Goal: Task Accomplishment & Management: Manage account settings

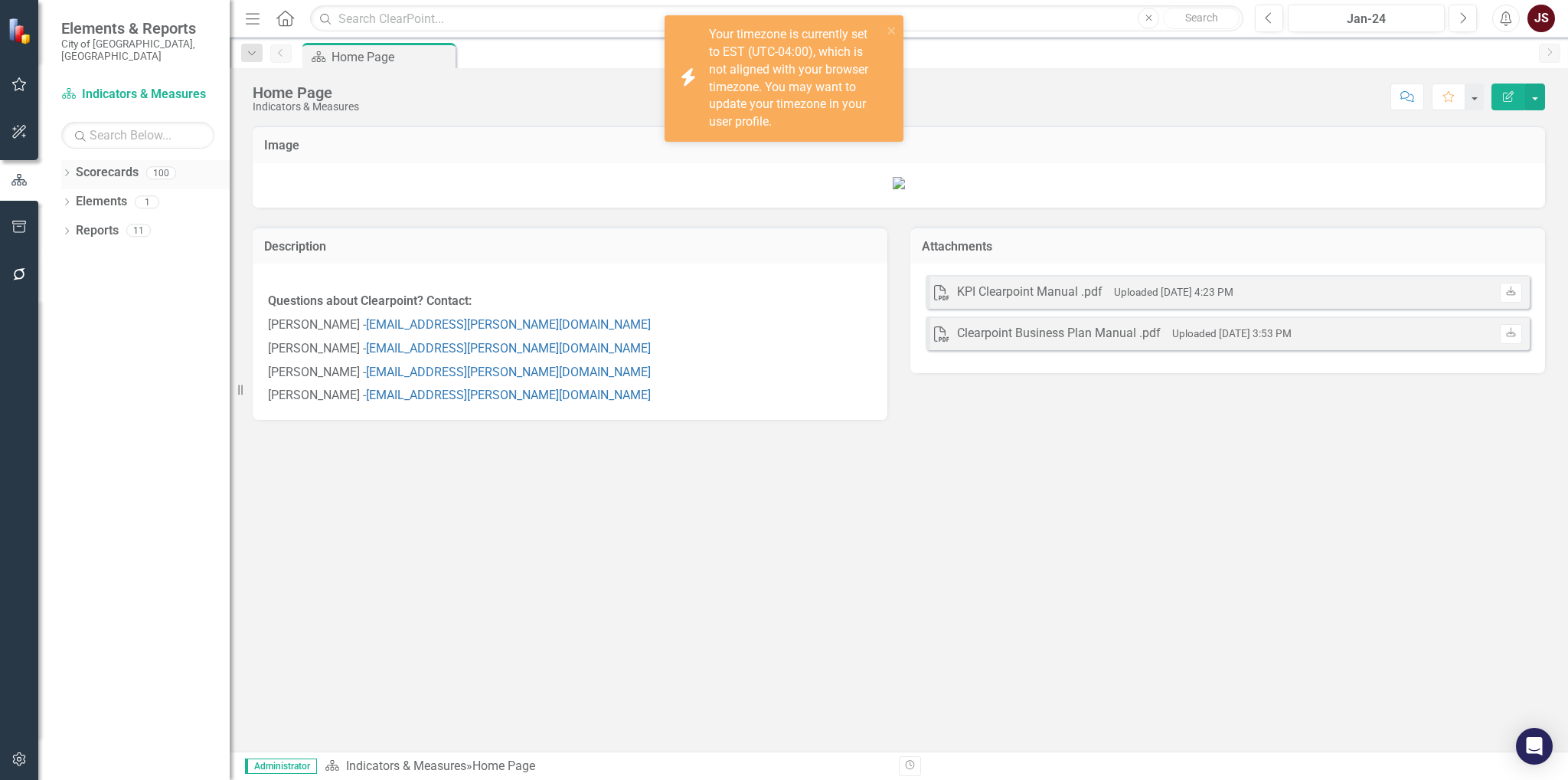
click at [67, 170] on icon "Dropdown" at bounding box center [67, 174] width 11 height 9
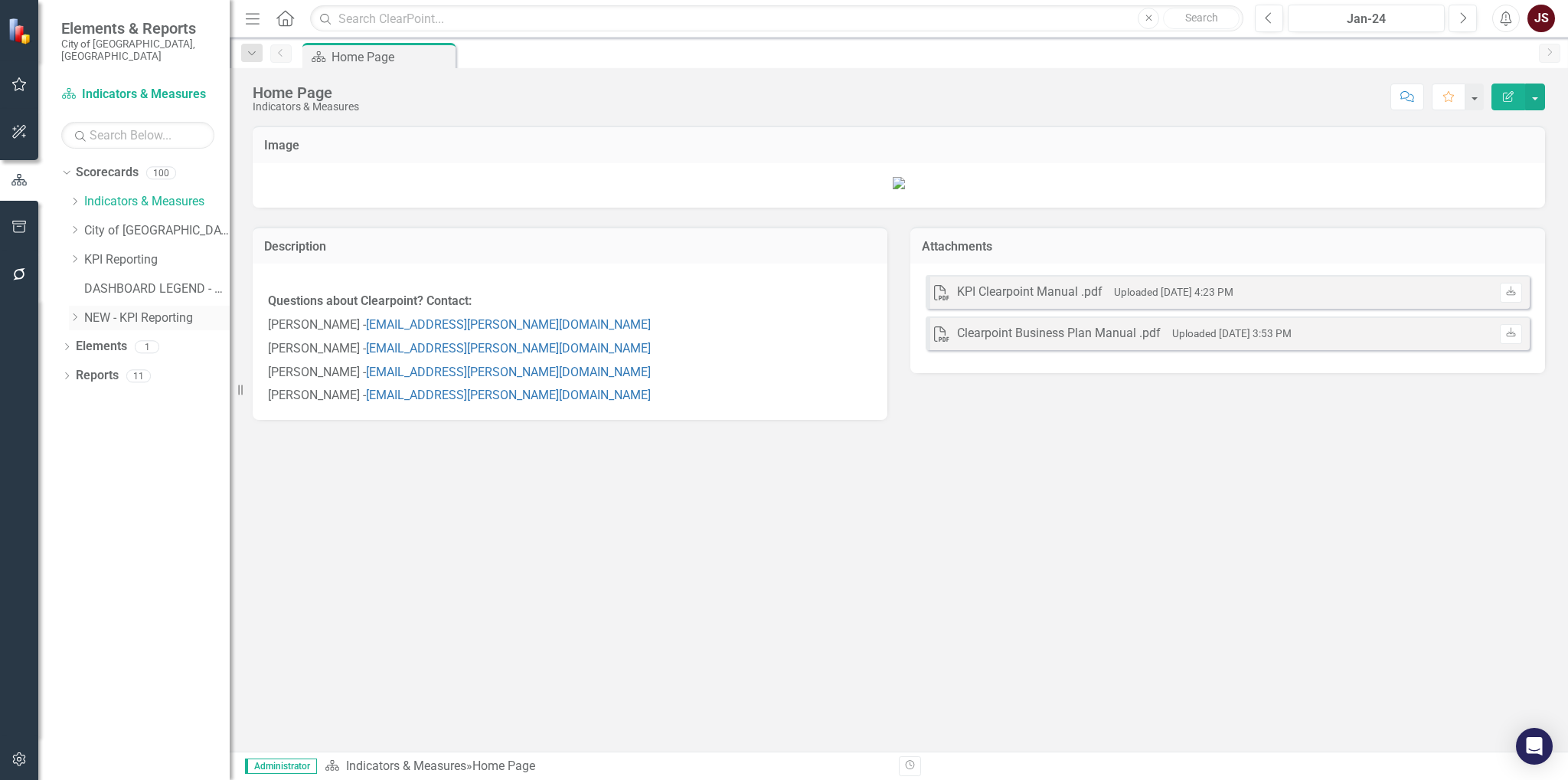
click at [71, 313] on icon "Dropdown" at bounding box center [74, 317] width 12 height 9
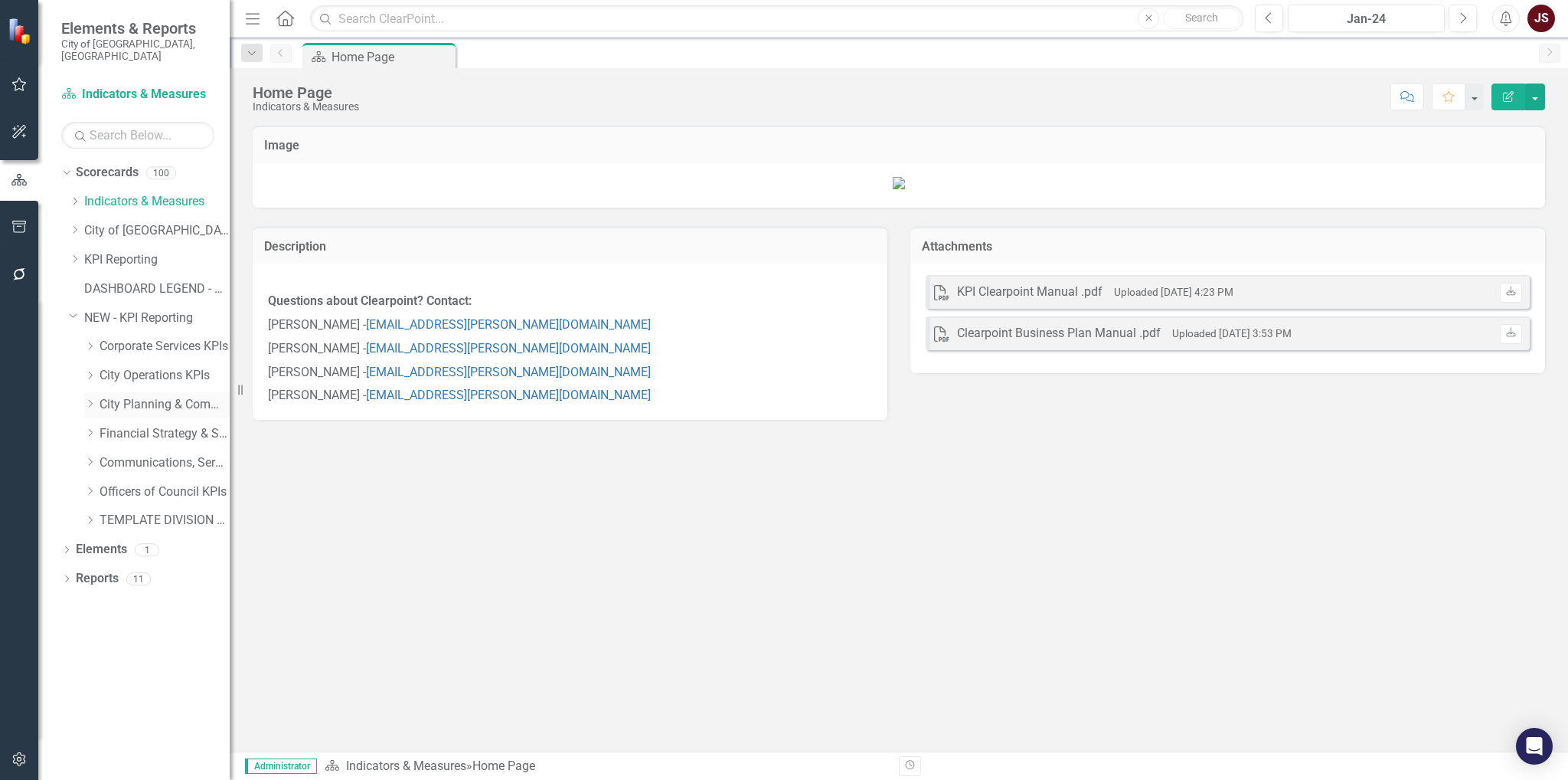
click at [89, 399] on icon "Dropdown" at bounding box center [89, 404] width 12 height 9
click at [153, 512] on link "Parks & Open Space Services KPIs" at bounding box center [172, 521] width 115 height 17
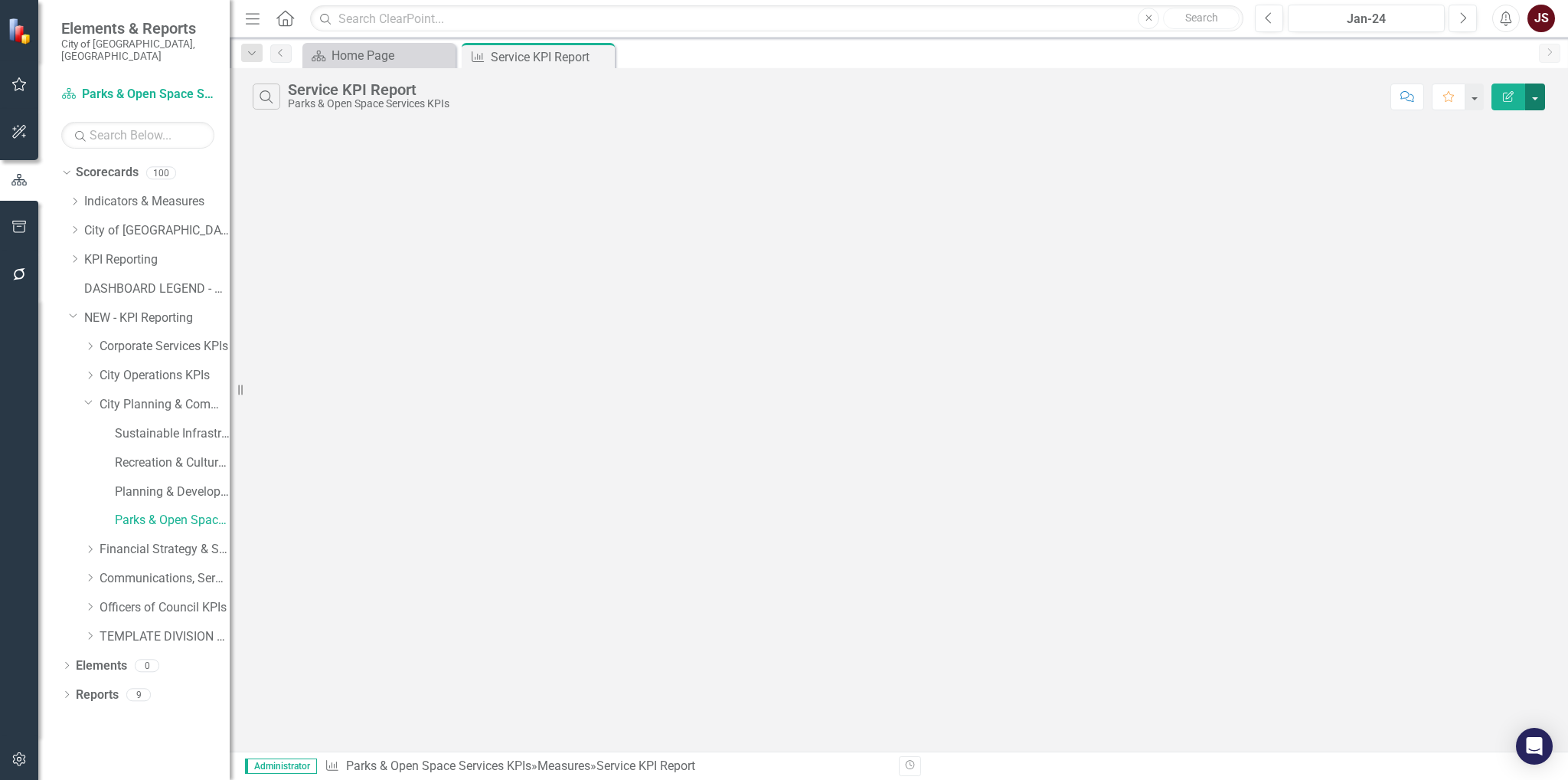
click at [1541, 101] on button "button" at bounding box center [1534, 96] width 20 height 27
click at [106, 659] on link "Elements" at bounding box center [101, 666] width 51 height 17
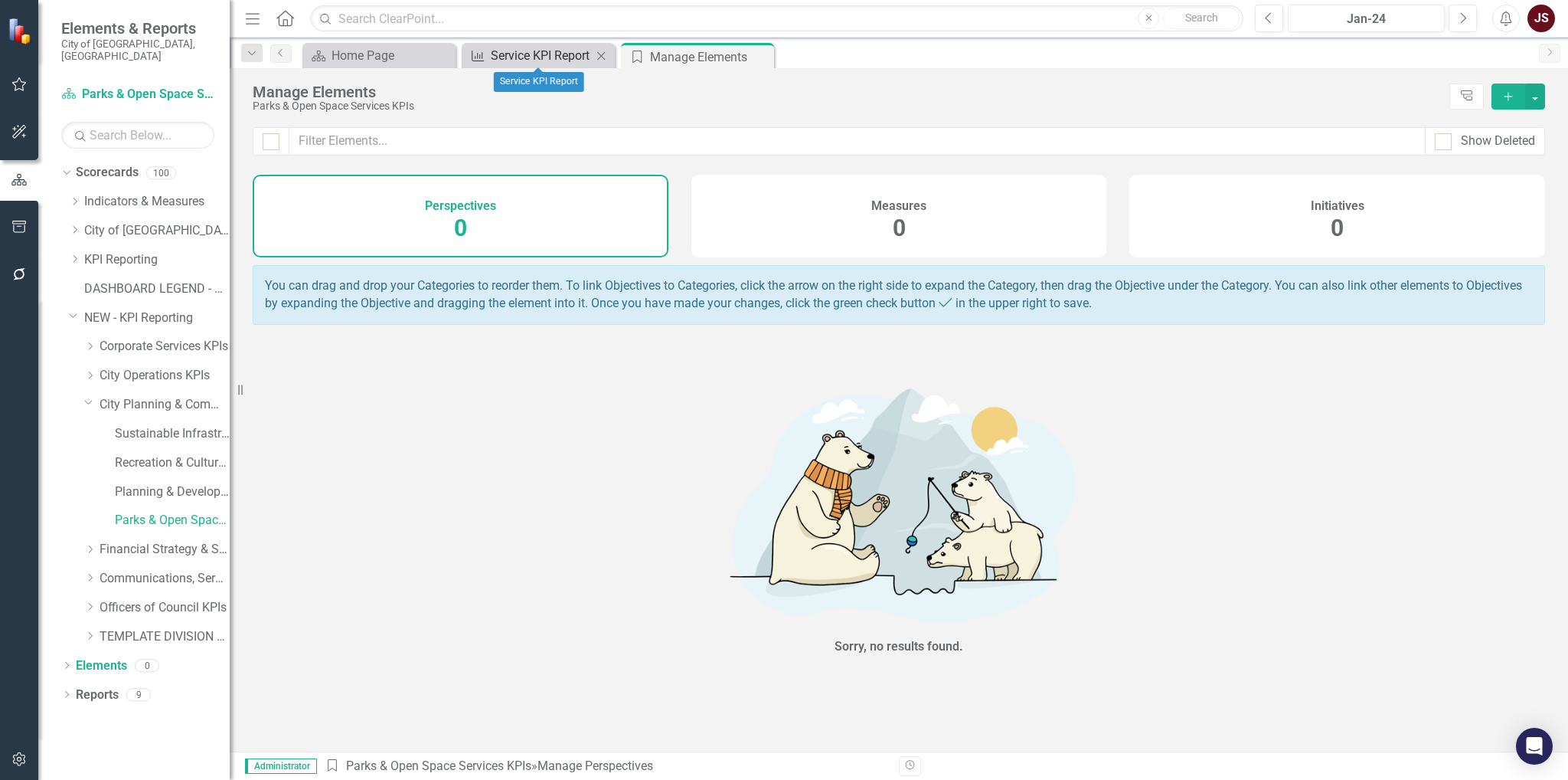
click at [538, 53] on div "Service KPI Report" at bounding box center [541, 56] width 101 height 19
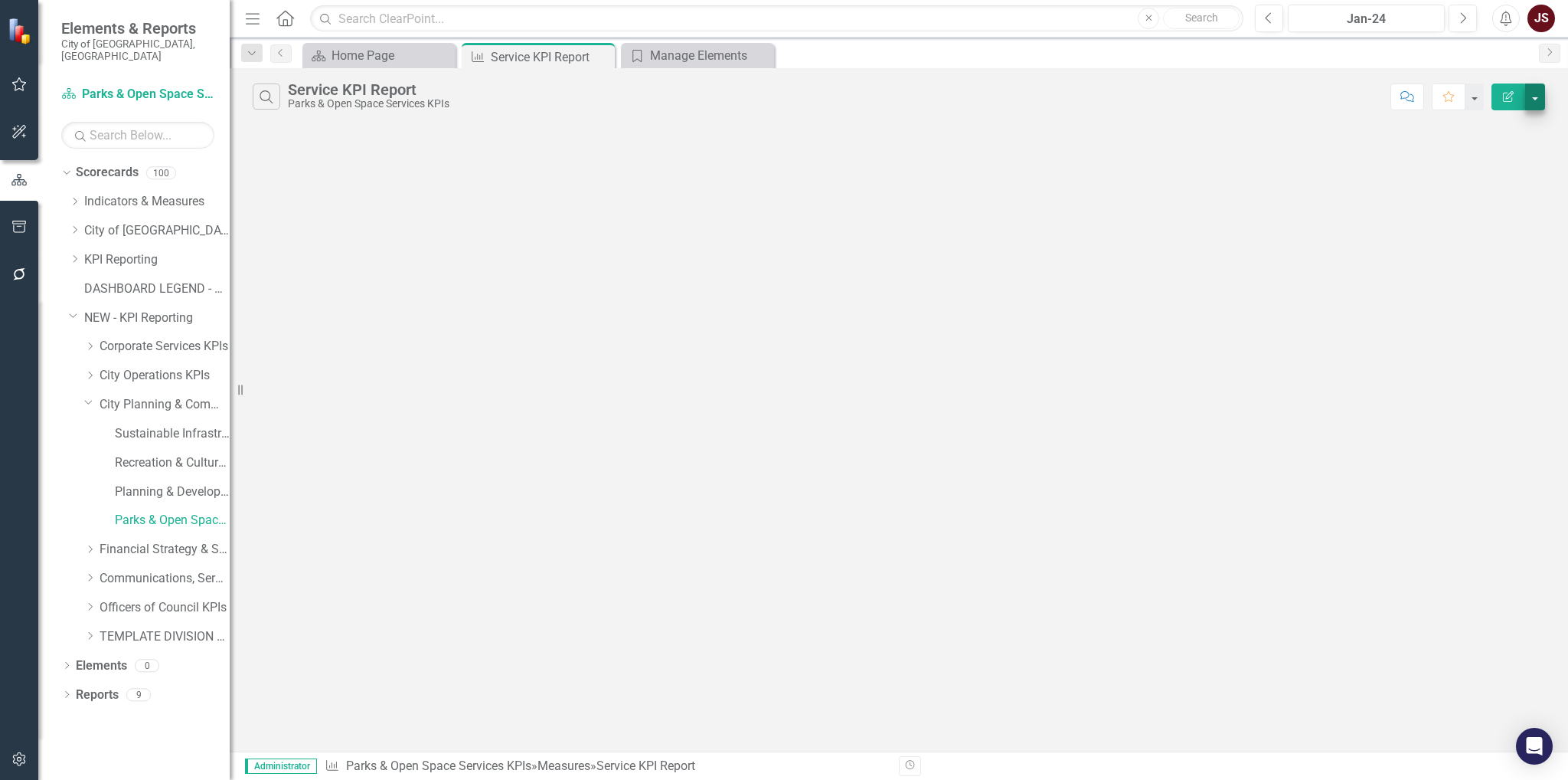
click at [1544, 100] on div "Search Service KPI Report Parks & Open Space Services KPIs Comment Favorite Edi…" at bounding box center [899, 93] width 1338 height 50
click at [1542, 100] on button "button" at bounding box center [1534, 96] width 20 height 27
click at [1521, 124] on link "Edit Report Edit Report" at bounding box center [1483, 125] width 121 height 28
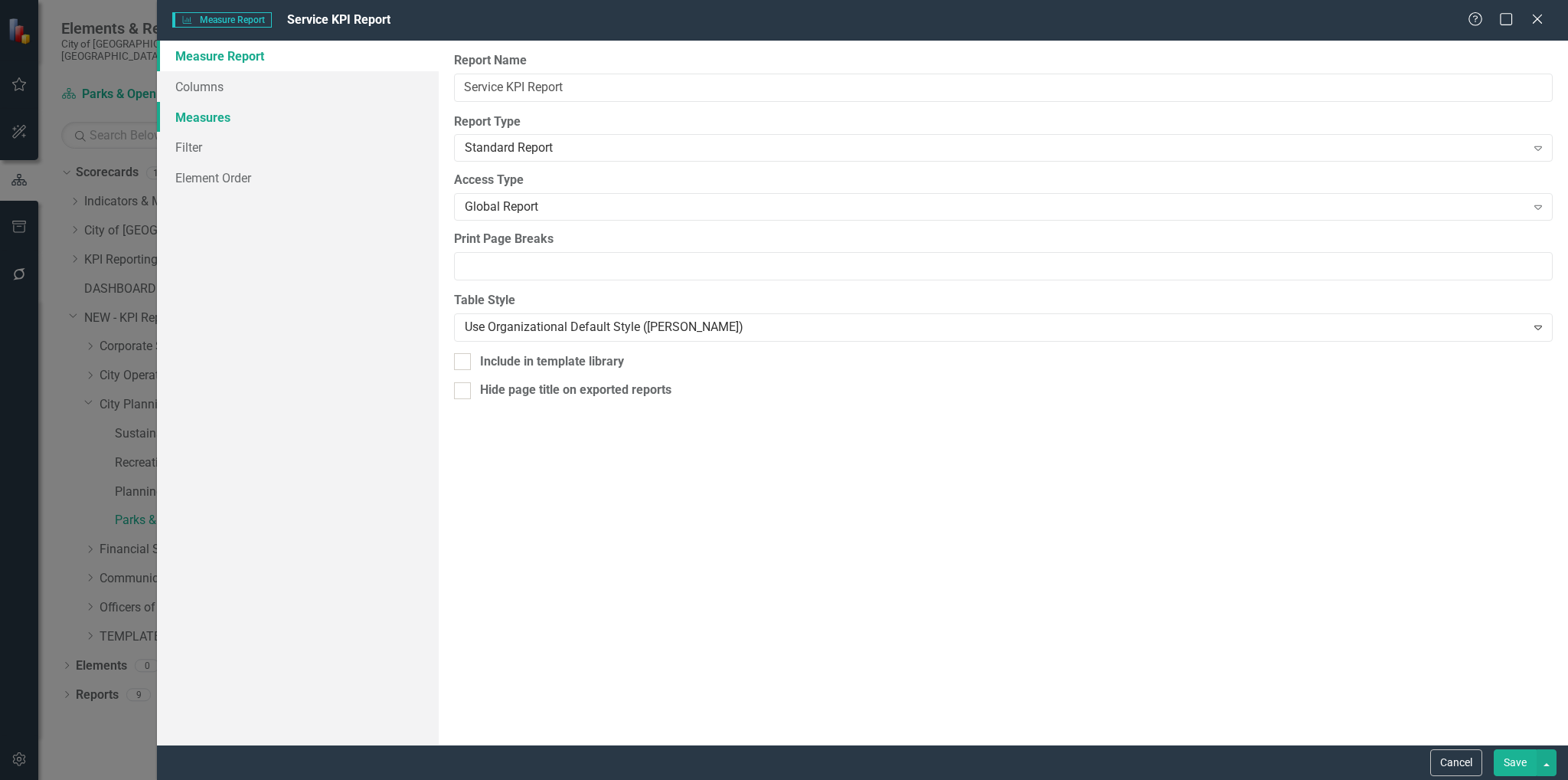
click at [217, 120] on link "Measures" at bounding box center [298, 117] width 282 height 31
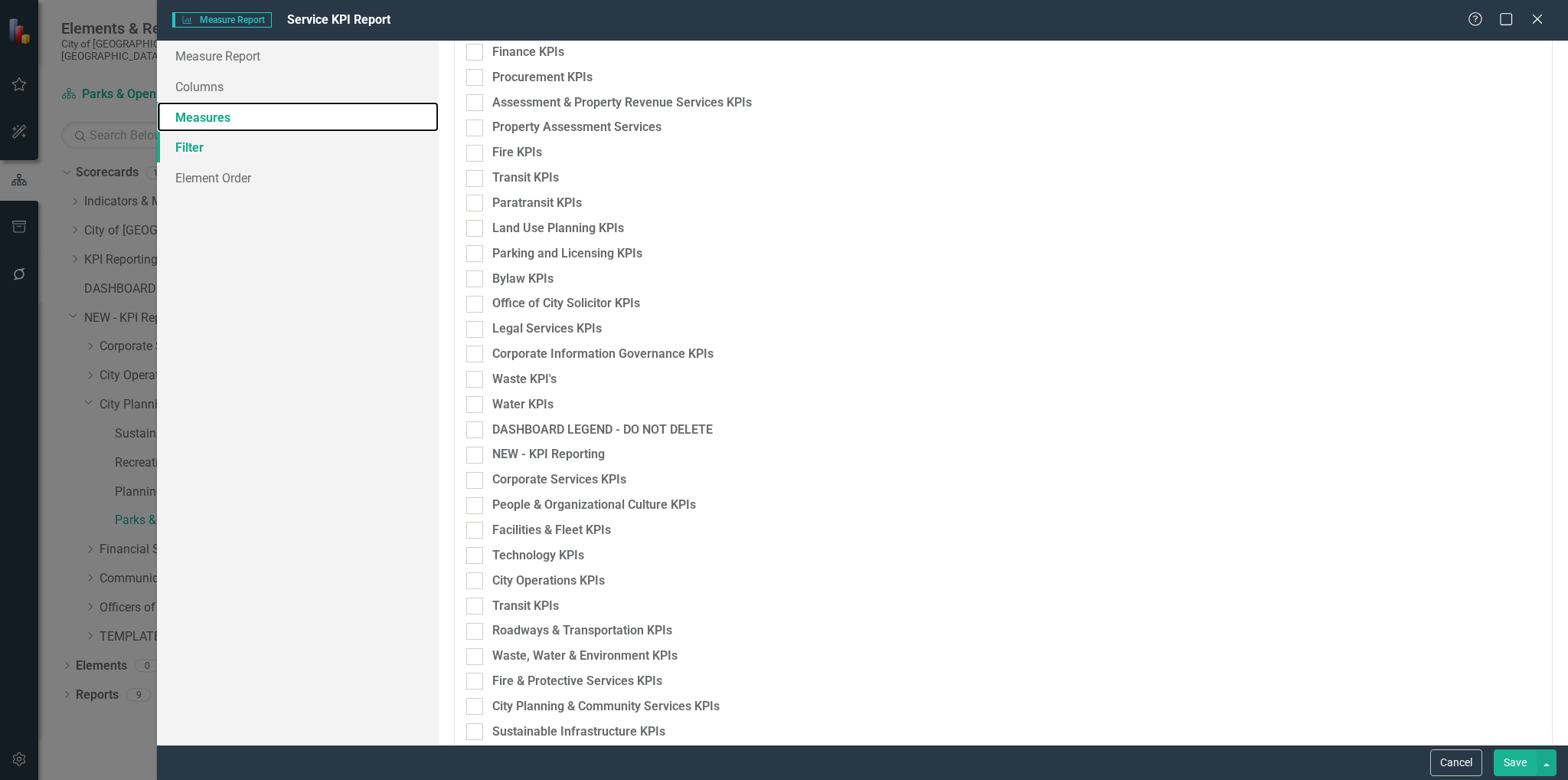
scroll to position [1458, 0]
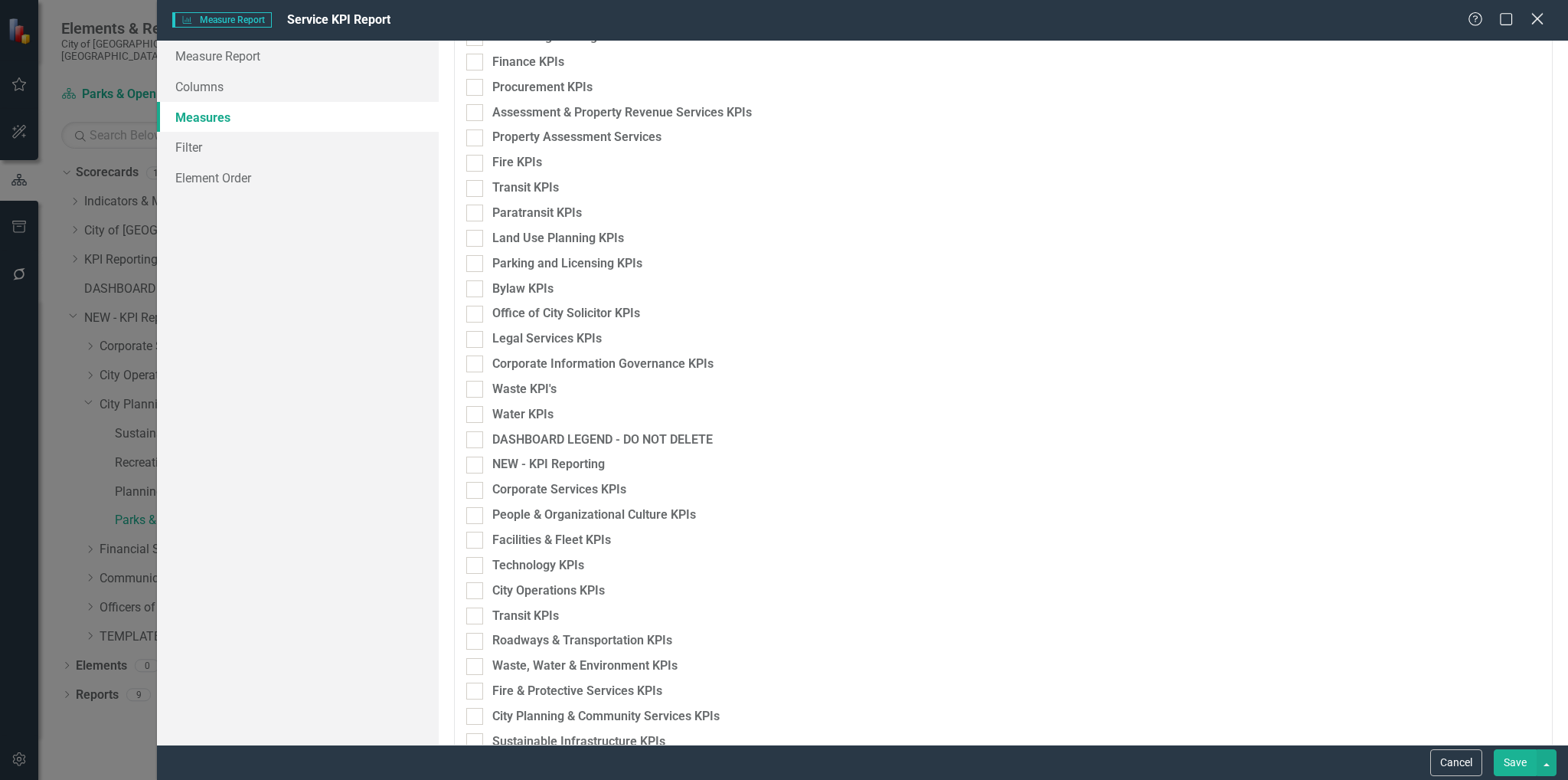
click at [1538, 19] on icon "Close" at bounding box center [1537, 19] width 19 height 15
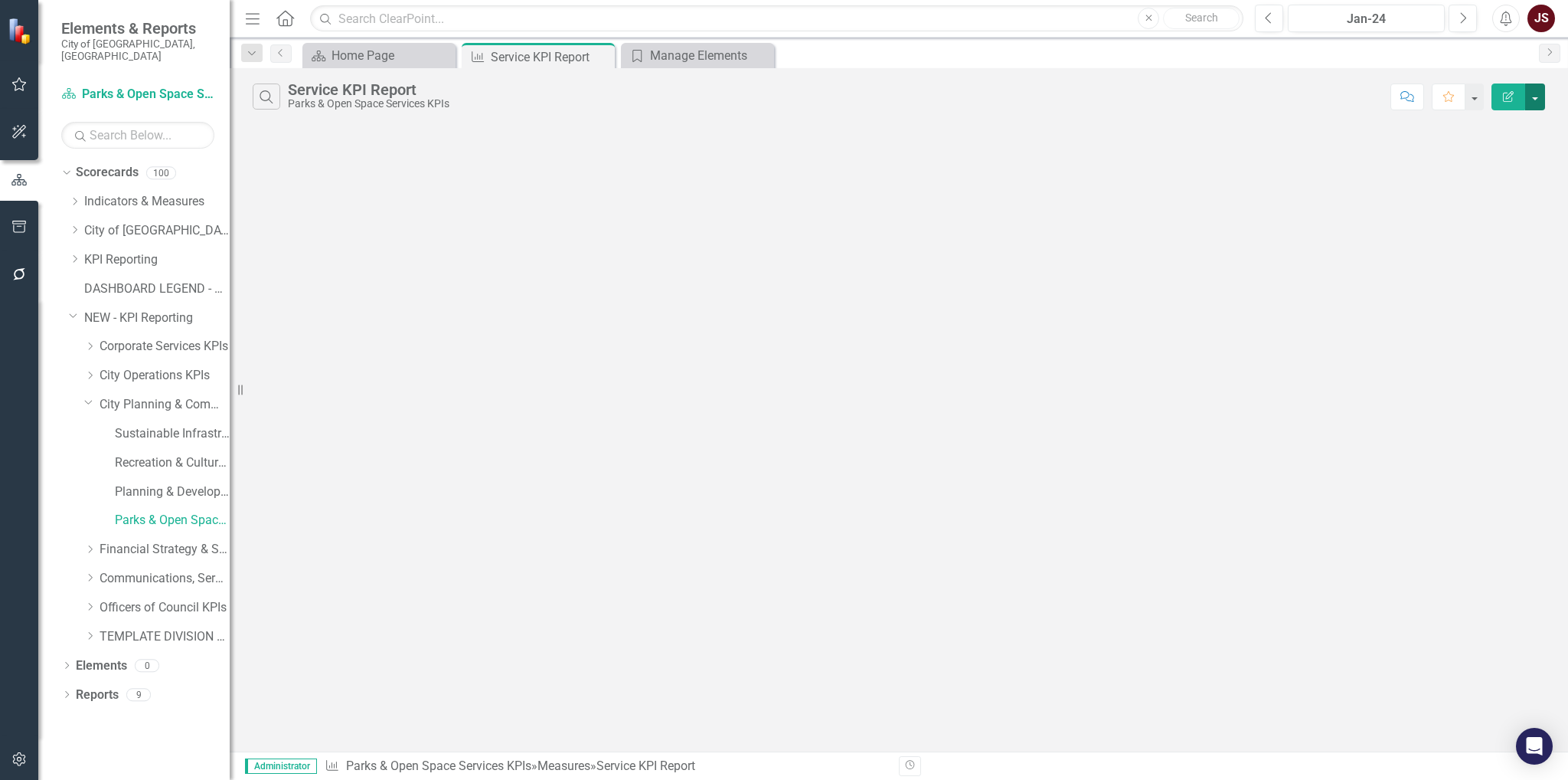
click at [1541, 91] on button "button" at bounding box center [1534, 96] width 20 height 27
click at [1488, 128] on link "Edit Report Edit Report" at bounding box center [1483, 125] width 121 height 28
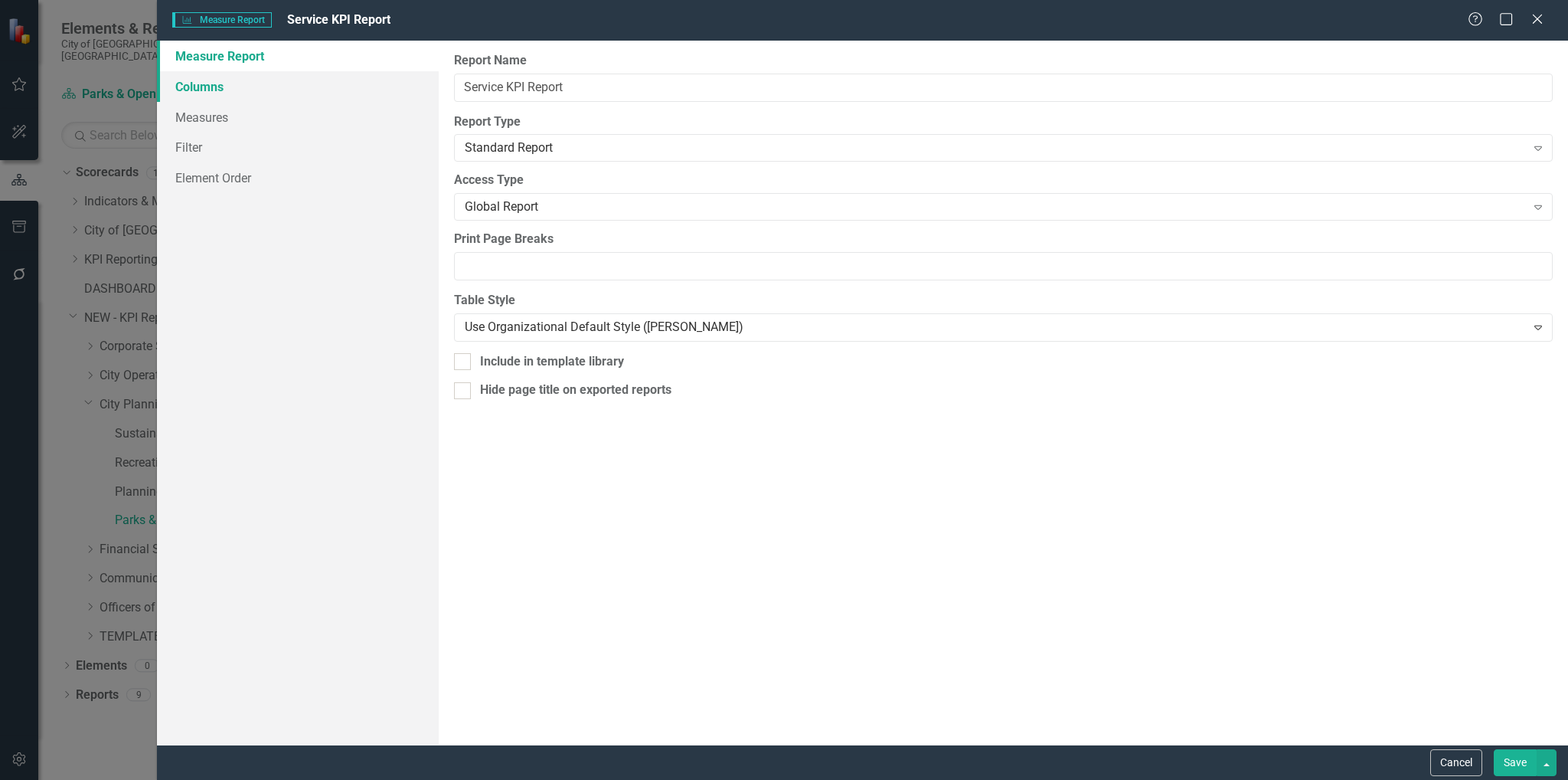
click at [201, 81] on link "Columns" at bounding box center [298, 86] width 282 height 31
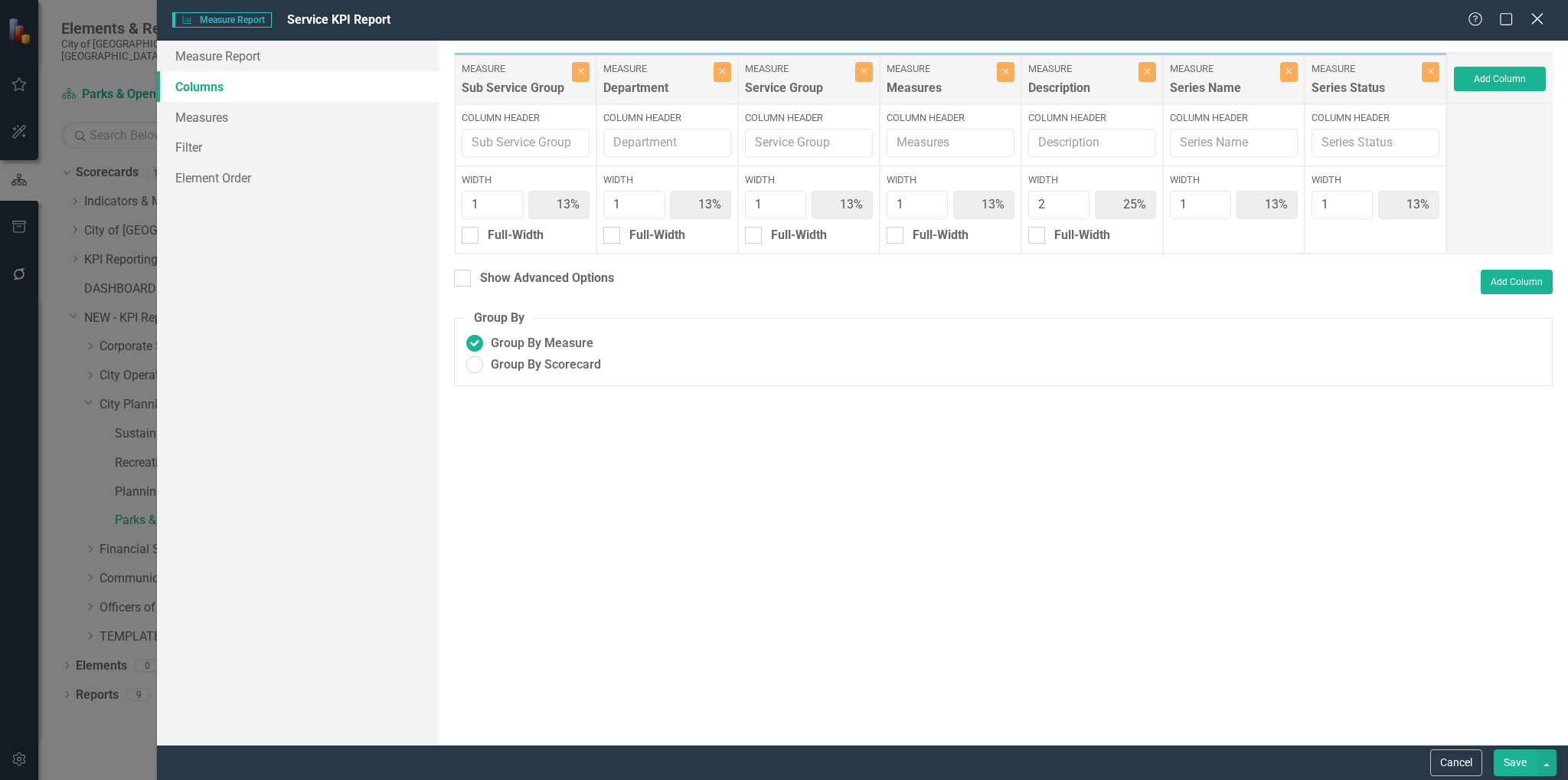
click at [1537, 22] on icon "Close" at bounding box center [1537, 19] width 19 height 15
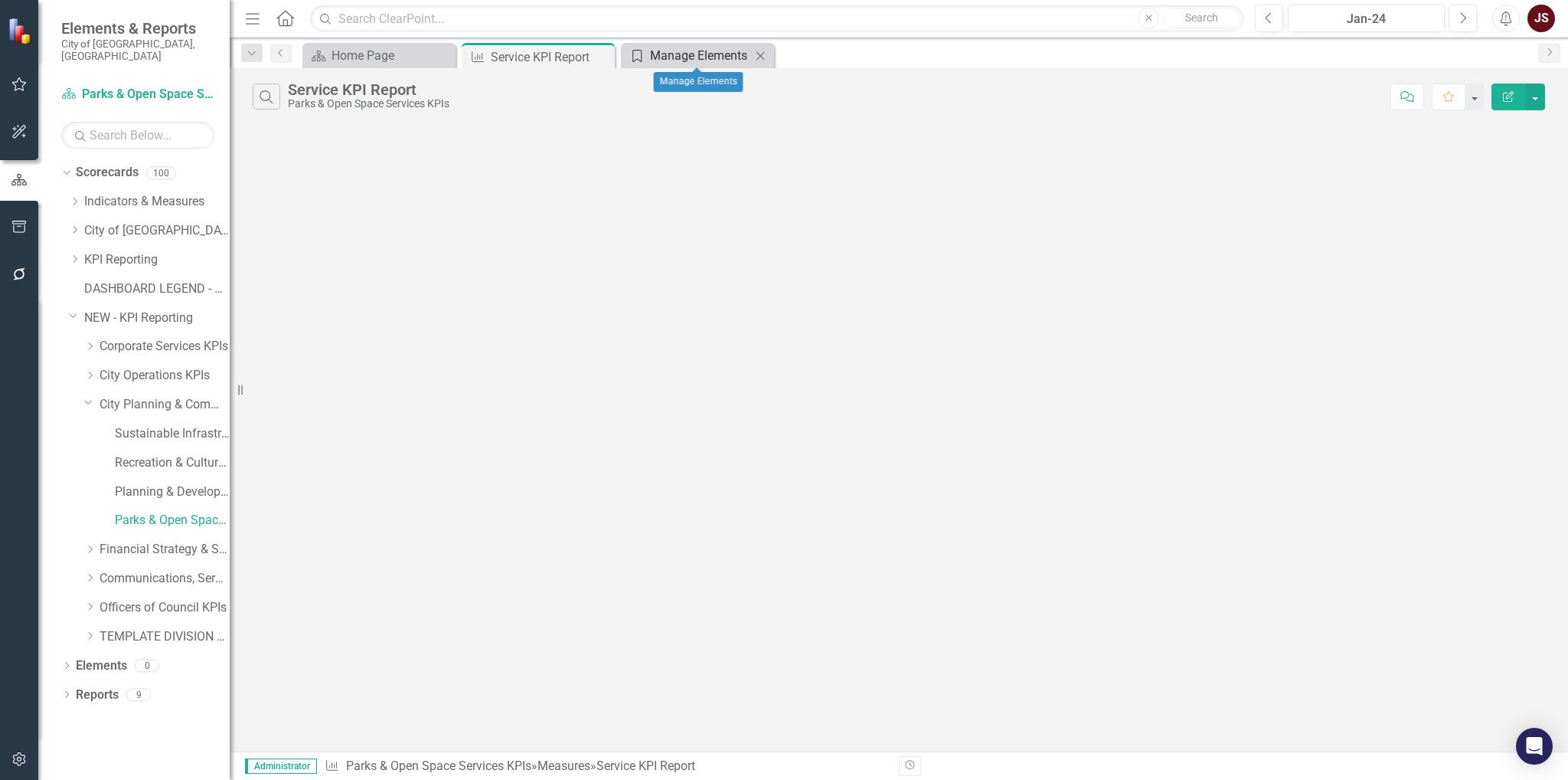
click at [689, 53] on div "Manage Elements" at bounding box center [700, 56] width 101 height 19
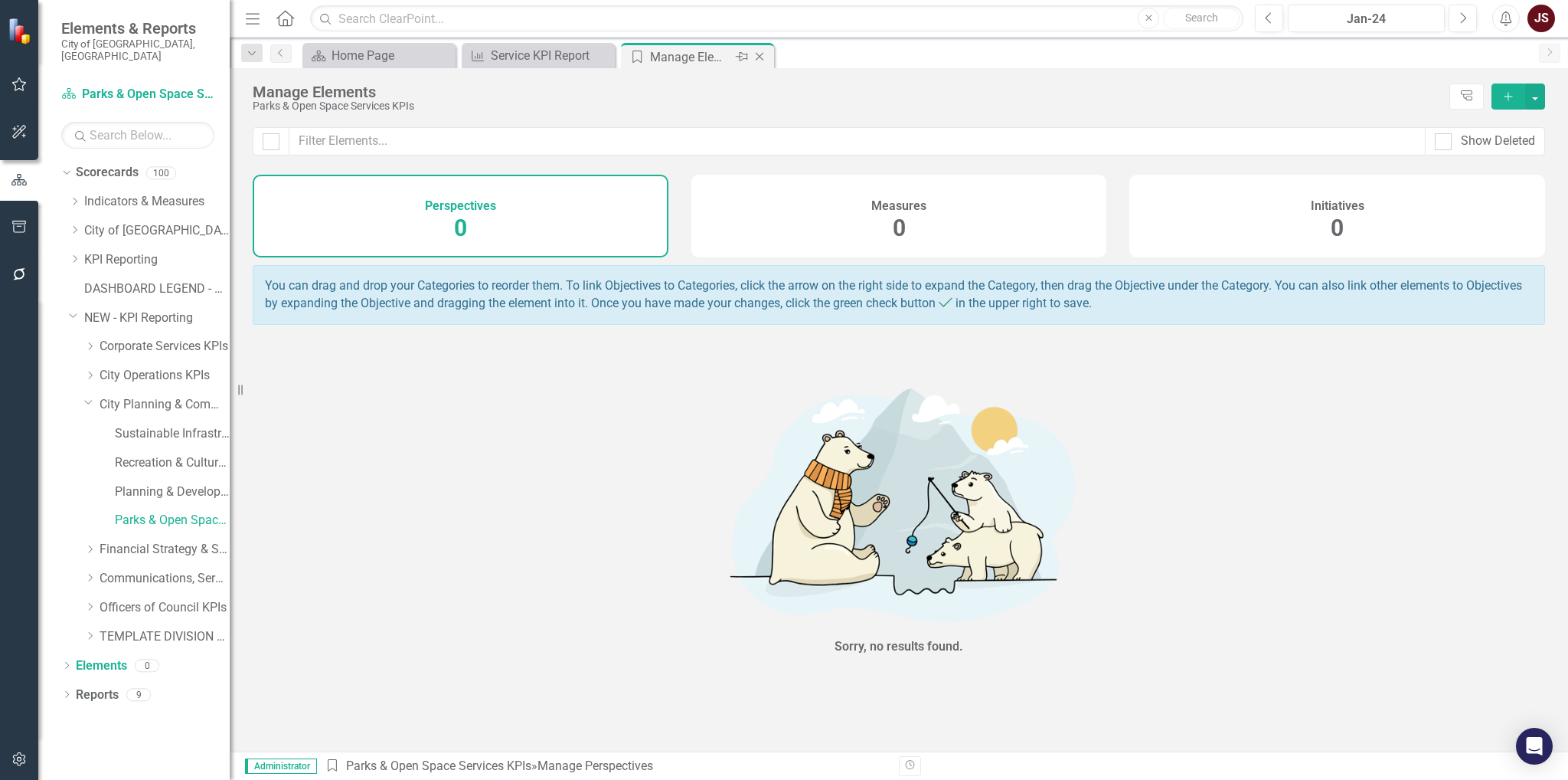
click at [759, 57] on icon "Close" at bounding box center [759, 56] width 16 height 13
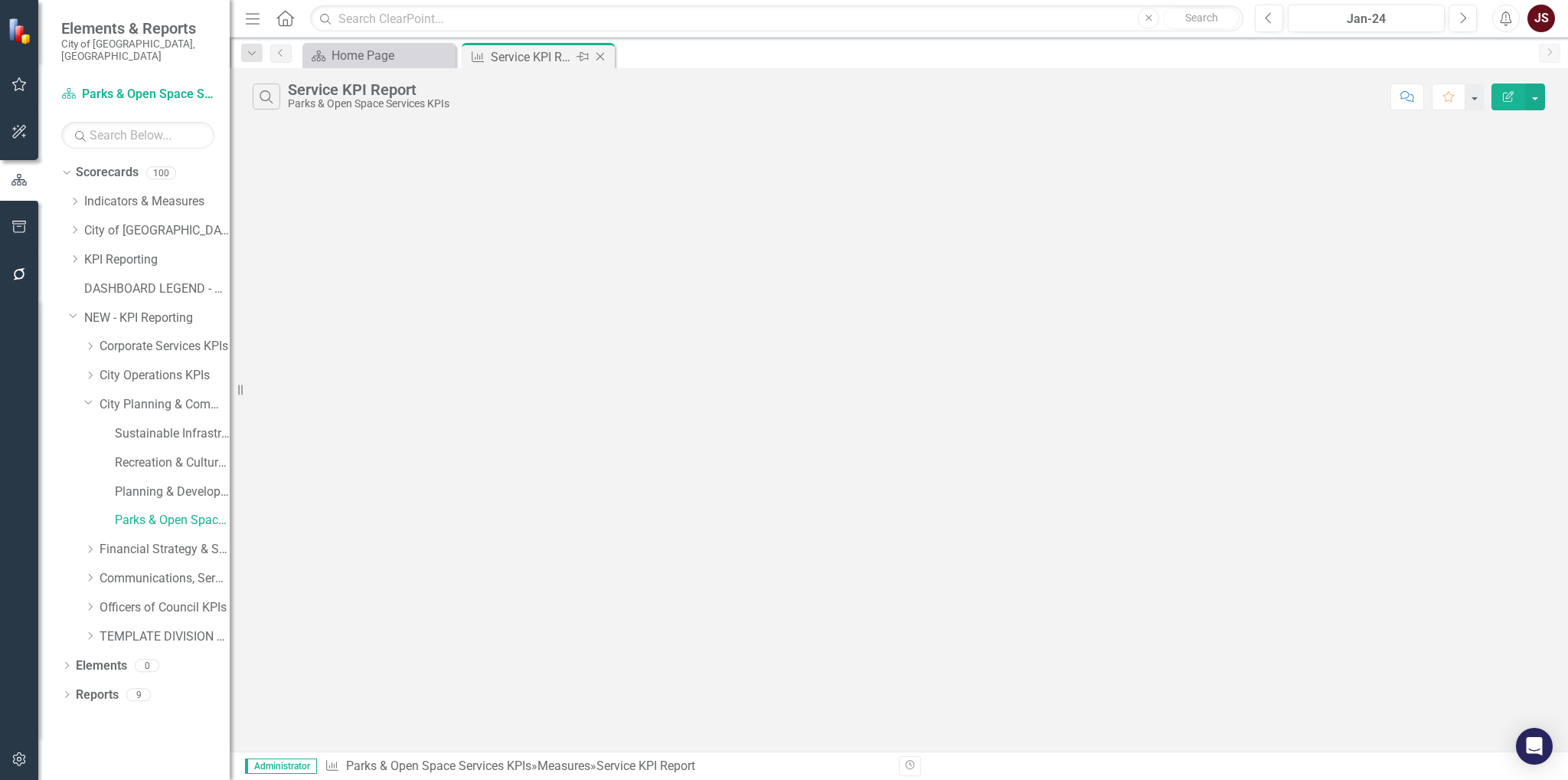
click at [603, 53] on icon "Close" at bounding box center [600, 56] width 16 height 13
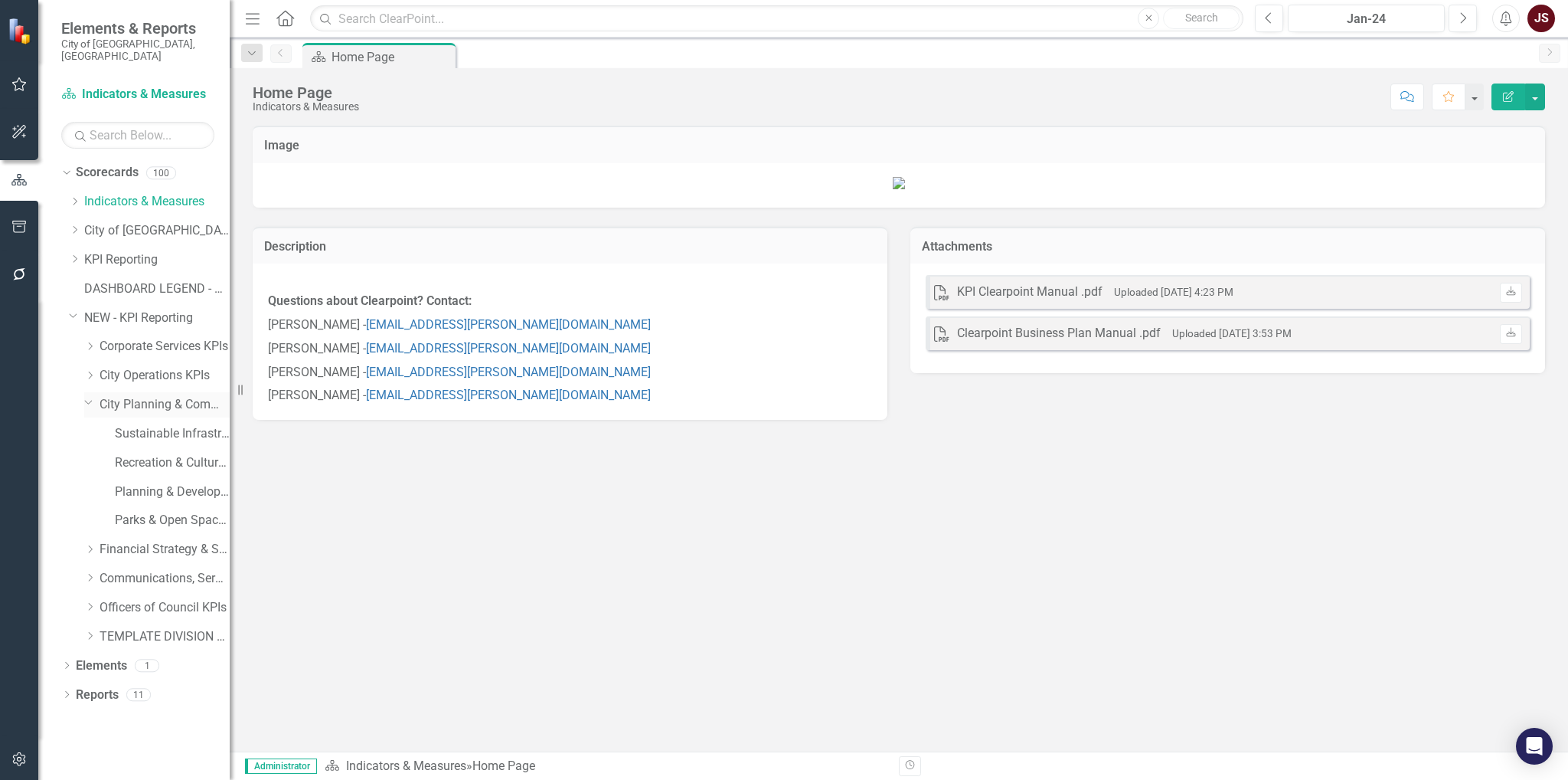
click at [84, 396] on icon "Dropdown" at bounding box center [89, 401] width 9 height 12
click at [98, 369] on div "Dropdown" at bounding box center [92, 375] width 16 height 13
click at [148, 454] on link "Waste, Water & Environment KPIs" at bounding box center [172, 463] width 115 height 17
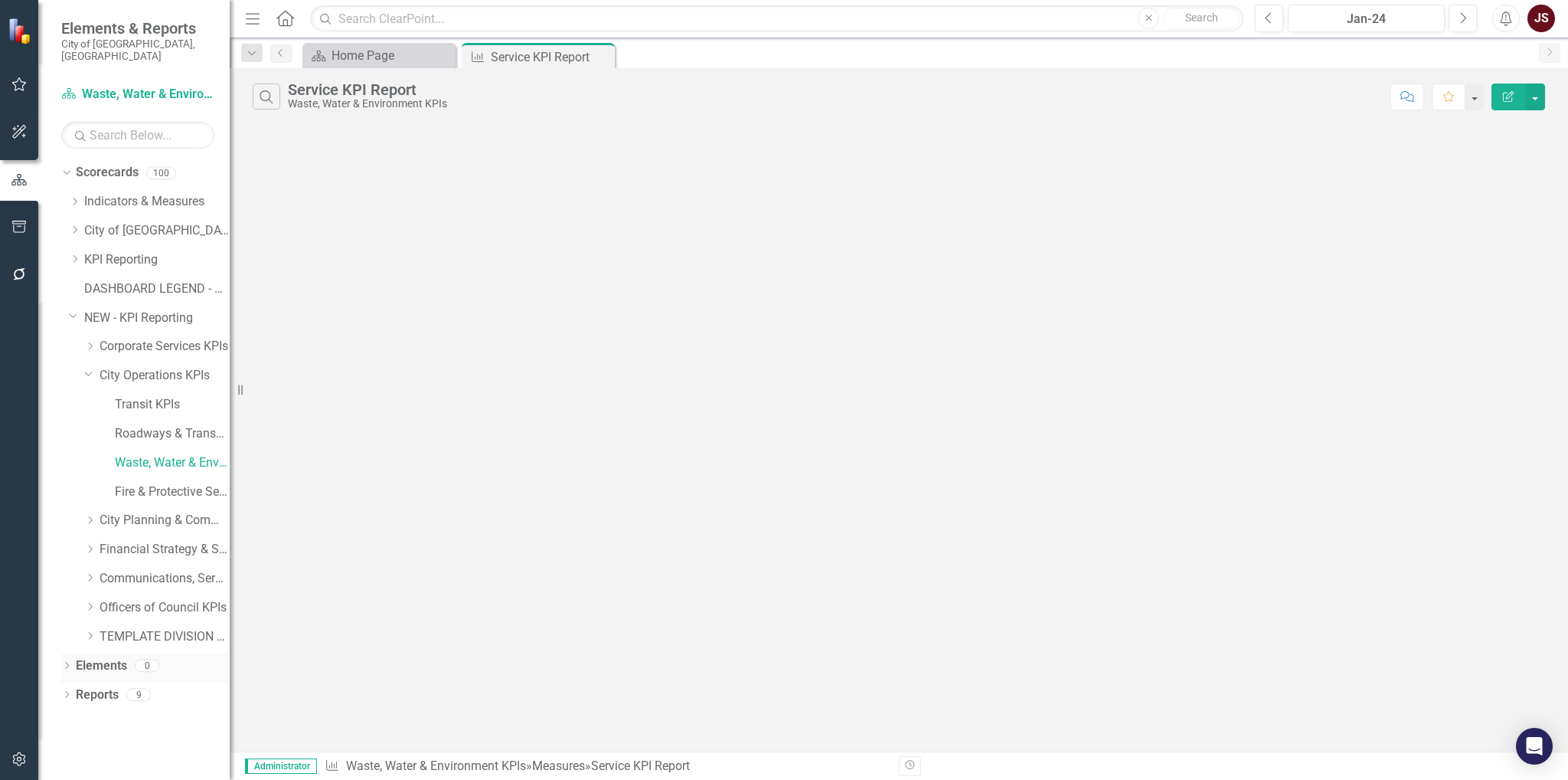
click at [107, 657] on link "Elements" at bounding box center [101, 666] width 51 height 17
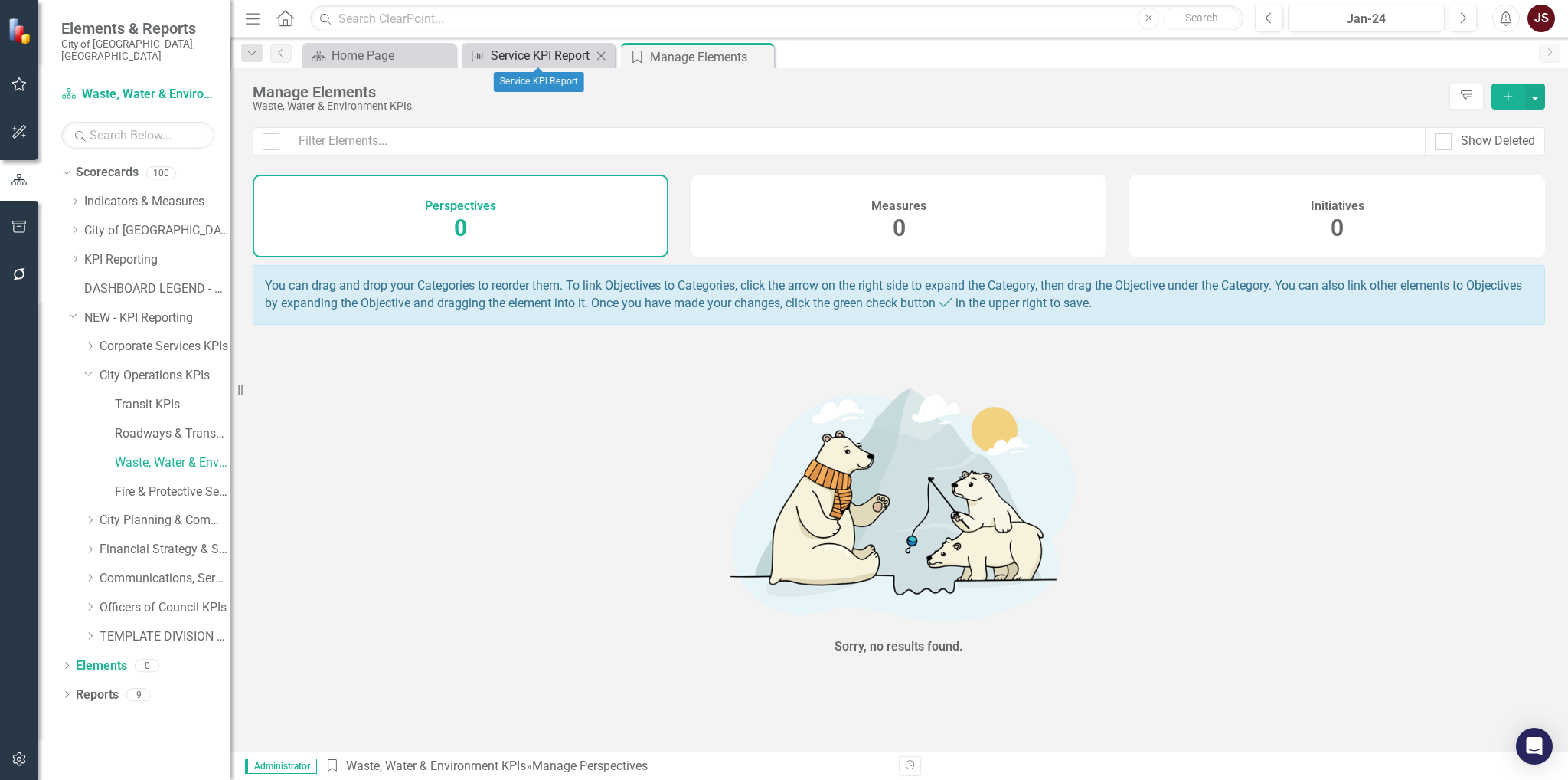
click at [516, 50] on div "Service KPI Report" at bounding box center [541, 56] width 101 height 19
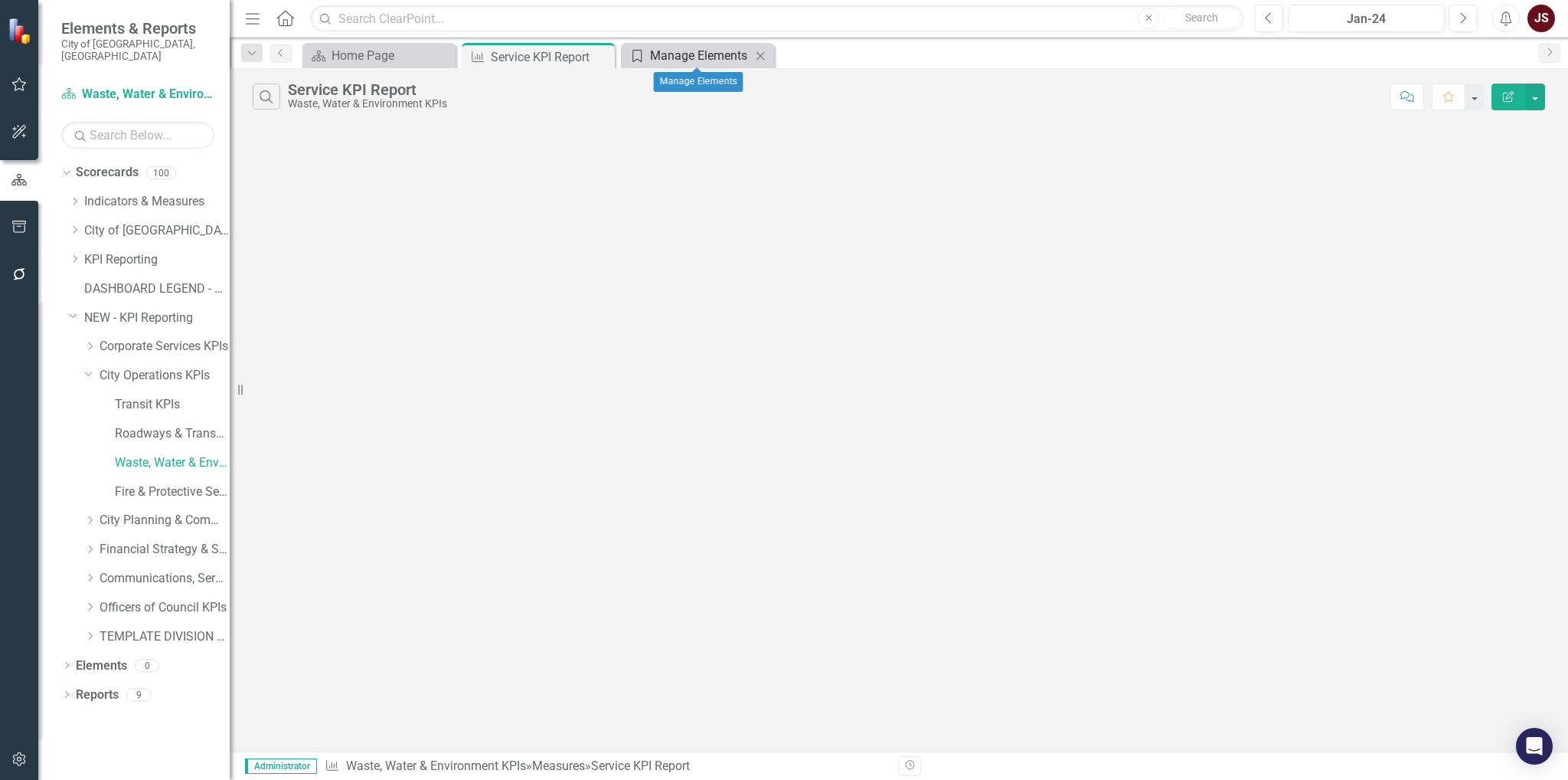
click at [714, 60] on div "Manage Elements" at bounding box center [700, 56] width 101 height 19
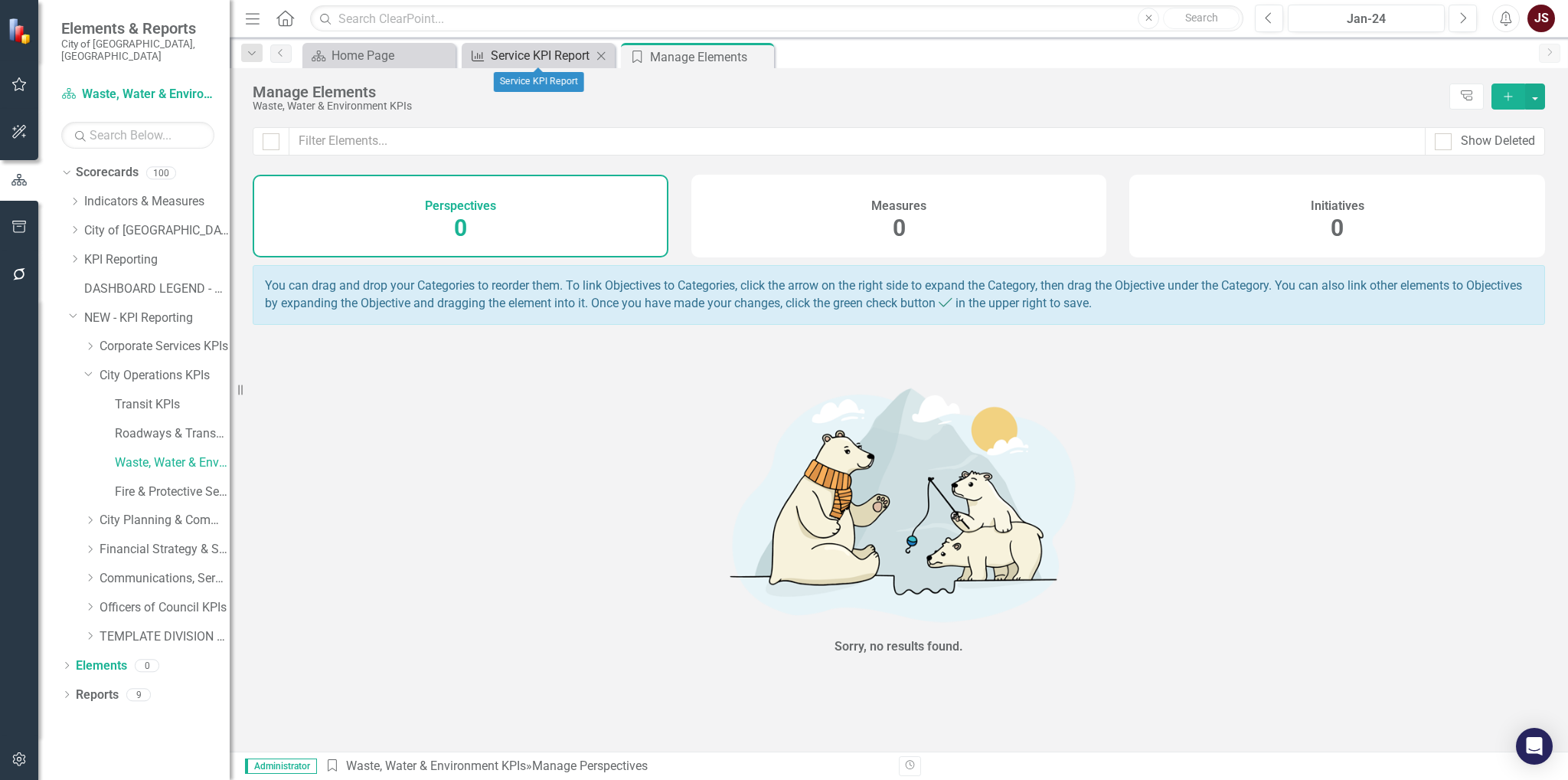
click at [515, 46] on div "Service KPI Report" at bounding box center [541, 56] width 101 height 19
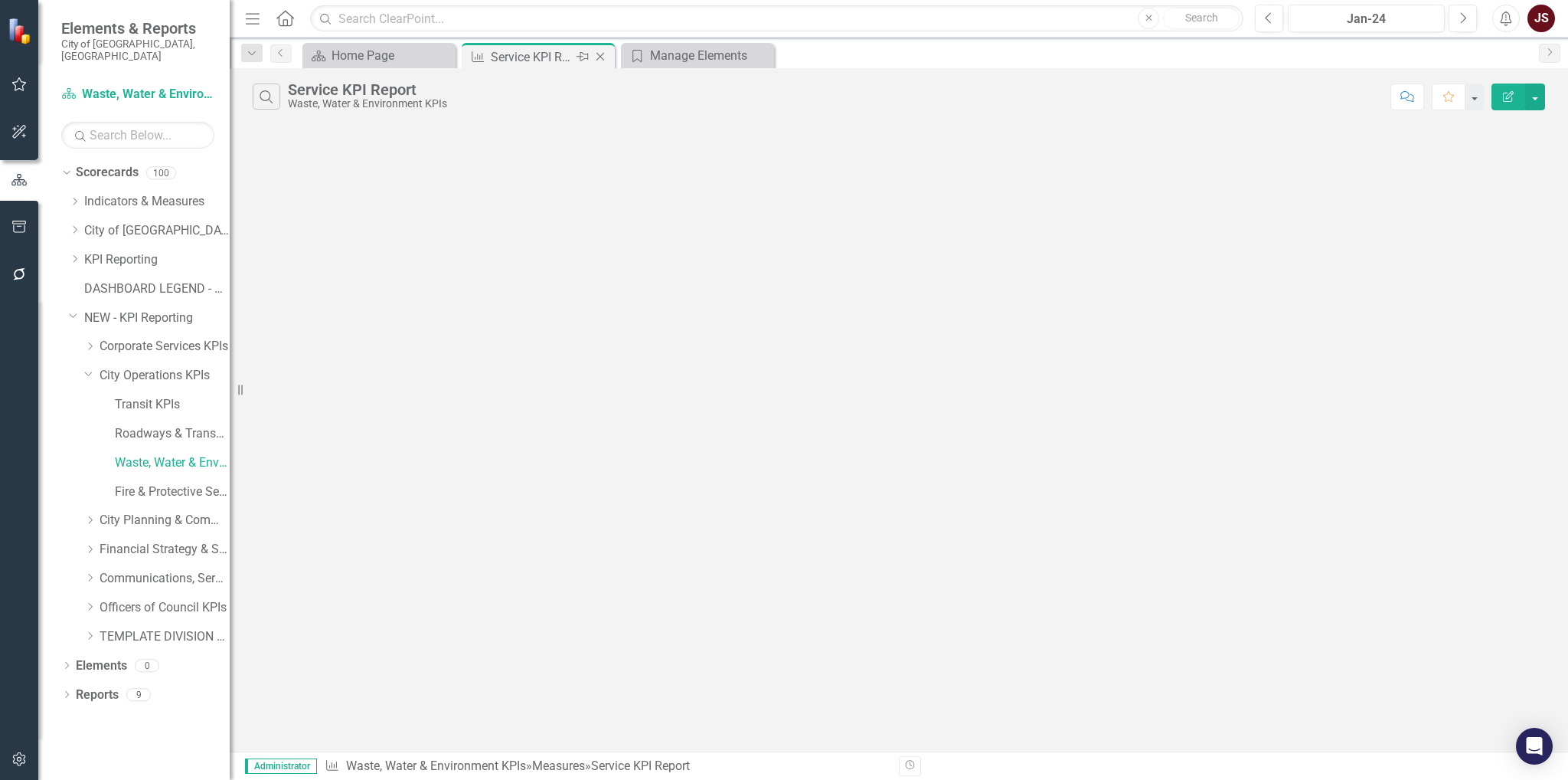
click at [599, 53] on icon "Close" at bounding box center [600, 56] width 16 height 13
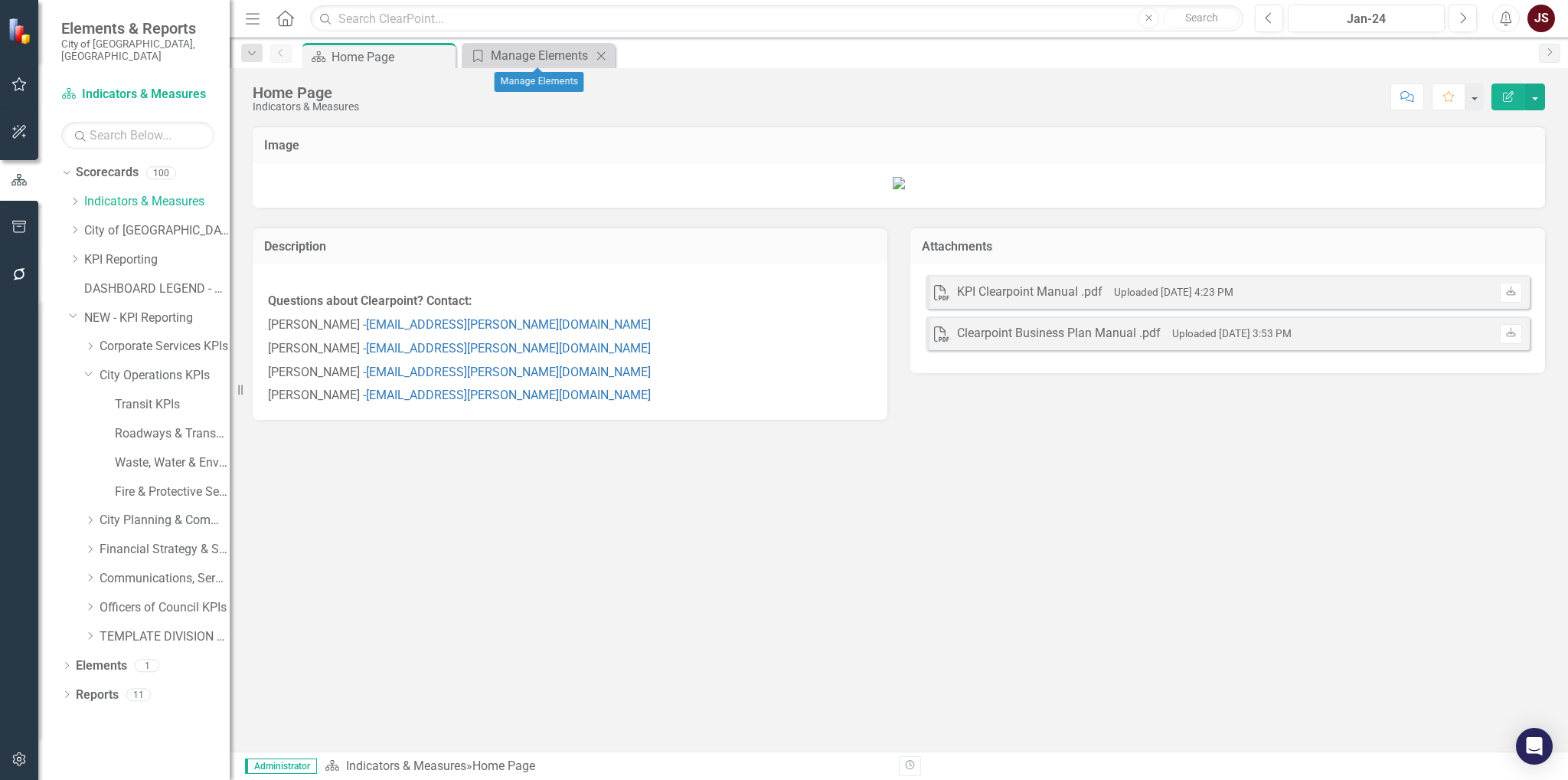
click at [599, 53] on icon at bounding box center [601, 55] width 9 height 9
click at [150, 454] on link "Waste, Water & Environment KPIs" at bounding box center [172, 463] width 115 height 17
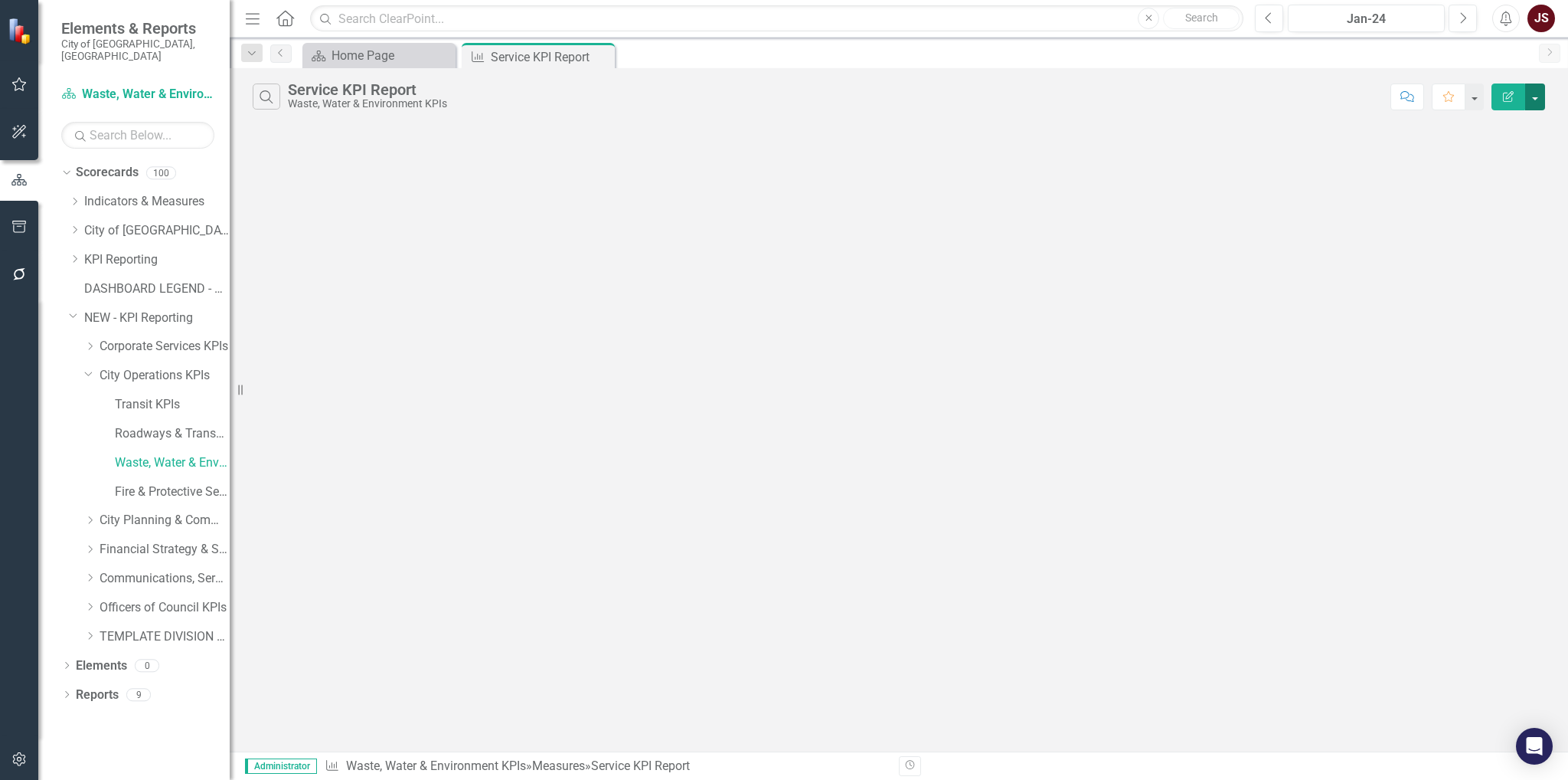
click at [1537, 89] on button "button" at bounding box center [1534, 96] width 20 height 27
click at [105, 657] on link "Elements" at bounding box center [101, 666] width 51 height 17
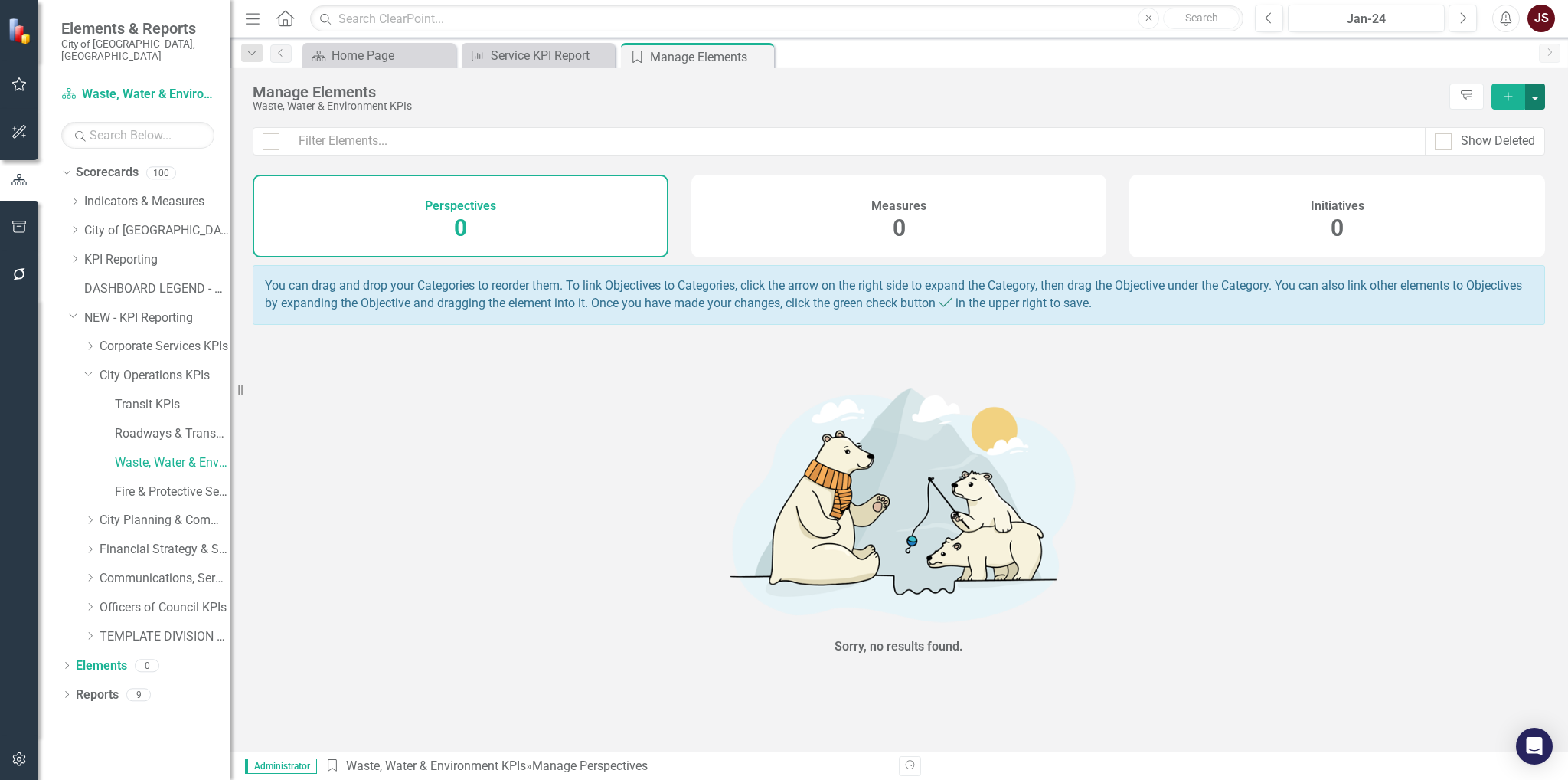
click at [1540, 89] on button "button" at bounding box center [1534, 96] width 20 height 26
click at [869, 193] on div "Measures 0" at bounding box center [899, 216] width 415 height 83
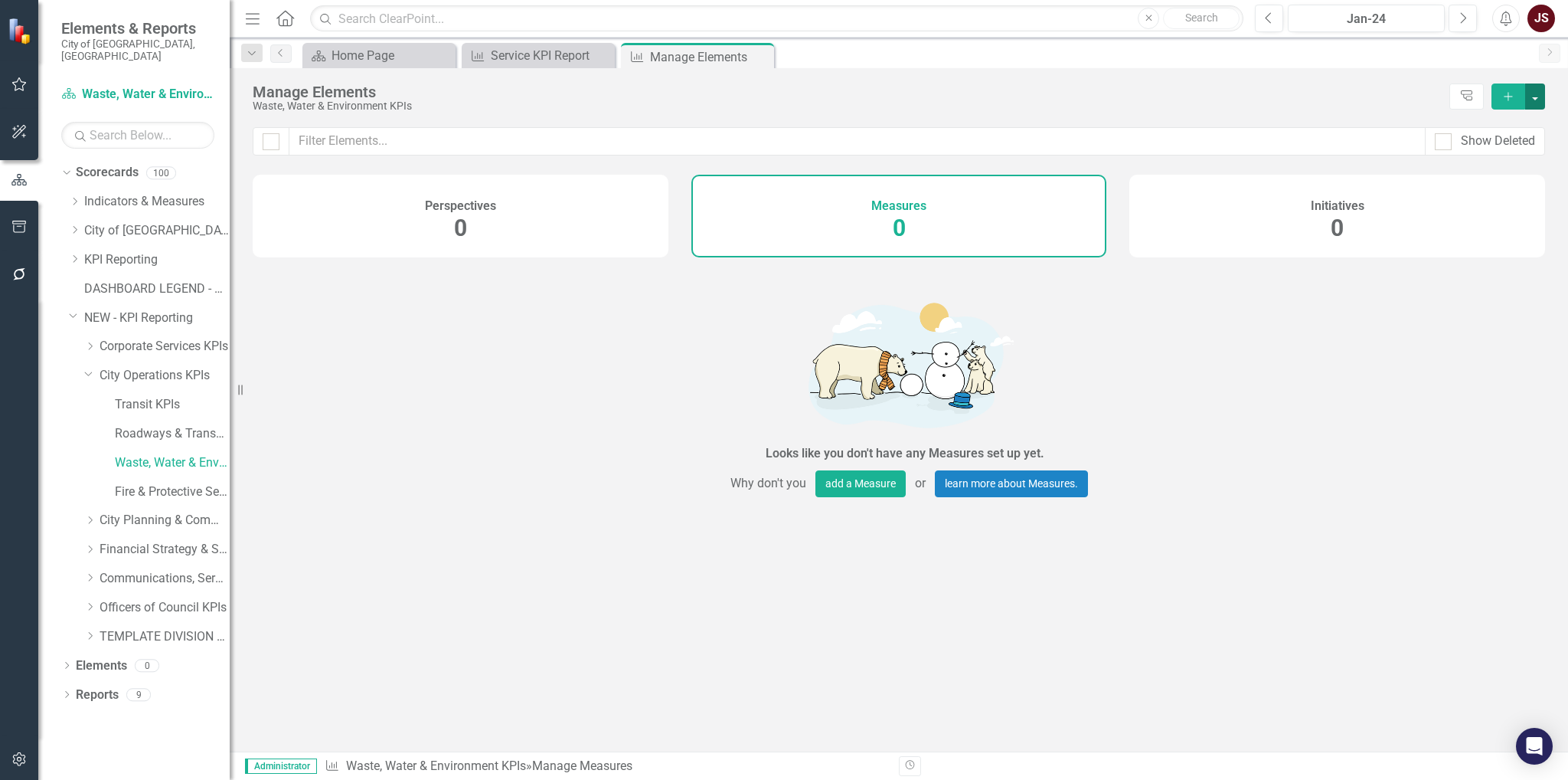
click at [1538, 85] on button "button" at bounding box center [1534, 96] width 20 height 26
click at [1499, 129] on link "Measure Add Measure" at bounding box center [1483, 125] width 121 height 28
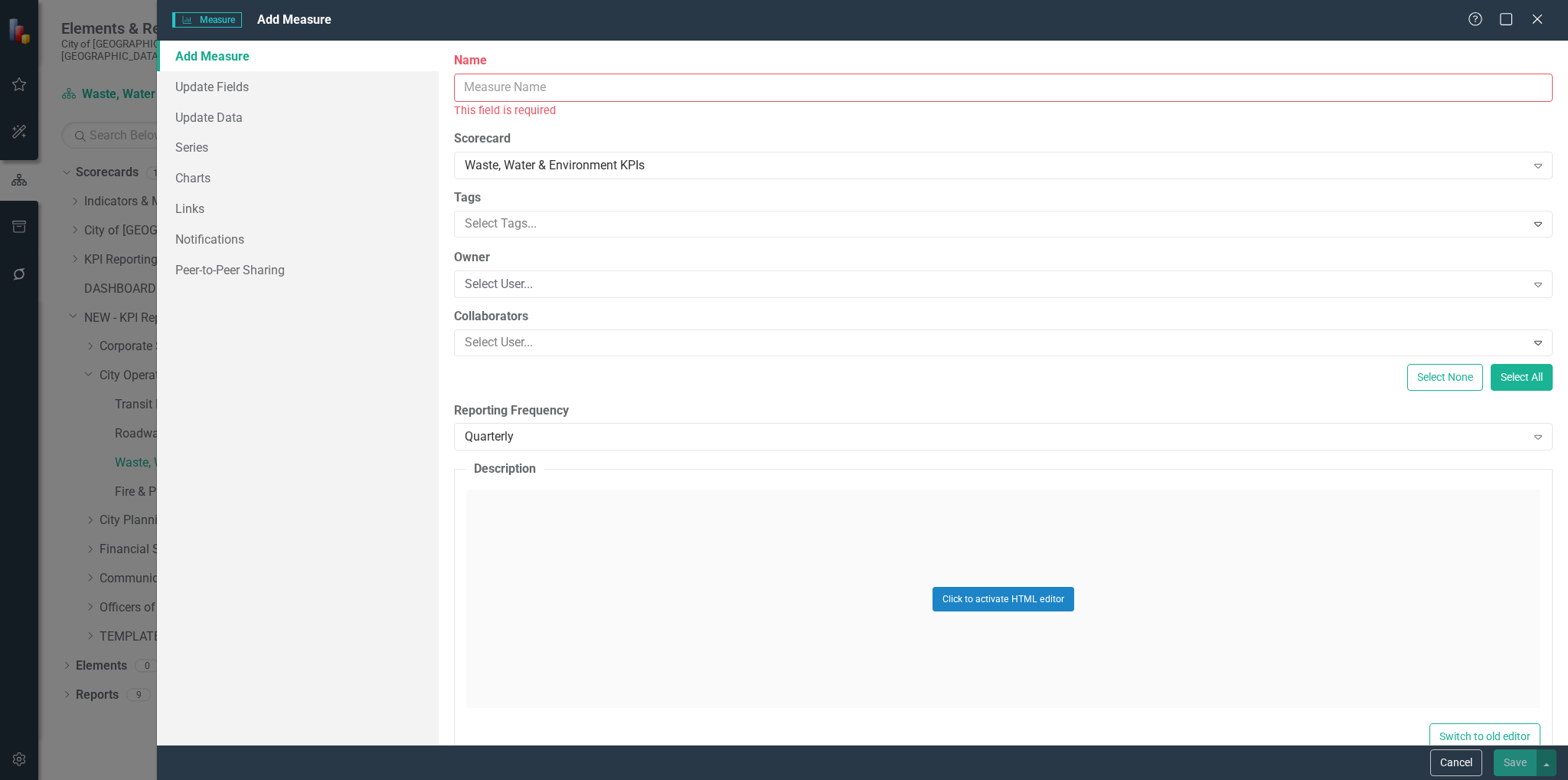
click at [558, 89] on input "Name" at bounding box center [1003, 88] width 1099 height 28
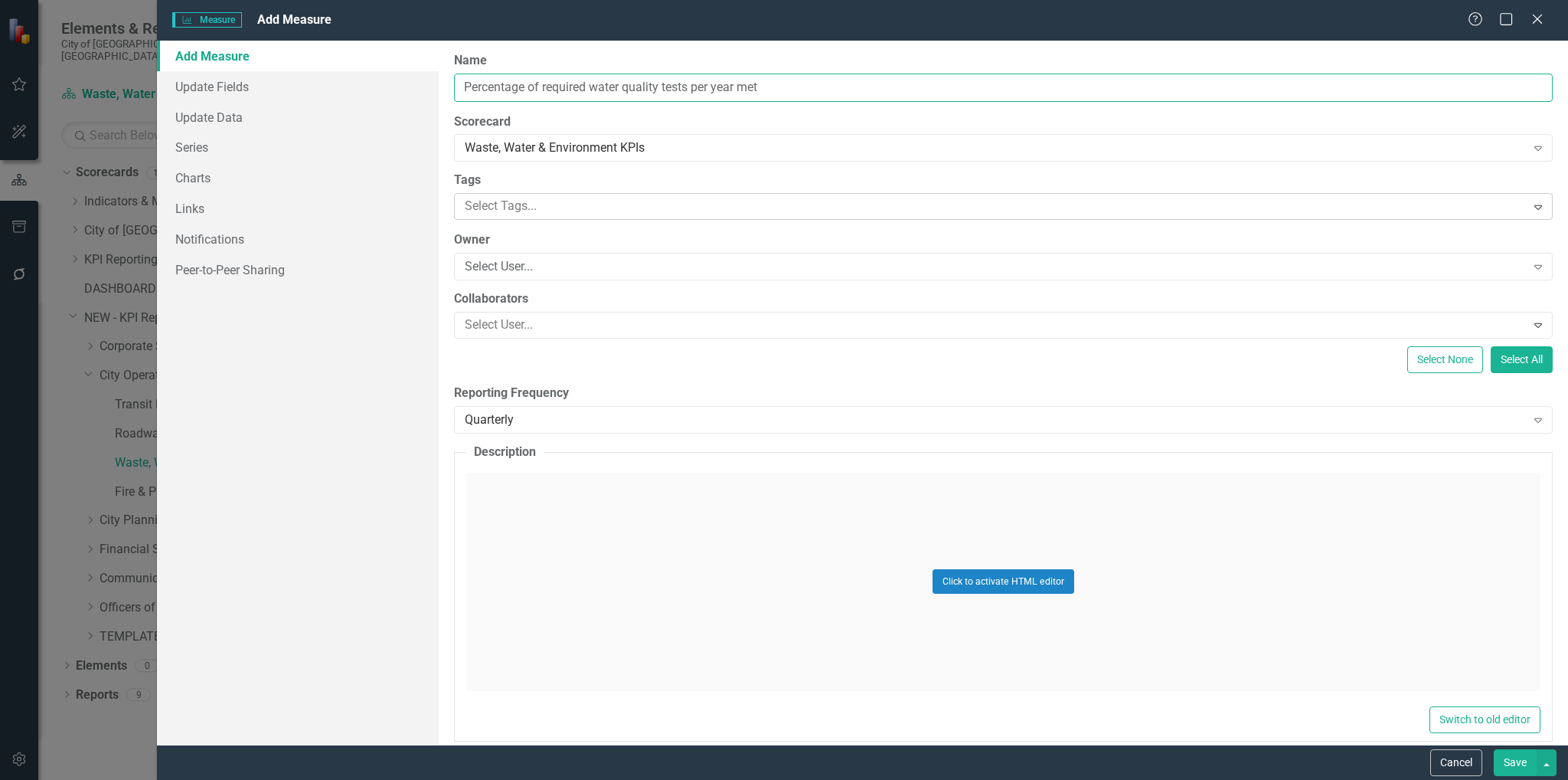
type input "Percentage of required water quality tests per year met"
click at [792, 212] on div at bounding box center [991, 206] width 1066 height 20
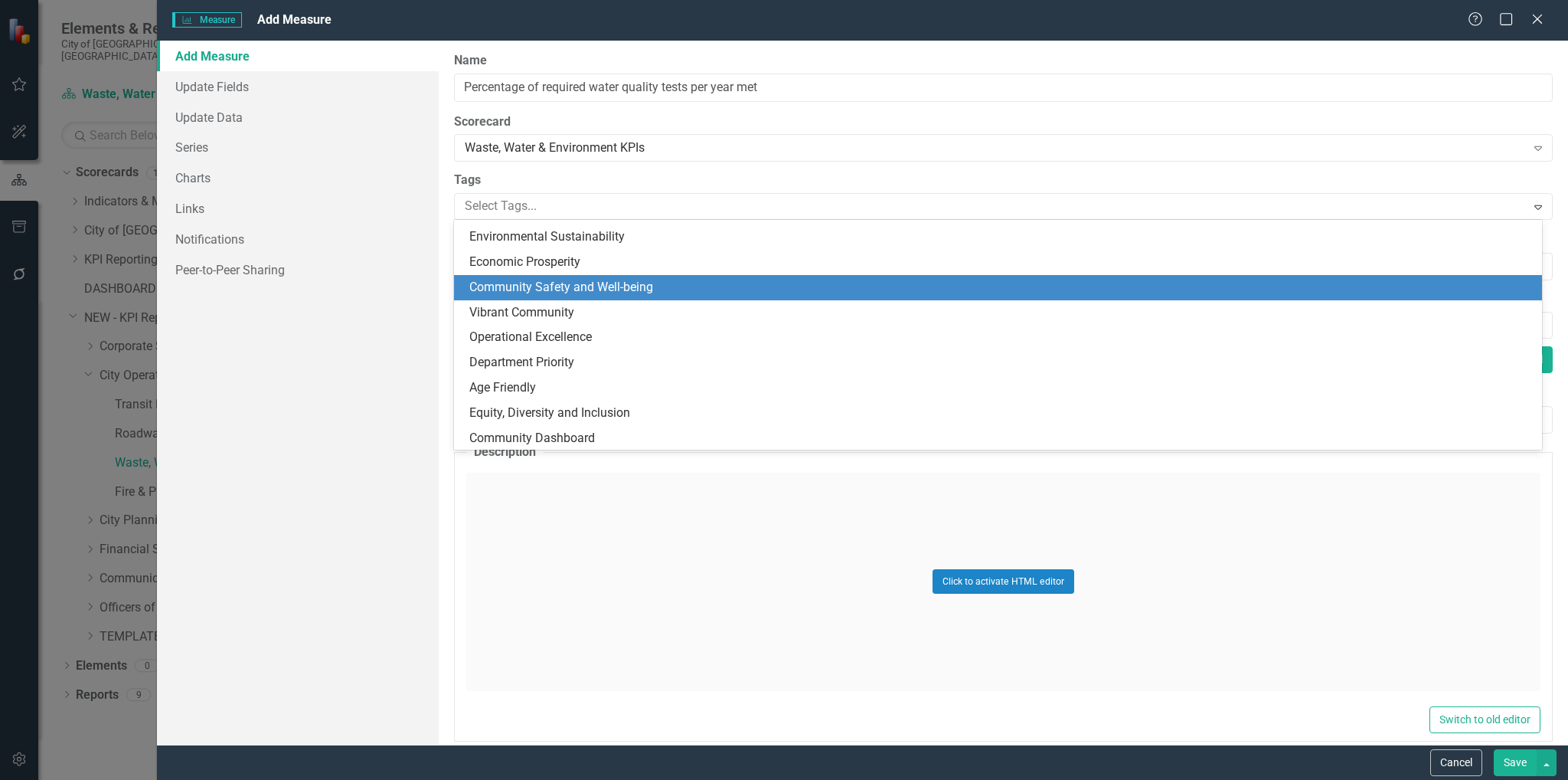
scroll to position [198, 0]
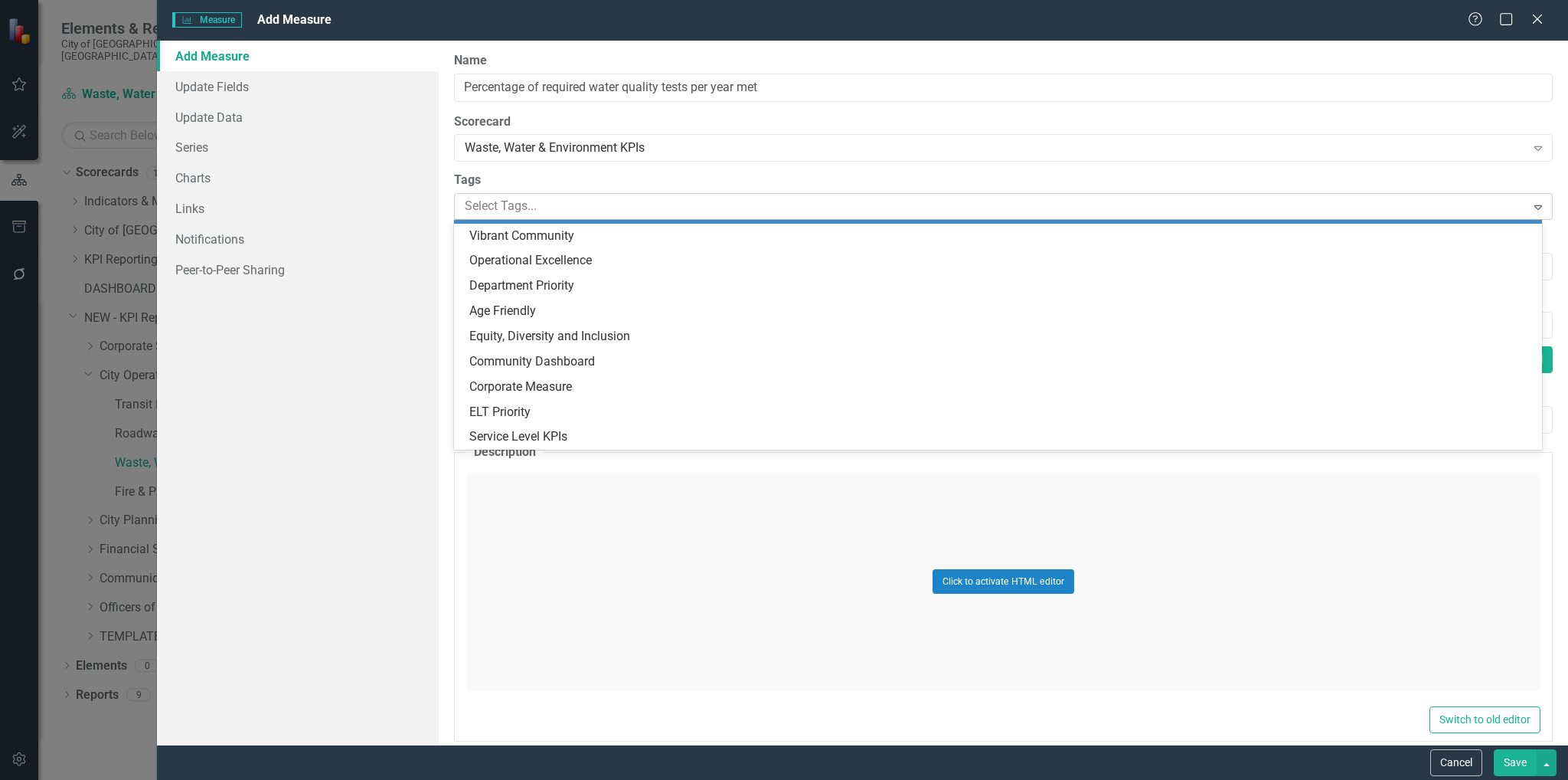
click at [704, 202] on div at bounding box center [991, 206] width 1066 height 20
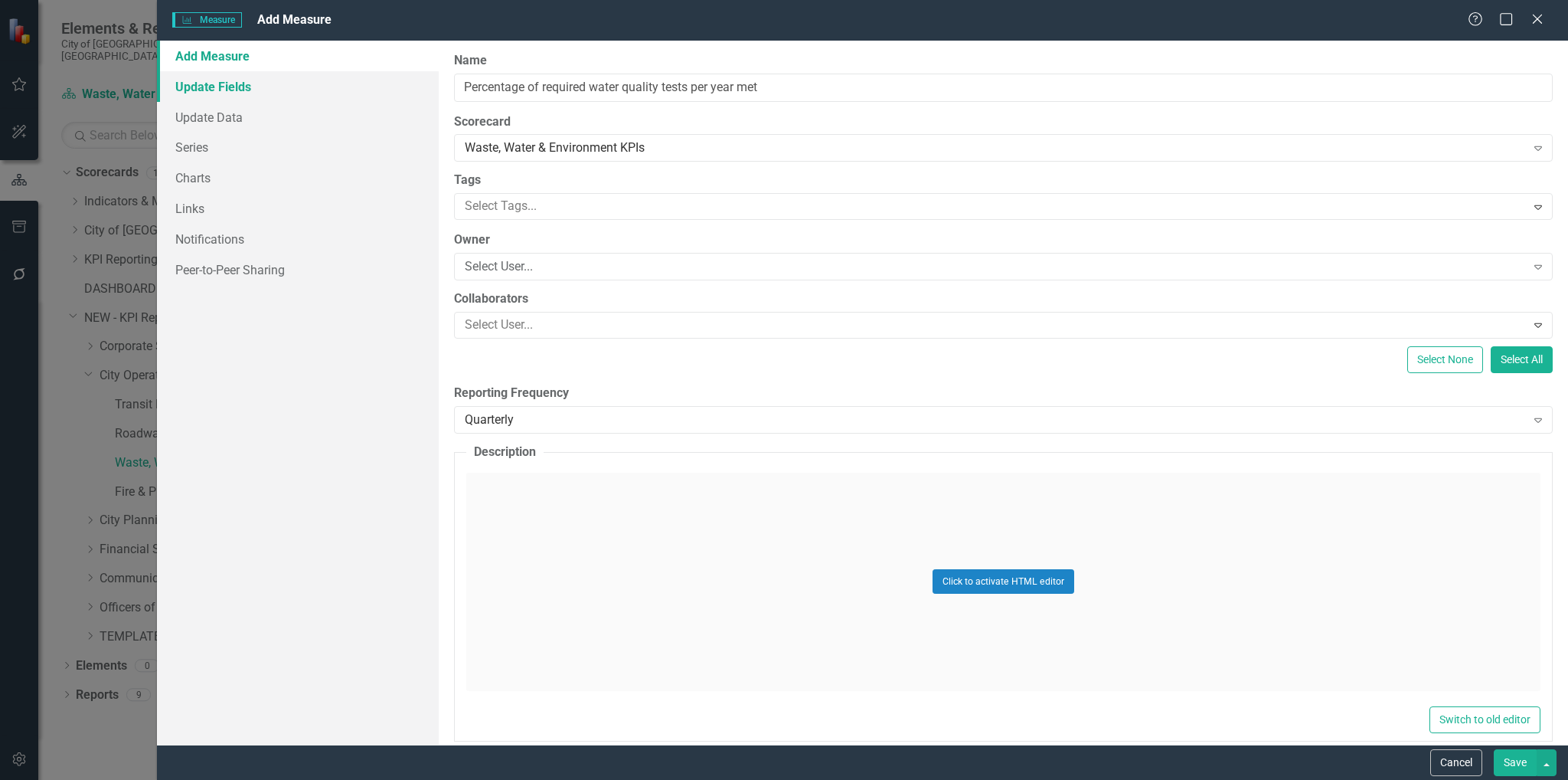
click at [245, 90] on link "Update Fields" at bounding box center [298, 86] width 282 height 31
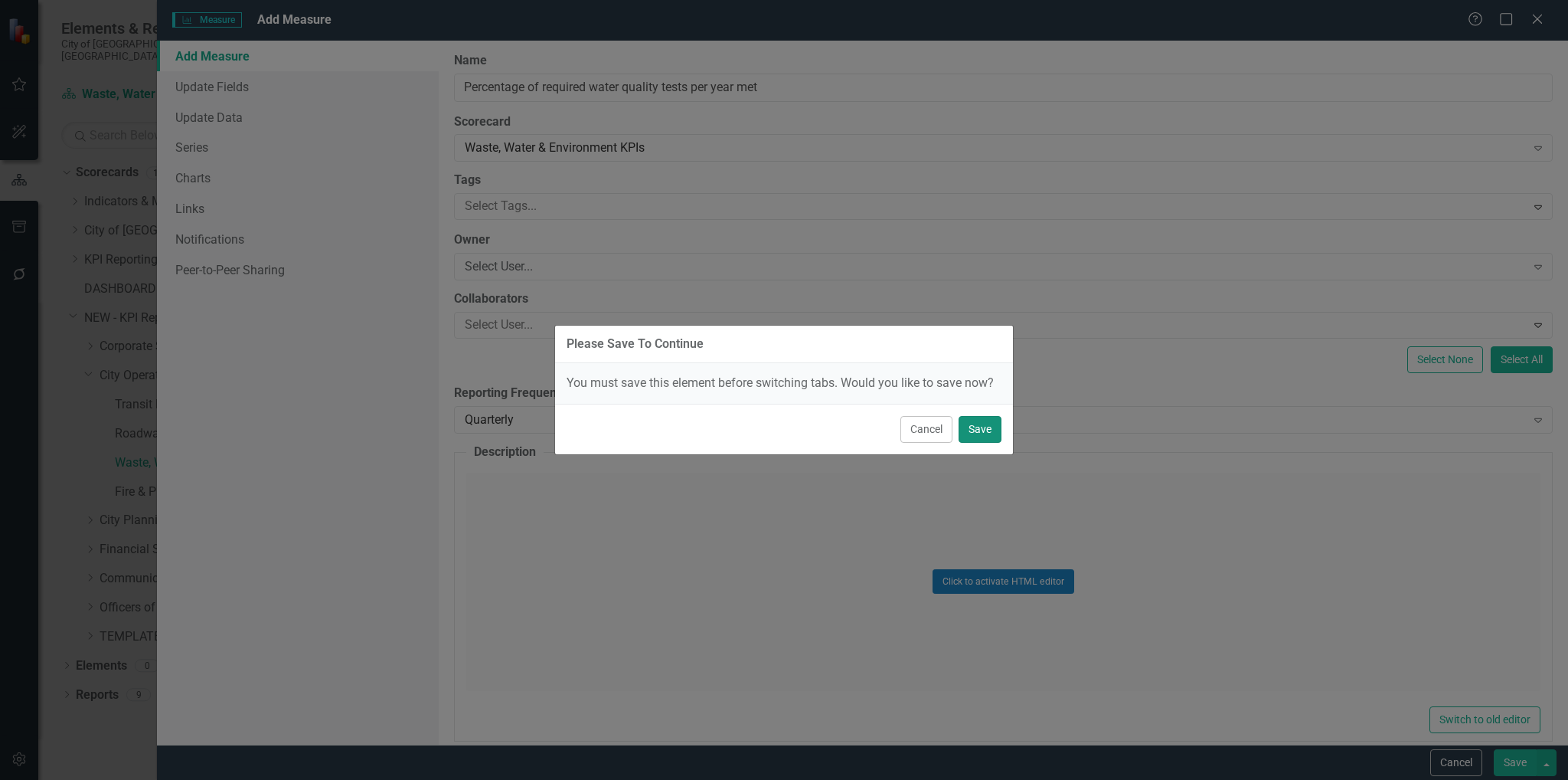
click at [980, 421] on button "Save" at bounding box center [980, 429] width 43 height 27
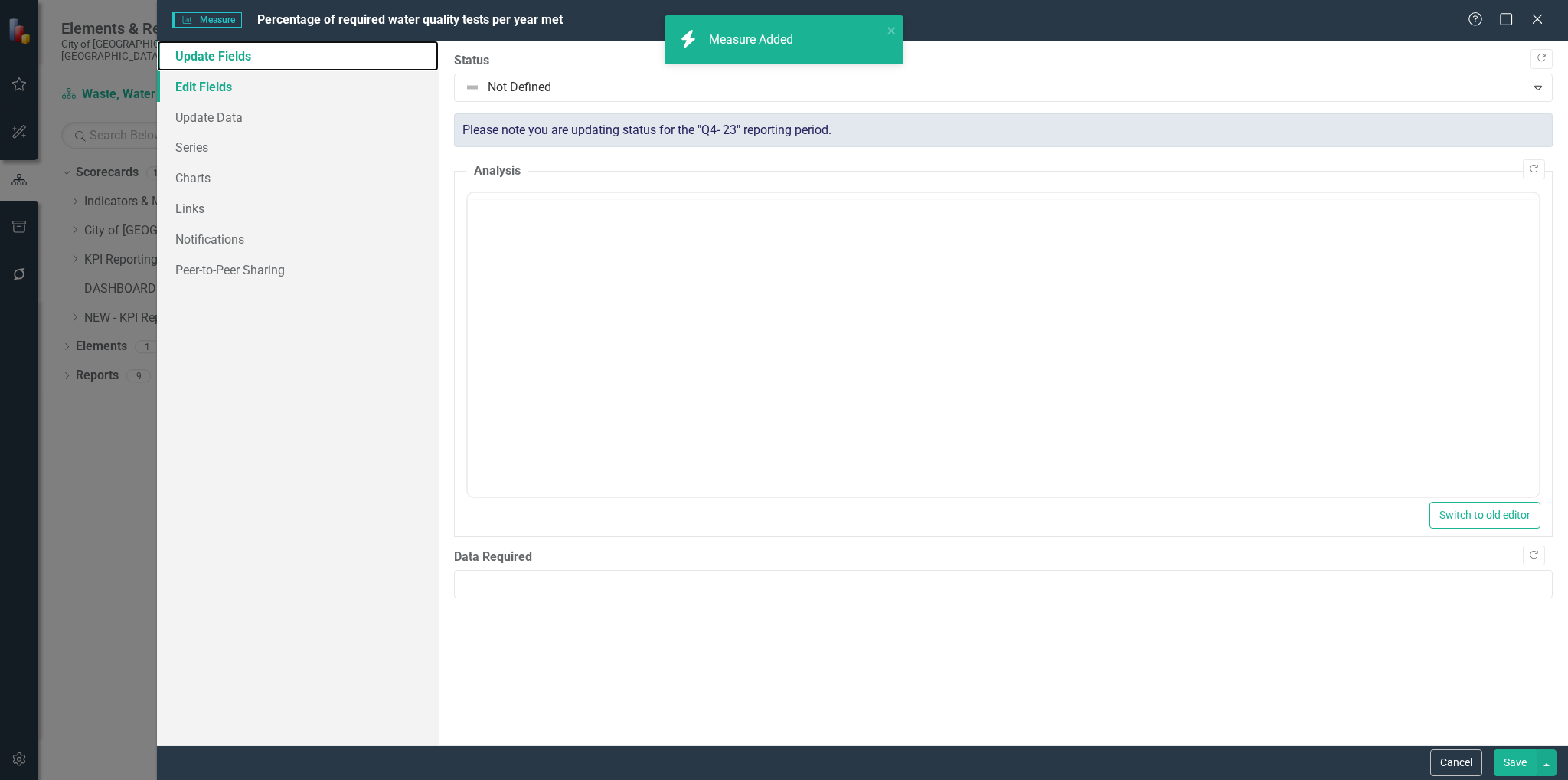
scroll to position [0, 0]
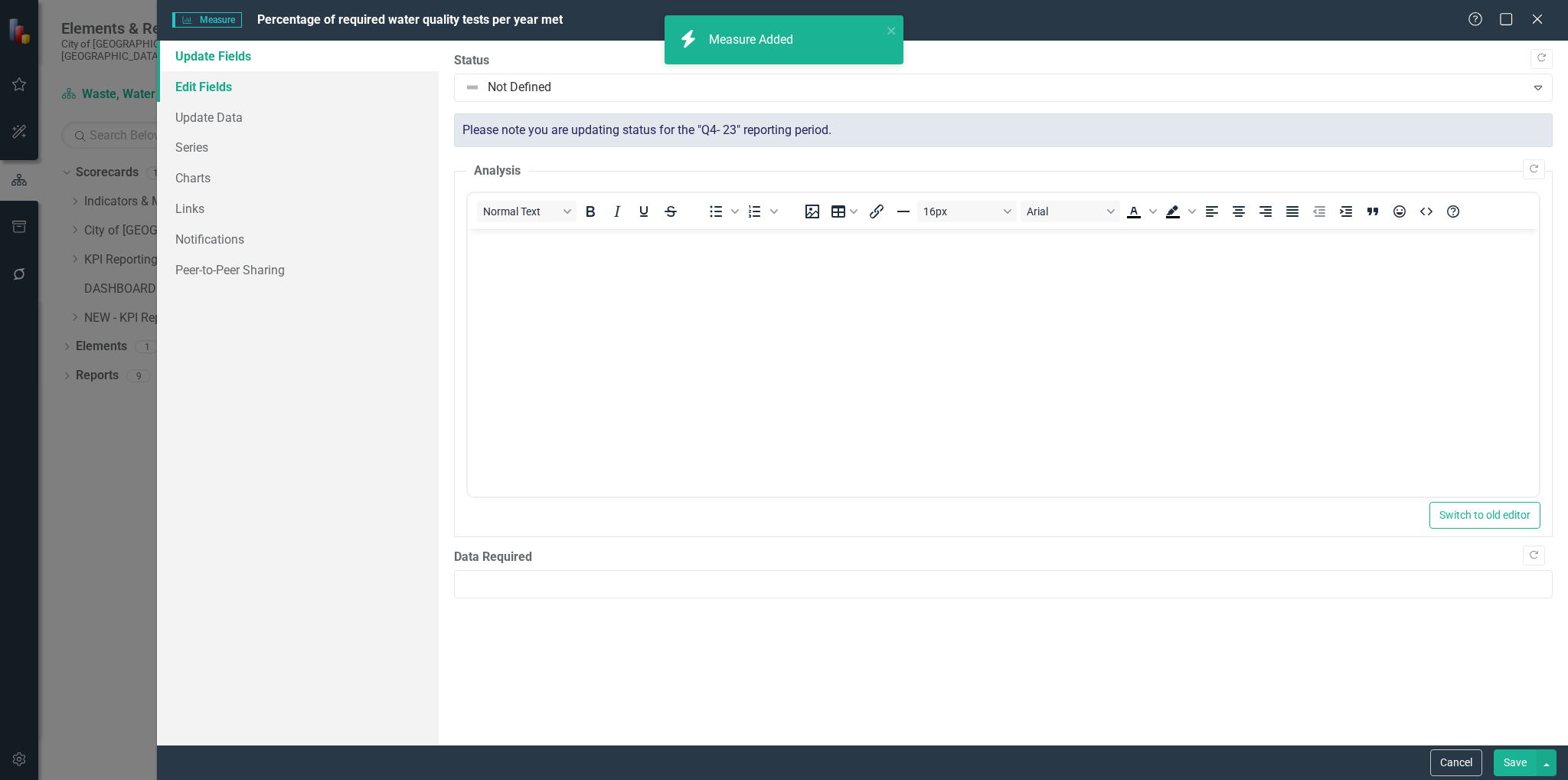
click at [210, 87] on link "Edit Fields" at bounding box center [298, 86] width 282 height 31
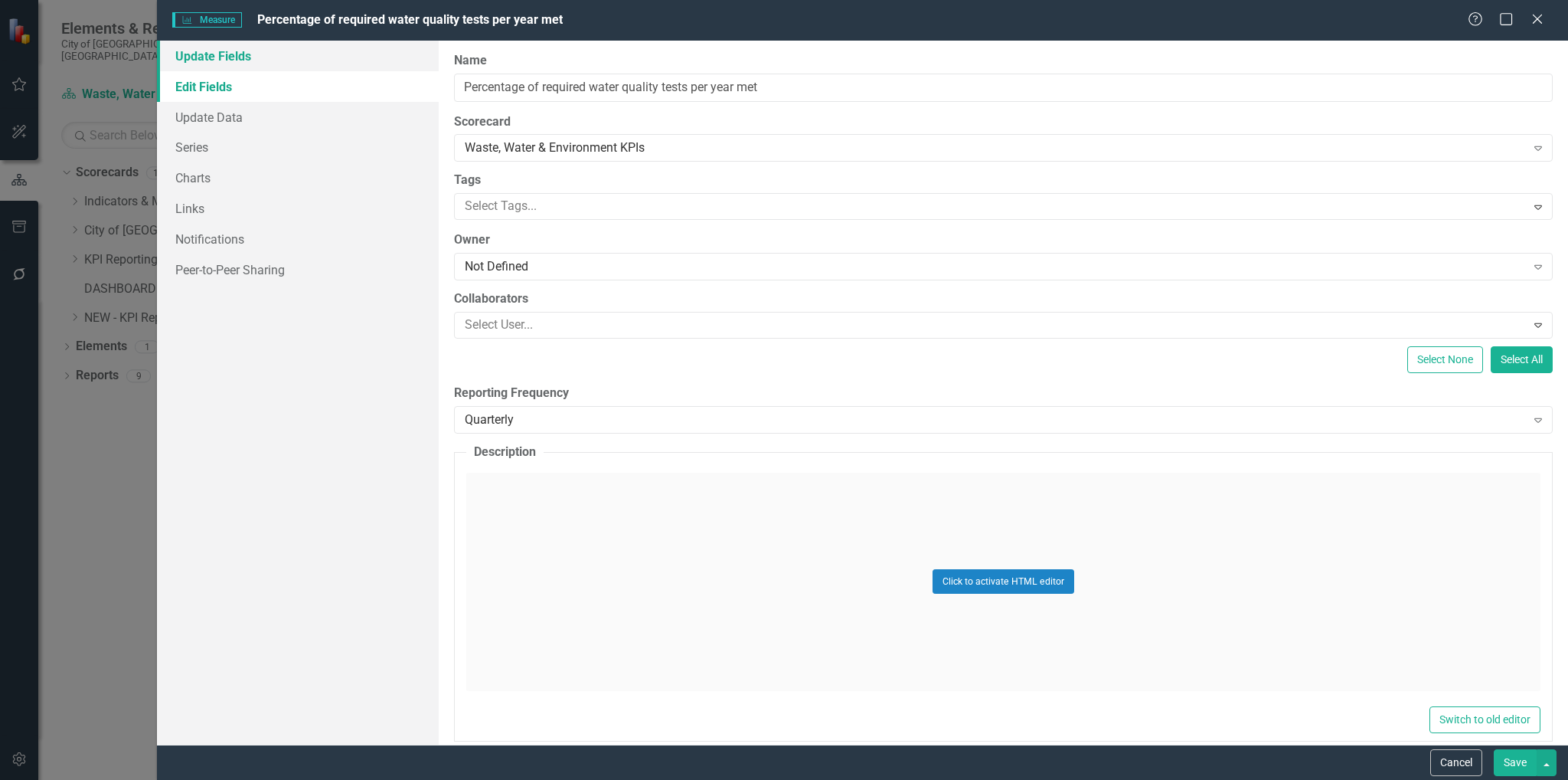
click at [269, 62] on link "Update Fields" at bounding box center [298, 56] width 282 height 31
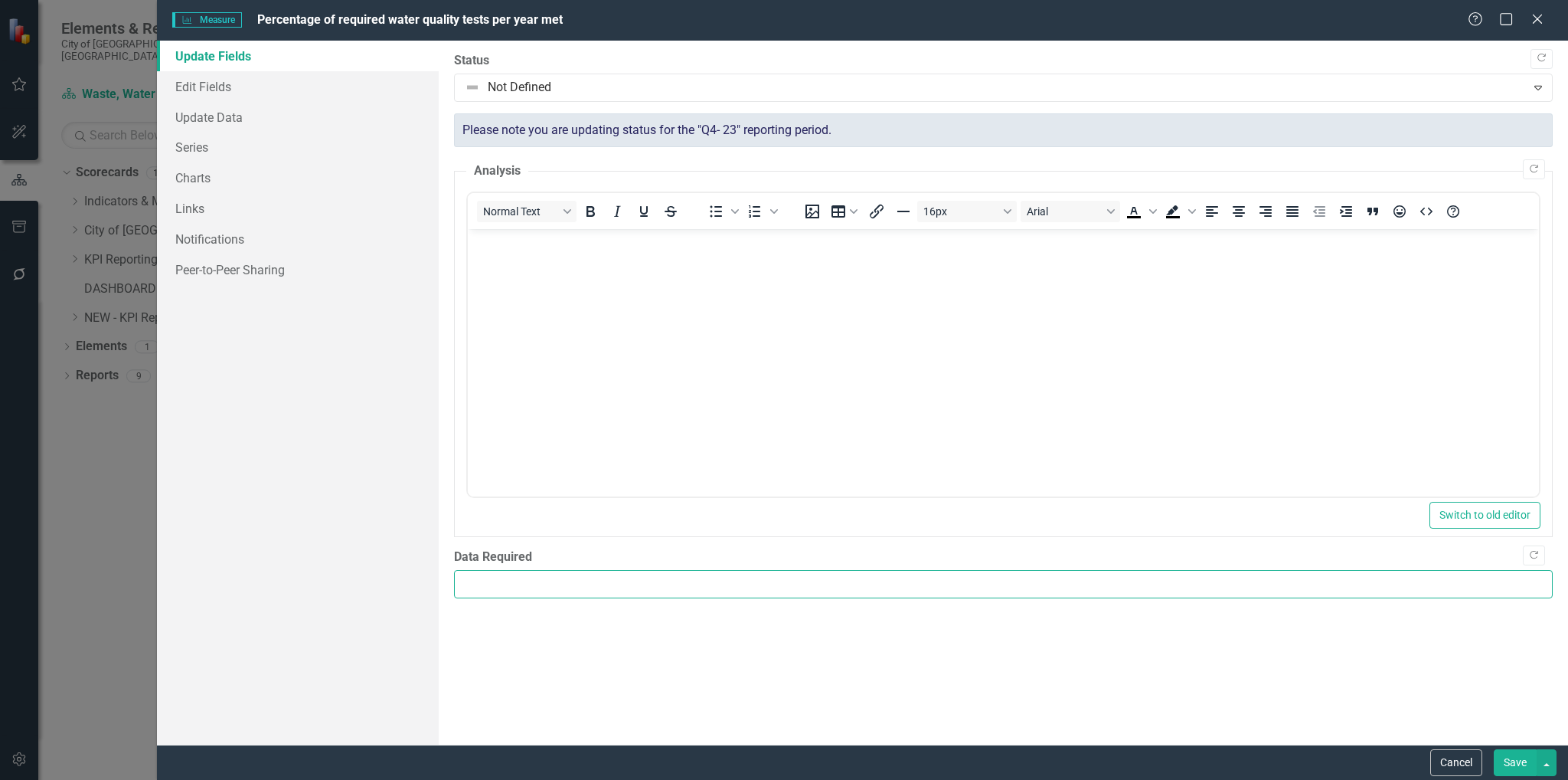
click at [1011, 594] on input "Data Required" at bounding box center [1003, 584] width 1099 height 28
click at [199, 83] on link "Edit Fields" at bounding box center [298, 86] width 282 height 31
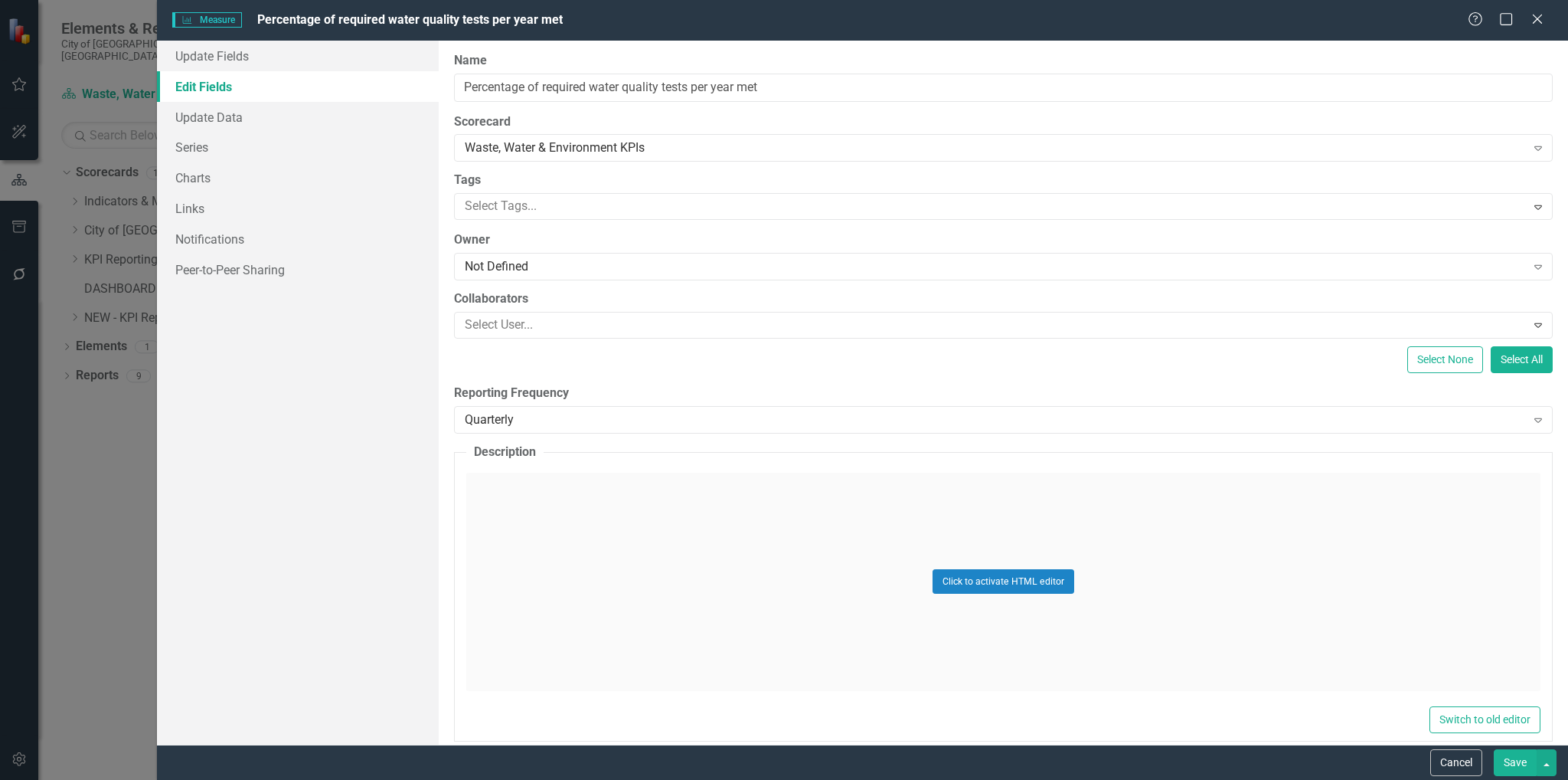
click at [1504, 758] on button "Save" at bounding box center [1515, 762] width 43 height 27
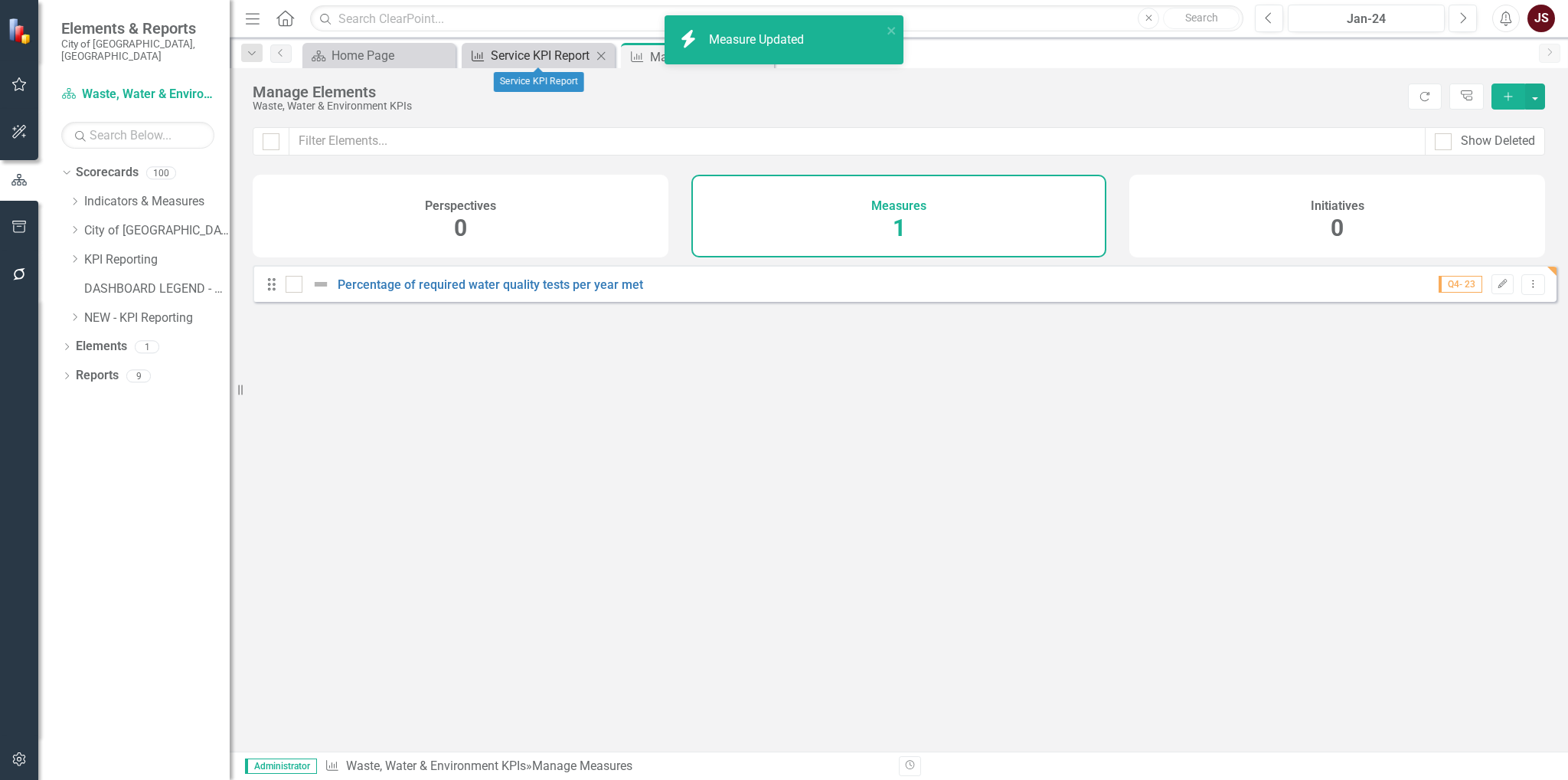
click at [557, 55] on div "Service KPI Report" at bounding box center [541, 56] width 101 height 19
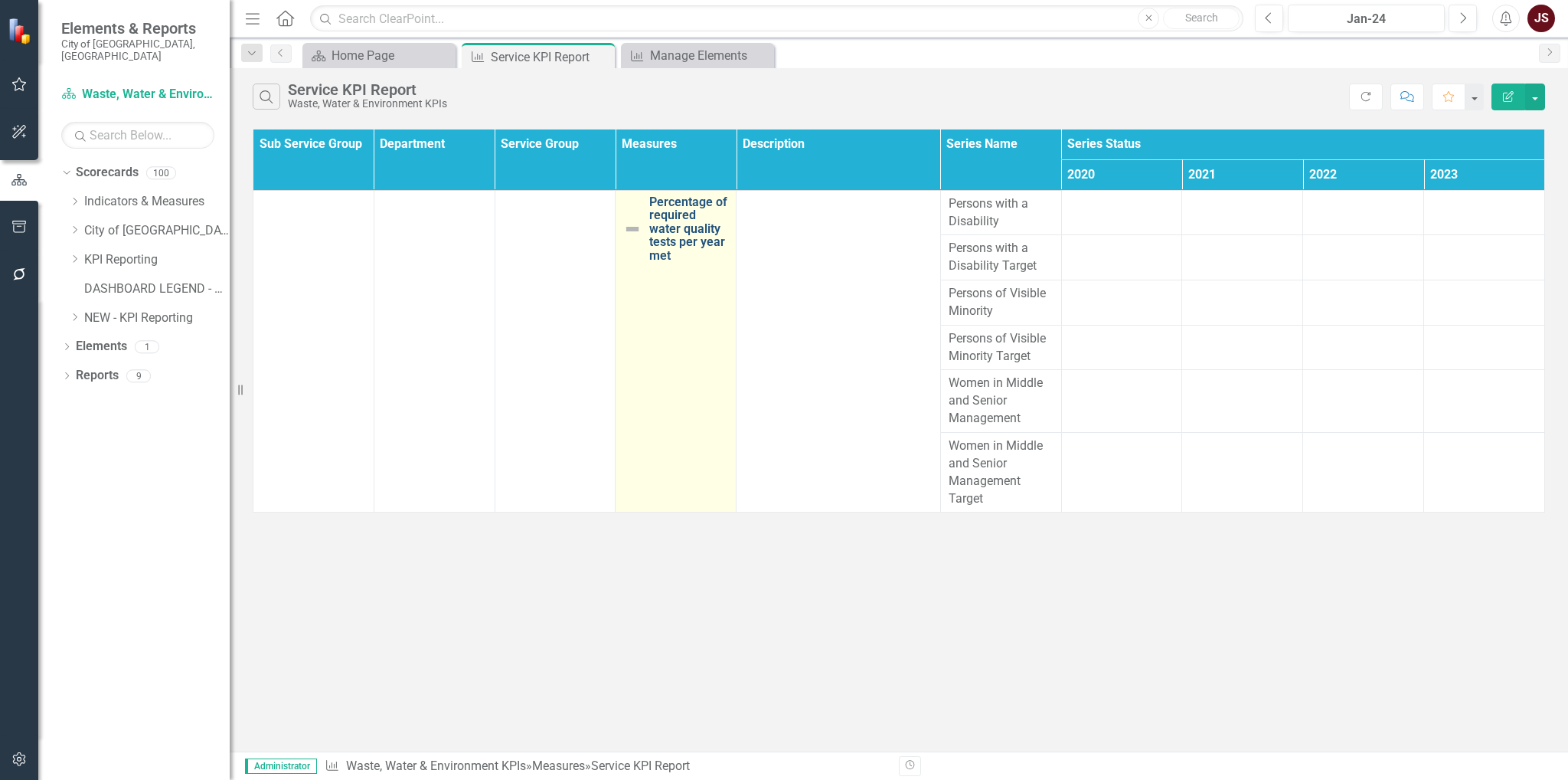
click at [665, 208] on link "Percentage of required water quality tests per year met" at bounding box center [688, 229] width 79 height 67
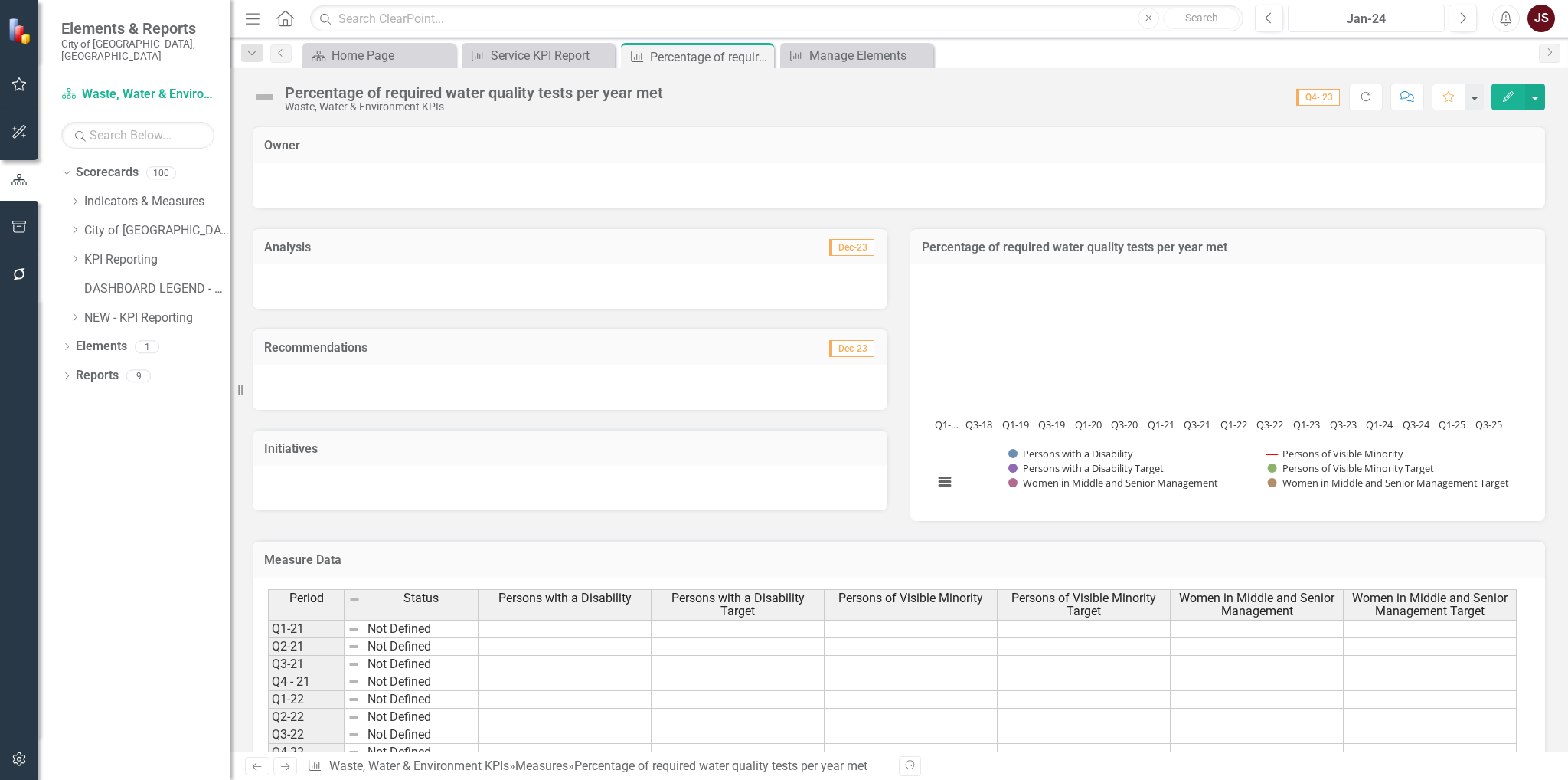
click at [1425, 12] on div "Jan-24" at bounding box center [1366, 19] width 147 height 18
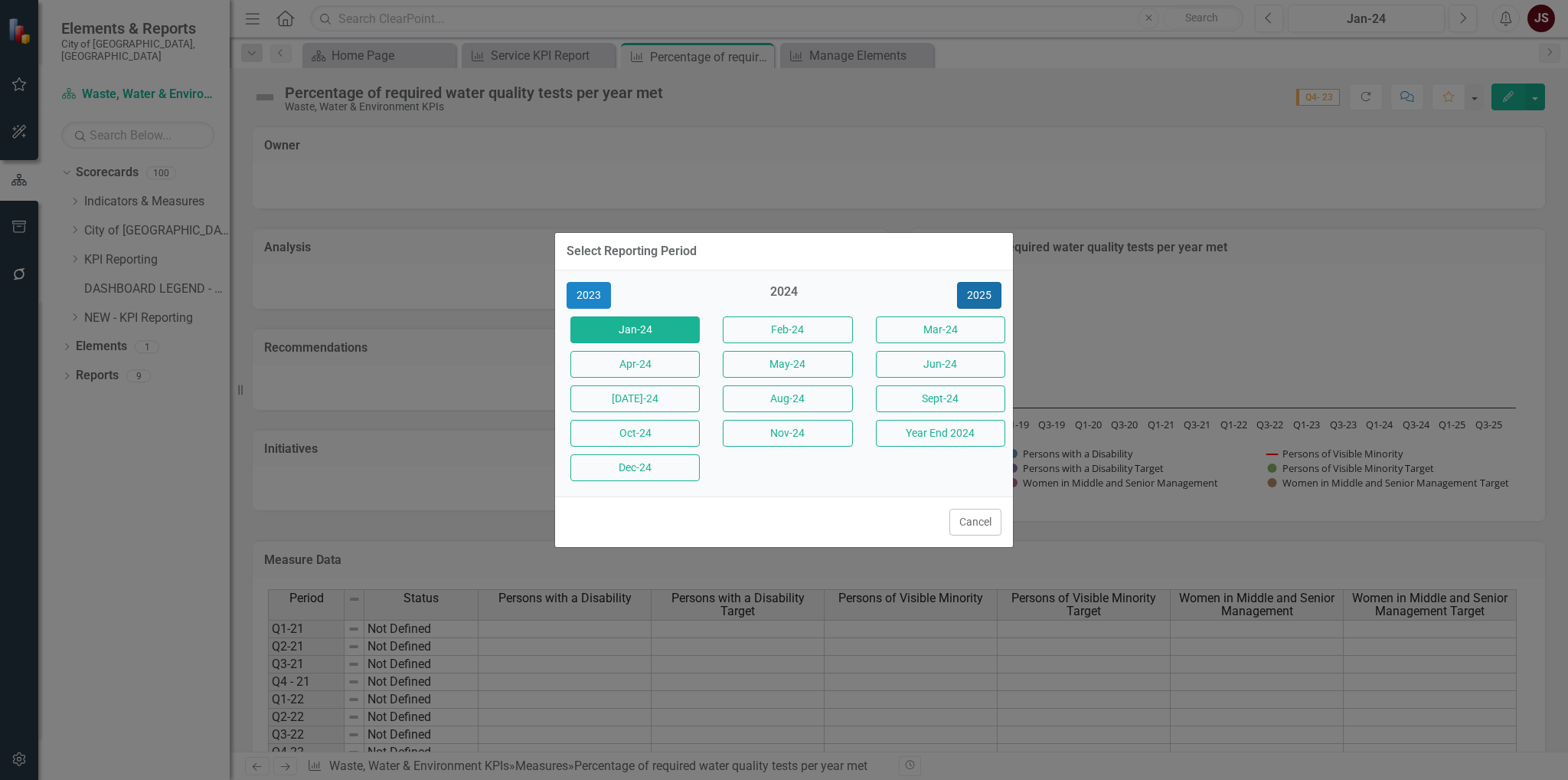
click at [985, 283] on button "2025" at bounding box center [979, 296] width 45 height 27
click at [667, 395] on button "[DATE]-25" at bounding box center [635, 398] width 129 height 27
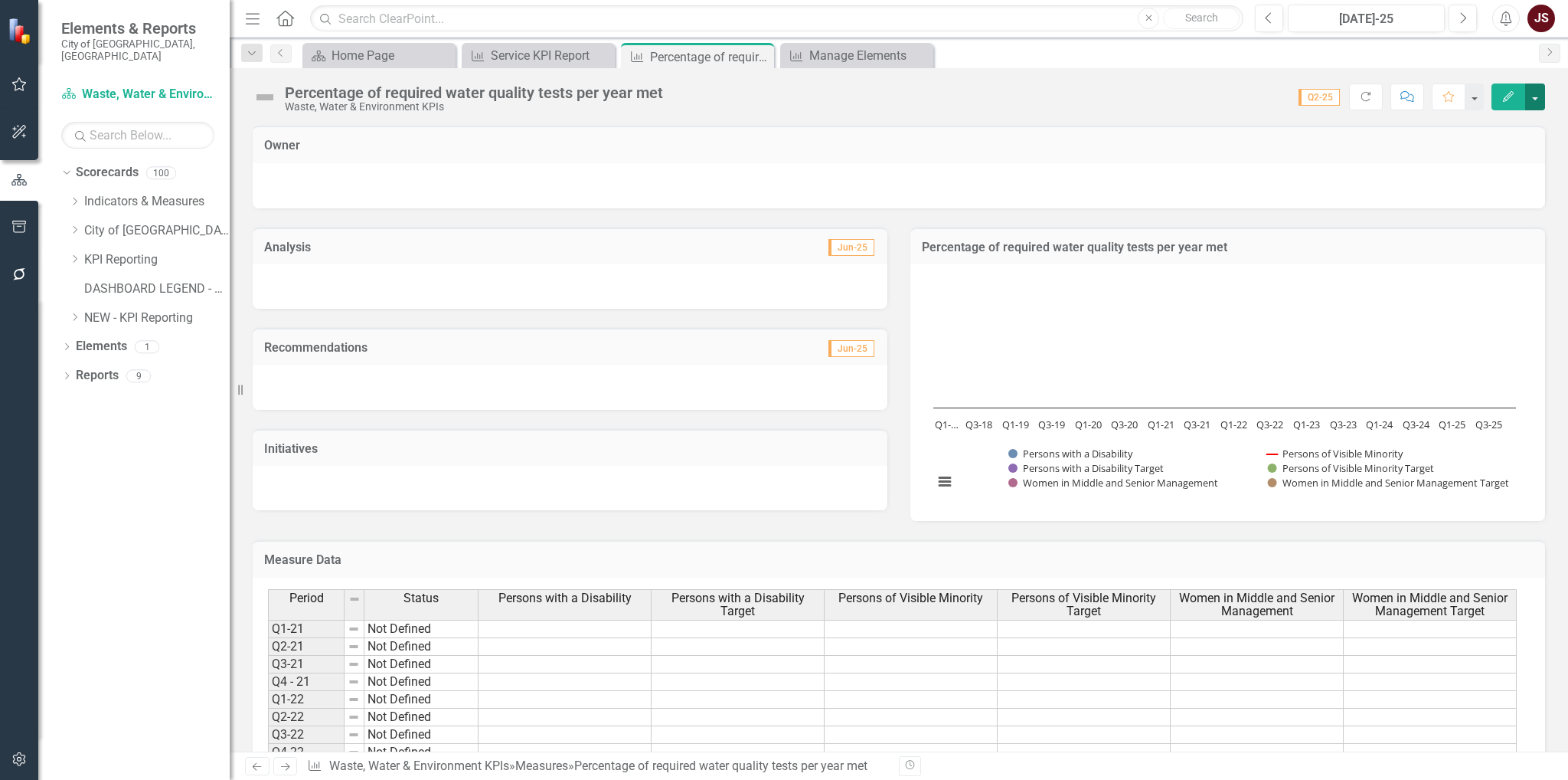
click at [1538, 101] on button "button" at bounding box center [1534, 96] width 20 height 27
click at [1508, 136] on link "Edit Edit Measure" at bounding box center [1469, 125] width 150 height 28
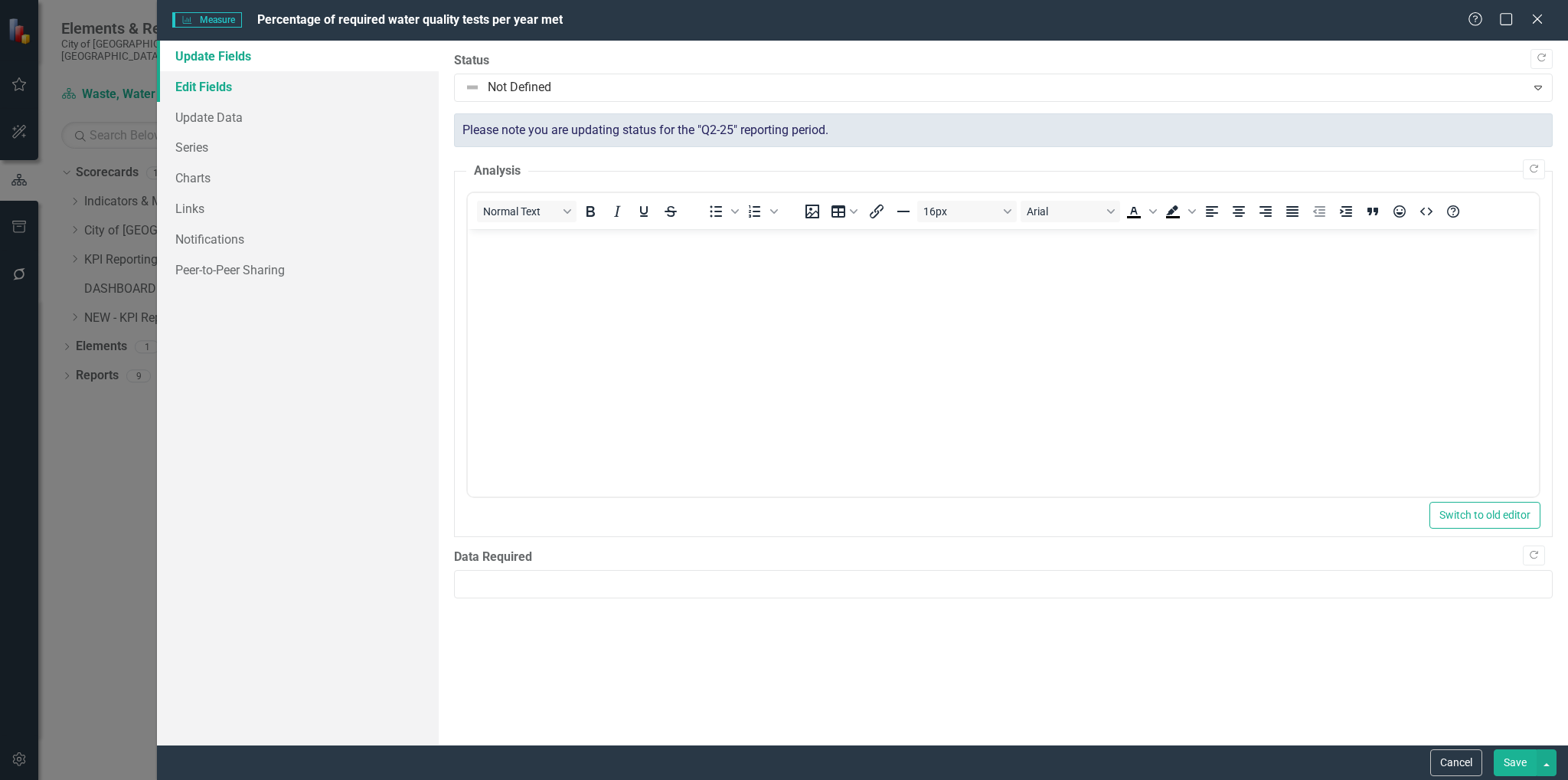
click at [252, 76] on link "Edit Fields" at bounding box center [298, 86] width 282 height 31
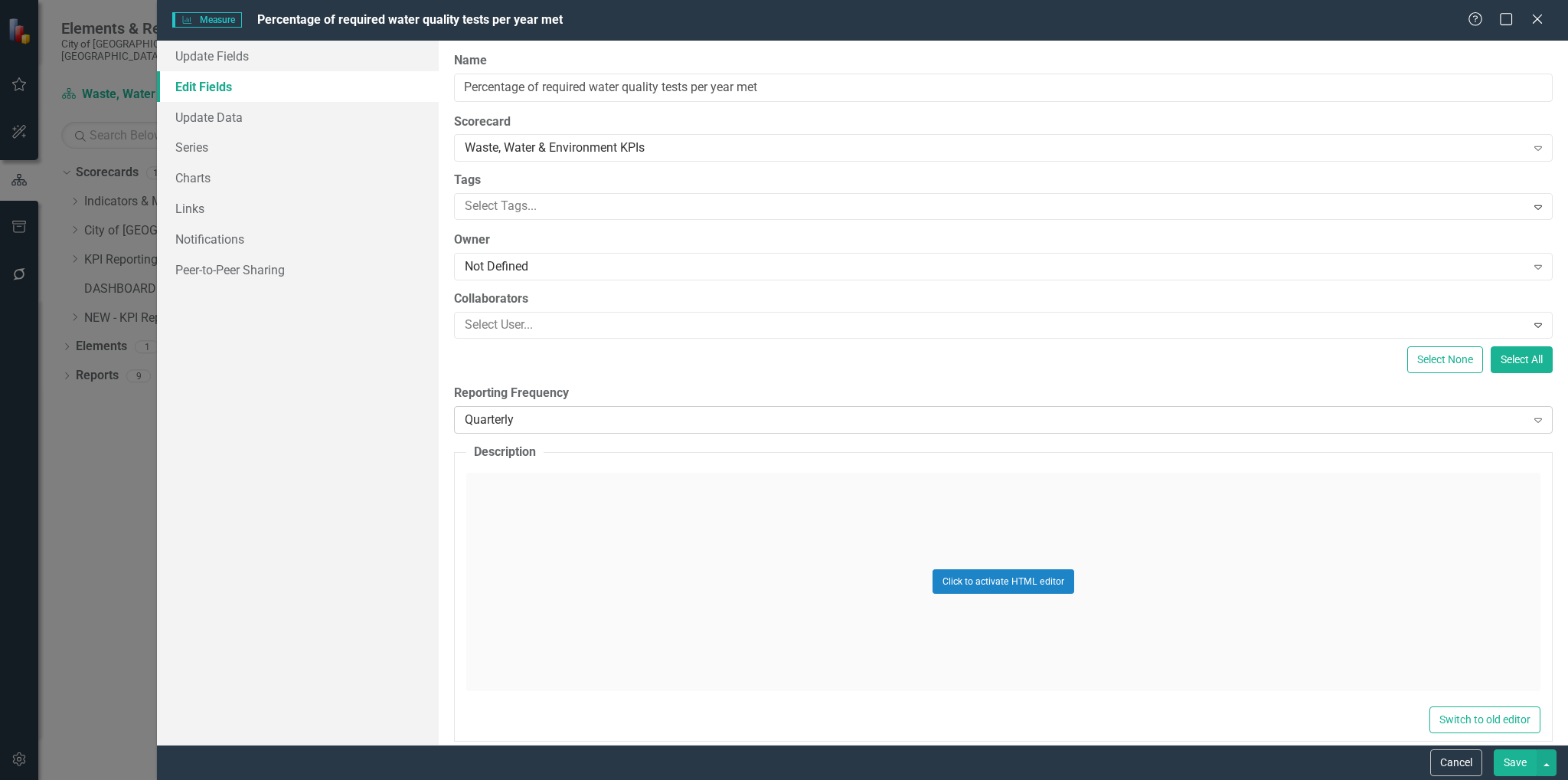
click at [810, 422] on div "Quarterly" at bounding box center [994, 419] width 1060 height 17
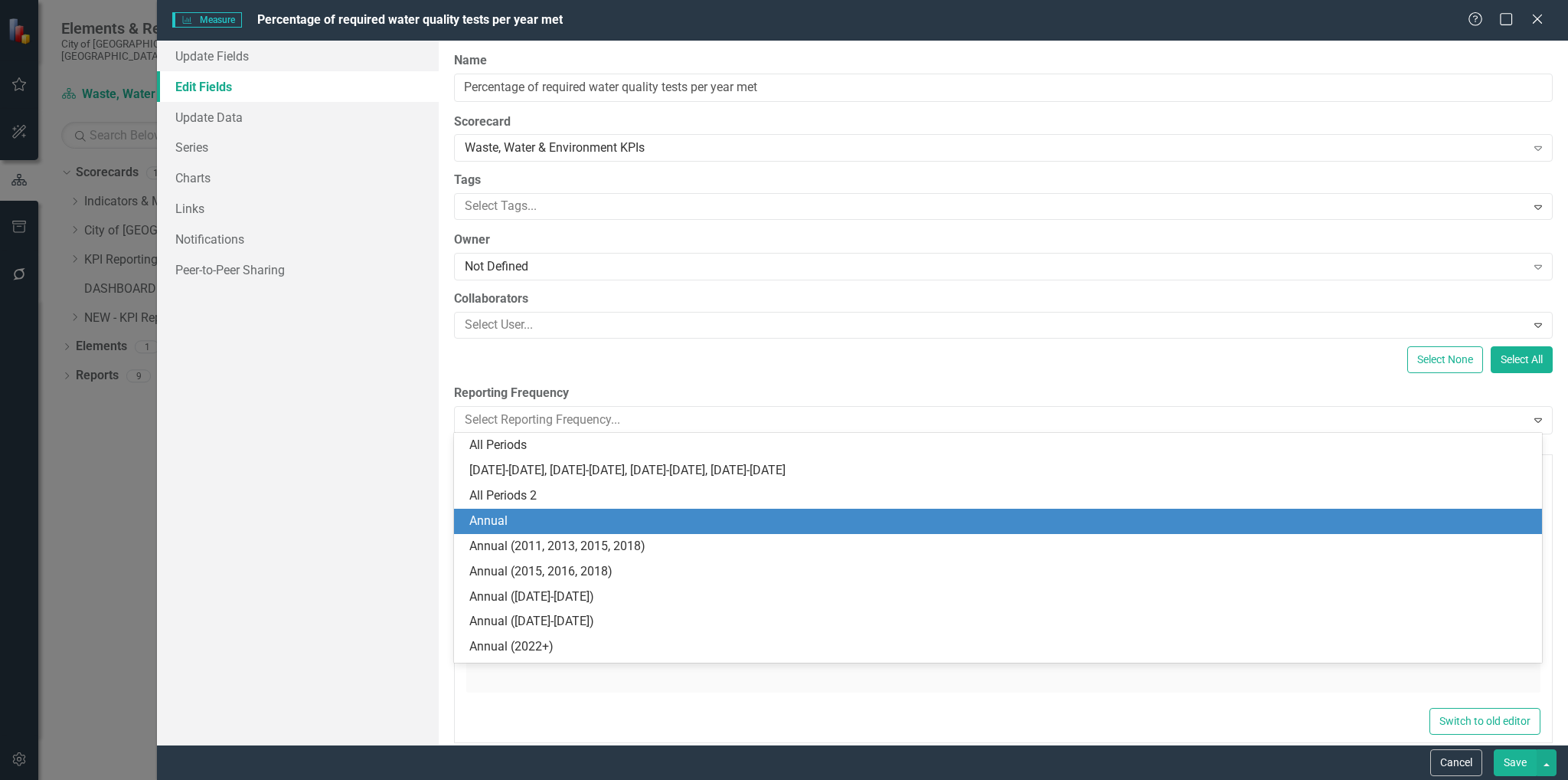
click at [592, 524] on div "Annual" at bounding box center [1001, 521] width 1063 height 17
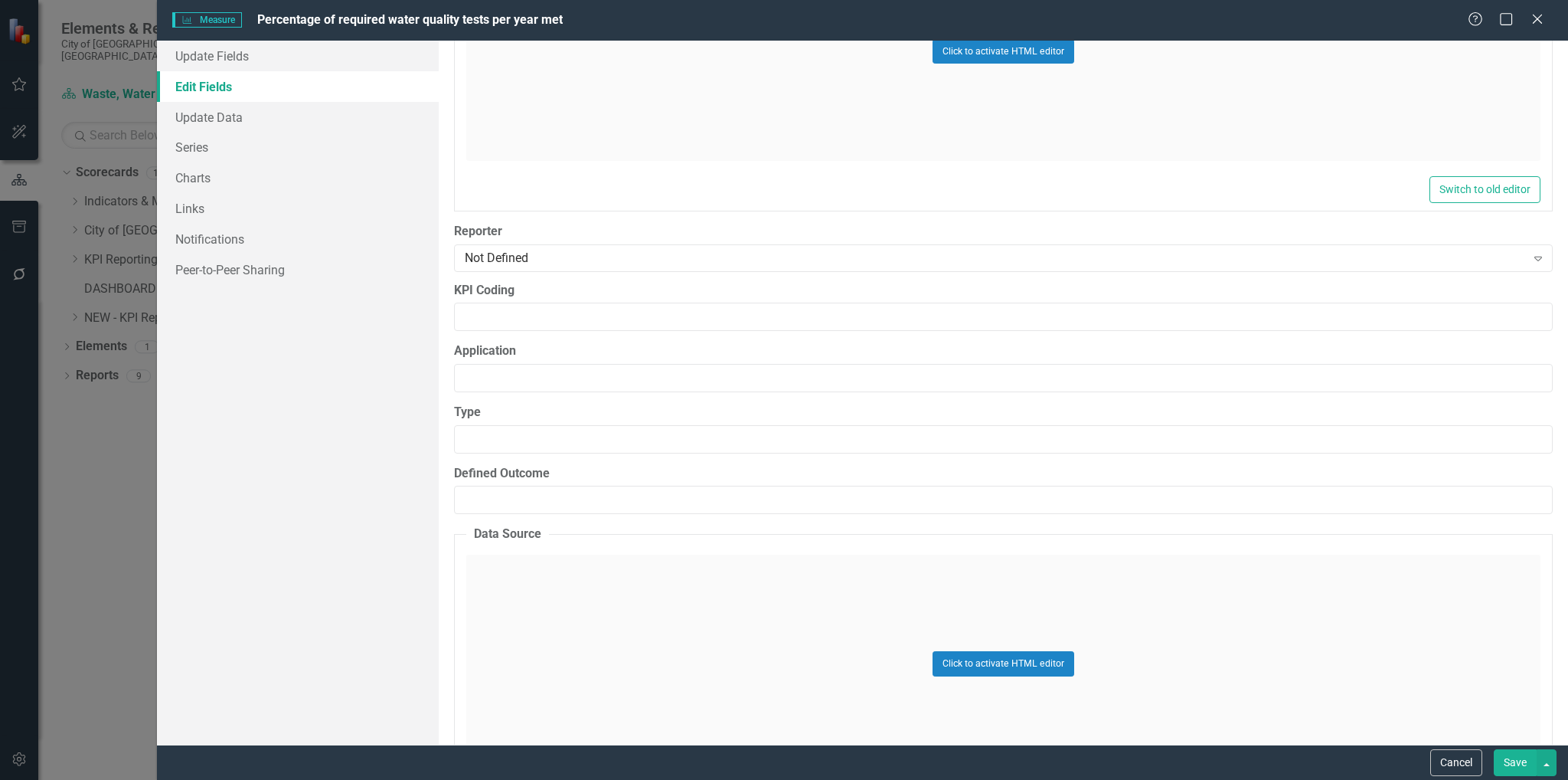
scroll to position [7199, 0]
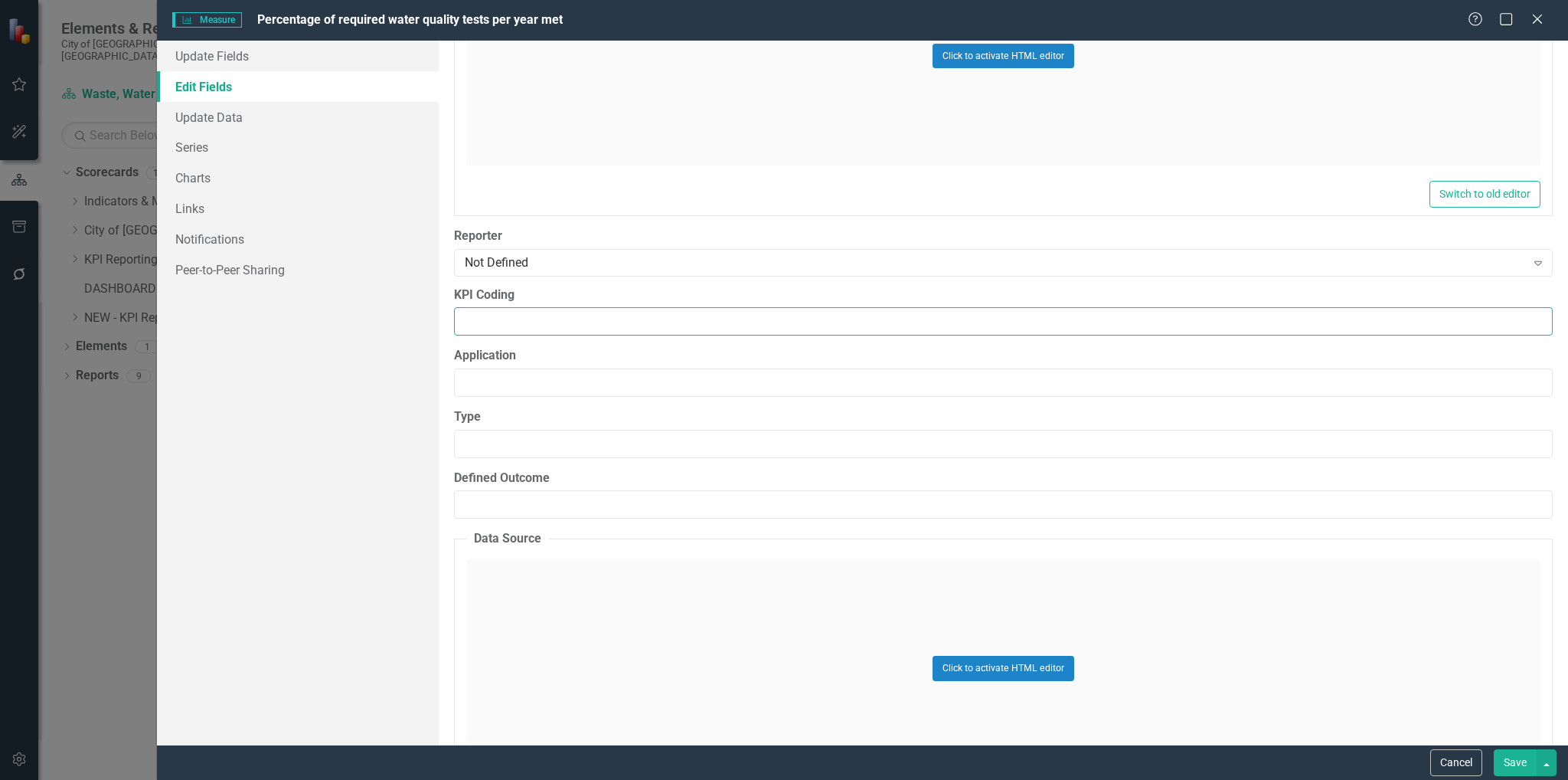
click at [712, 313] on input "KPI Coding" at bounding box center [1003, 321] width 1099 height 28
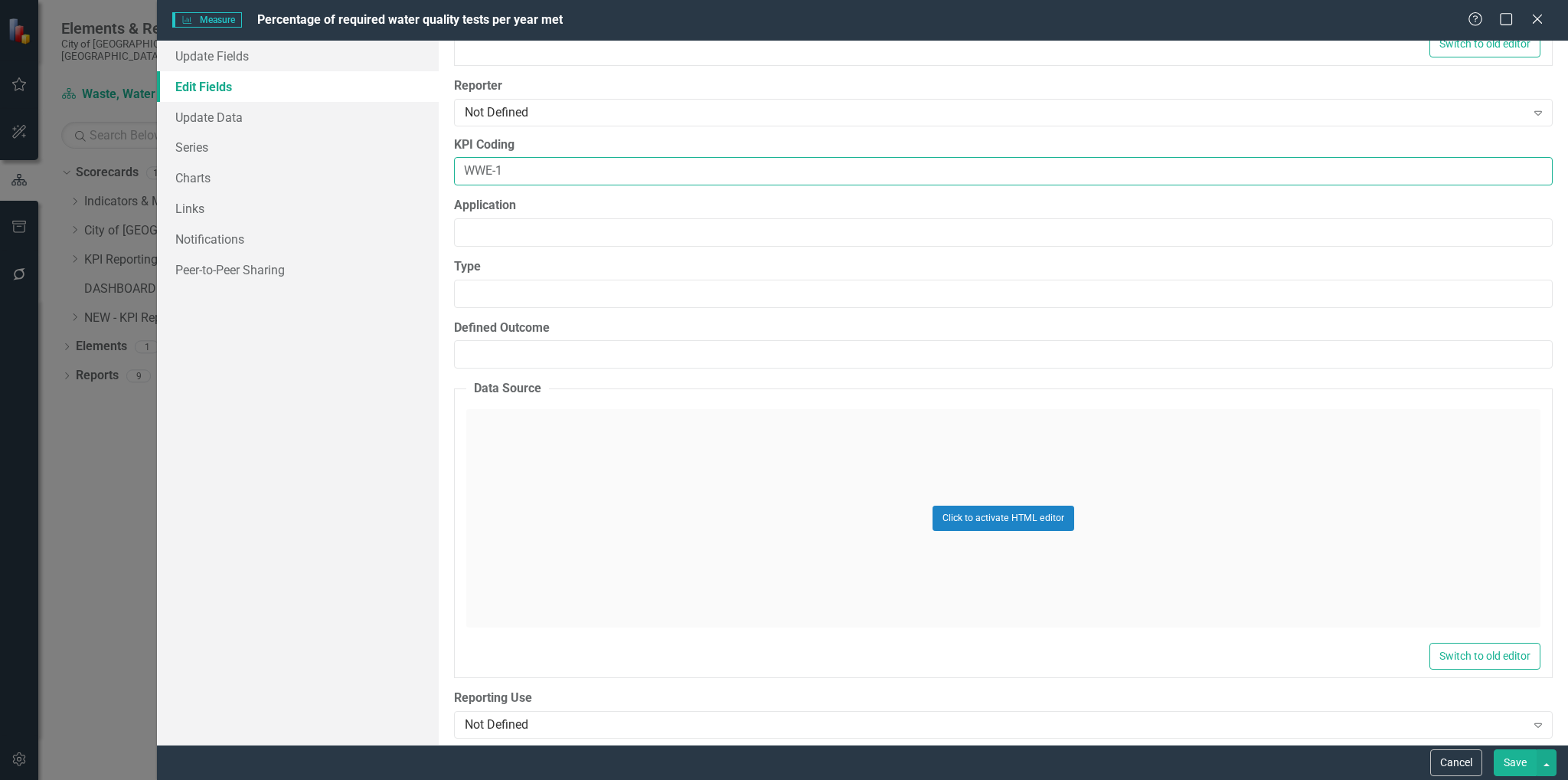
scroll to position [7352, 0]
type input "WWE-1"
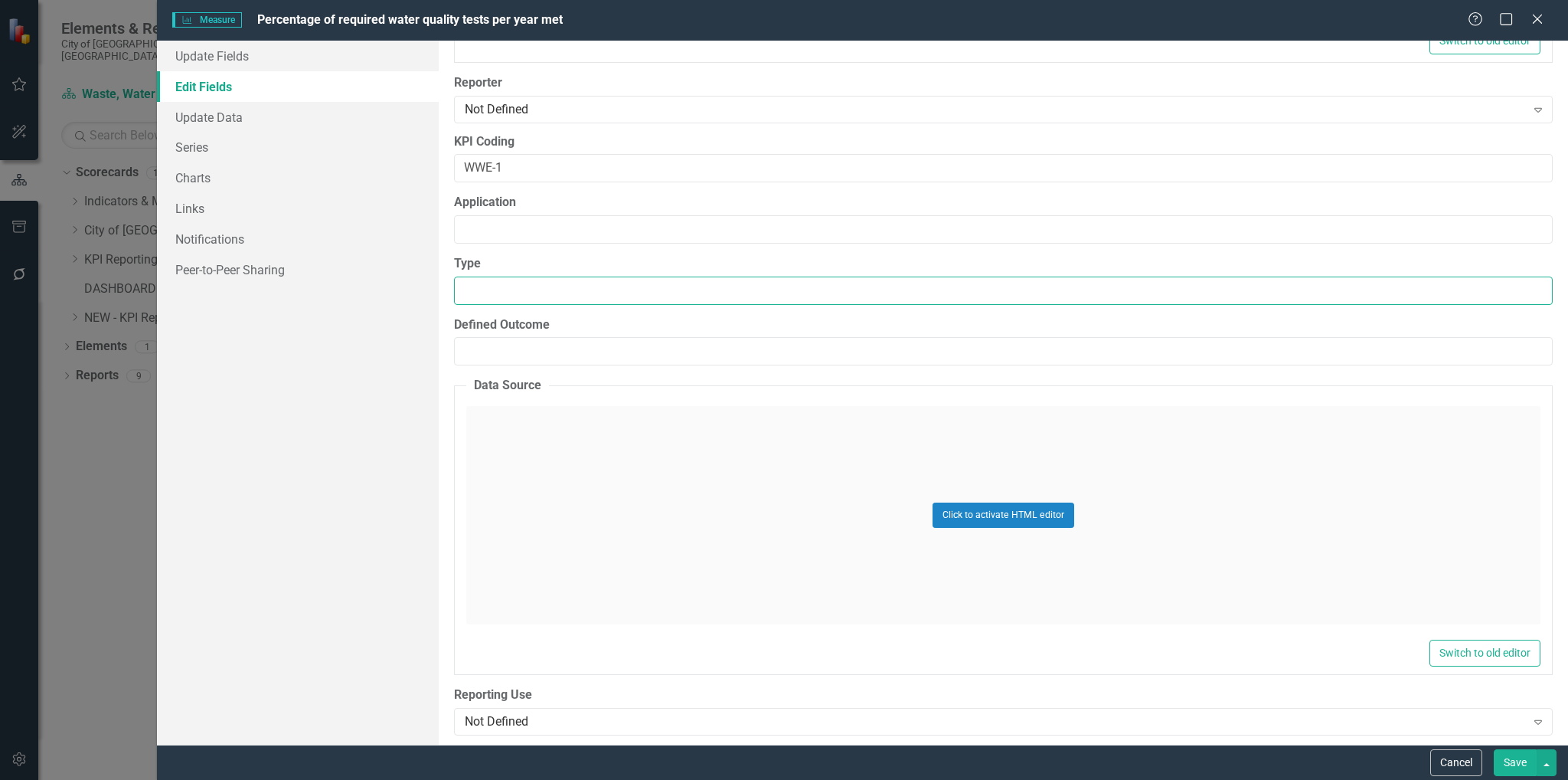
click at [680, 277] on input "Type" at bounding box center [1003, 291] width 1099 height 28
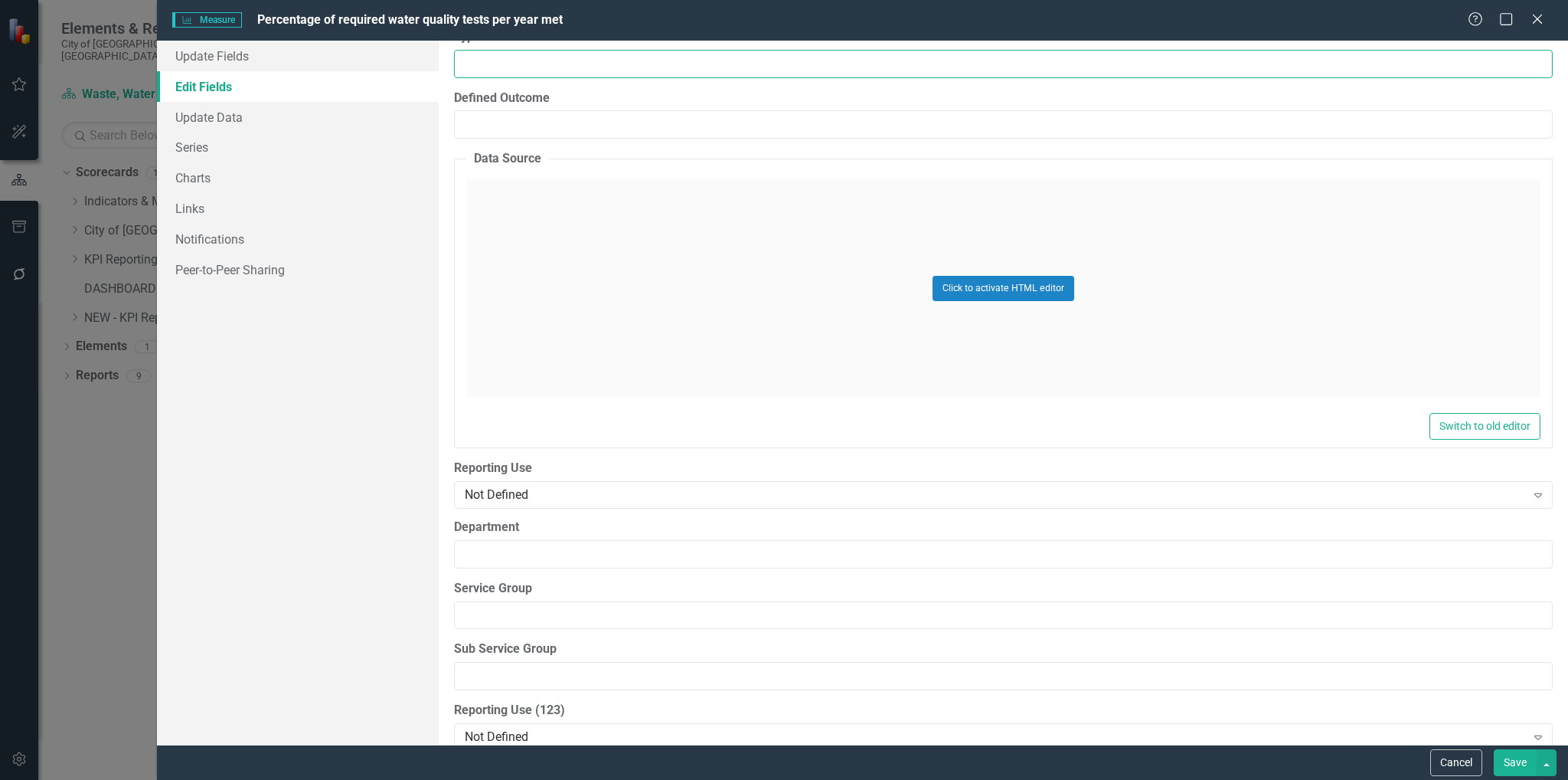
scroll to position [7582, 0]
click at [827, 483] on div "Not Defined" at bounding box center [994, 492] width 1060 height 17
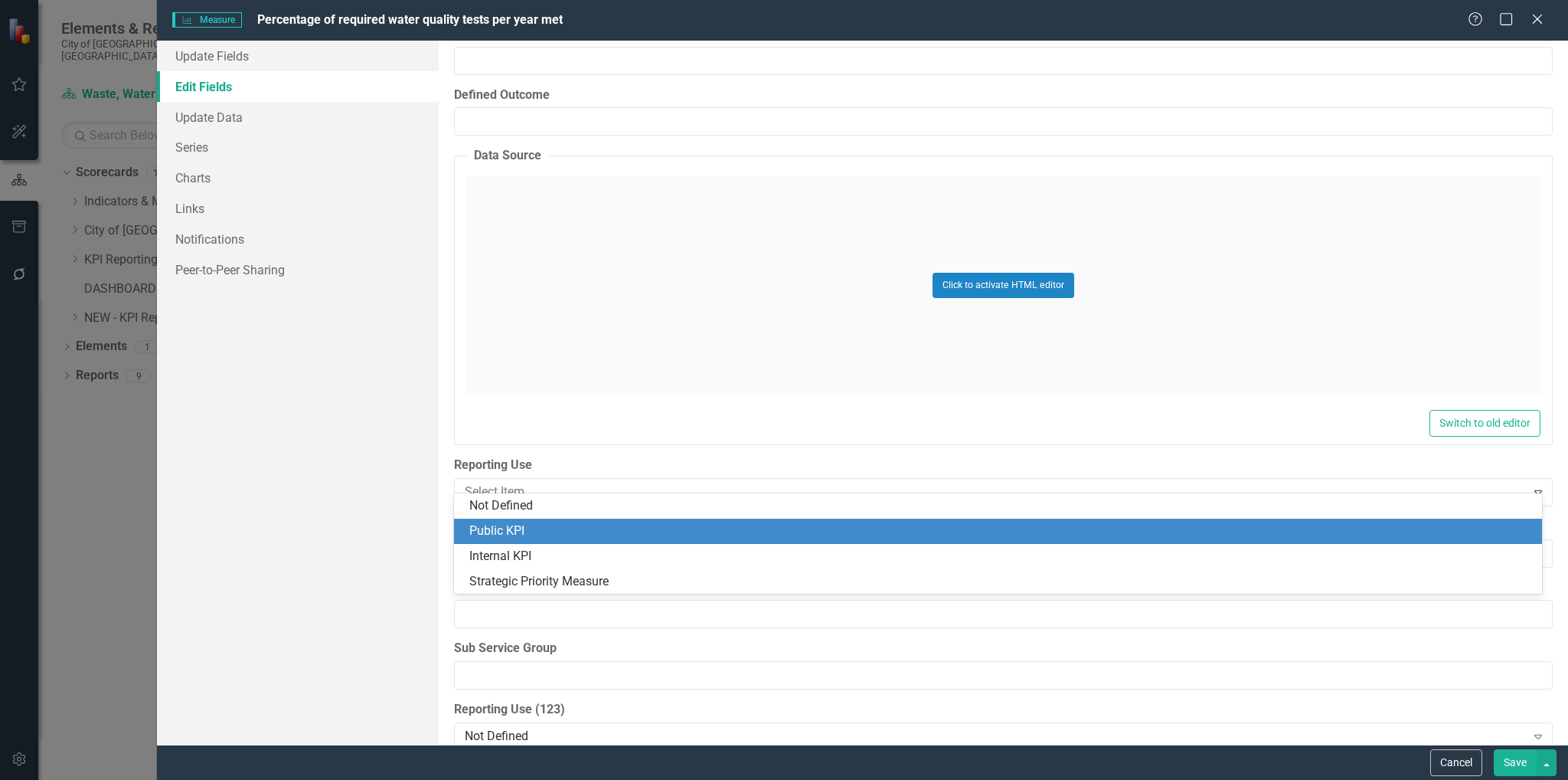
click at [785, 530] on div "Public KPI" at bounding box center [1001, 531] width 1063 height 17
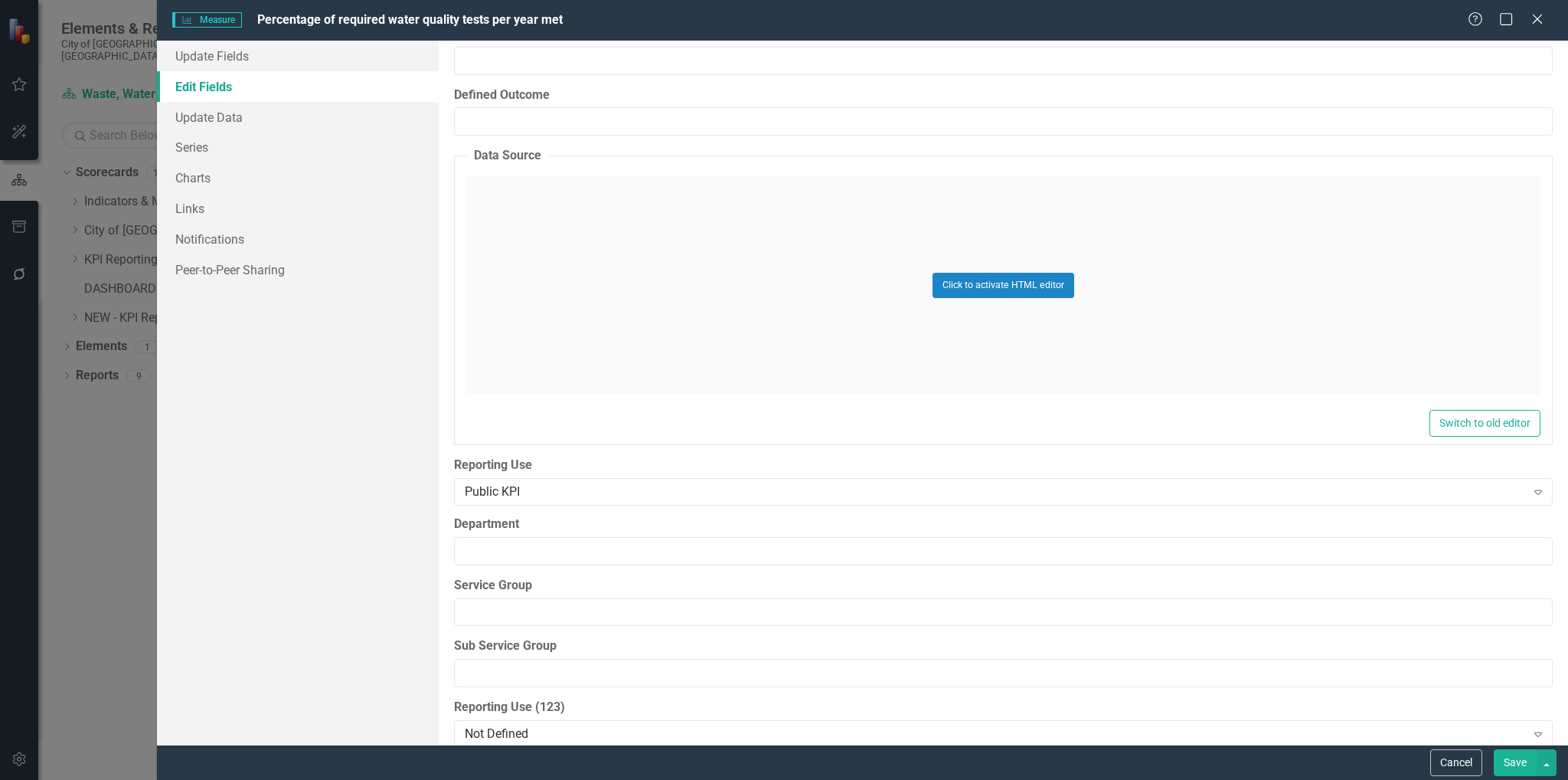
scroll to position [7592, 0]
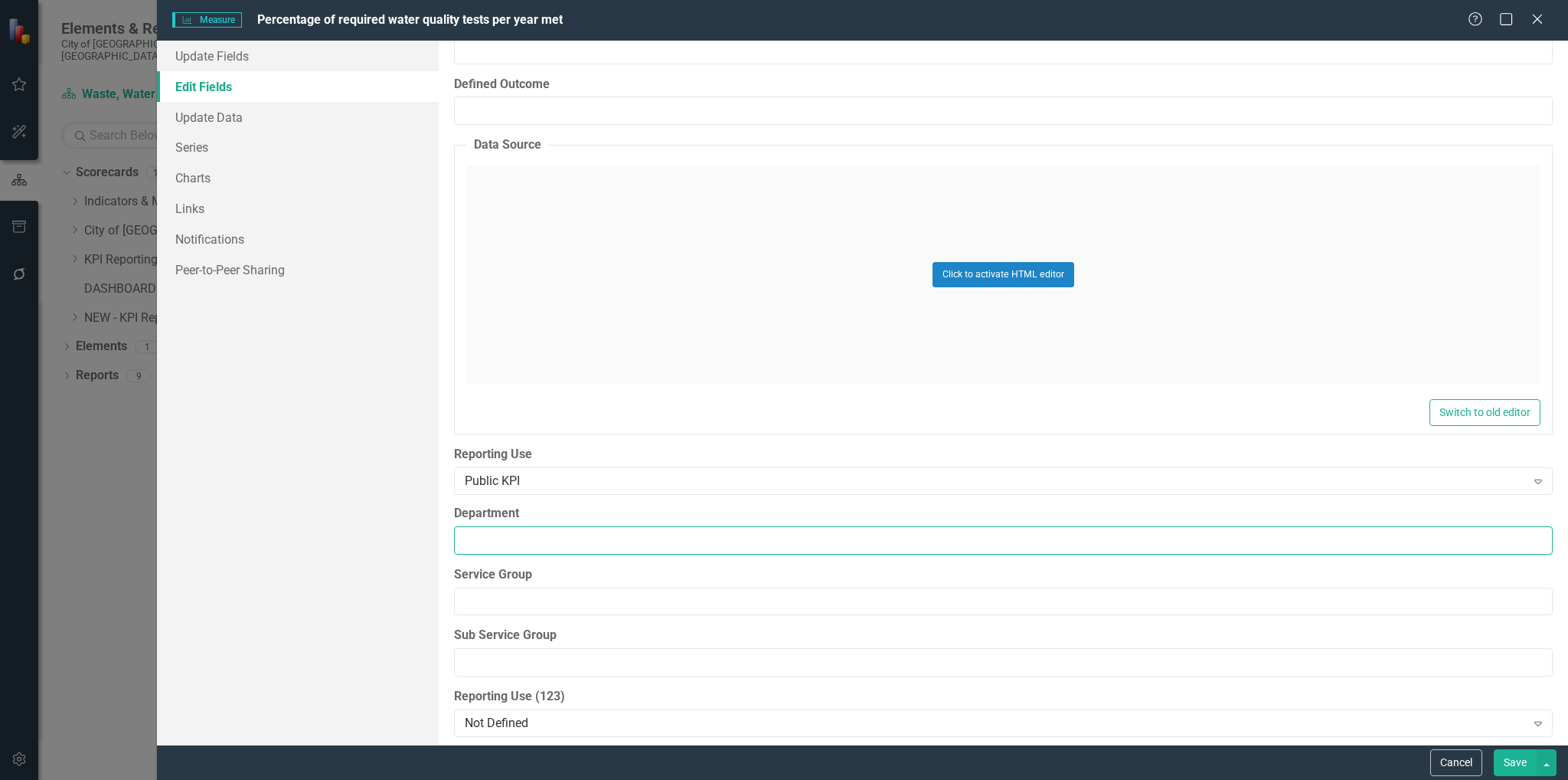
click at [745, 533] on input "Department" at bounding box center [1003, 540] width 1099 height 28
type input "Waste, Water & Environment"
click at [660, 587] on input "Service Group" at bounding box center [1003, 601] width 1099 height 28
type input "Water & Waste Water"
click at [627, 650] on input "Sub Service Group" at bounding box center [1003, 662] width 1099 height 28
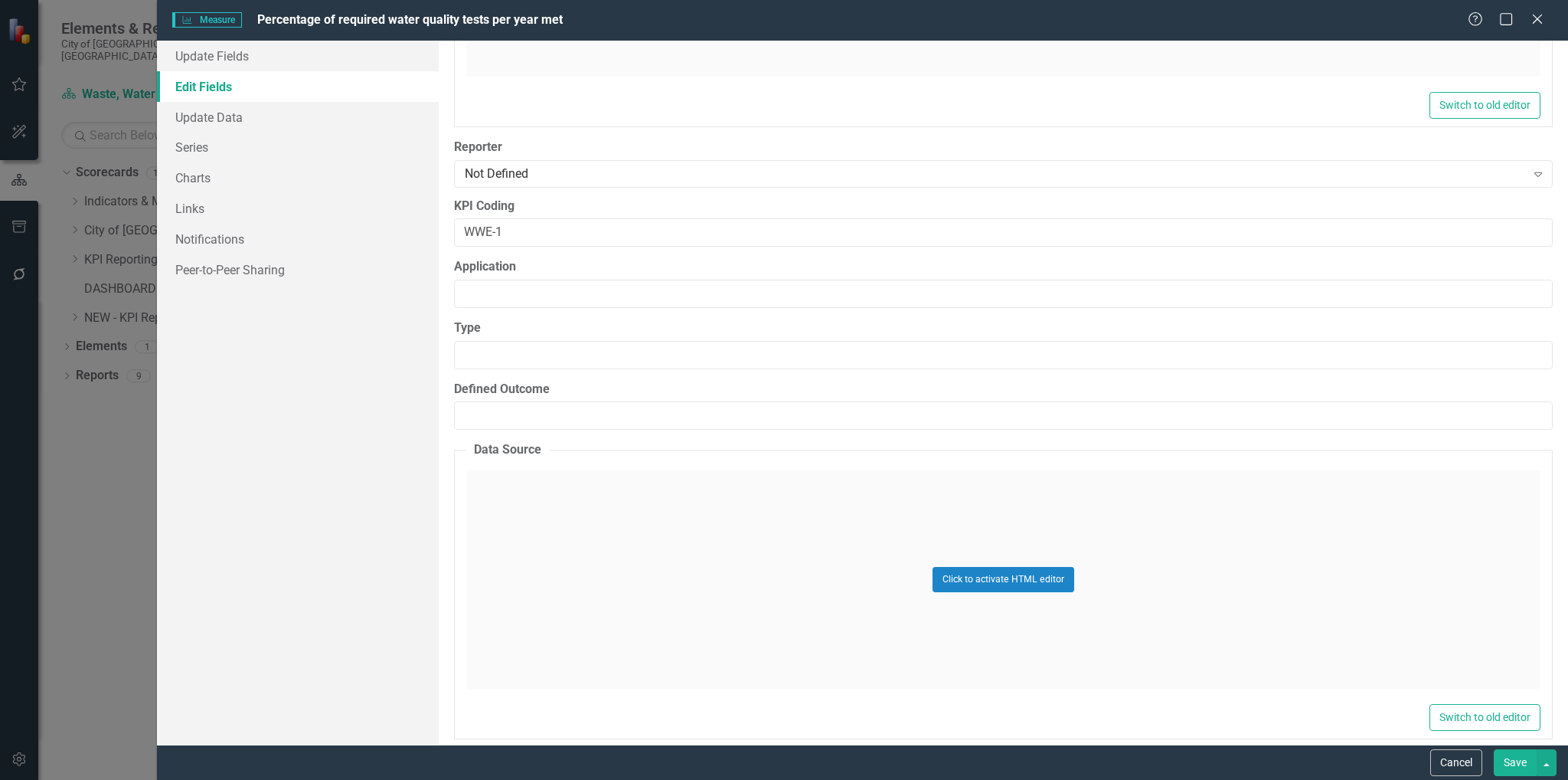
scroll to position [7286, 0]
type input "Water Supply & Distribution"
click at [202, 142] on link "Series" at bounding box center [298, 147] width 282 height 31
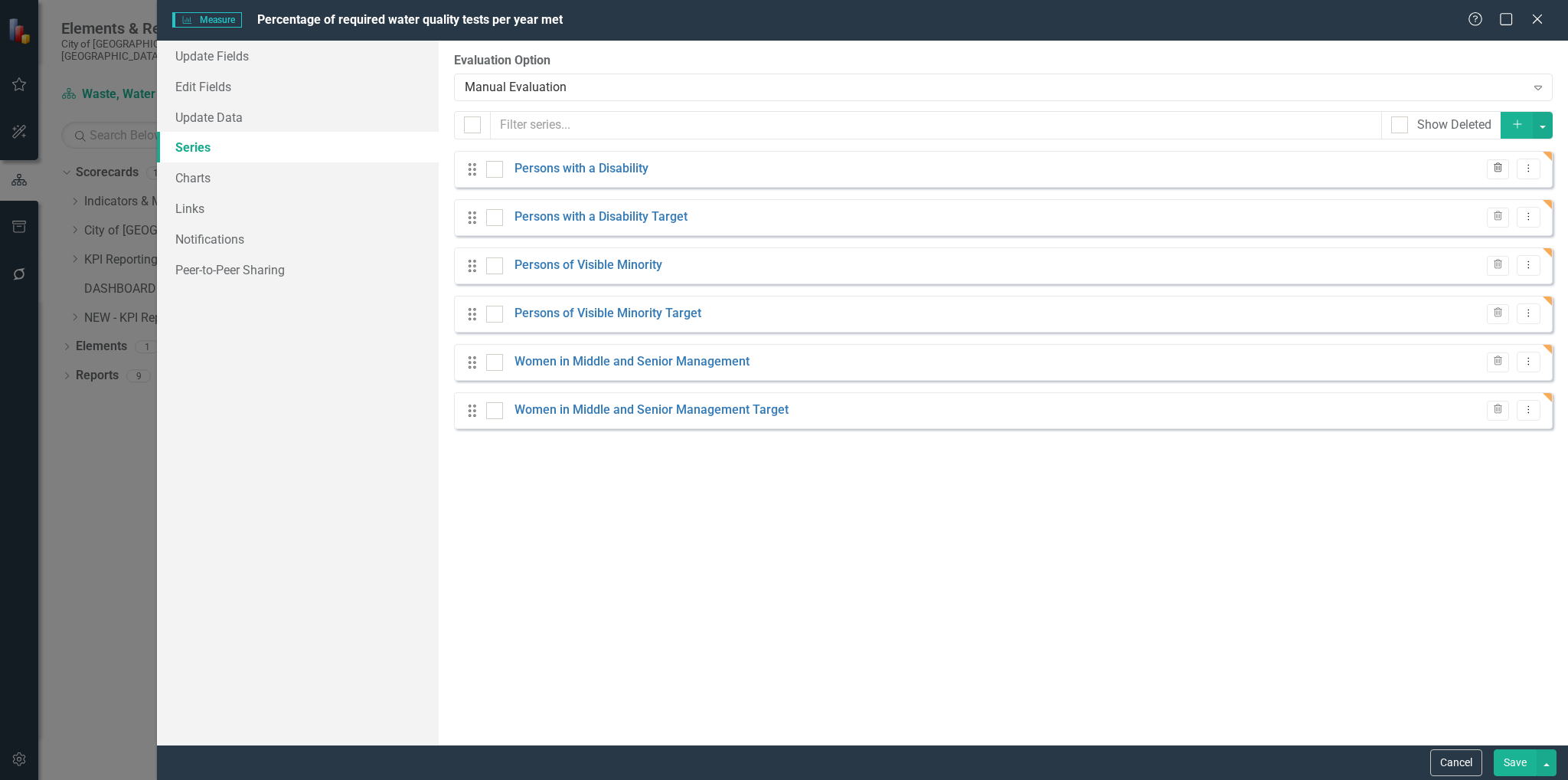
click at [1492, 168] on icon "Trash" at bounding box center [1497, 169] width 12 height 9
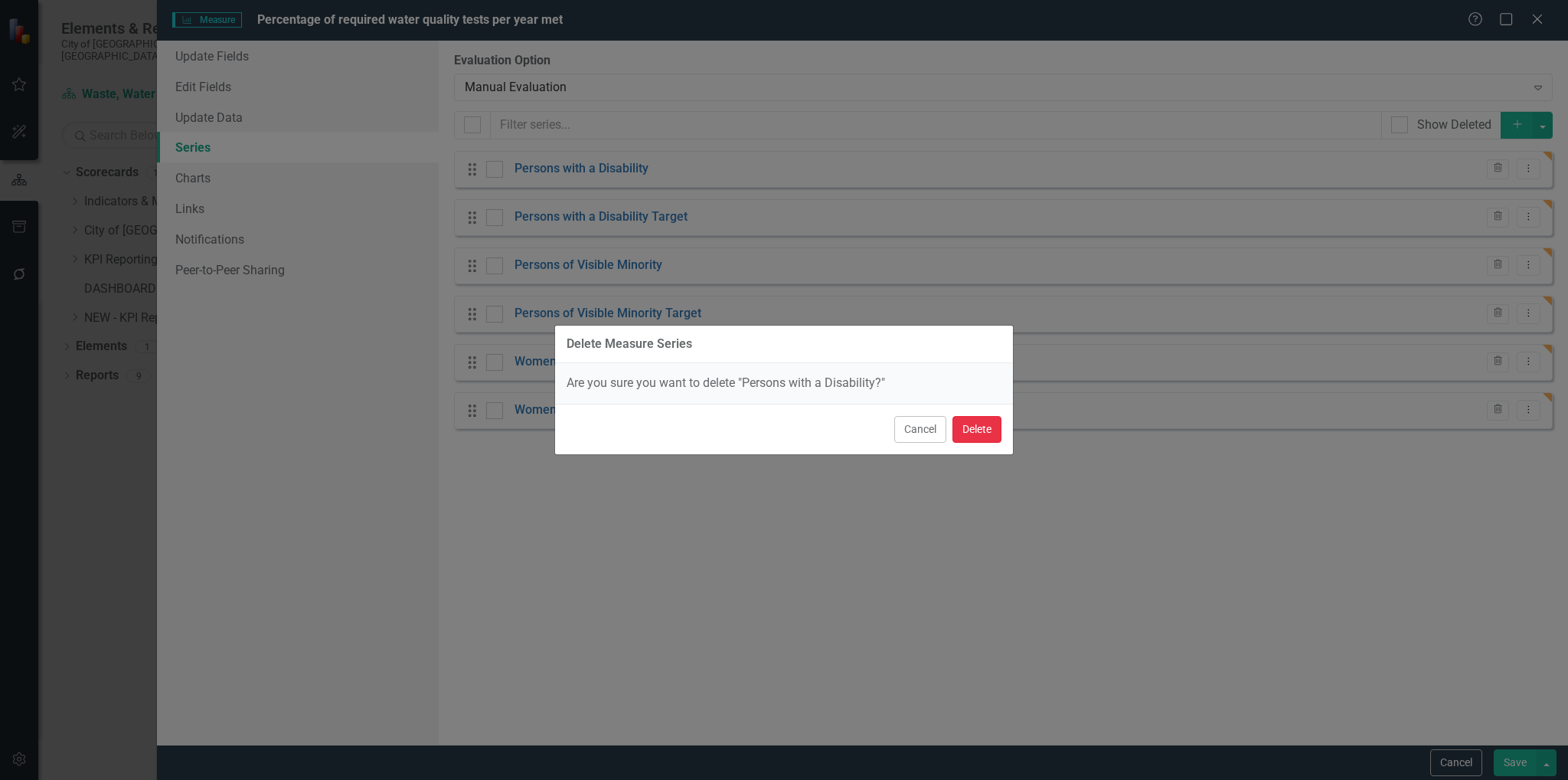
click at [989, 422] on button "Delete" at bounding box center [976, 429] width 49 height 27
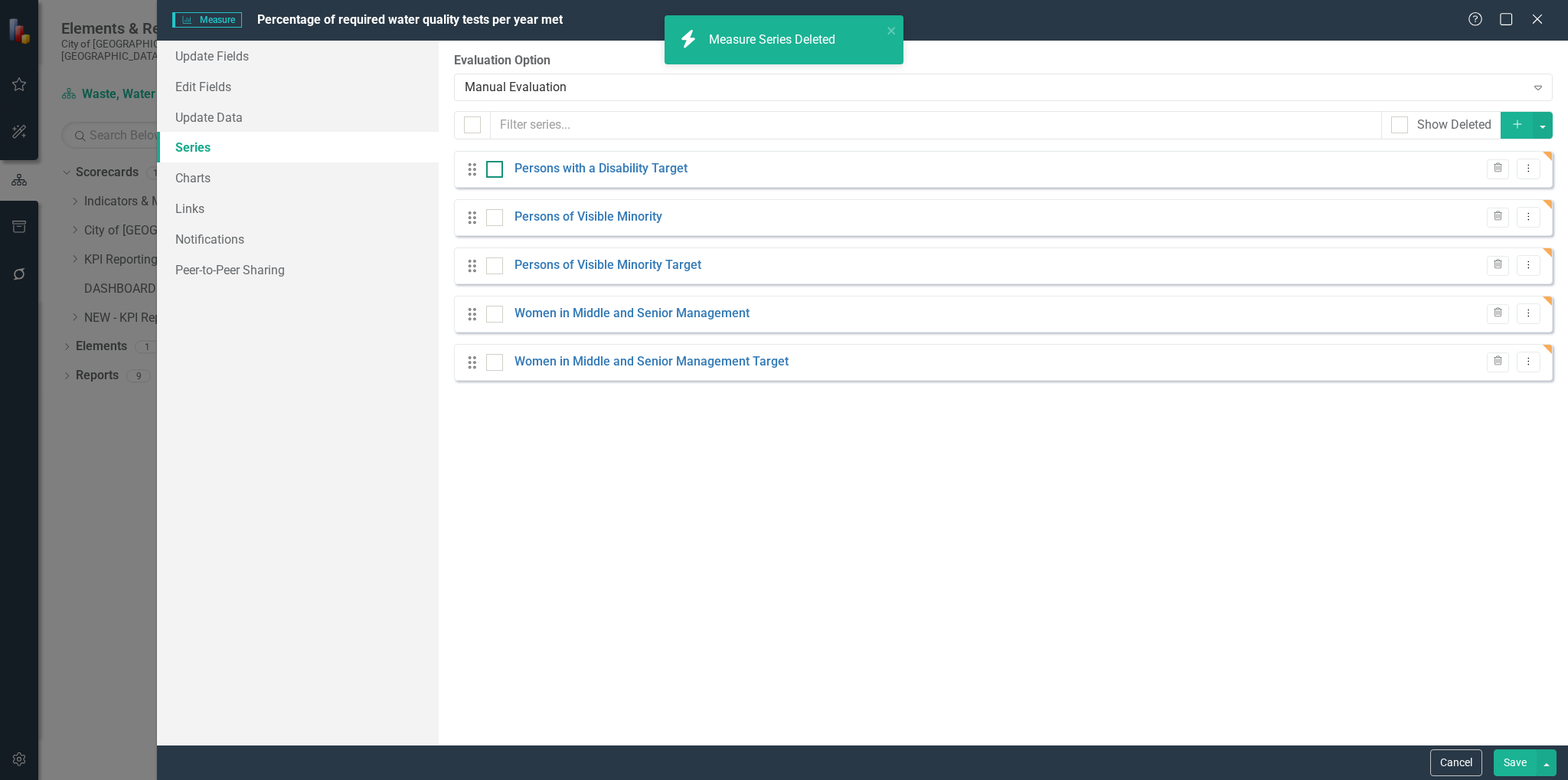
click at [498, 171] on div at bounding box center [494, 169] width 16 height 16
click at [496, 171] on input "checkbox" at bounding box center [491, 165] width 10 height 10
checkbox input "true"
click at [496, 213] on div at bounding box center [494, 217] width 16 height 16
click at [496, 213] on input "checkbox" at bounding box center [491, 214] width 10 height 10
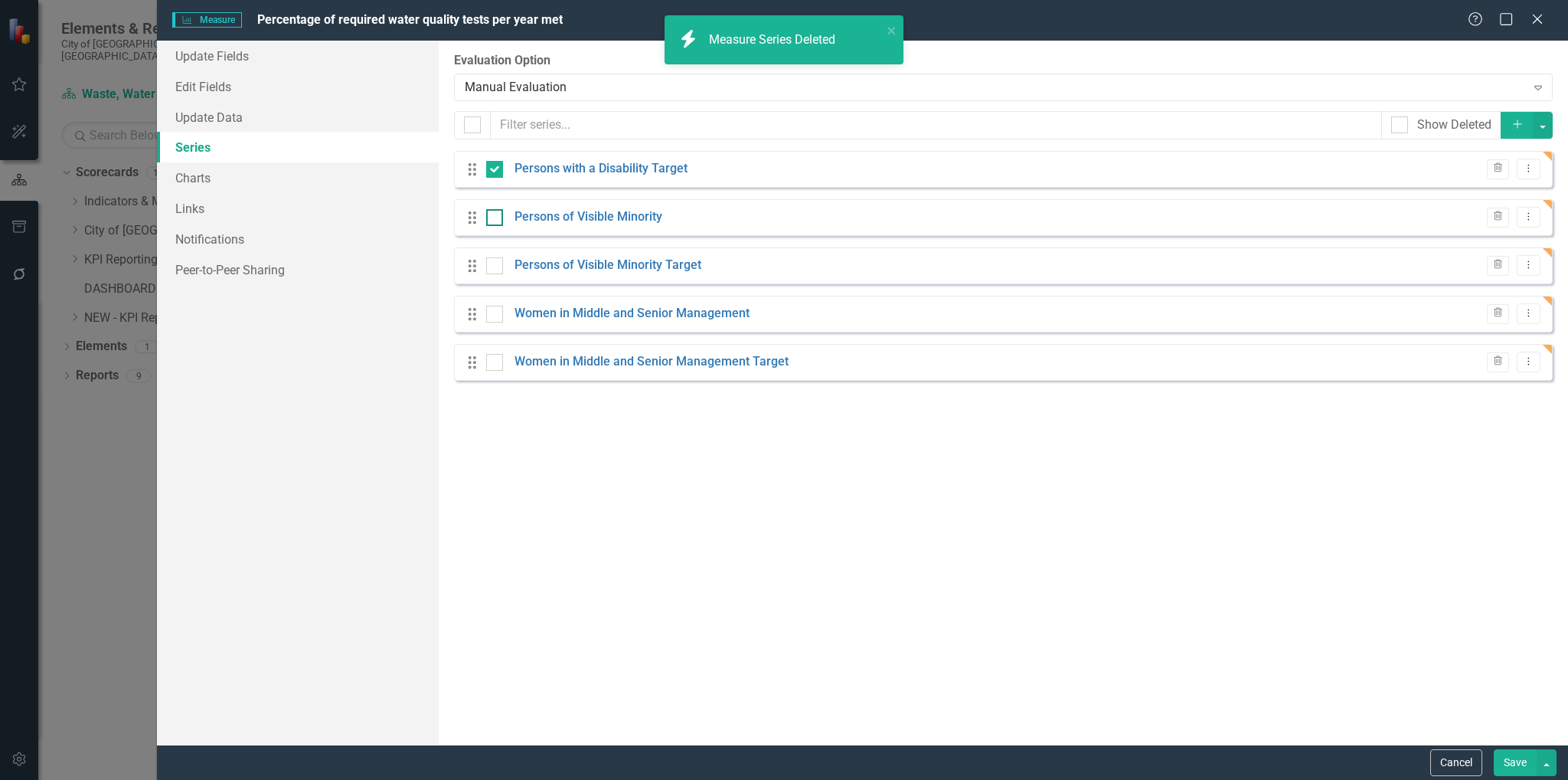
checkbox input "true"
click at [498, 268] on div at bounding box center [494, 265] width 16 height 16
click at [496, 267] on input "checkbox" at bounding box center [491, 262] width 10 height 10
checkbox input "true"
click at [496, 313] on div at bounding box center [494, 314] width 16 height 16
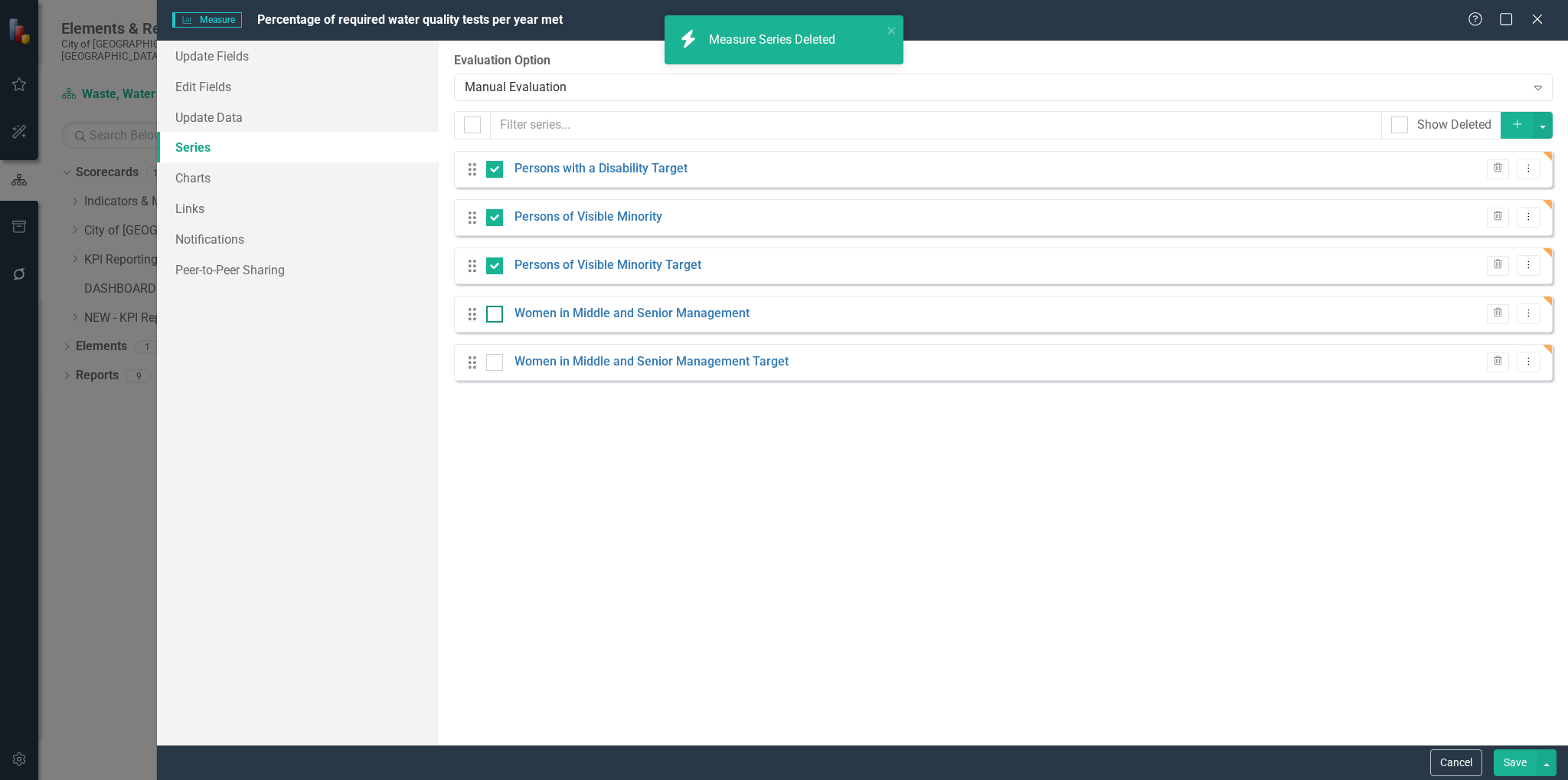
click at [496, 313] on input "checkbox" at bounding box center [491, 310] width 10 height 10
checkbox input "true"
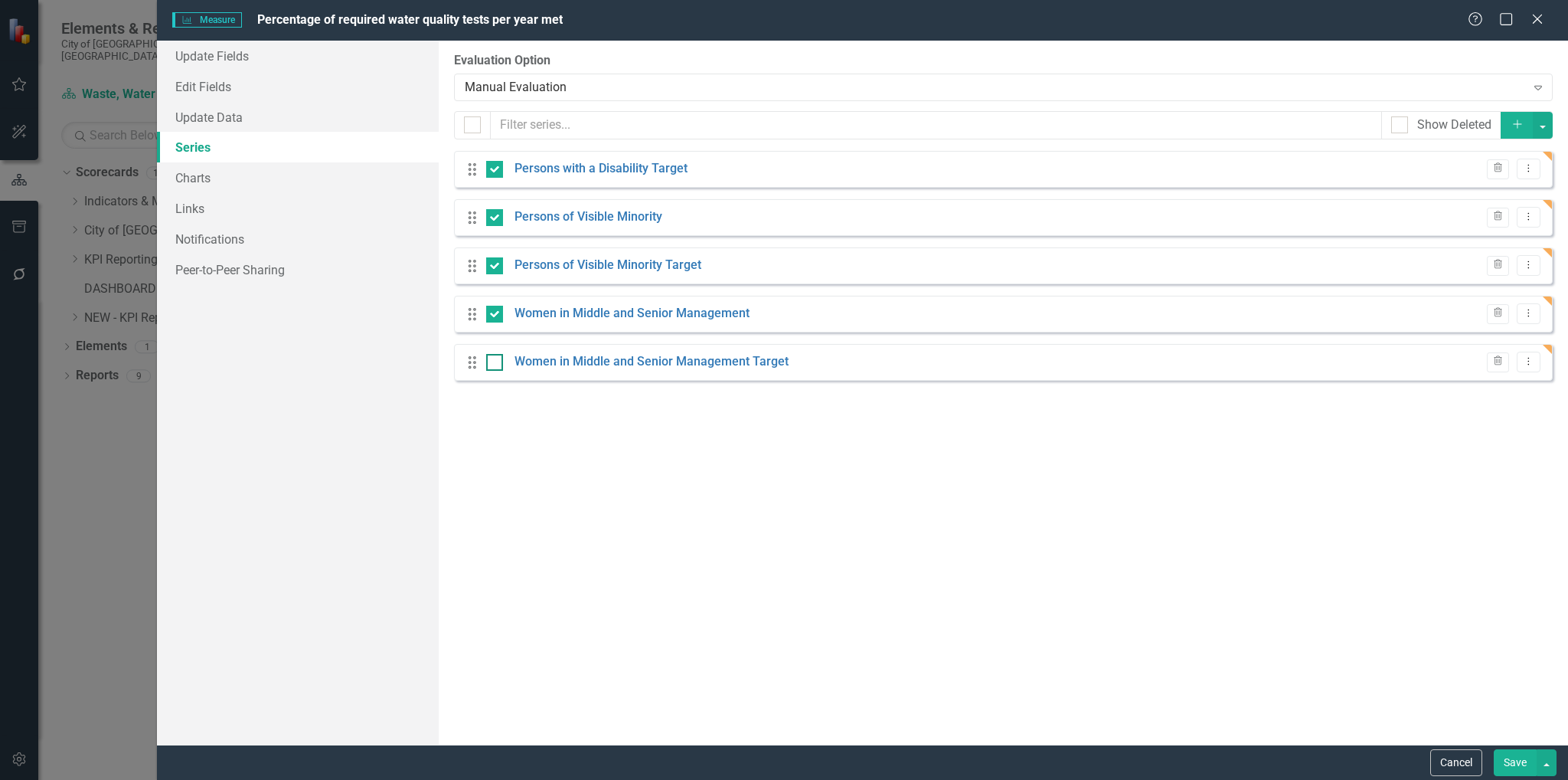
click at [494, 361] on input "checkbox" at bounding box center [491, 358] width 10 height 10
checkbox input "true"
click at [1497, 173] on button "Trash" at bounding box center [1497, 169] width 22 height 20
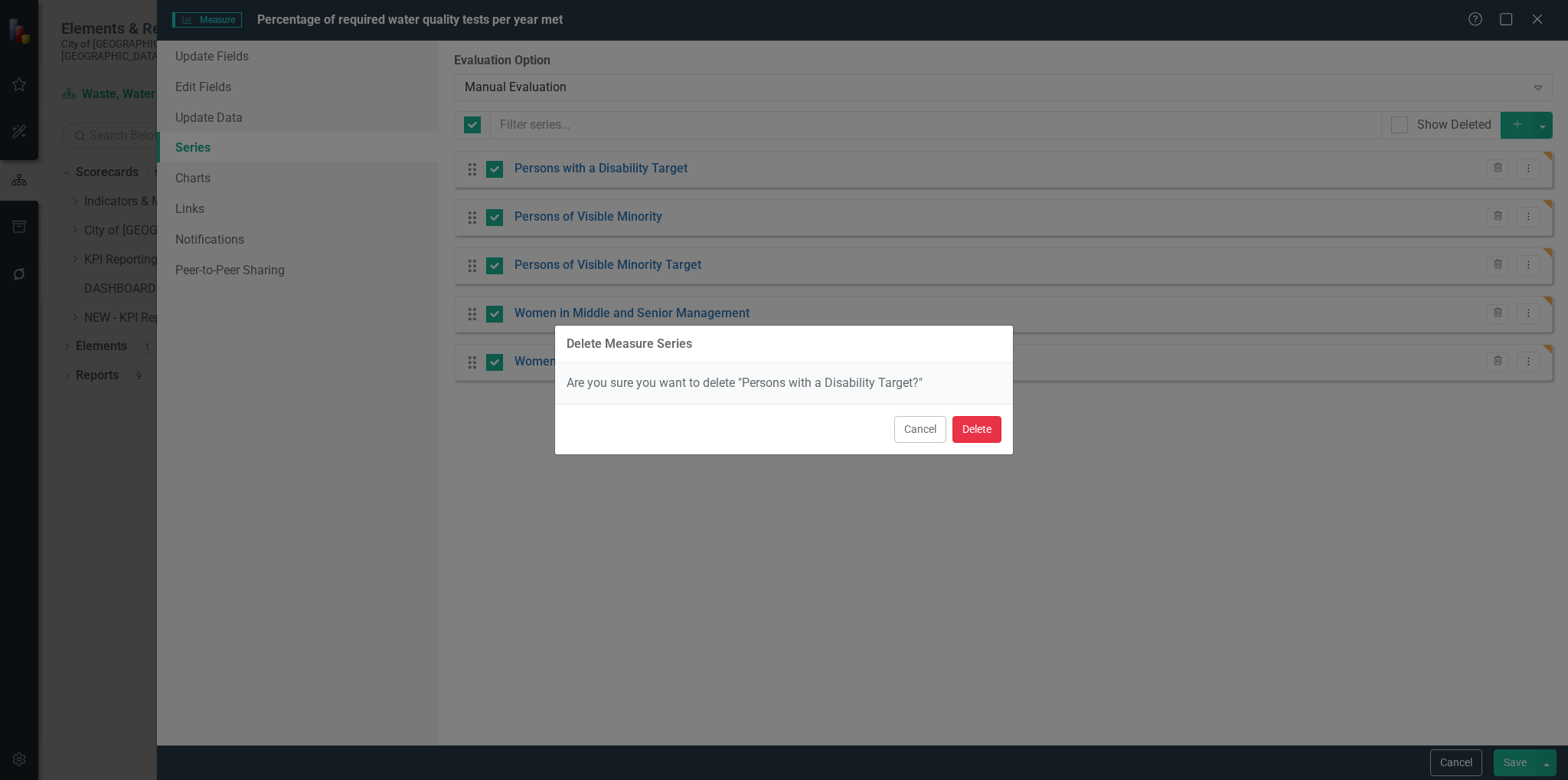
click at [982, 417] on button "Delete" at bounding box center [976, 429] width 49 height 27
checkbox input "false"
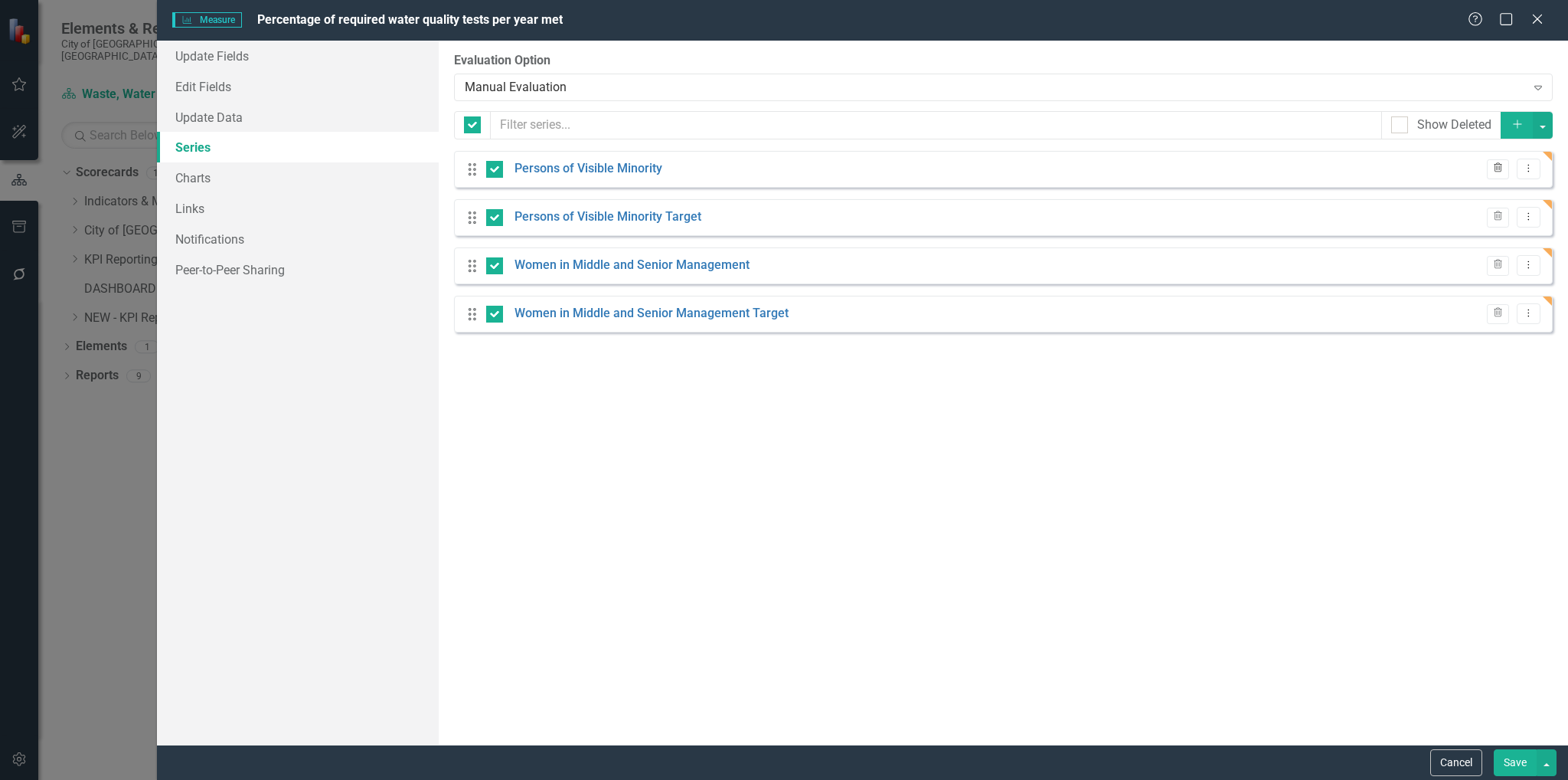
click at [1497, 168] on icon "Trash" at bounding box center [1497, 169] width 12 height 9
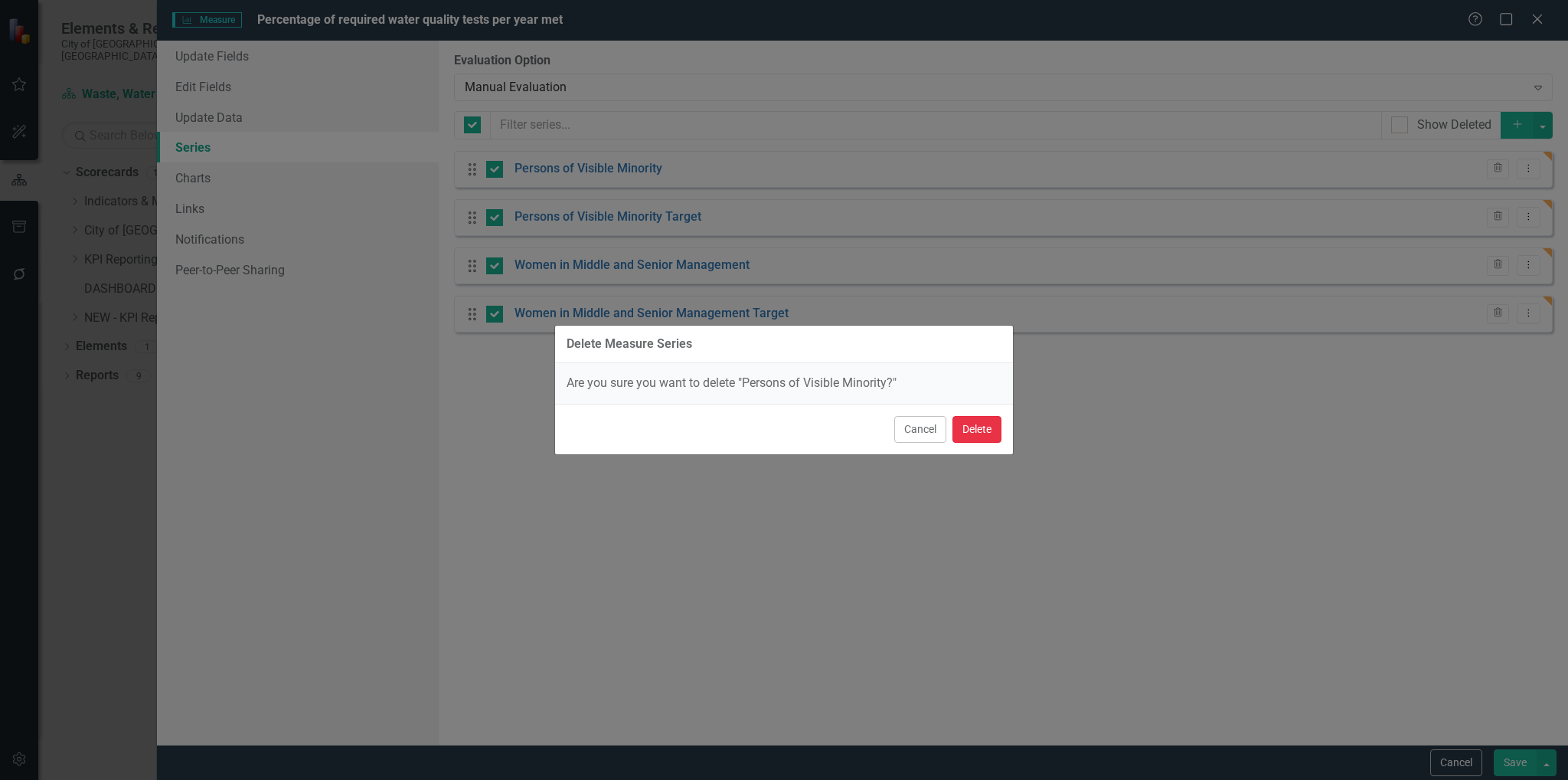
click at [994, 434] on button "Delete" at bounding box center [976, 429] width 49 height 27
checkbox input "false"
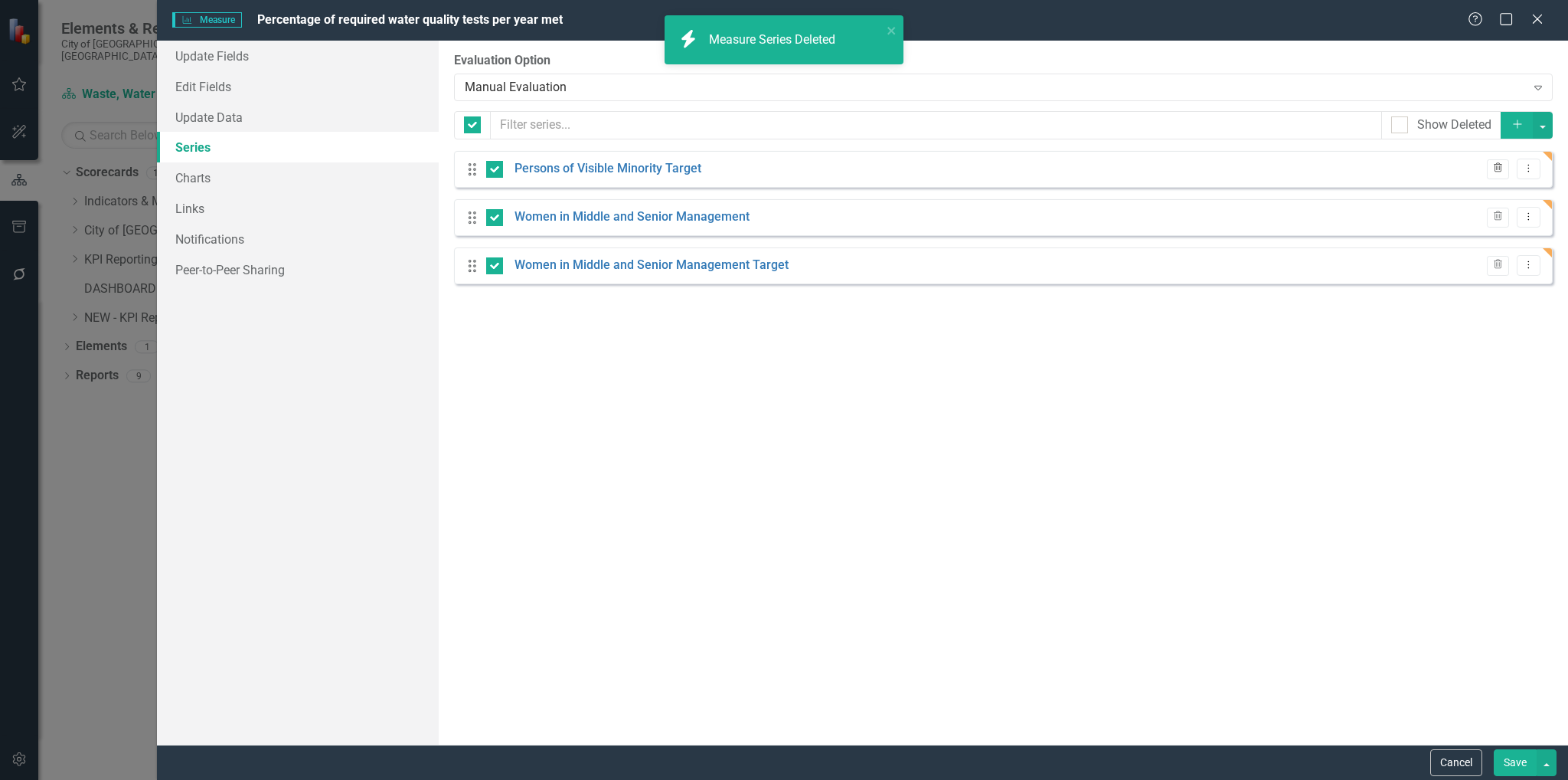
click at [1502, 172] on icon "Trash" at bounding box center [1497, 169] width 12 height 9
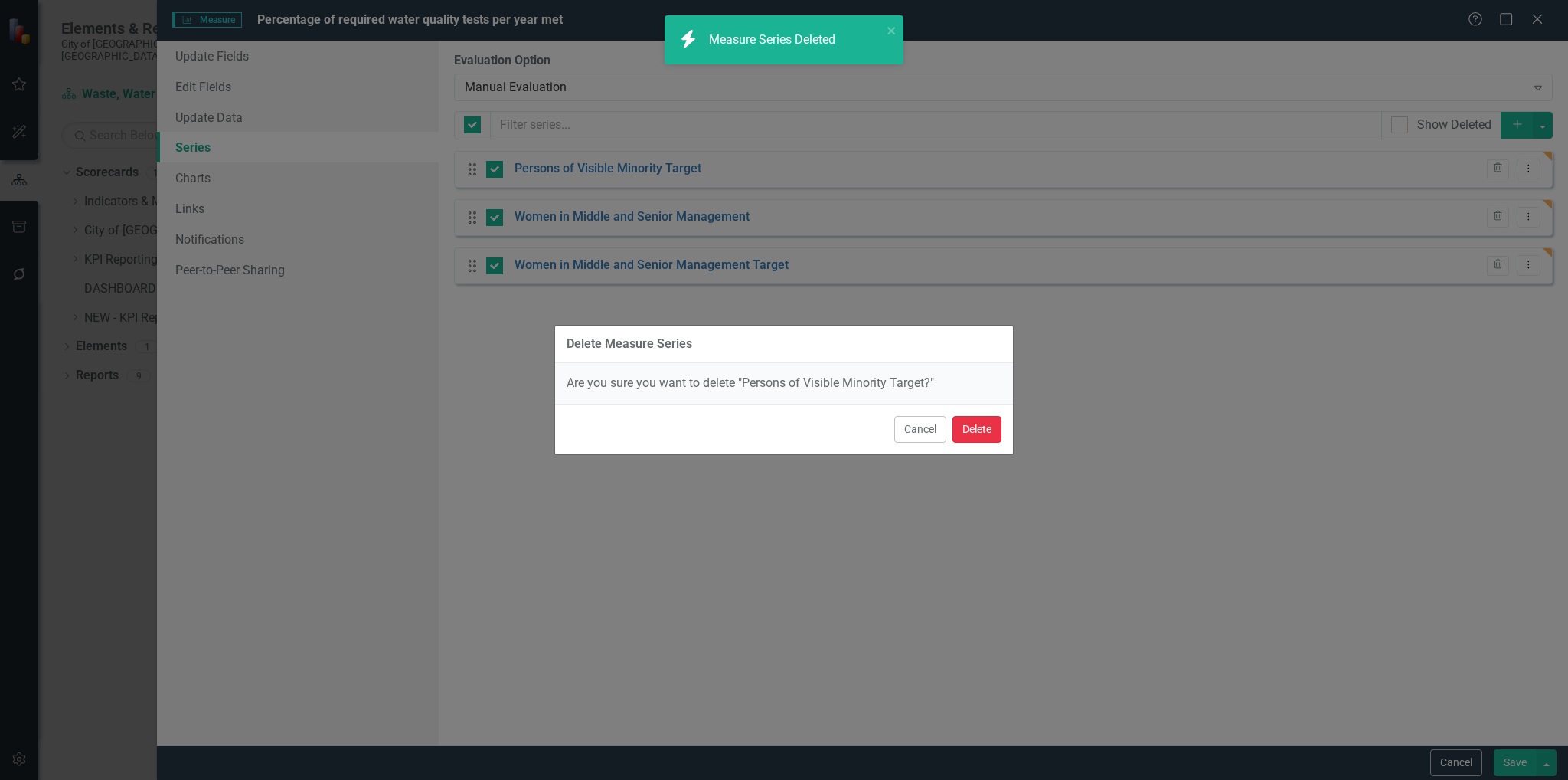
click at [974, 423] on button "Delete" at bounding box center [976, 429] width 49 height 27
checkbox input "false"
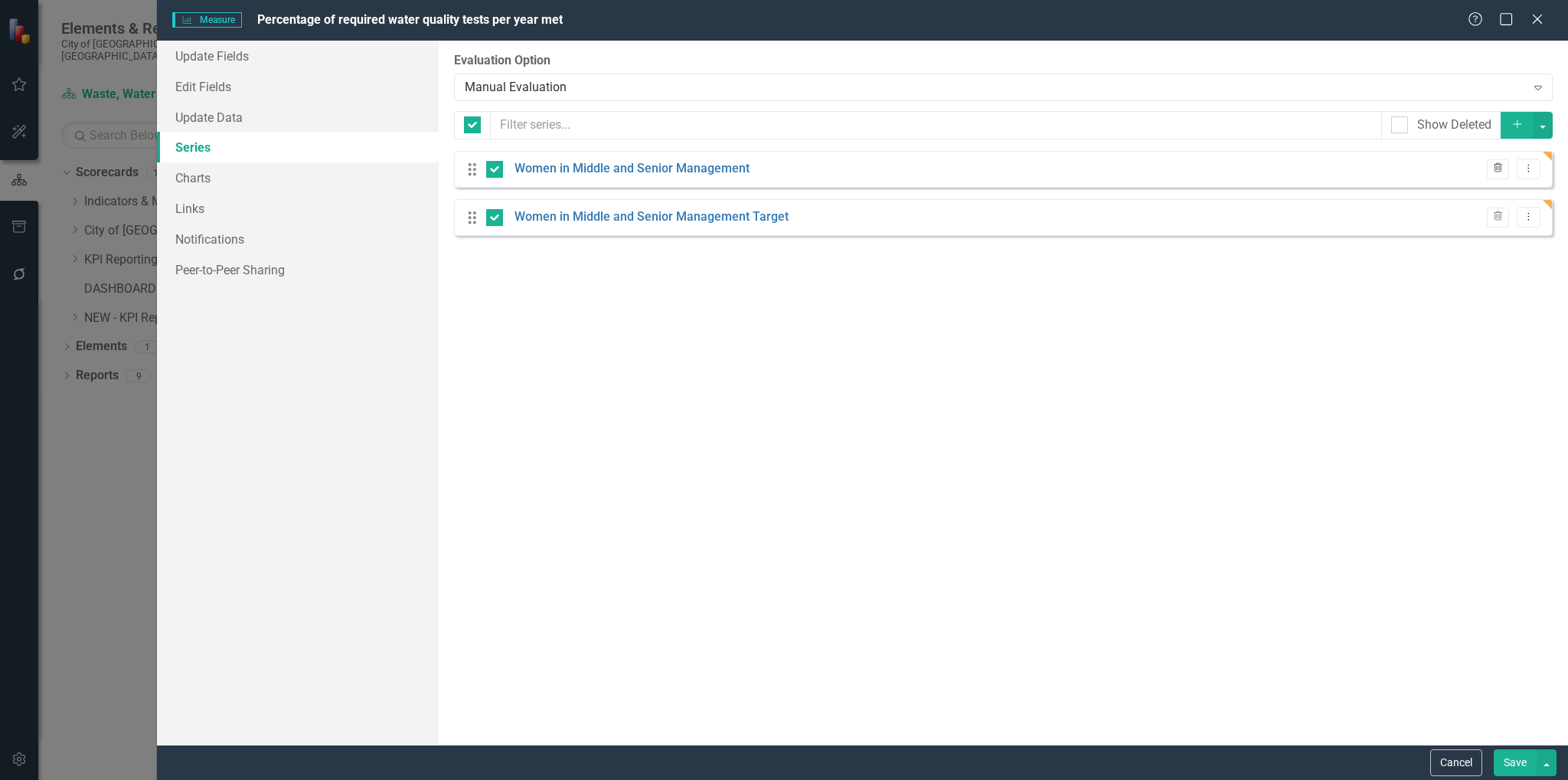
click at [1502, 169] on icon "Trash" at bounding box center [1497, 169] width 12 height 9
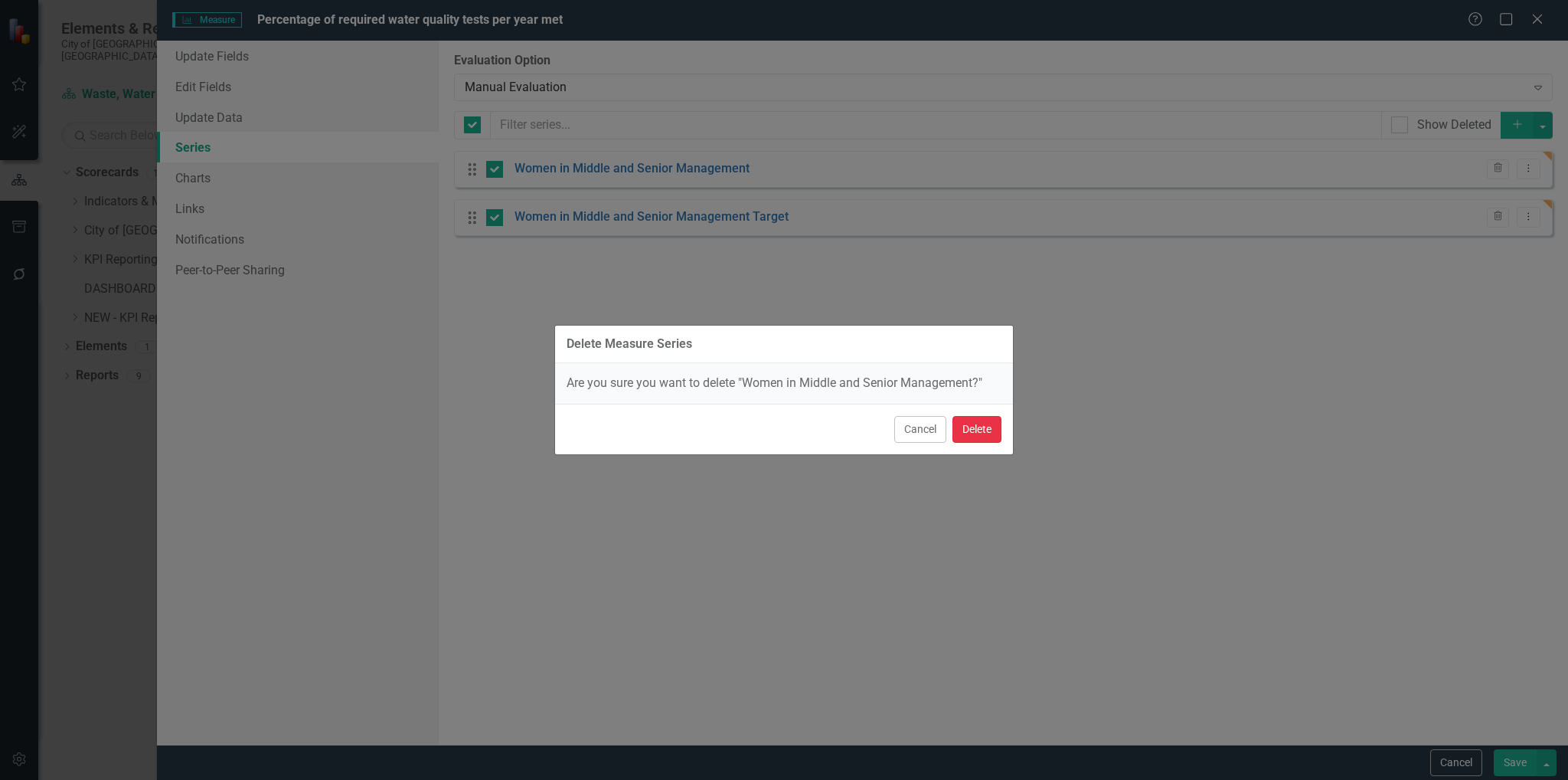
click at [970, 427] on button "Delete" at bounding box center [976, 429] width 49 height 27
checkbox input "false"
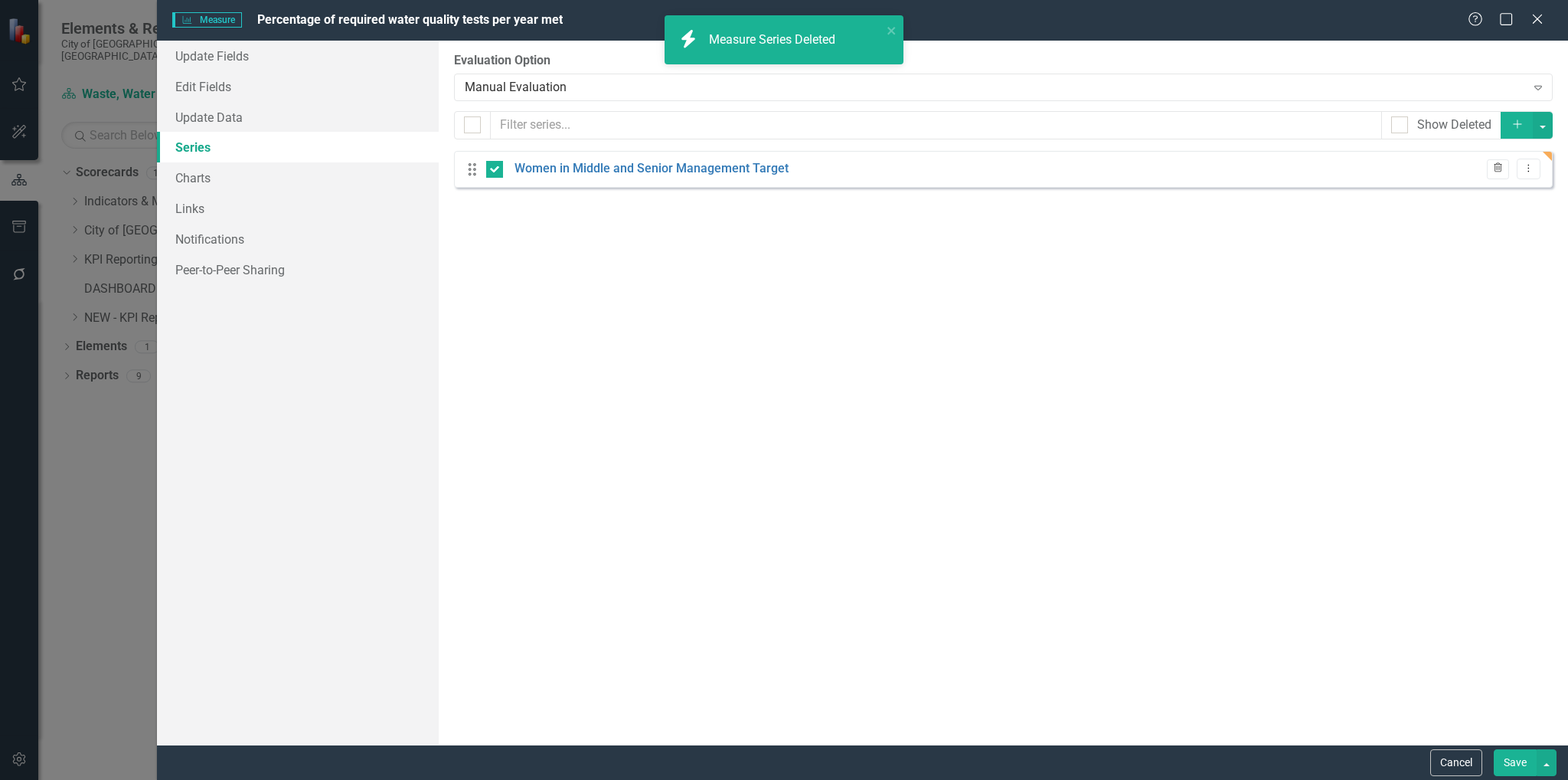
click at [1497, 169] on icon "button" at bounding box center [1497, 168] width 9 height 9
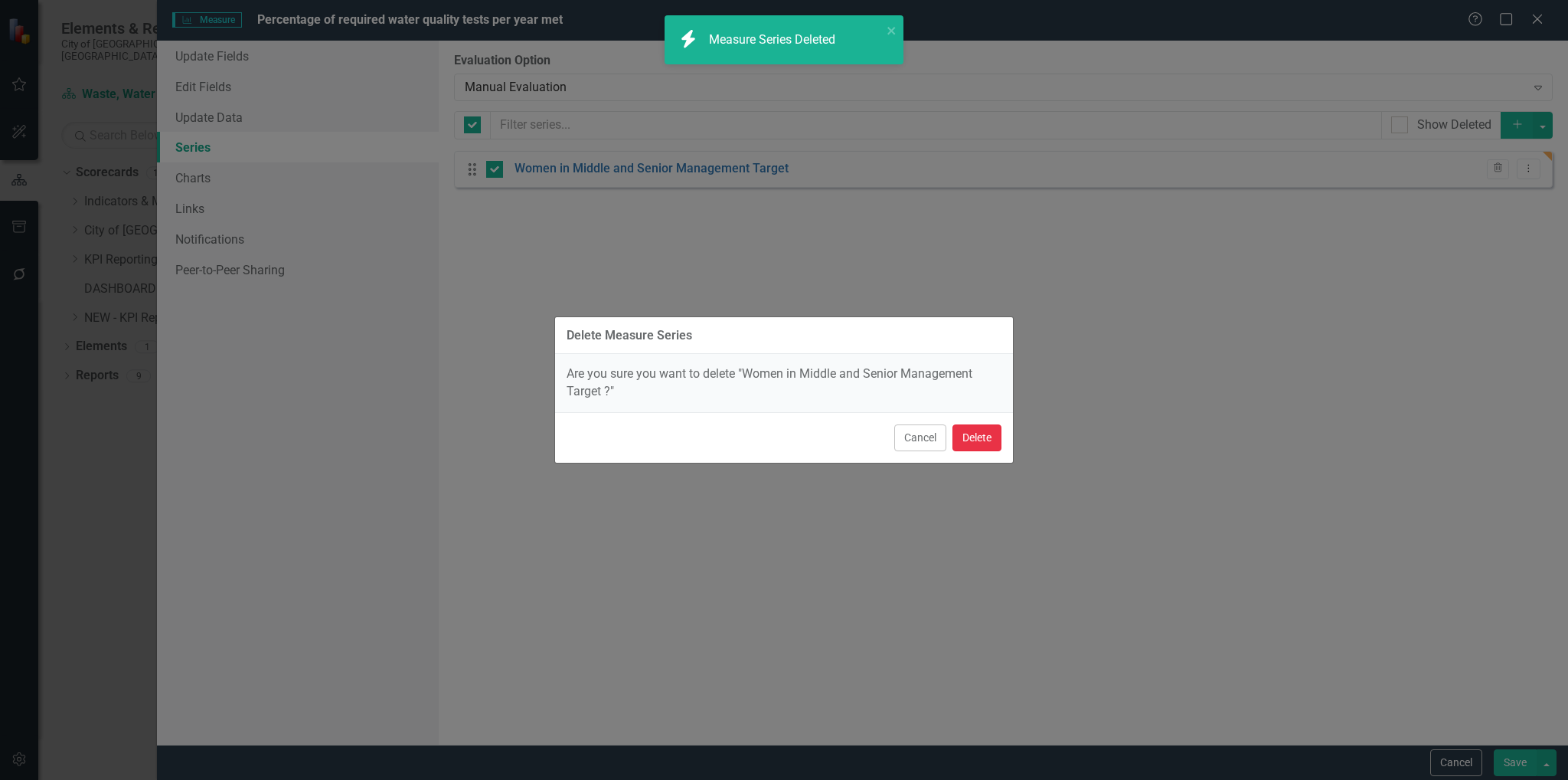
click at [980, 439] on button "Delete" at bounding box center [976, 437] width 49 height 27
checkbox input "false"
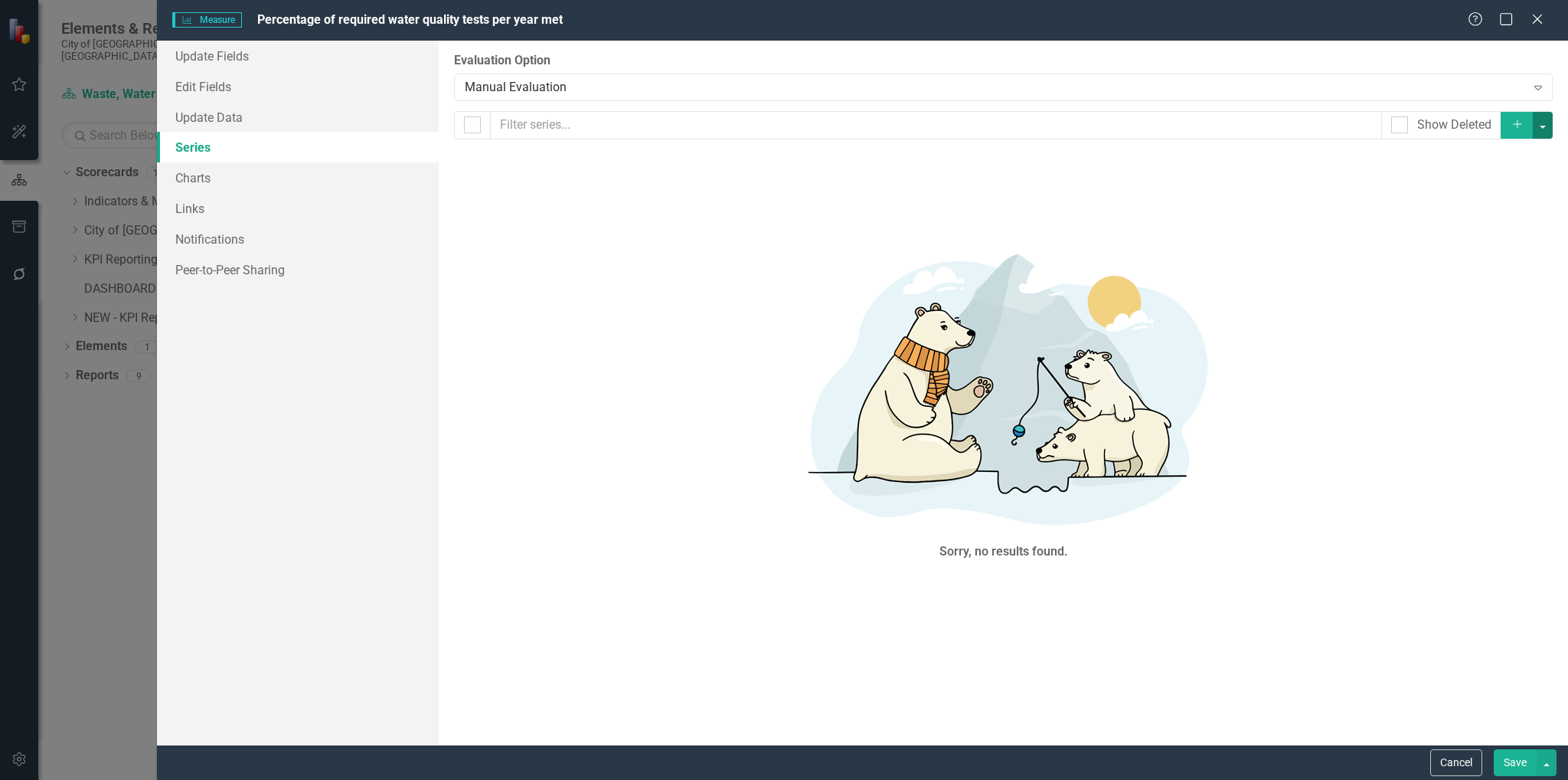
click at [1545, 118] on button "button" at bounding box center [1542, 125] width 20 height 27
click at [1524, 150] on link "Add Add series" at bounding box center [1491, 154] width 121 height 28
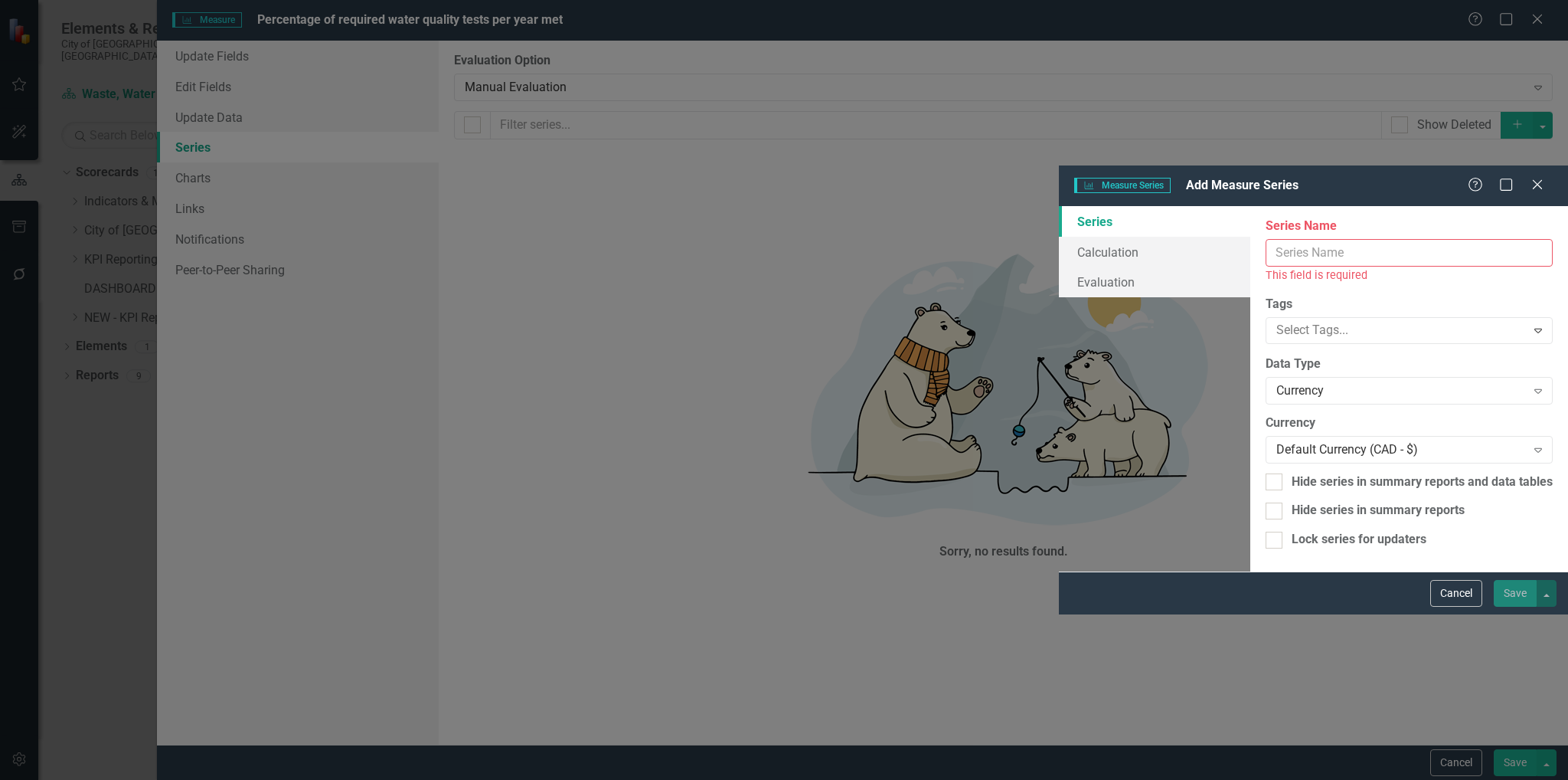
click at [1266, 239] on input "Name" at bounding box center [1409, 253] width 287 height 28
click at [1250, 510] on div "From this page, you can edit the name, type, and visibility options of your ser…" at bounding box center [1408, 389] width 317 height 365
click at [1266, 239] on input "Name" at bounding box center [1409, 253] width 287 height 28
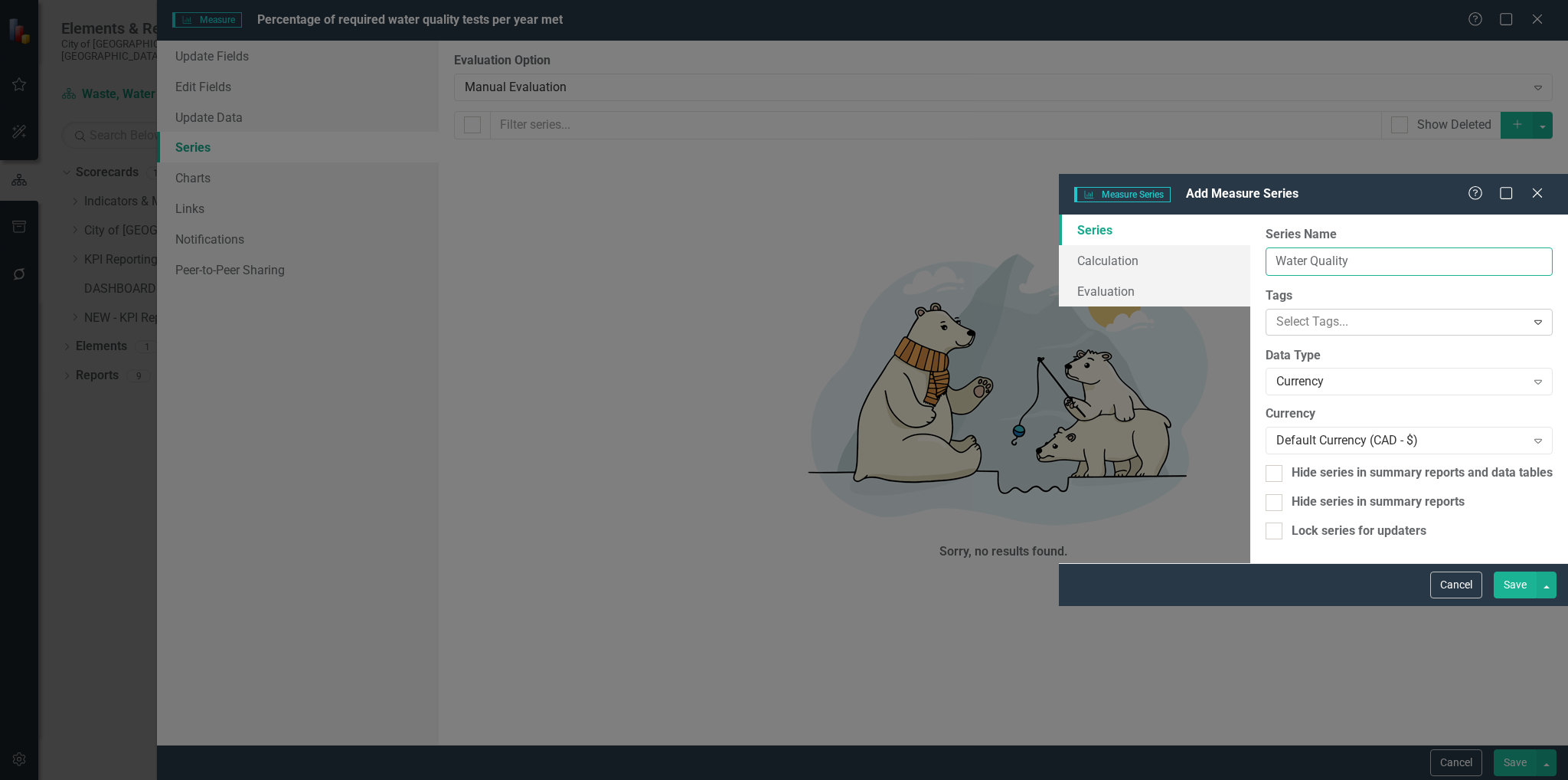
type input "Water Quality"
click at [1270, 312] on div at bounding box center [1398, 322] width 255 height 20
click at [1250, 521] on div "From this page, you can edit the name, type, and visibility options of your ser…" at bounding box center [1408, 389] width 317 height 349
click at [1276, 373] on div "Currency" at bounding box center [1401, 382] width 249 height 17
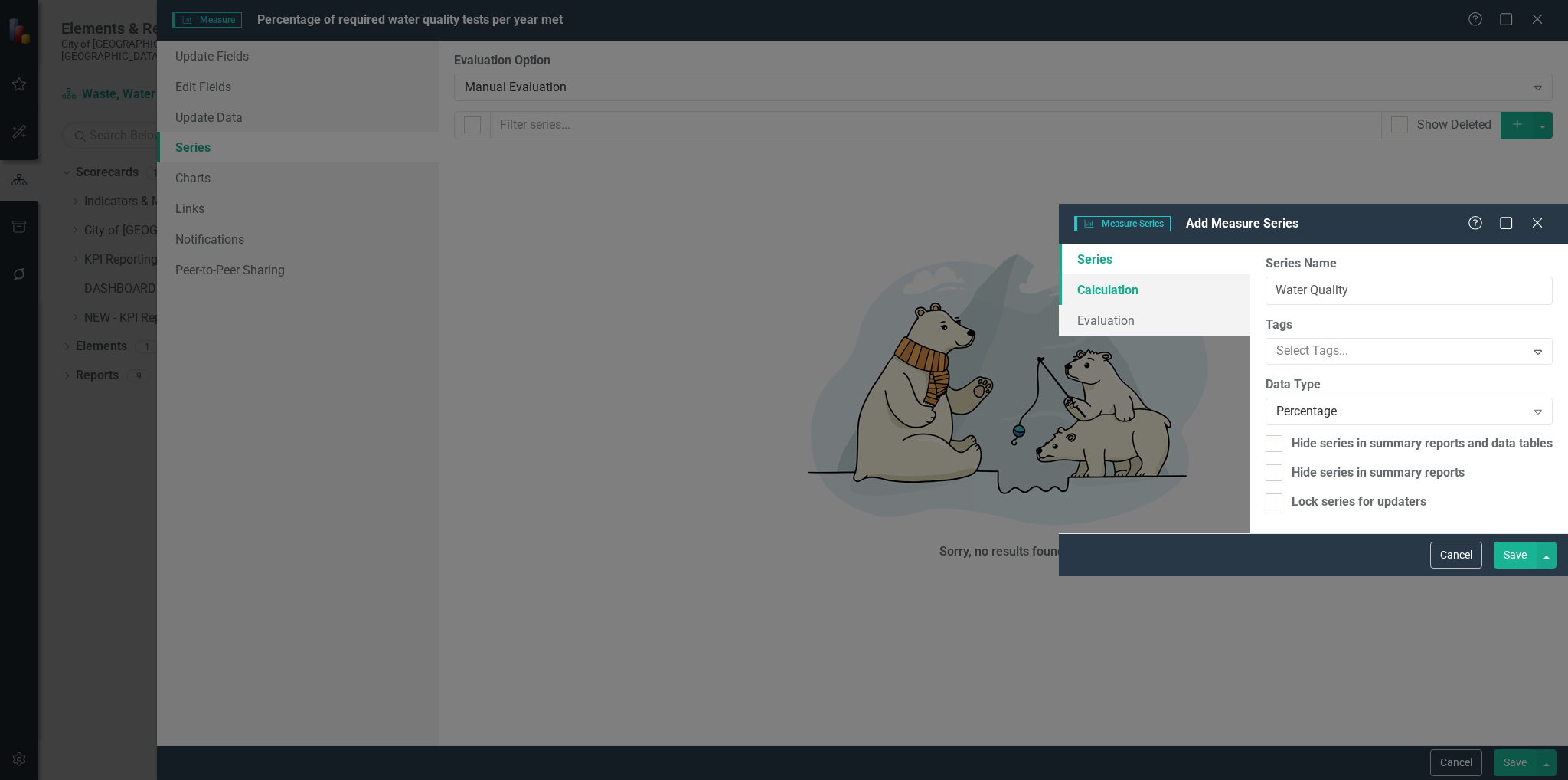
click at [1059, 274] on link "Calculation" at bounding box center [1154, 289] width 191 height 31
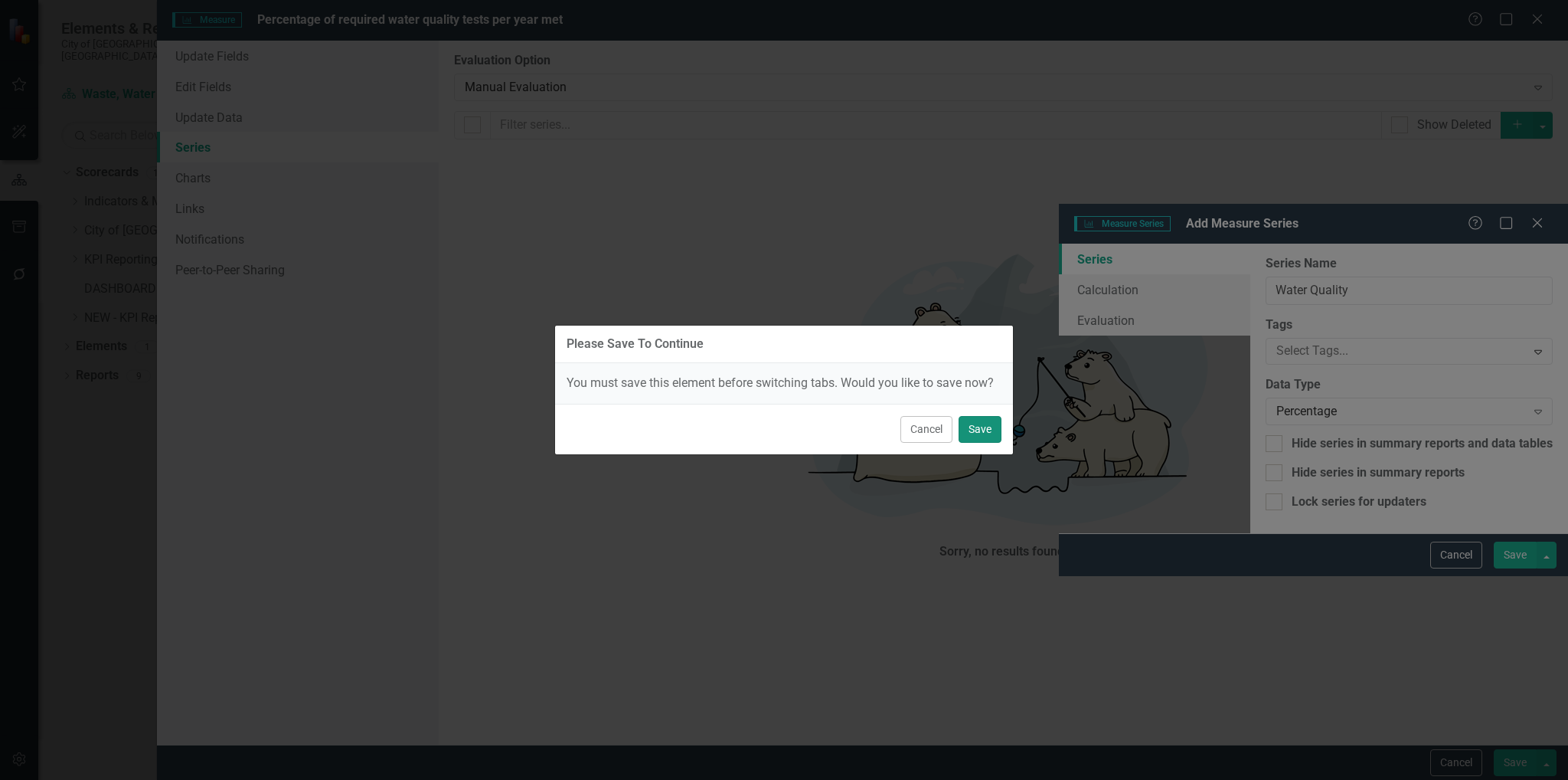
click at [987, 427] on button "Save" at bounding box center [980, 429] width 43 height 27
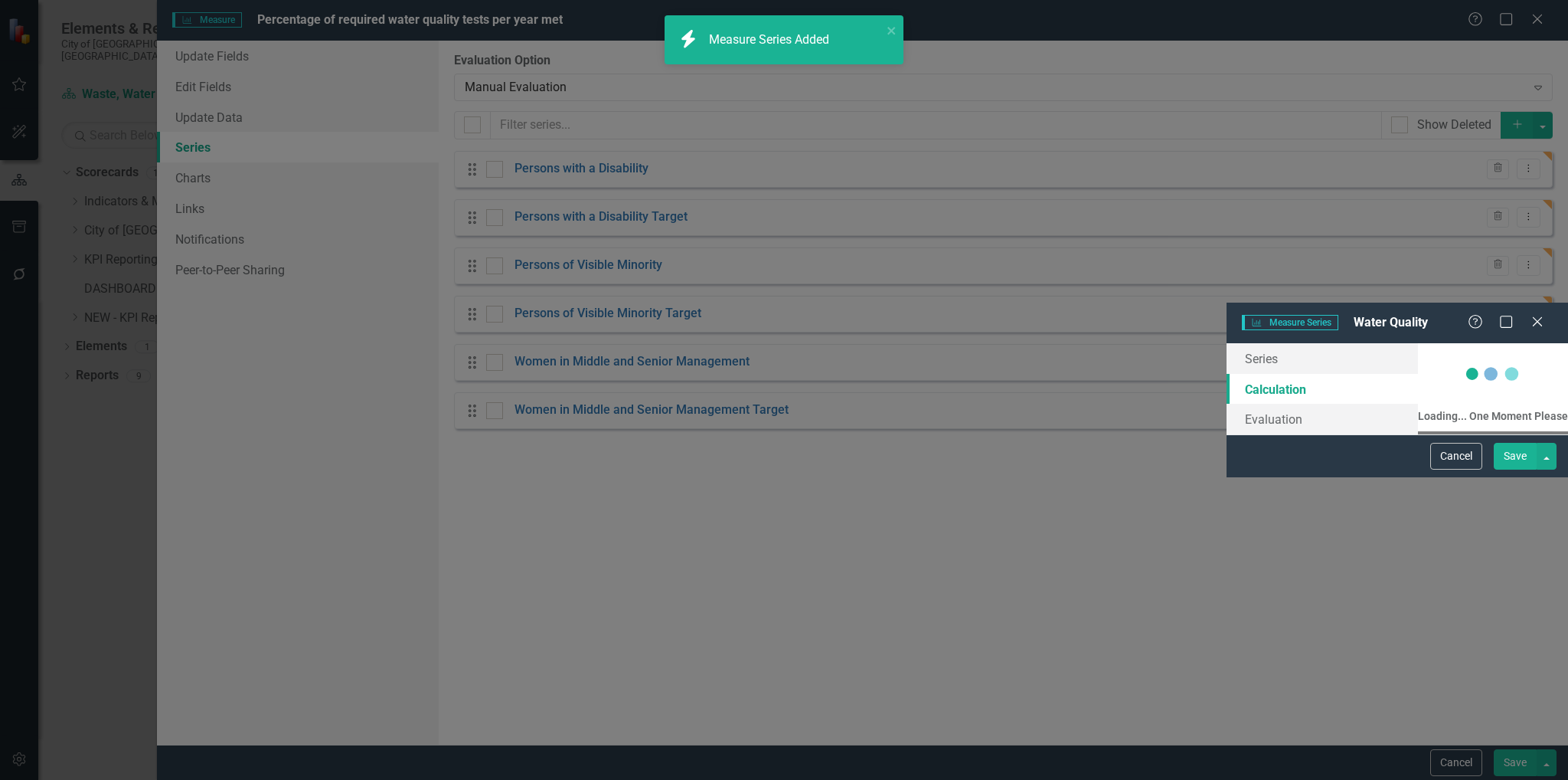
checkbox input "false"
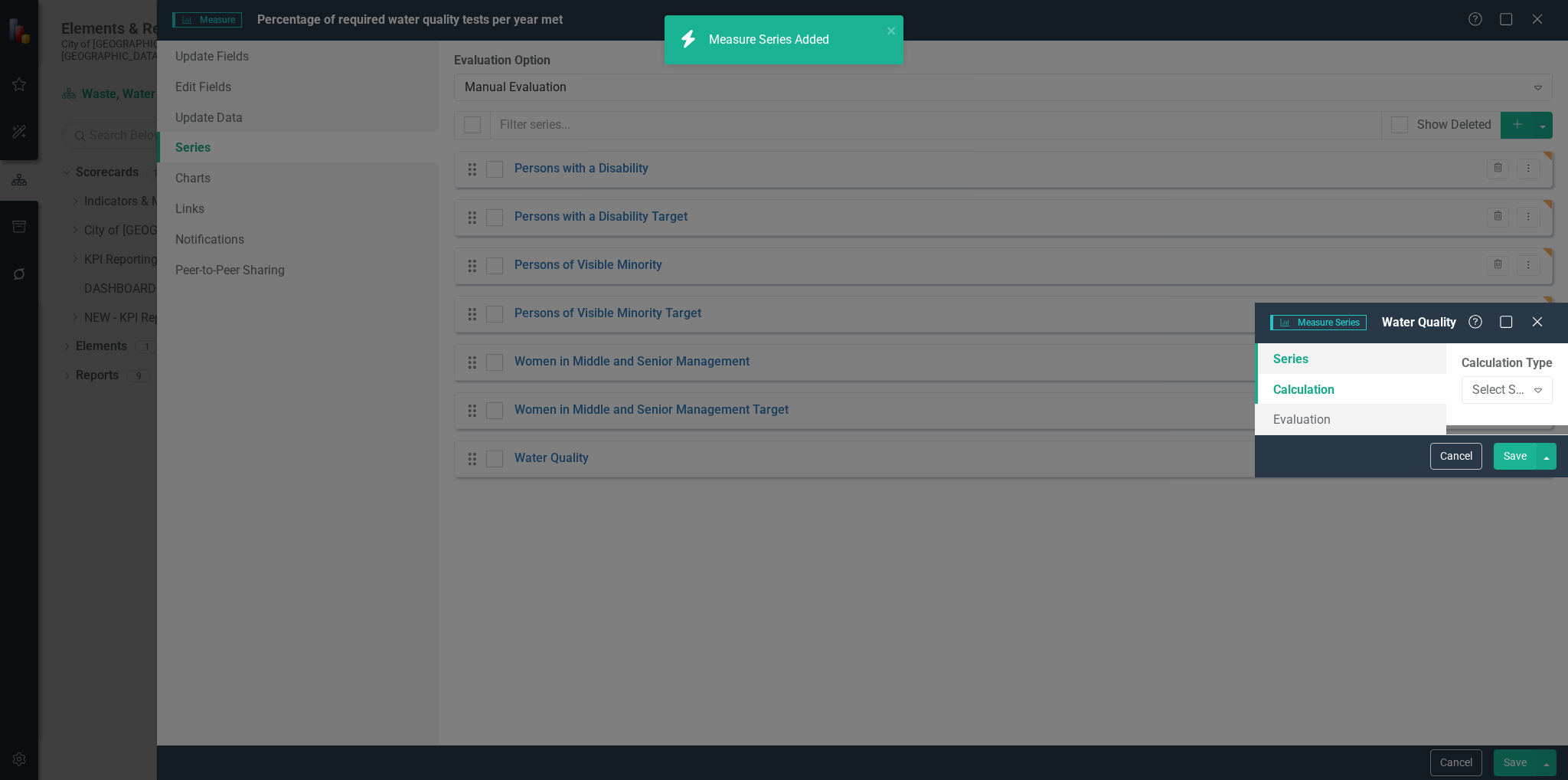
click at [1255, 343] on link "Series" at bounding box center [1350, 358] width 191 height 31
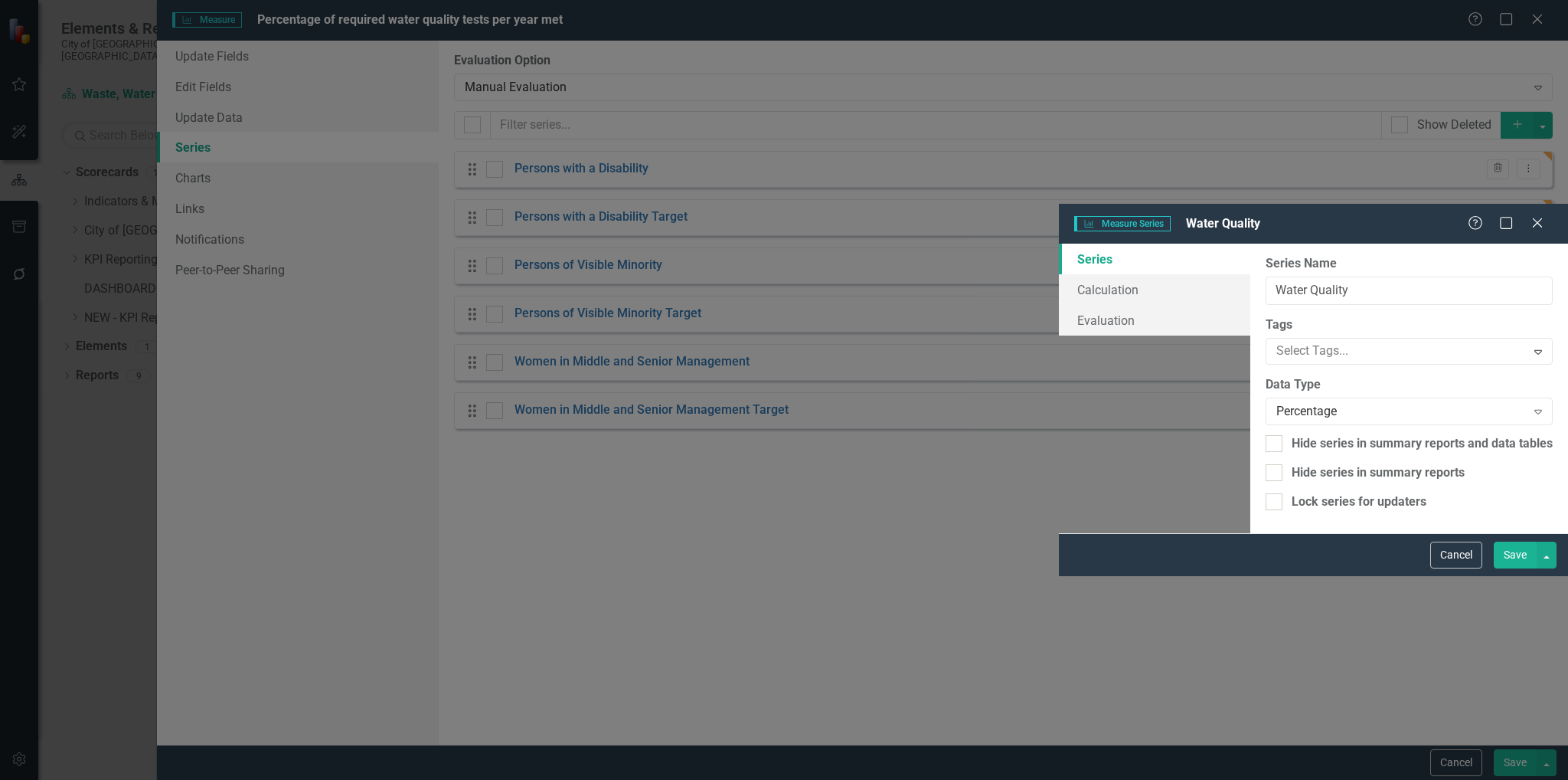
click at [1515, 568] on button "Save" at bounding box center [1515, 555] width 43 height 27
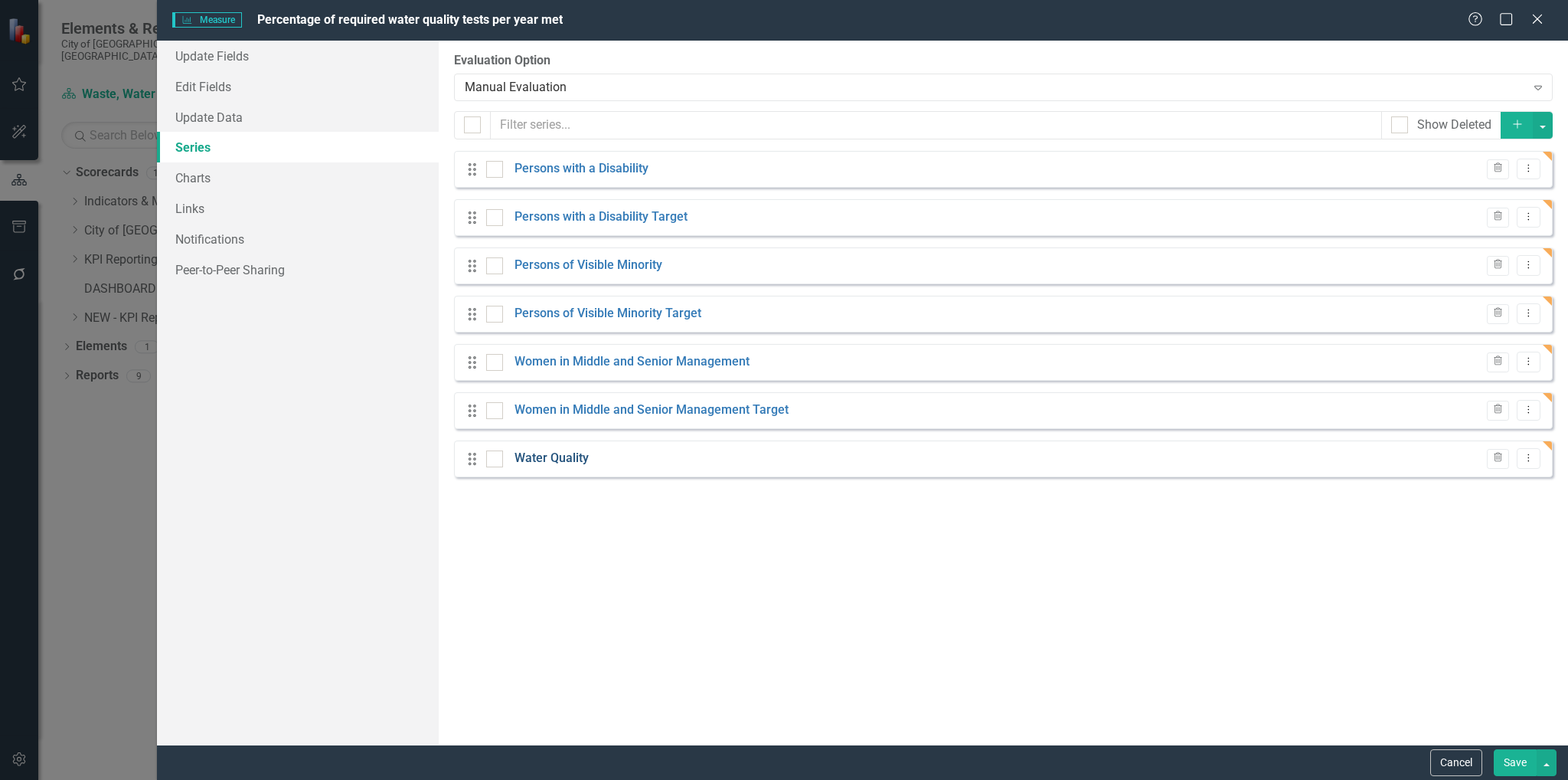
click at [570, 462] on link "Water Quality" at bounding box center [551, 458] width 74 height 17
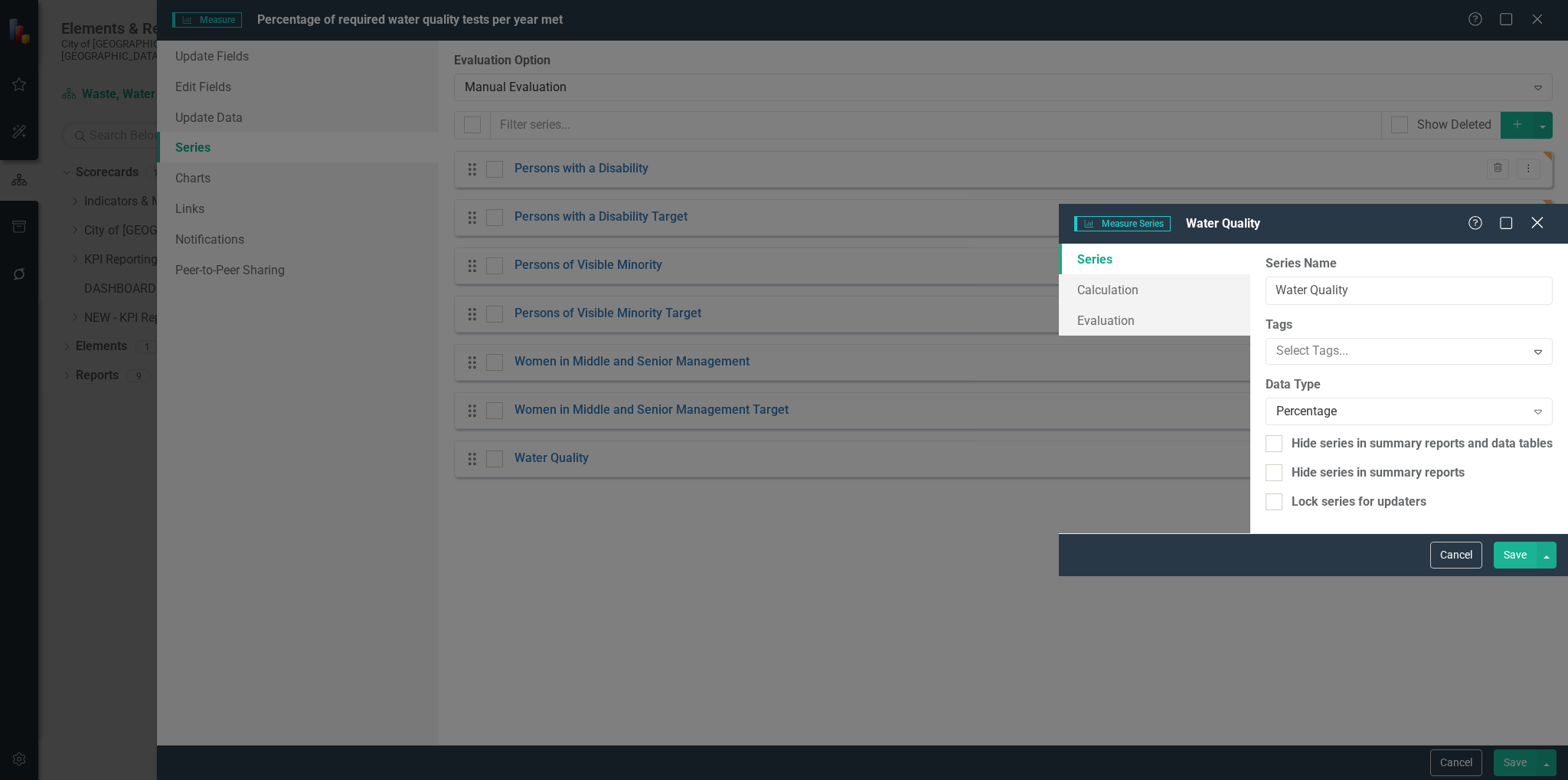
click at [1533, 216] on icon at bounding box center [1537, 222] width 12 height 12
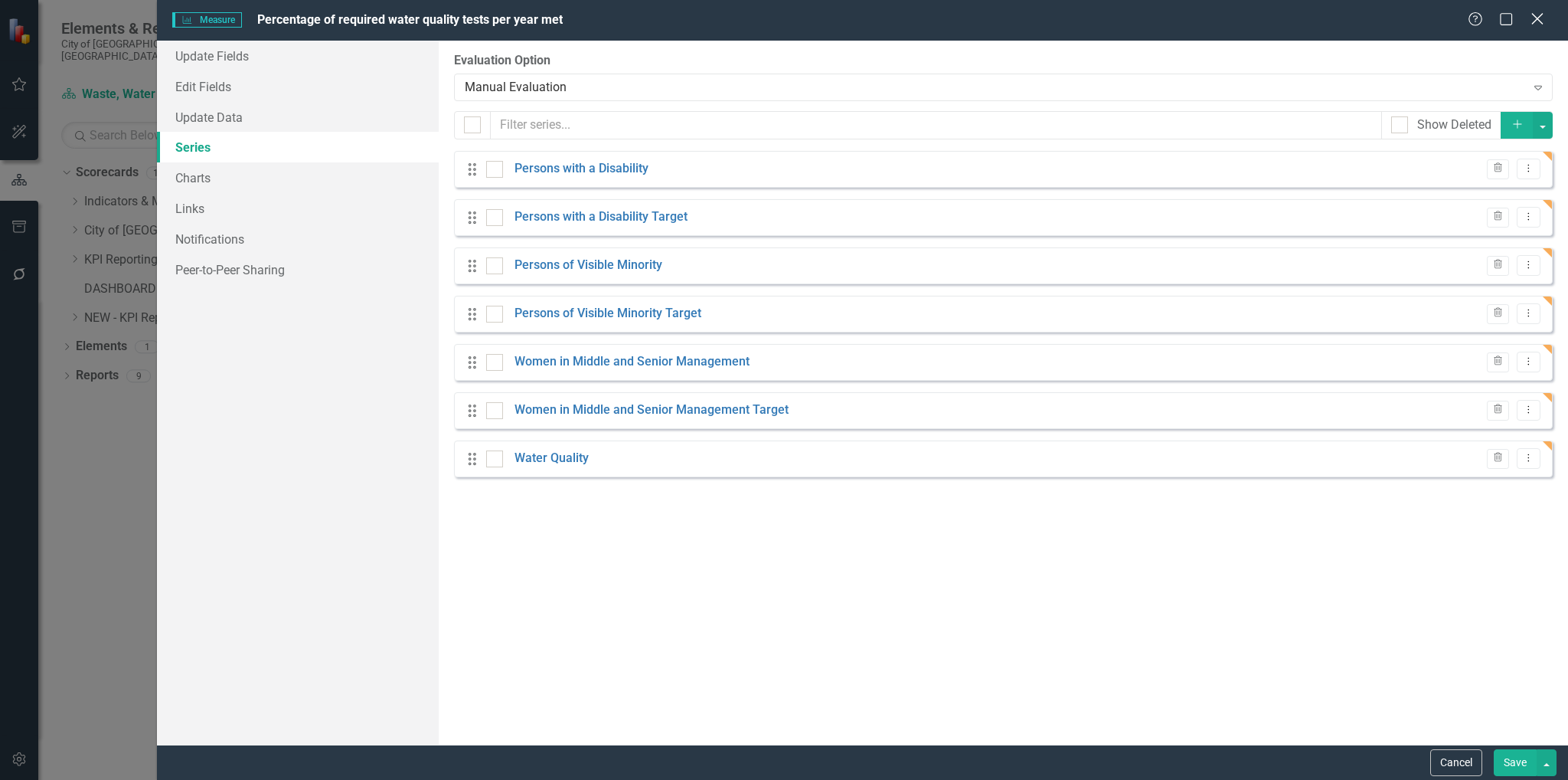
click at [1538, 23] on icon "Close" at bounding box center [1537, 19] width 19 height 15
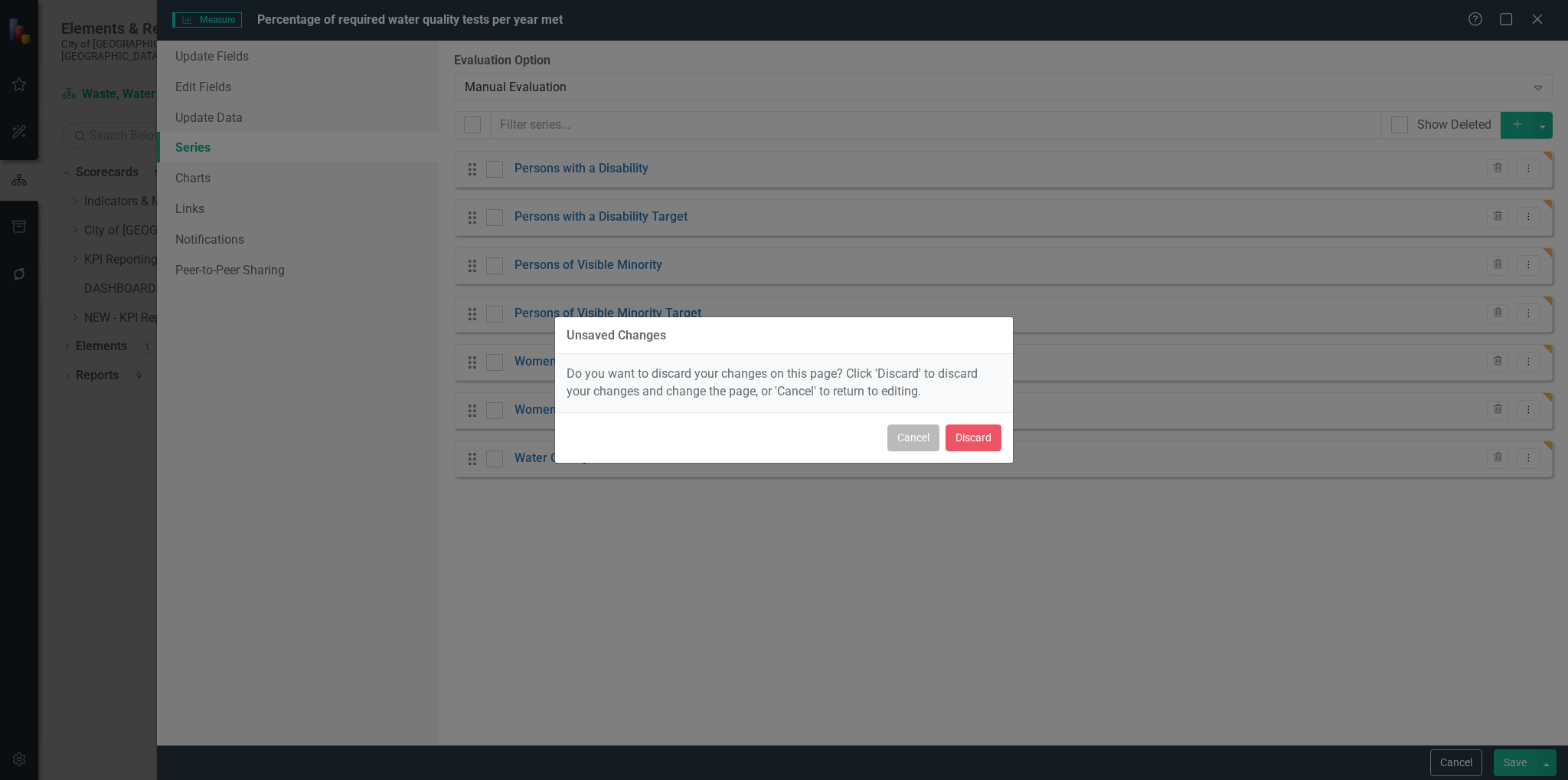
click at [914, 441] on button "Cancel" at bounding box center [913, 437] width 52 height 27
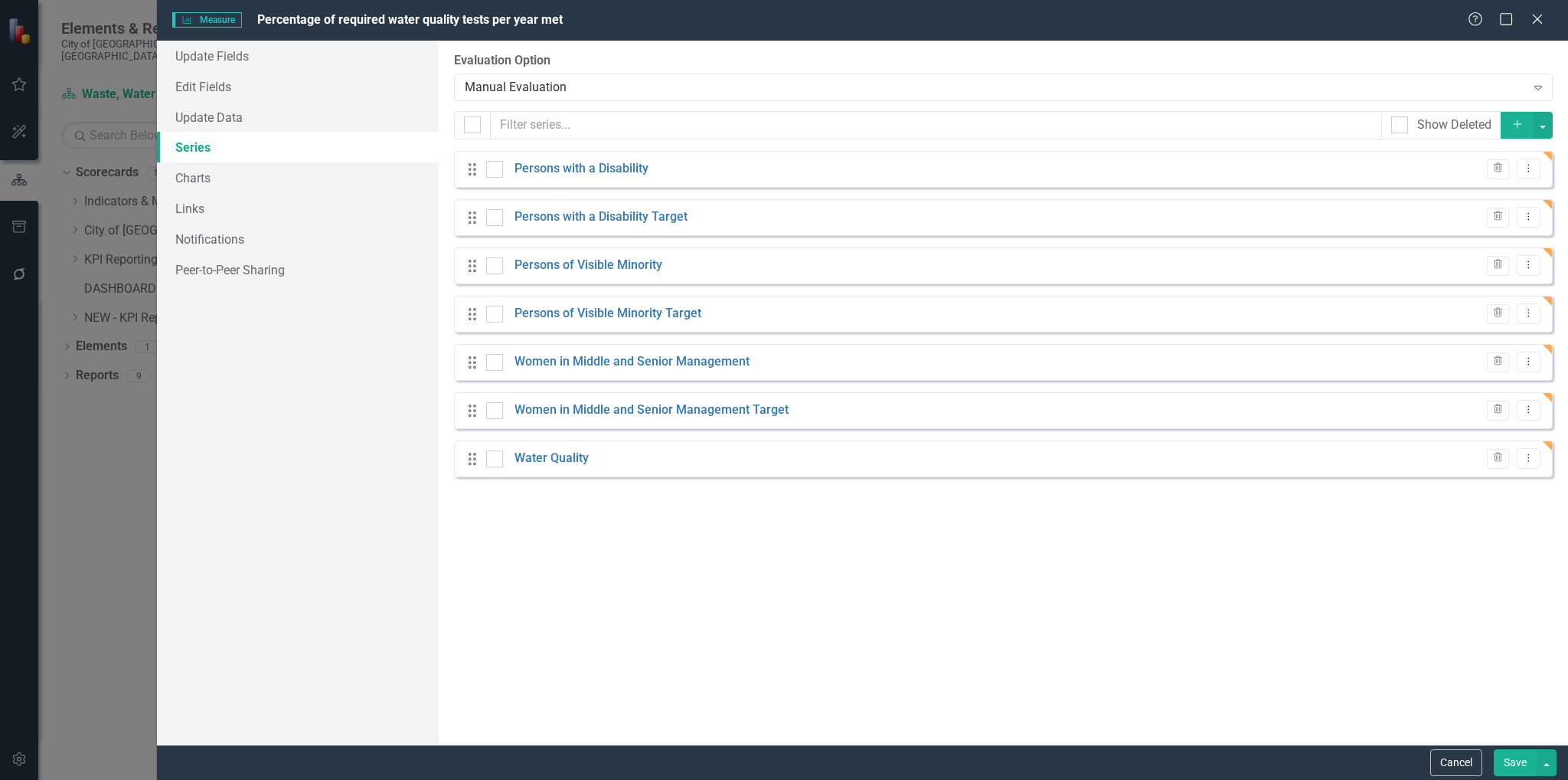
click at [1512, 764] on button "Save" at bounding box center [1515, 762] width 43 height 27
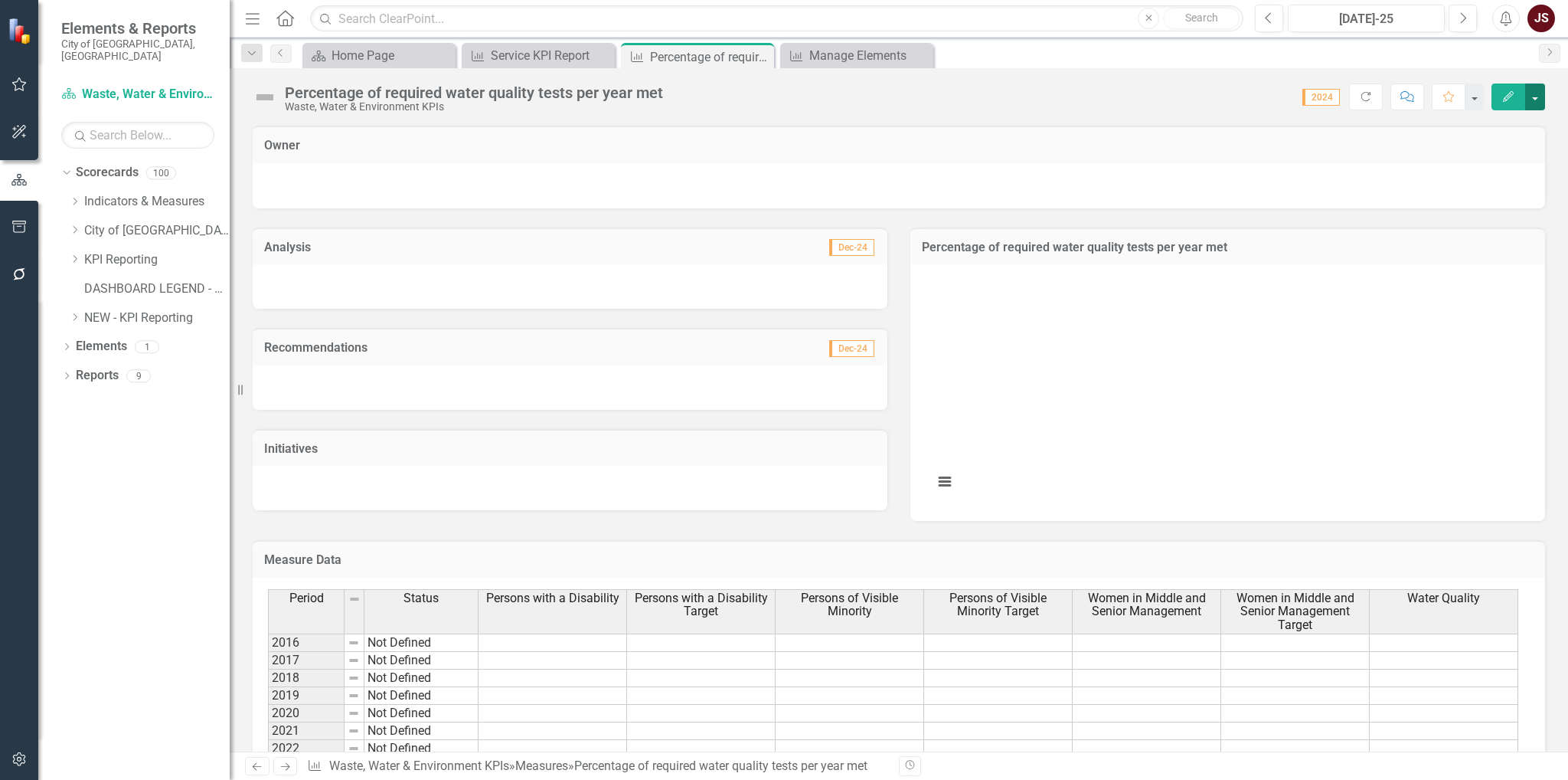
click at [1543, 93] on button "button" at bounding box center [1534, 96] width 20 height 27
click at [1506, 126] on link "Edit Edit Measure" at bounding box center [1469, 125] width 150 height 28
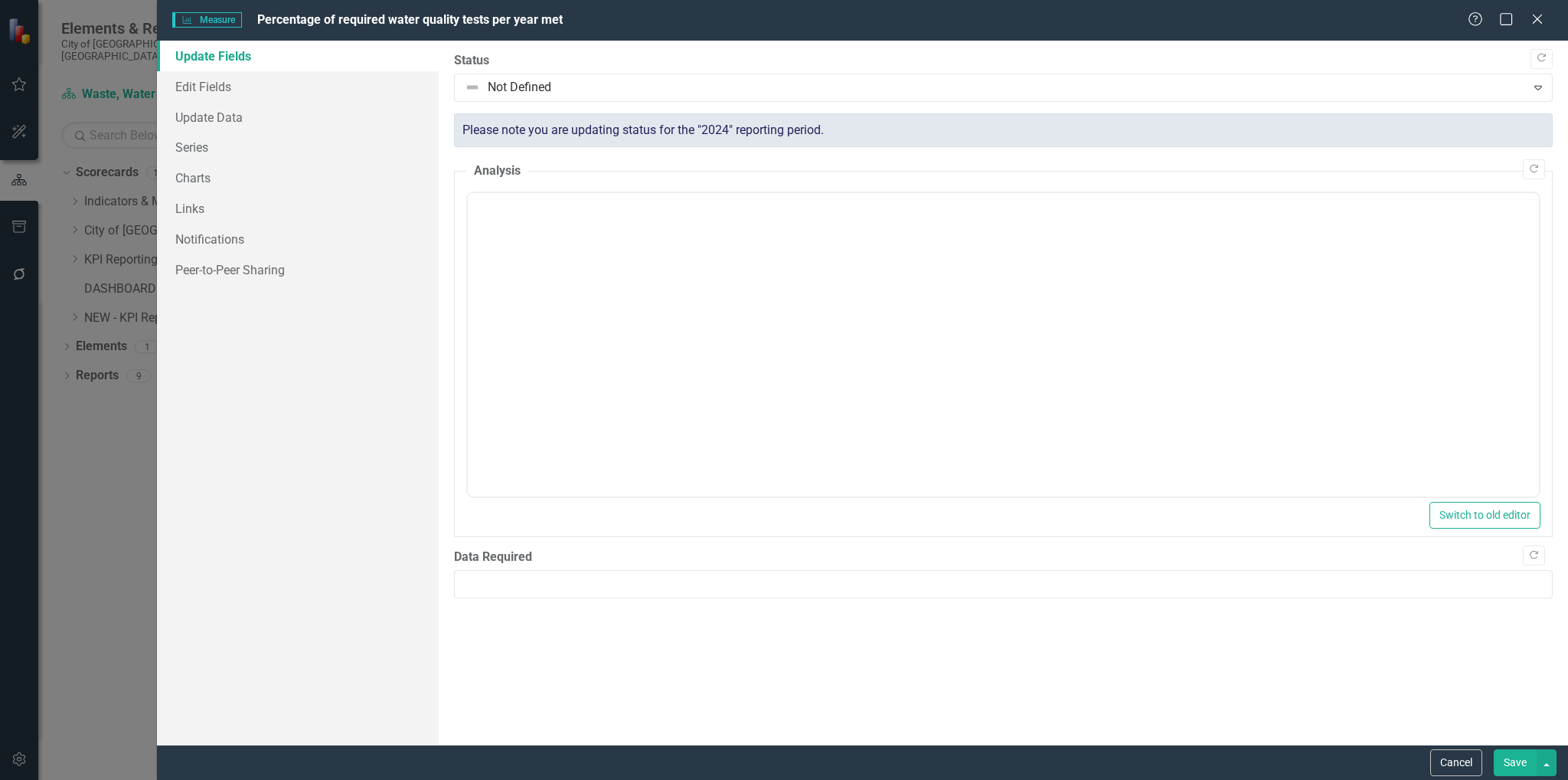
scroll to position [0, 0]
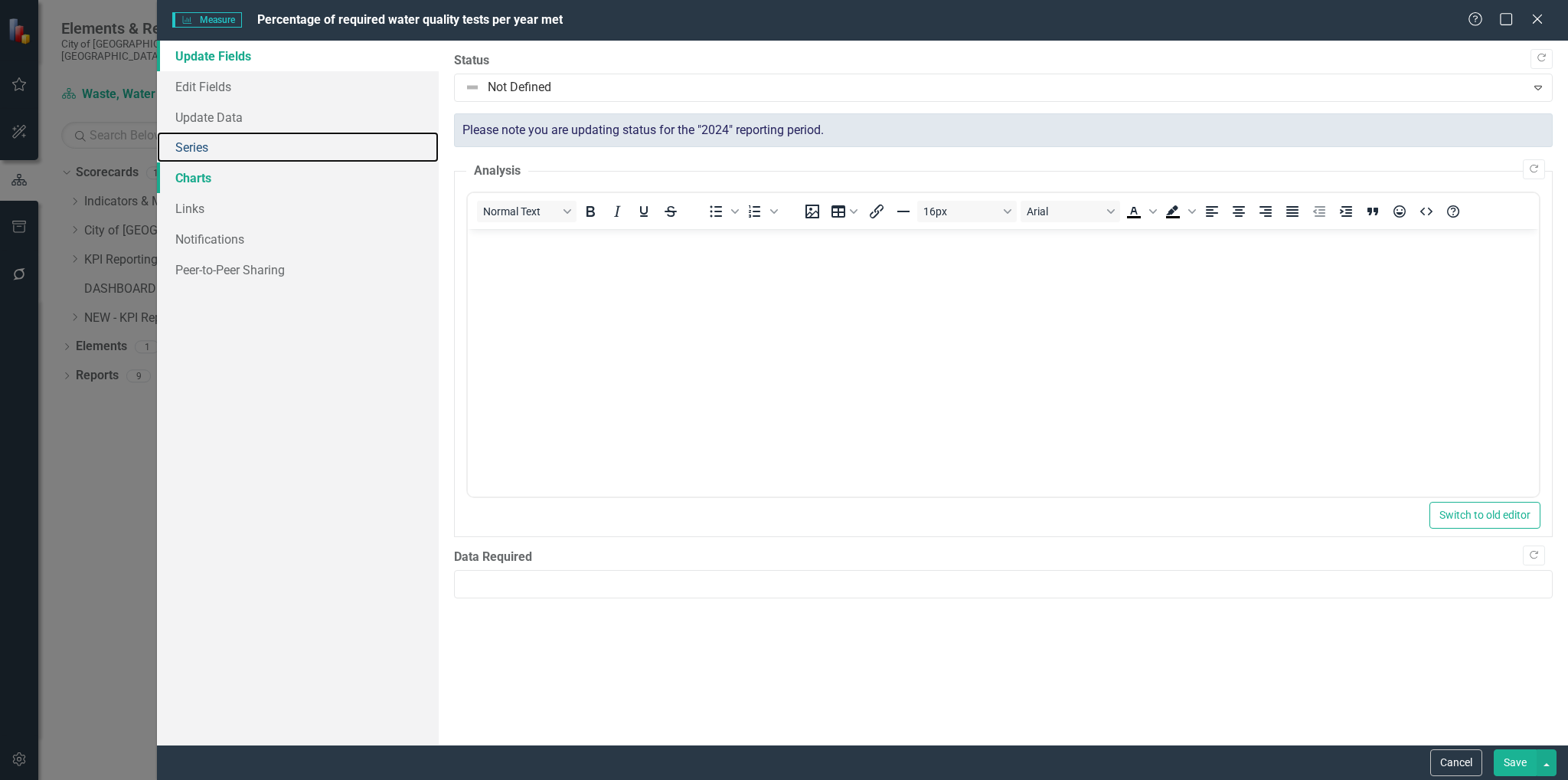
drag, startPoint x: 189, startPoint y: 148, endPoint x: 302, endPoint y: 182, distance: 118.0
click at [190, 148] on link "Series" at bounding box center [298, 147] width 282 height 31
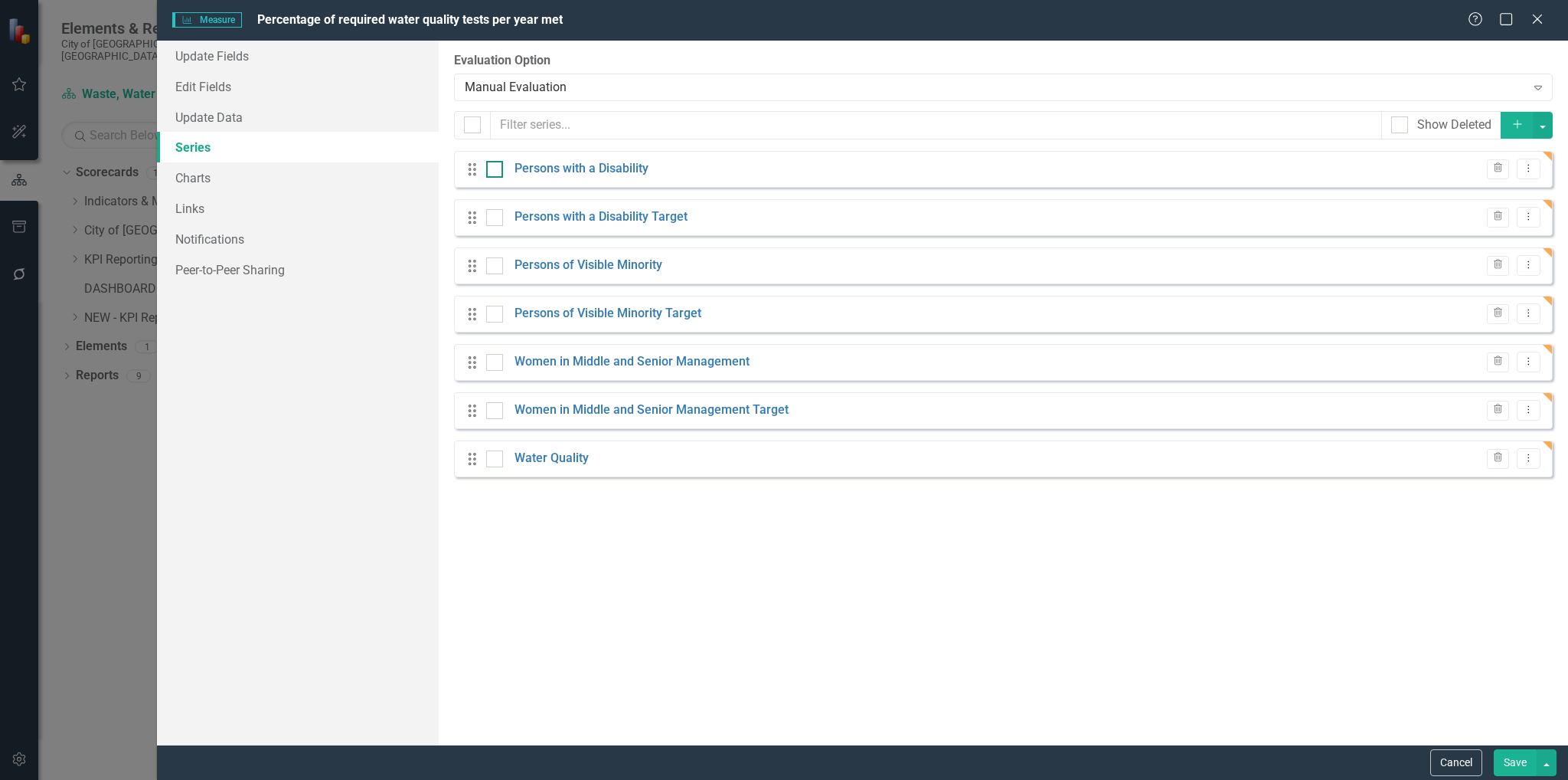
click at [501, 169] on div at bounding box center [494, 169] width 16 height 16
click at [496, 169] on input "checkbox" at bounding box center [491, 165] width 10 height 10
checkbox input "true"
click at [493, 214] on input "checkbox" at bounding box center [491, 214] width 10 height 10
checkbox input "true"
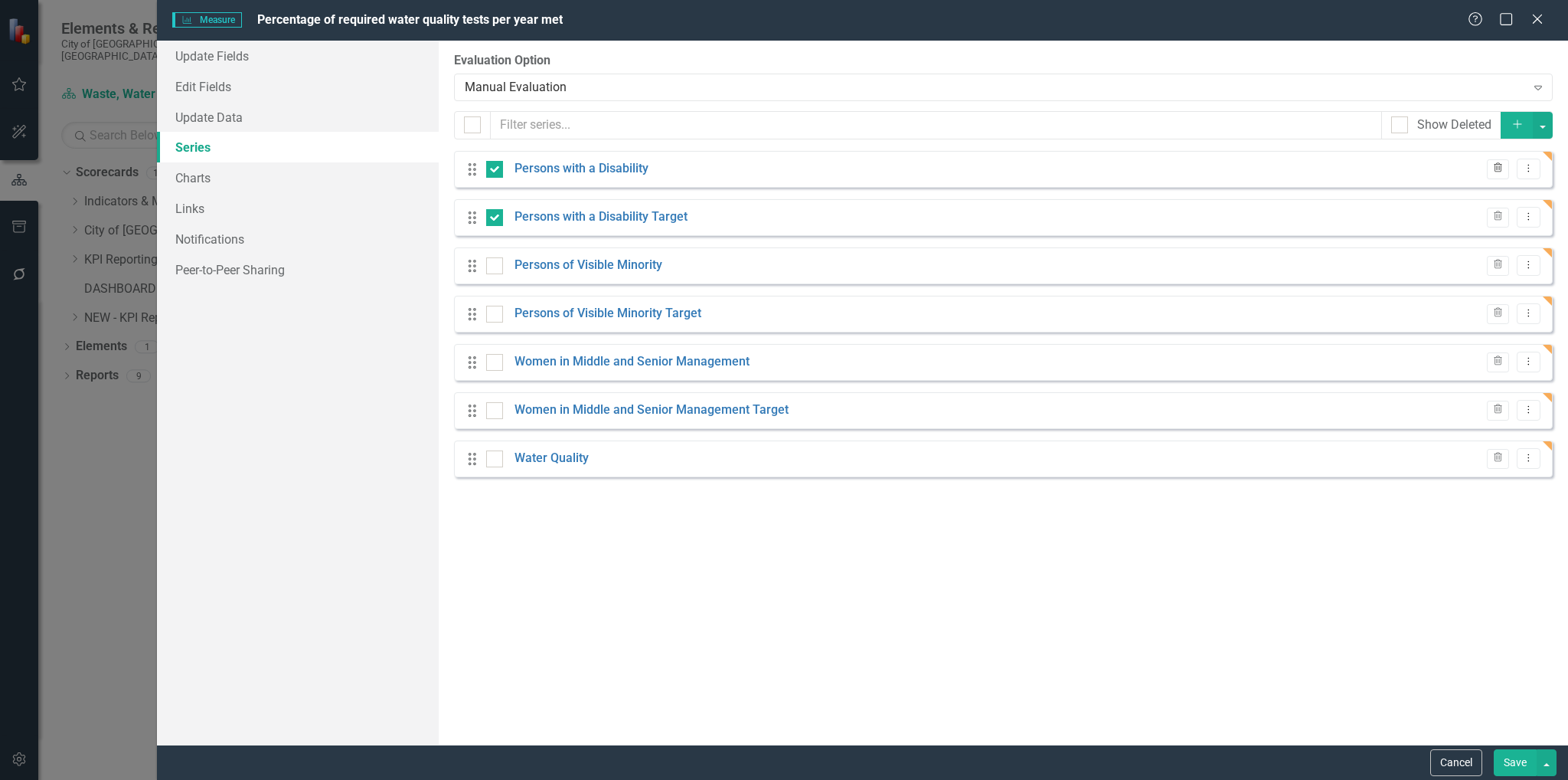
click at [1495, 166] on icon "button" at bounding box center [1497, 168] width 9 height 9
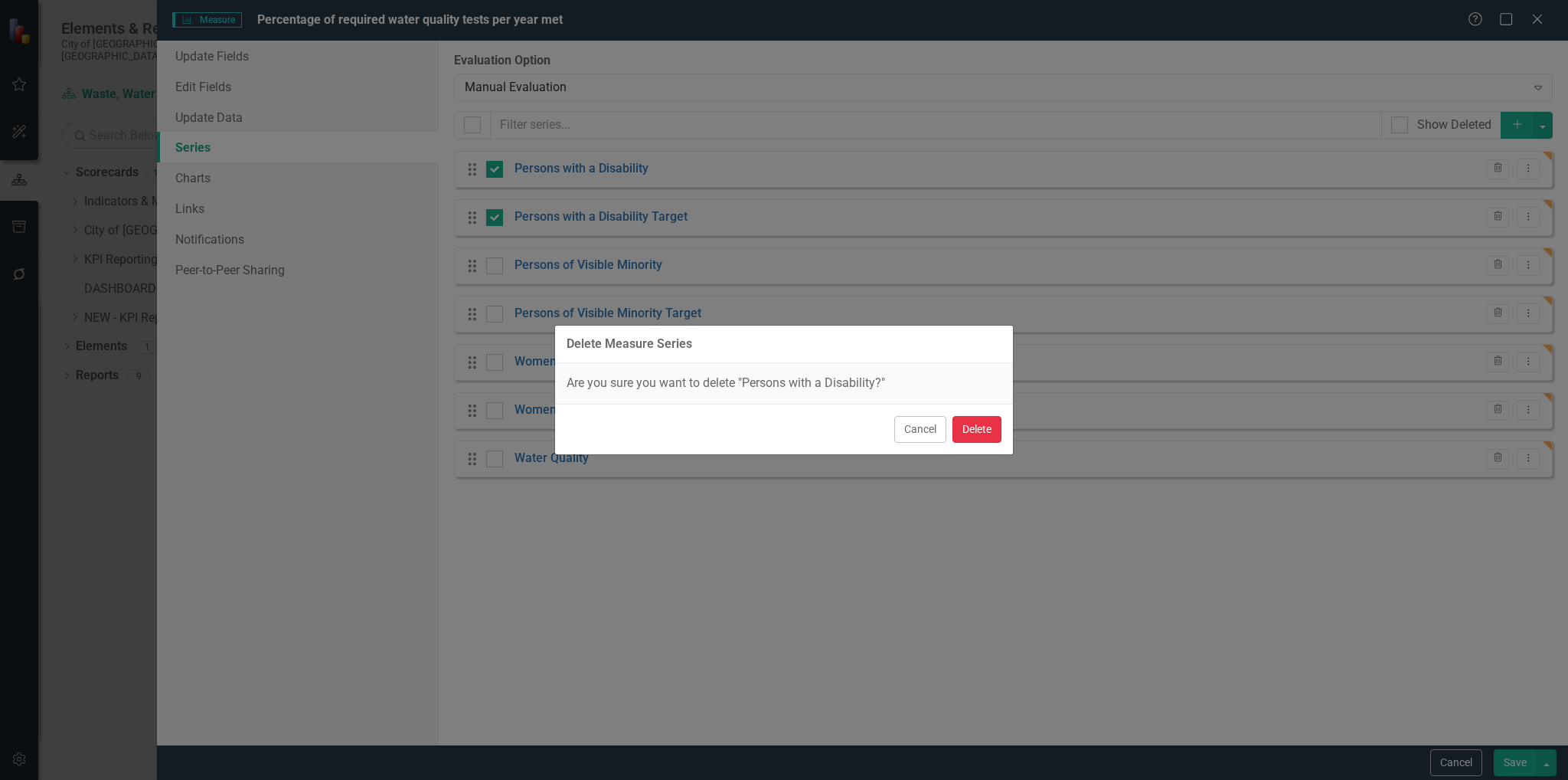
click at [983, 427] on button "Delete" at bounding box center [976, 429] width 49 height 27
checkbox input "false"
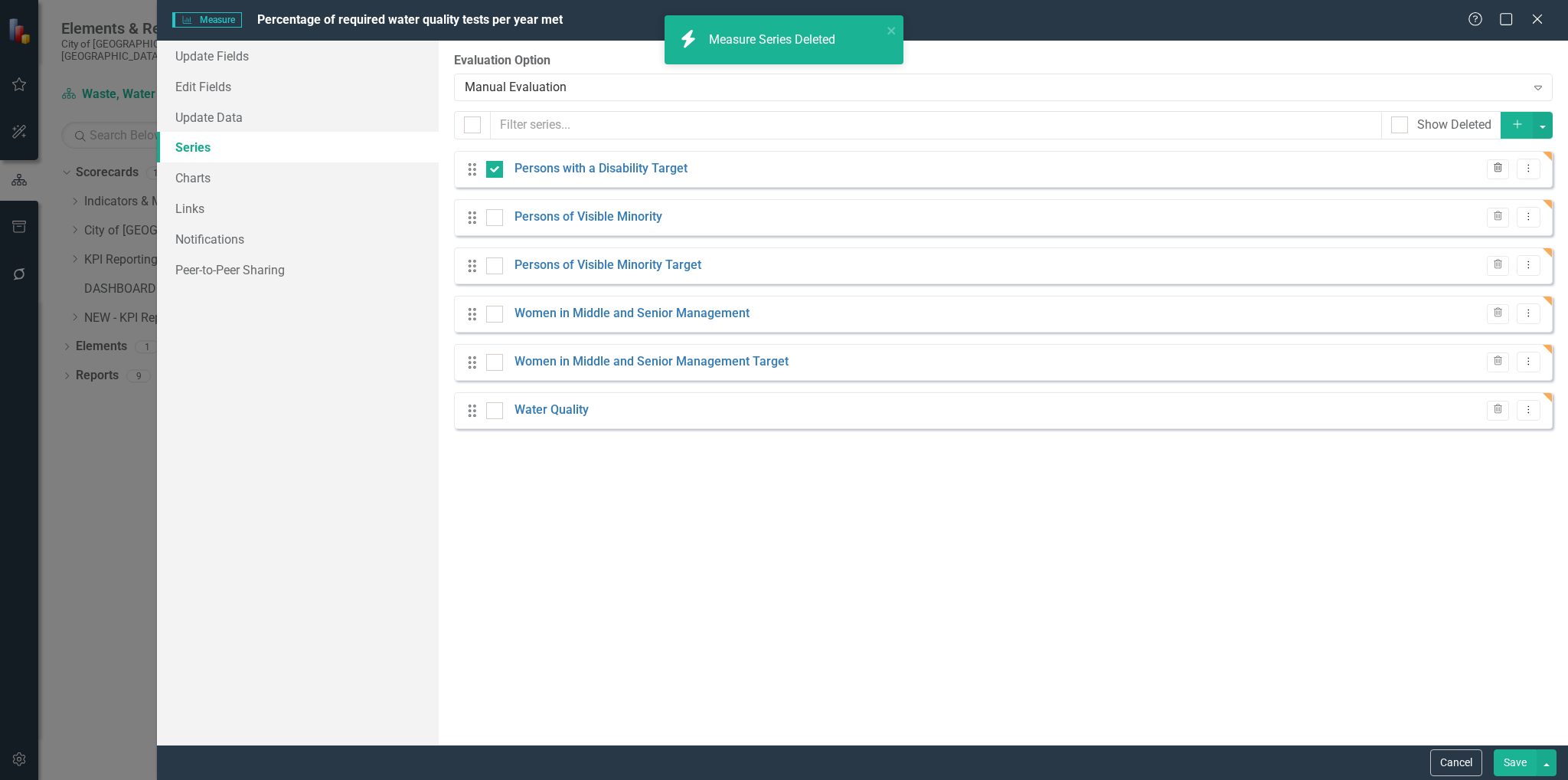
click at [1504, 176] on button "Trash" at bounding box center [1497, 169] width 22 height 20
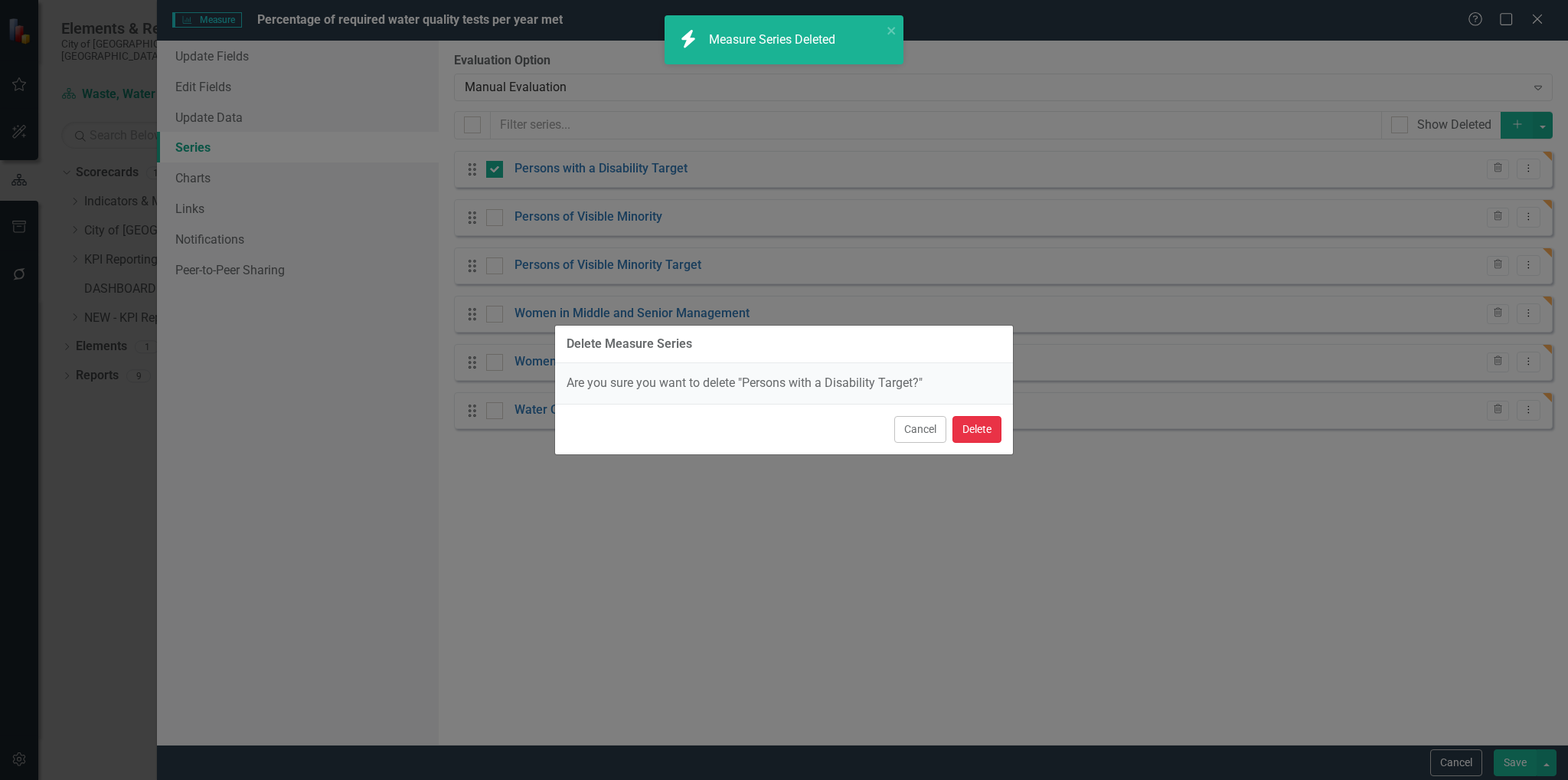
click at [974, 430] on button "Delete" at bounding box center [976, 429] width 49 height 27
checkbox input "false"
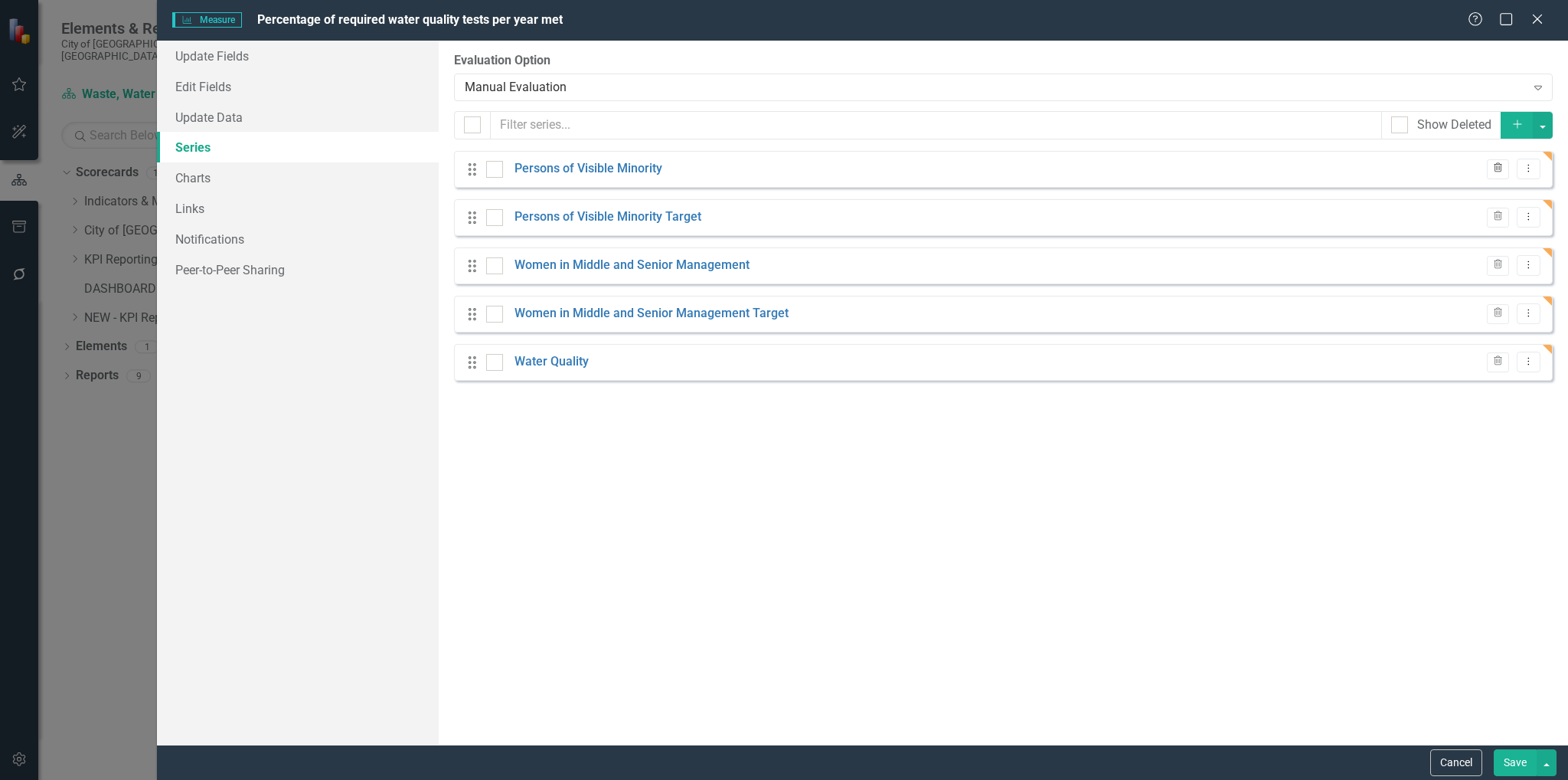
click at [1497, 169] on icon "Trash" at bounding box center [1497, 169] width 12 height 9
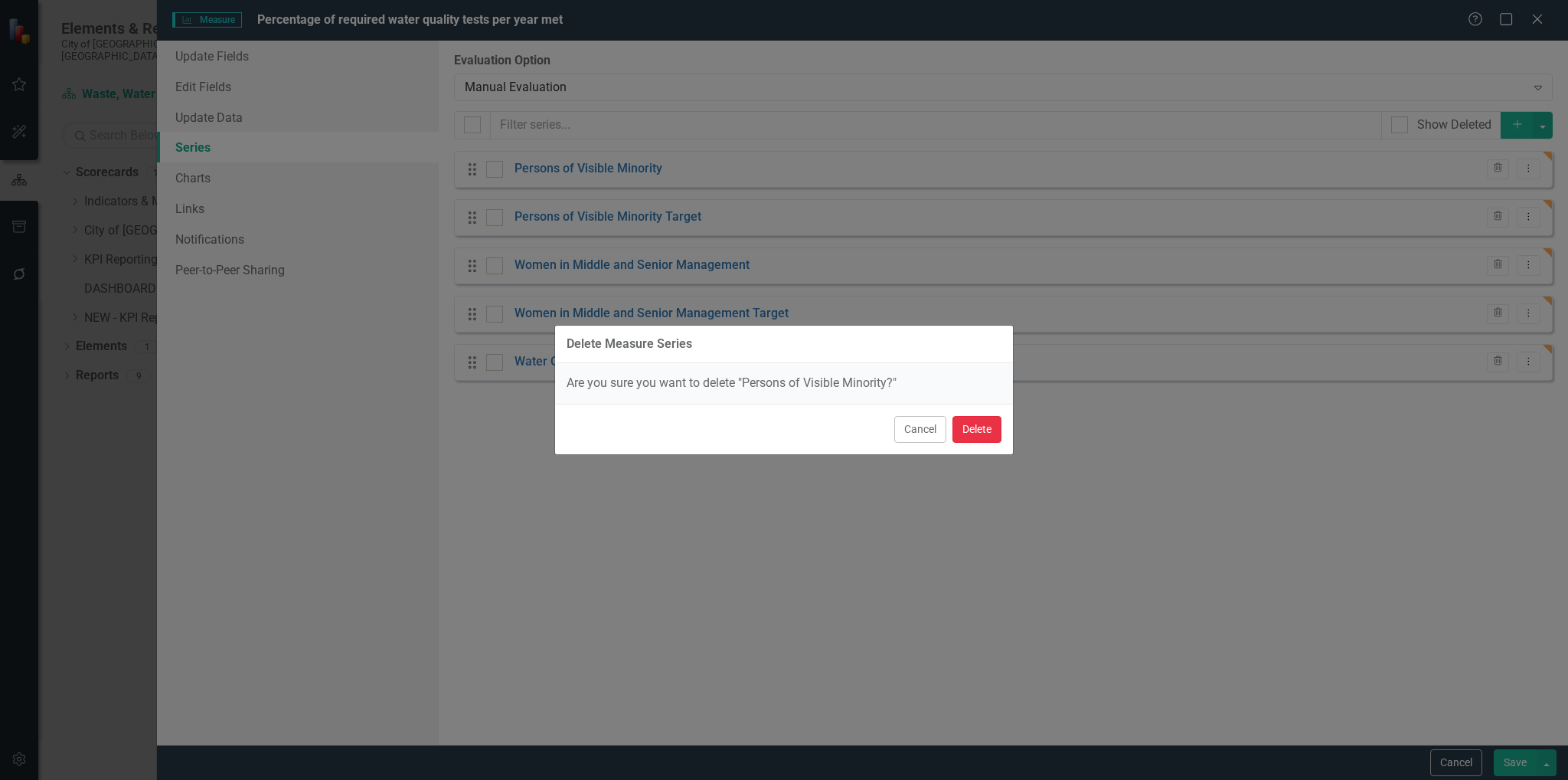
drag, startPoint x: 981, startPoint y: 430, endPoint x: 1093, endPoint y: 365, distance: 129.5
click at [982, 430] on button "Delete" at bounding box center [976, 429] width 49 height 27
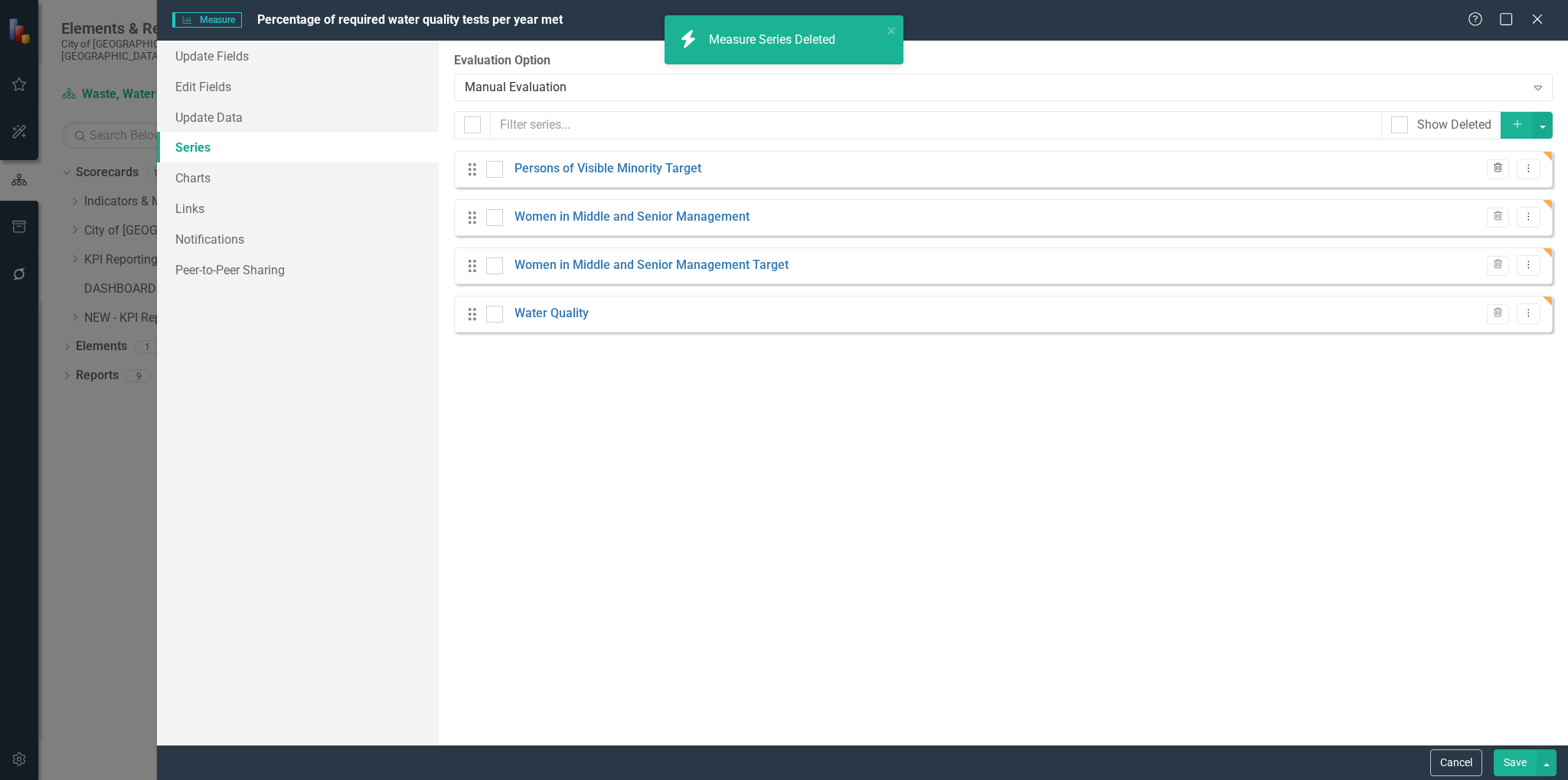
click at [1500, 165] on icon "Trash" at bounding box center [1497, 169] width 12 height 9
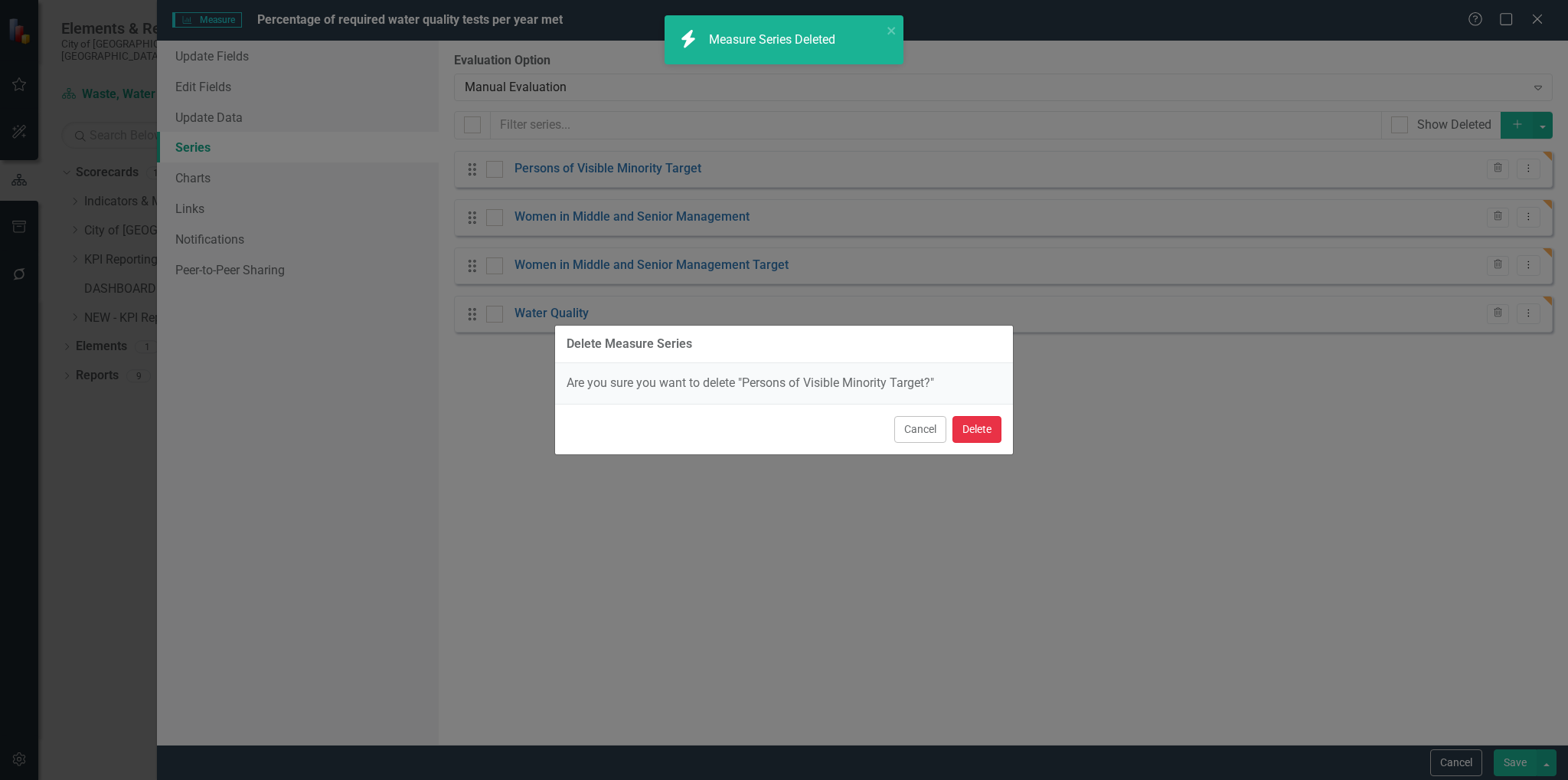
click at [997, 427] on button "Delete" at bounding box center [976, 429] width 49 height 27
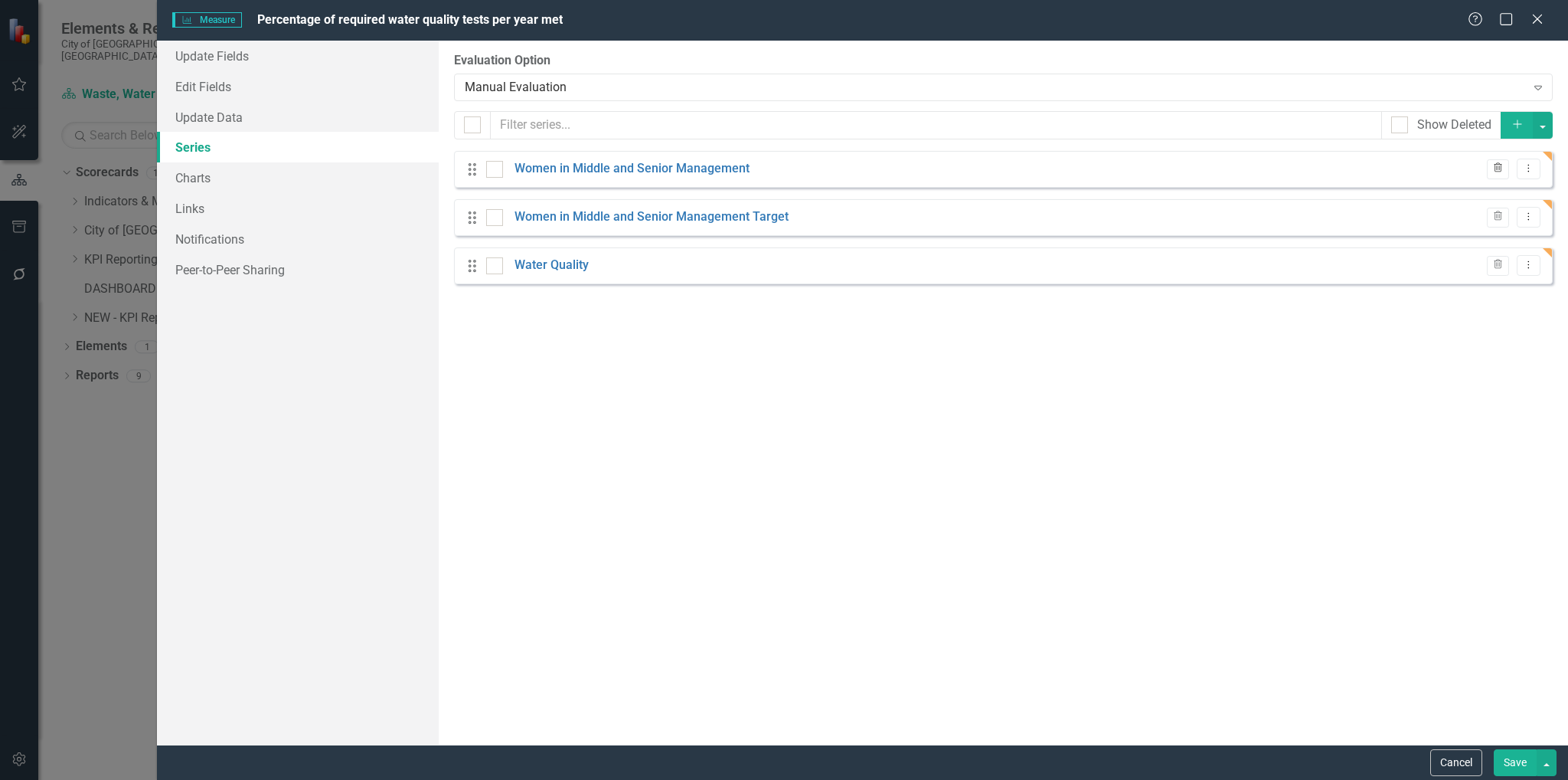
click at [1491, 163] on button "Trash" at bounding box center [1497, 169] width 22 height 20
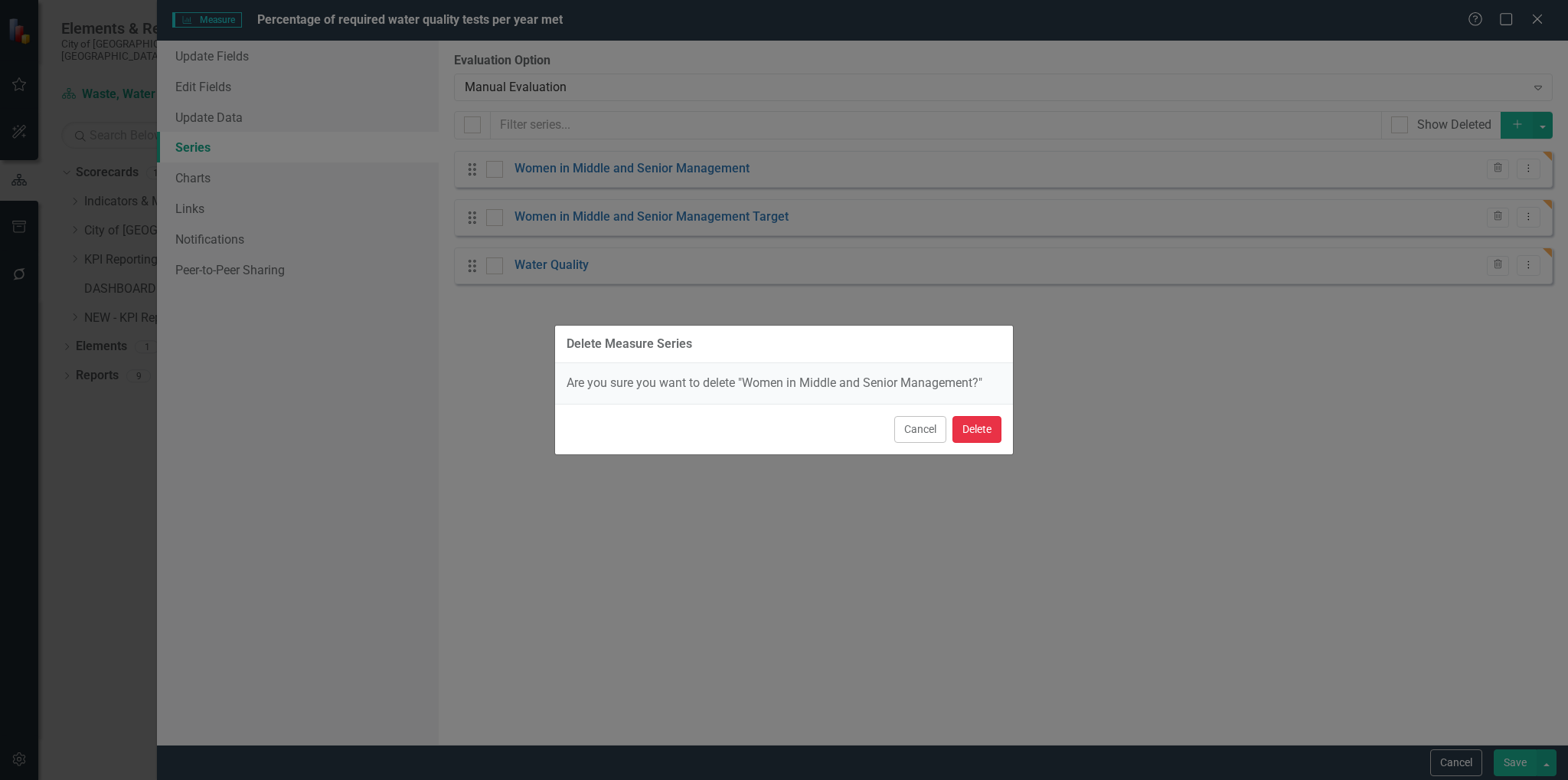
click at [988, 430] on button "Delete" at bounding box center [976, 429] width 49 height 27
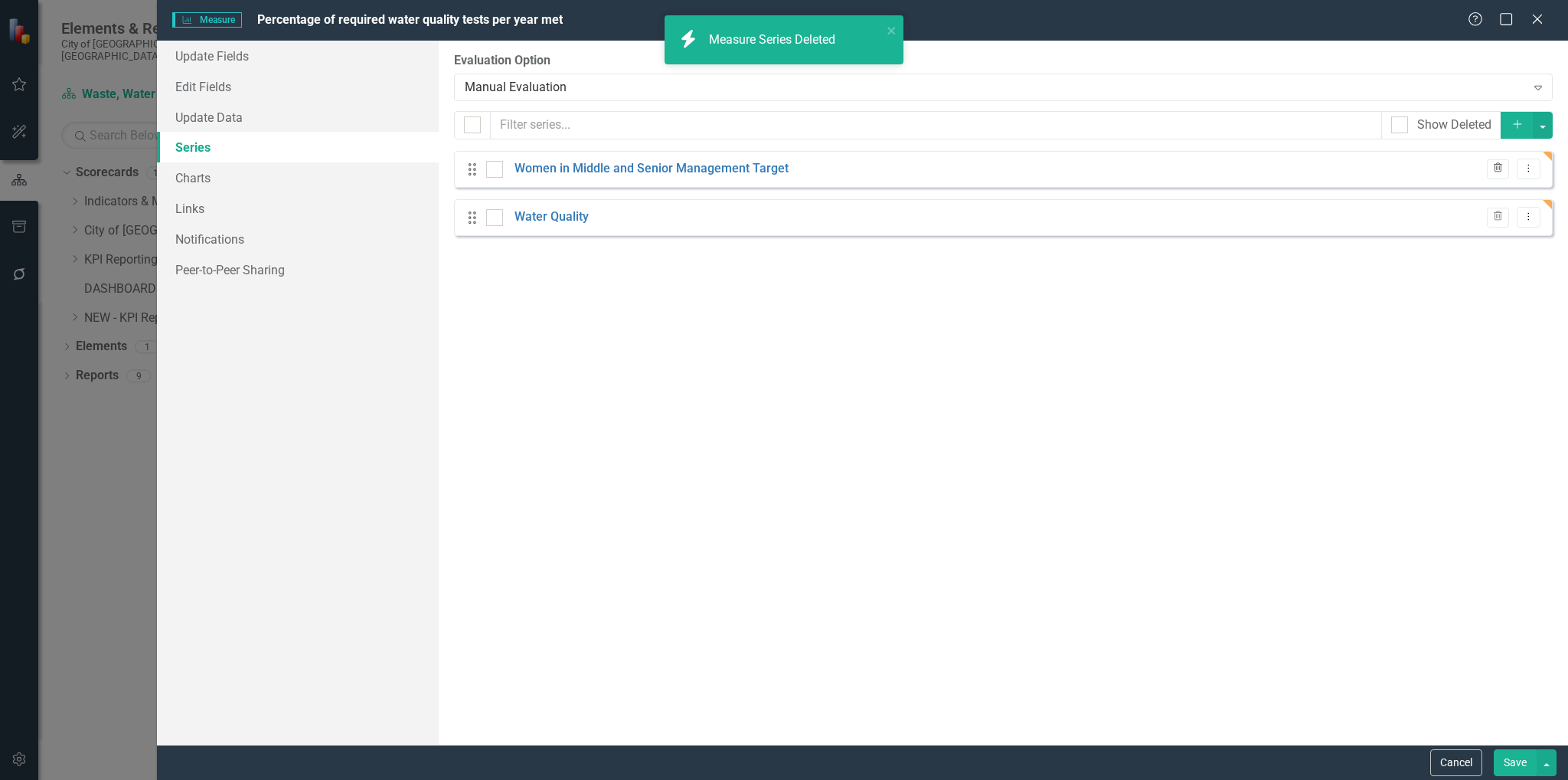
click at [1496, 166] on icon "Trash" at bounding box center [1497, 169] width 12 height 9
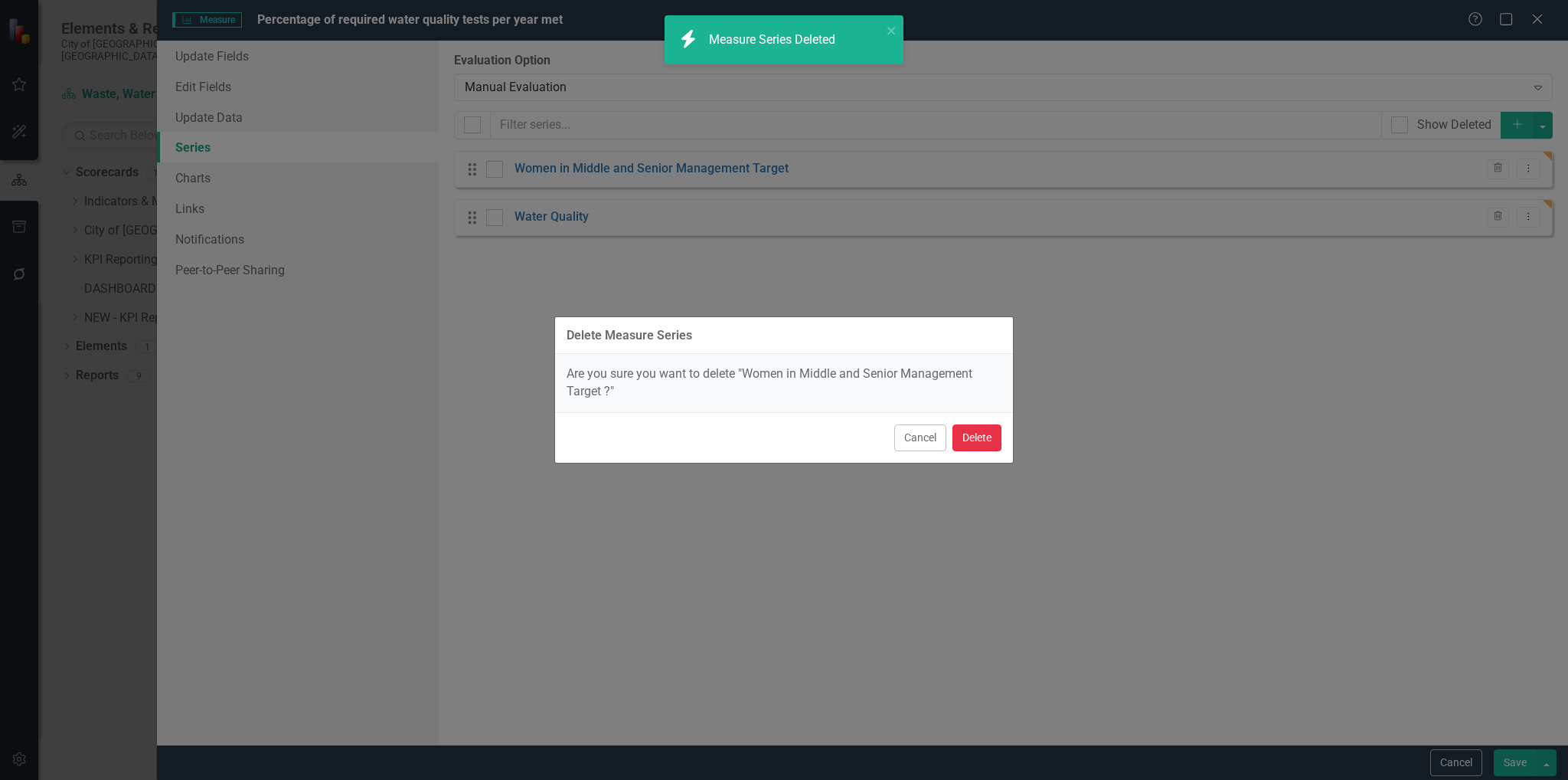
click at [980, 448] on button "Delete" at bounding box center [976, 437] width 49 height 27
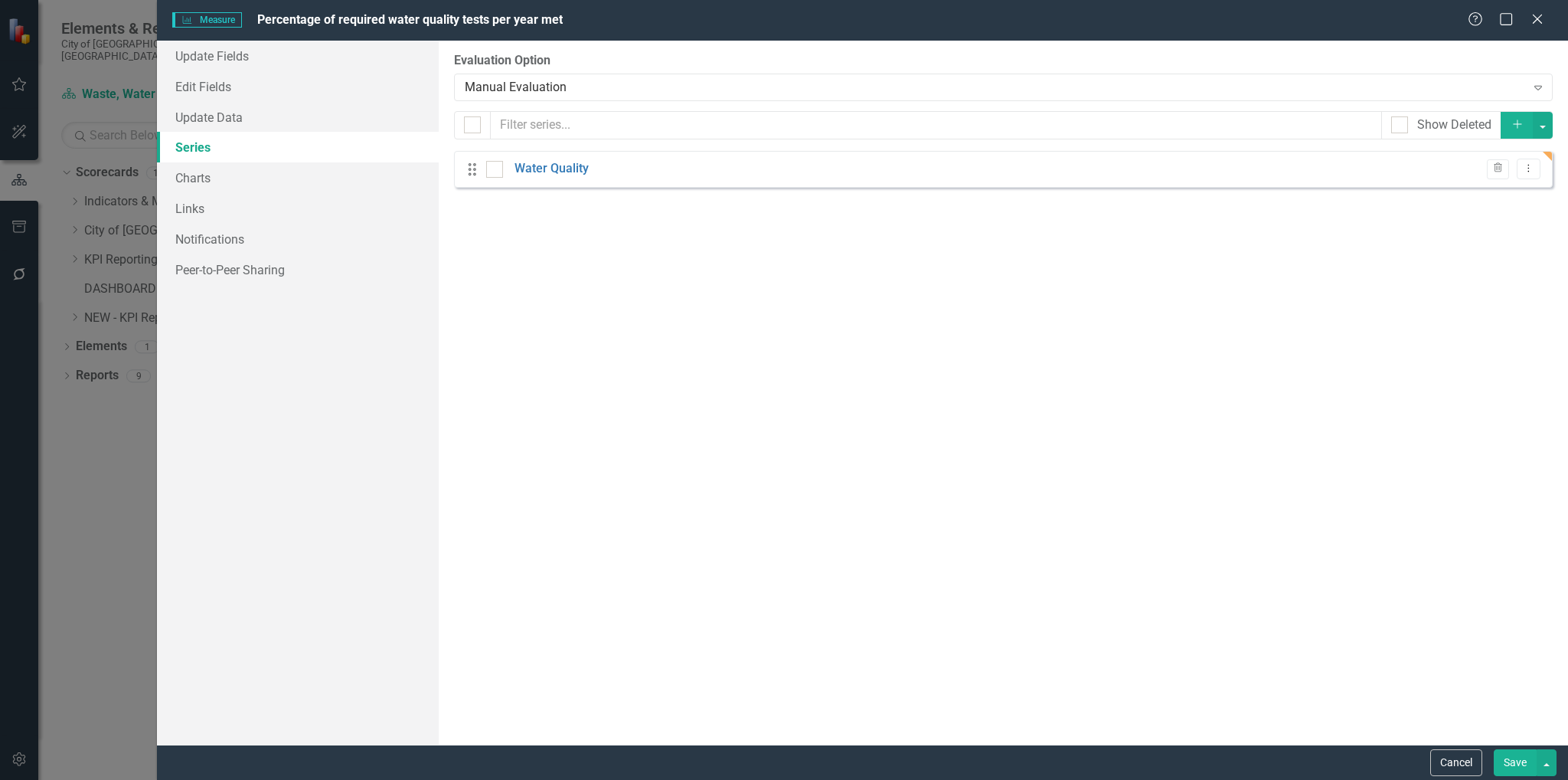
click at [1512, 759] on button "Save" at bounding box center [1515, 762] width 43 height 27
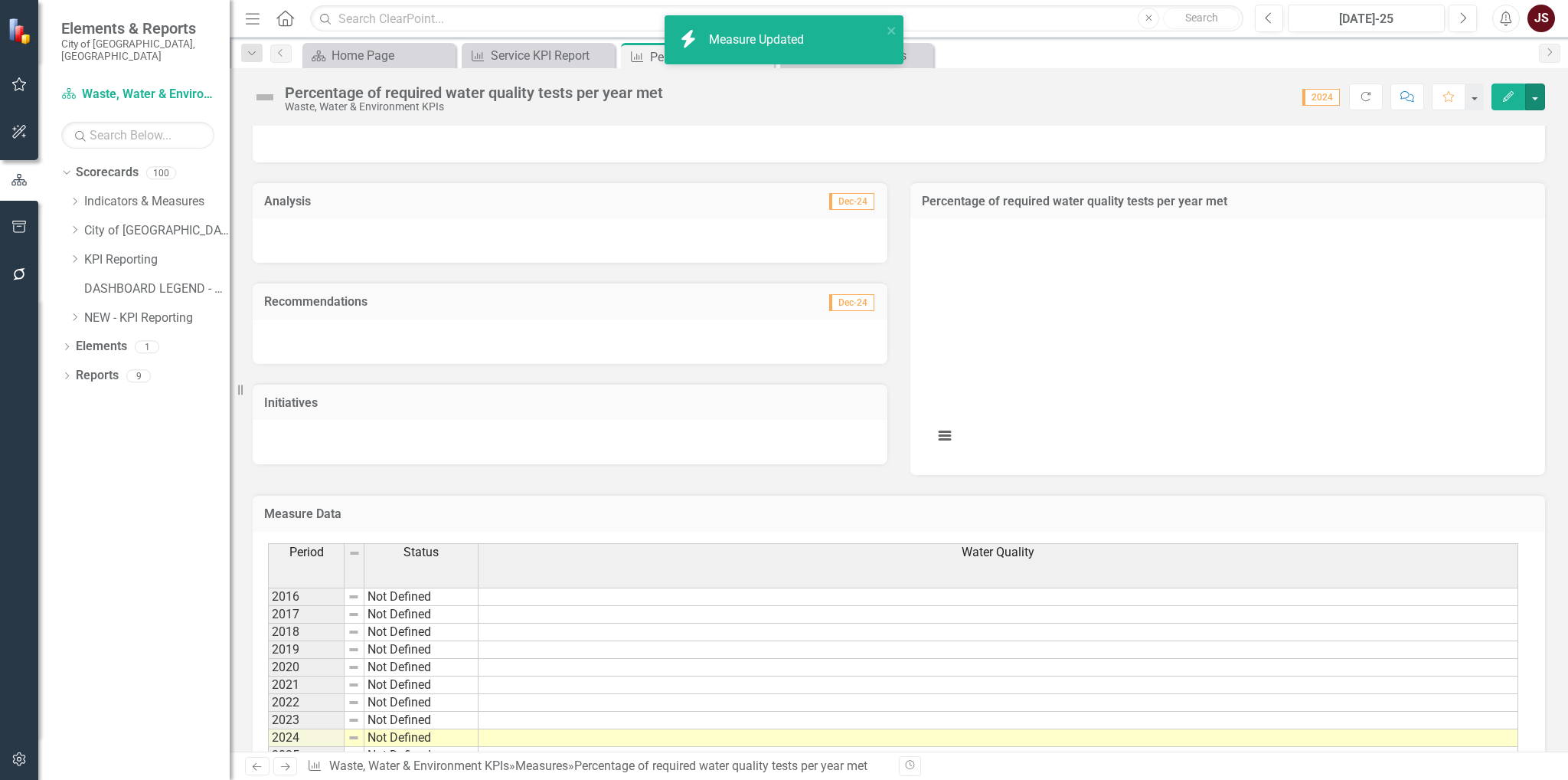
scroll to position [95, 0]
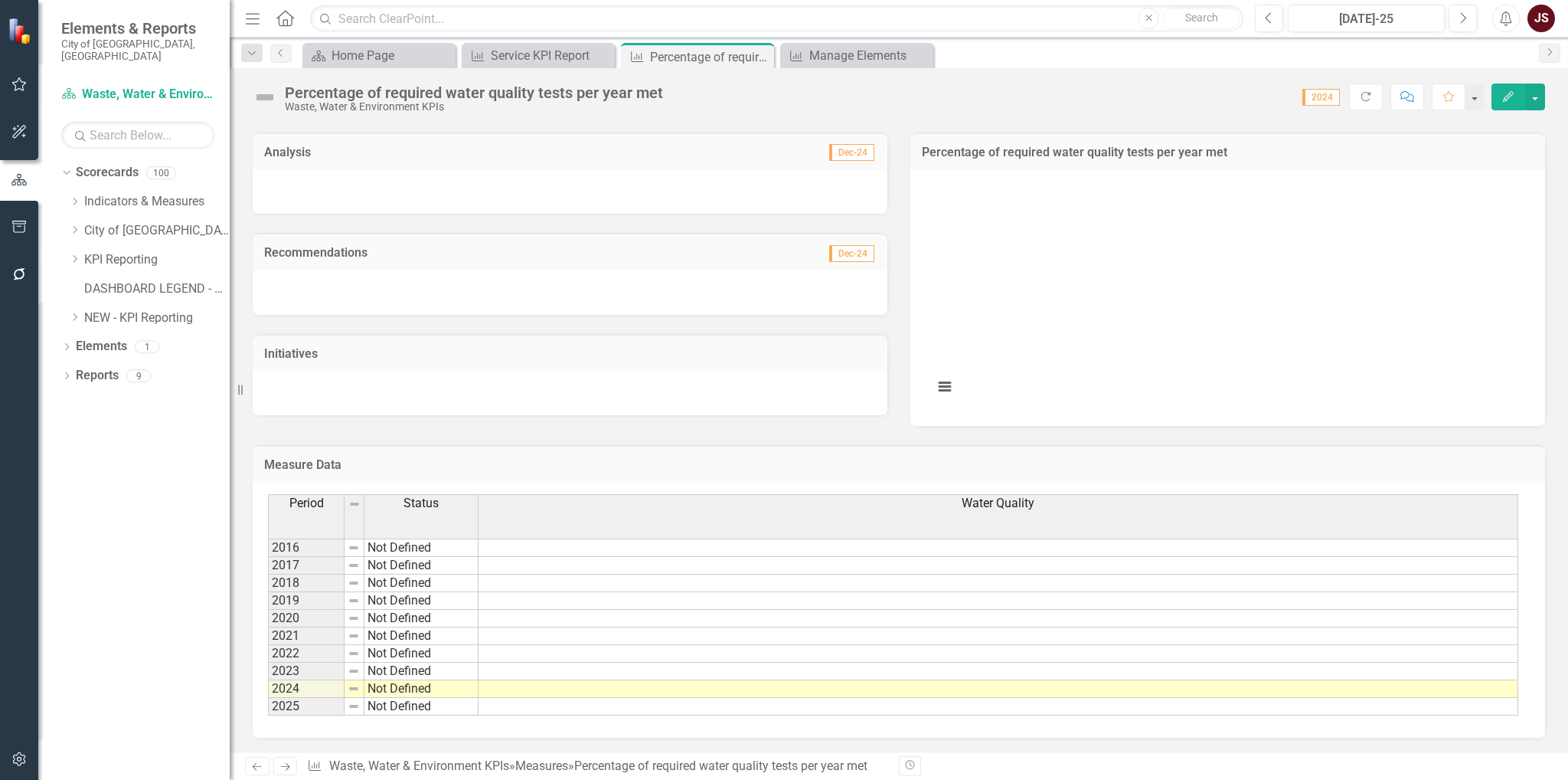
click at [268, 678] on div "Period Status 2016 Not Defined 2017 Not Defined 2018 Not Defined 2019 Not Defin…" at bounding box center [268, 604] width 0 height 221
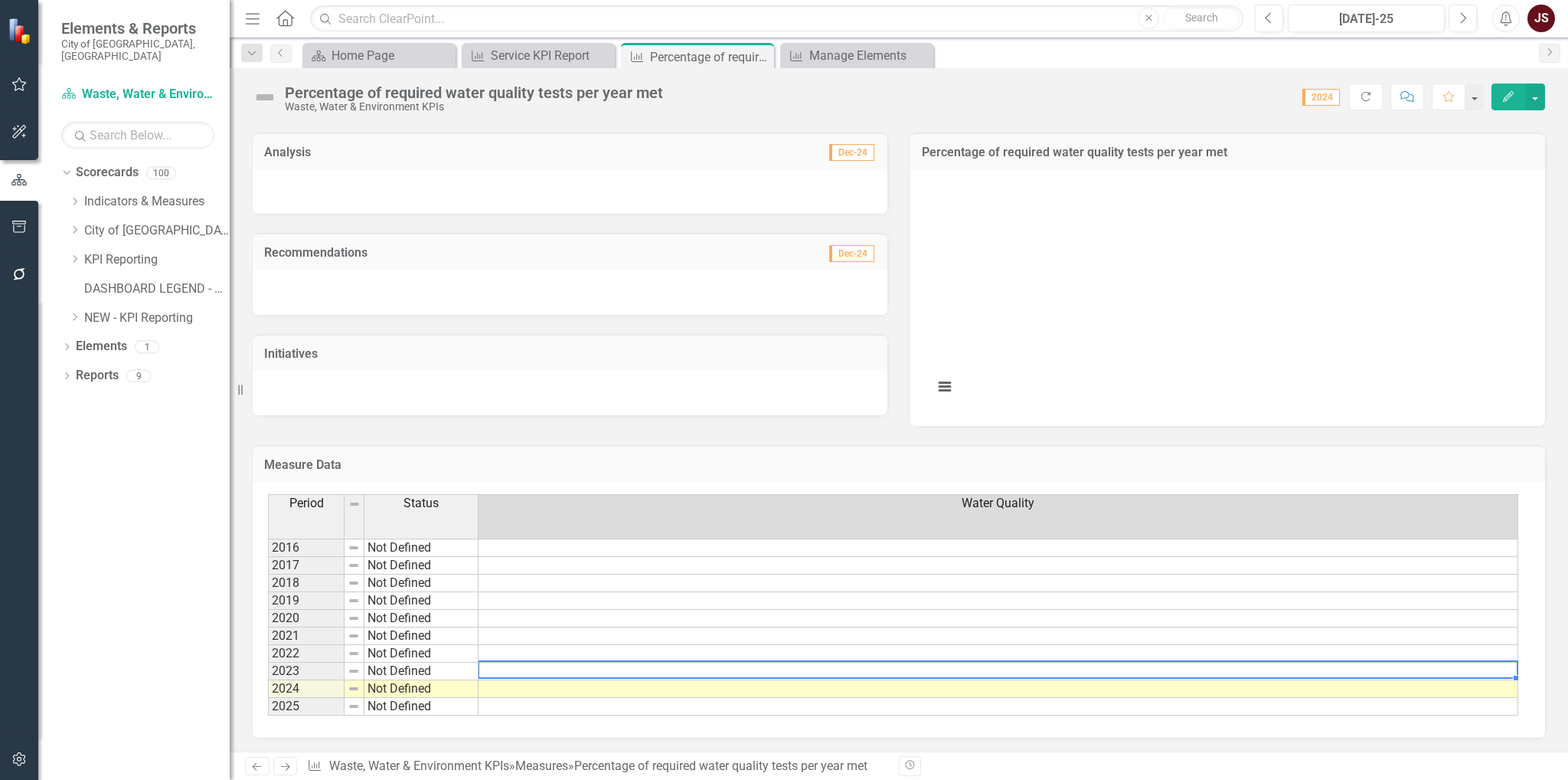
click at [701, 672] on td at bounding box center [998, 671] width 1040 height 17
click at [1543, 98] on button "button" at bounding box center [1534, 96] width 20 height 27
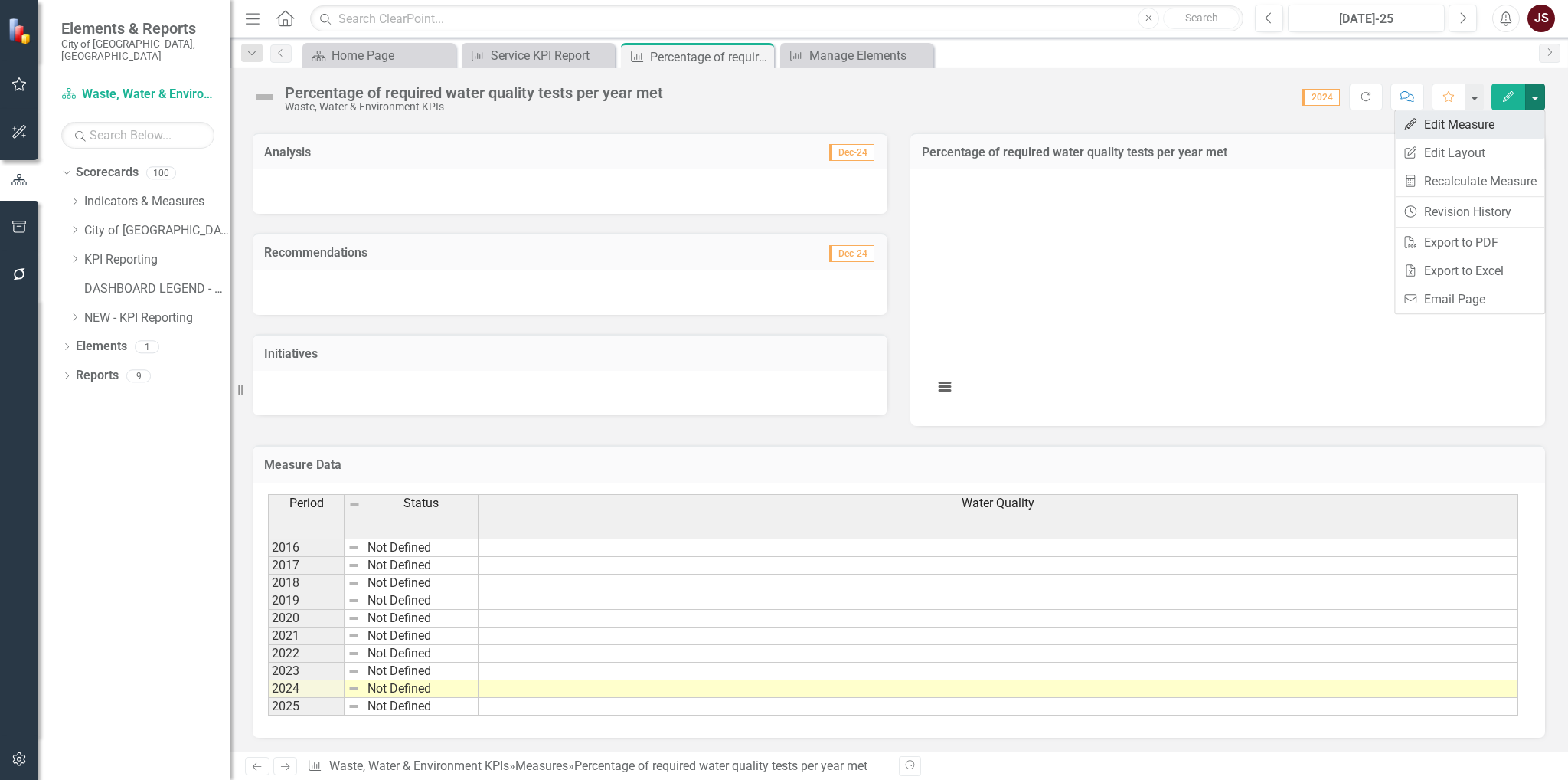
click at [1501, 120] on link "Edit Edit Measure" at bounding box center [1469, 125] width 150 height 28
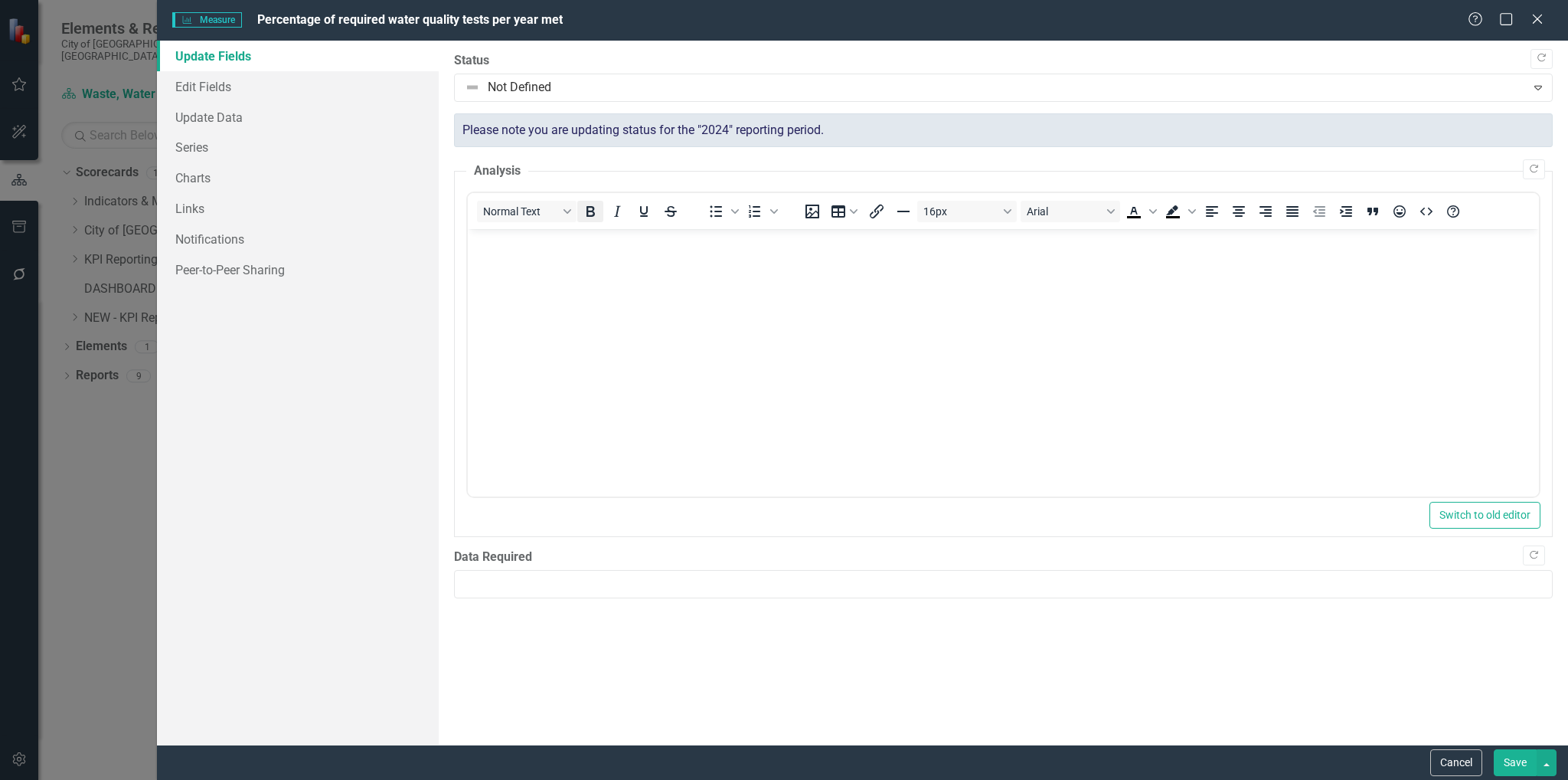
scroll to position [0, 0]
click at [200, 150] on link "Series" at bounding box center [298, 147] width 282 height 31
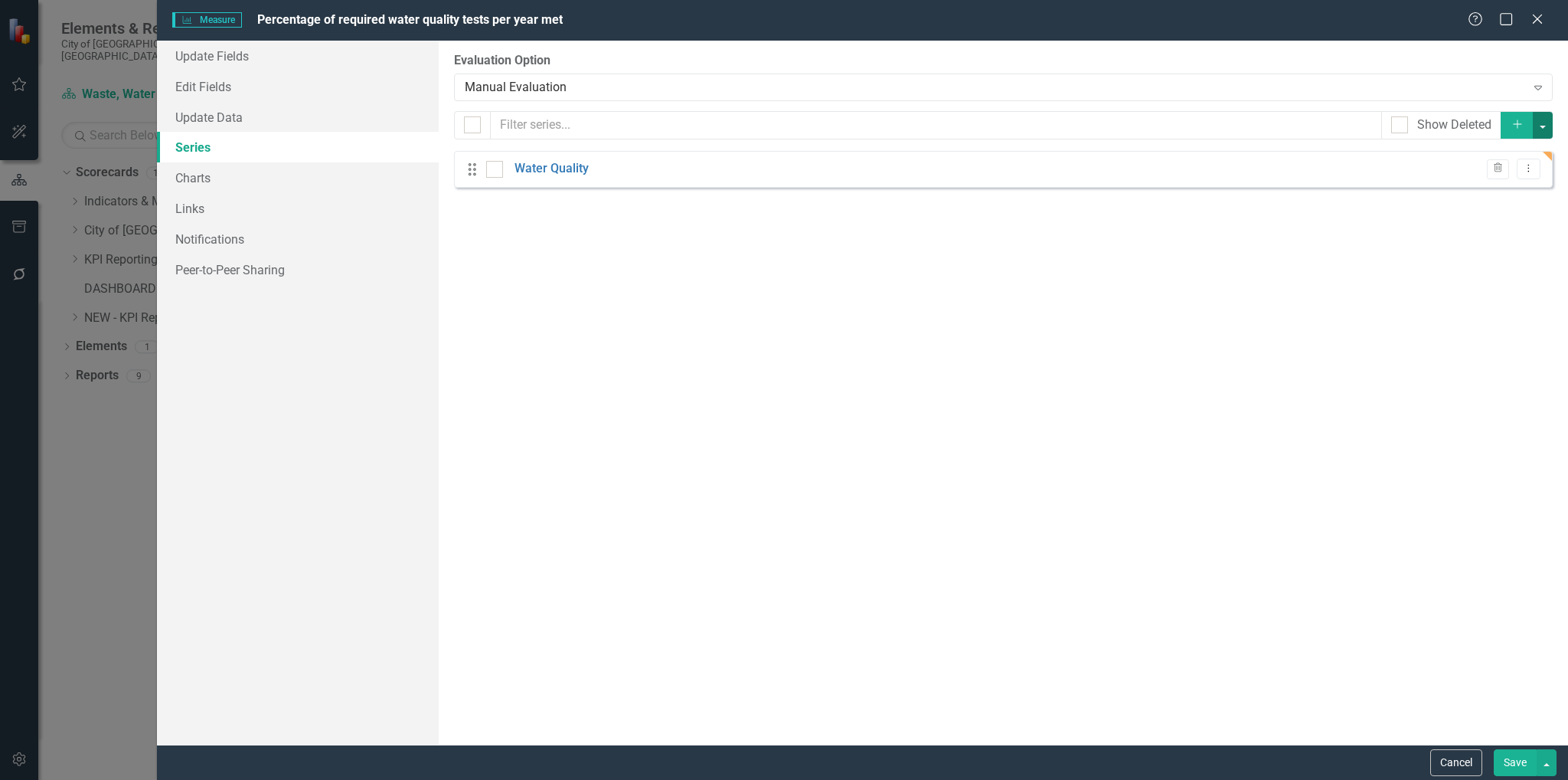
click at [1546, 116] on button "button" at bounding box center [1542, 125] width 20 height 27
click at [1454, 755] on button "Cancel" at bounding box center [1456, 762] width 52 height 27
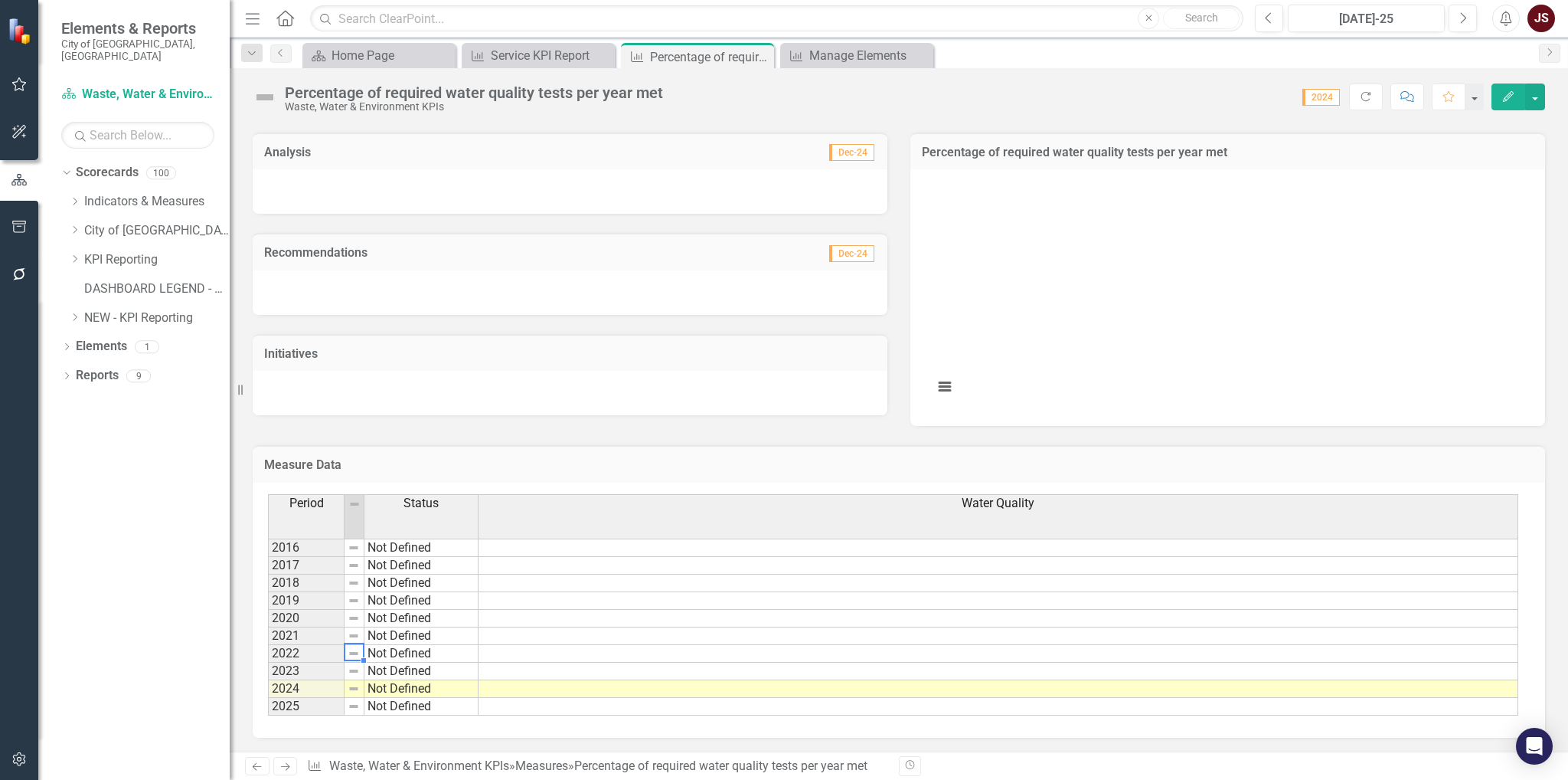
click at [352, 652] on img at bounding box center [354, 654] width 13 height 13
click at [405, 650] on td "Not Defined" at bounding box center [422, 654] width 114 height 17
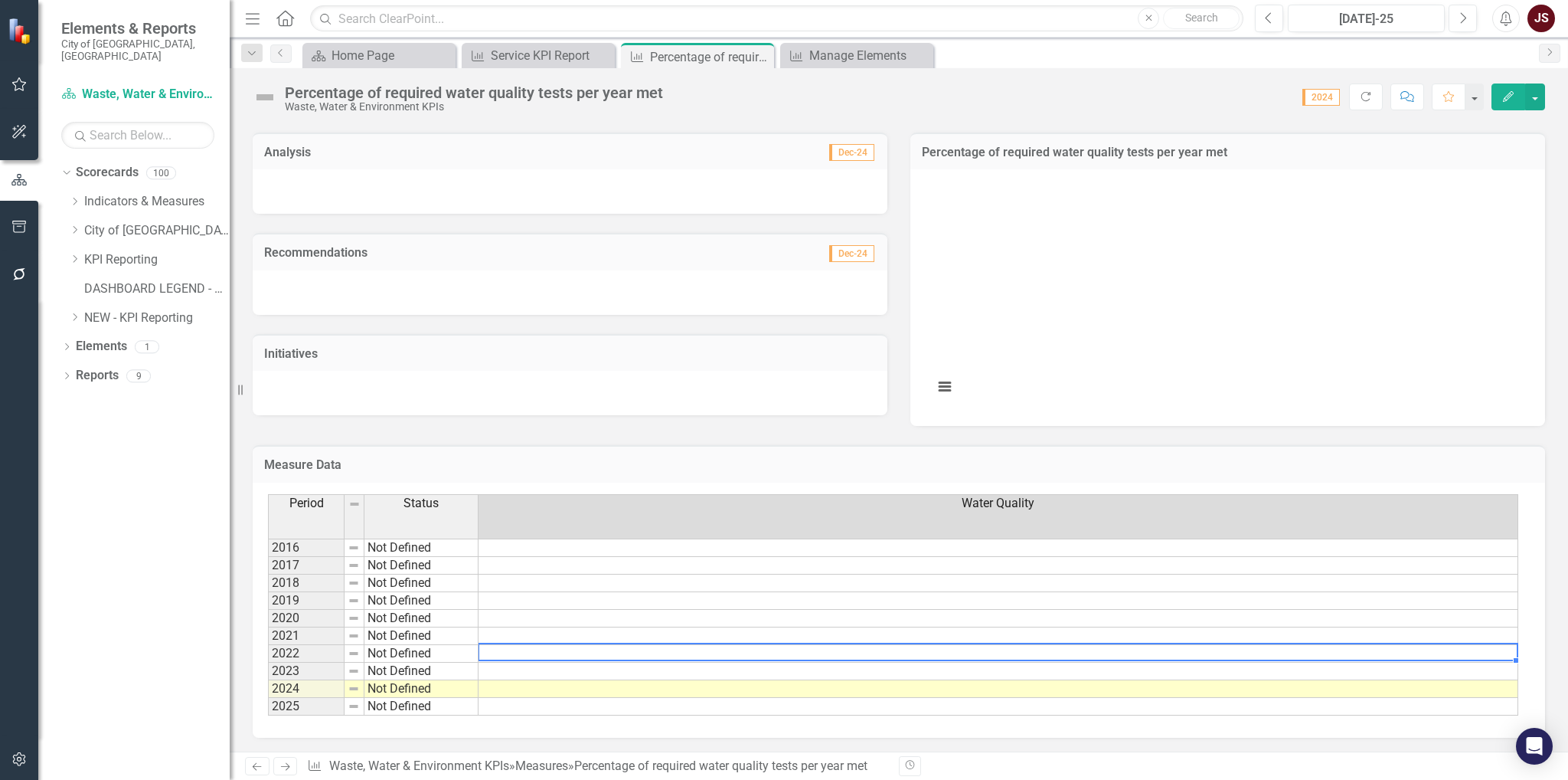
click at [544, 653] on td at bounding box center [998, 654] width 1040 height 17
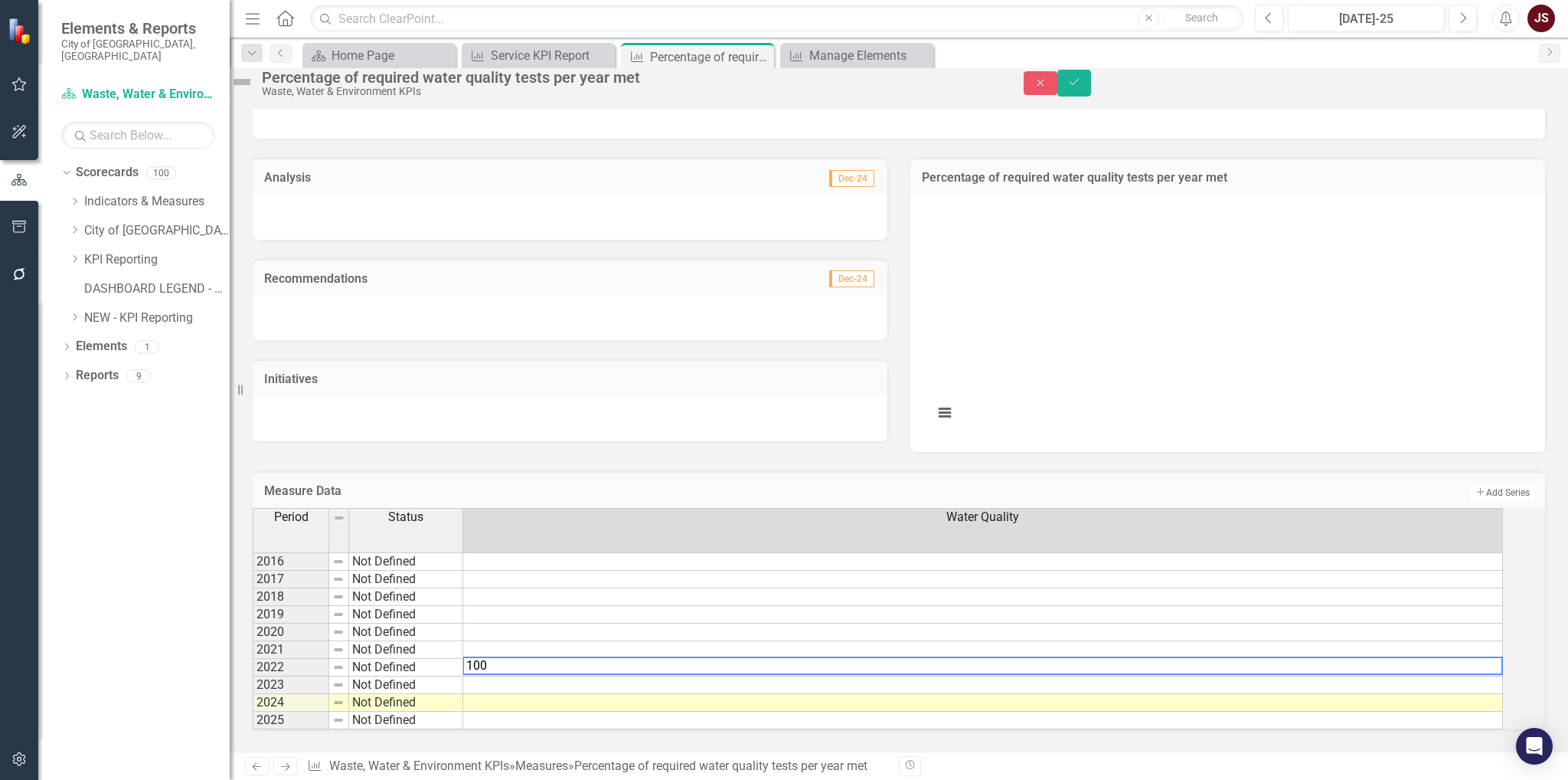
type textarea "100"
click at [512, 677] on td at bounding box center [983, 685] width 1040 height 17
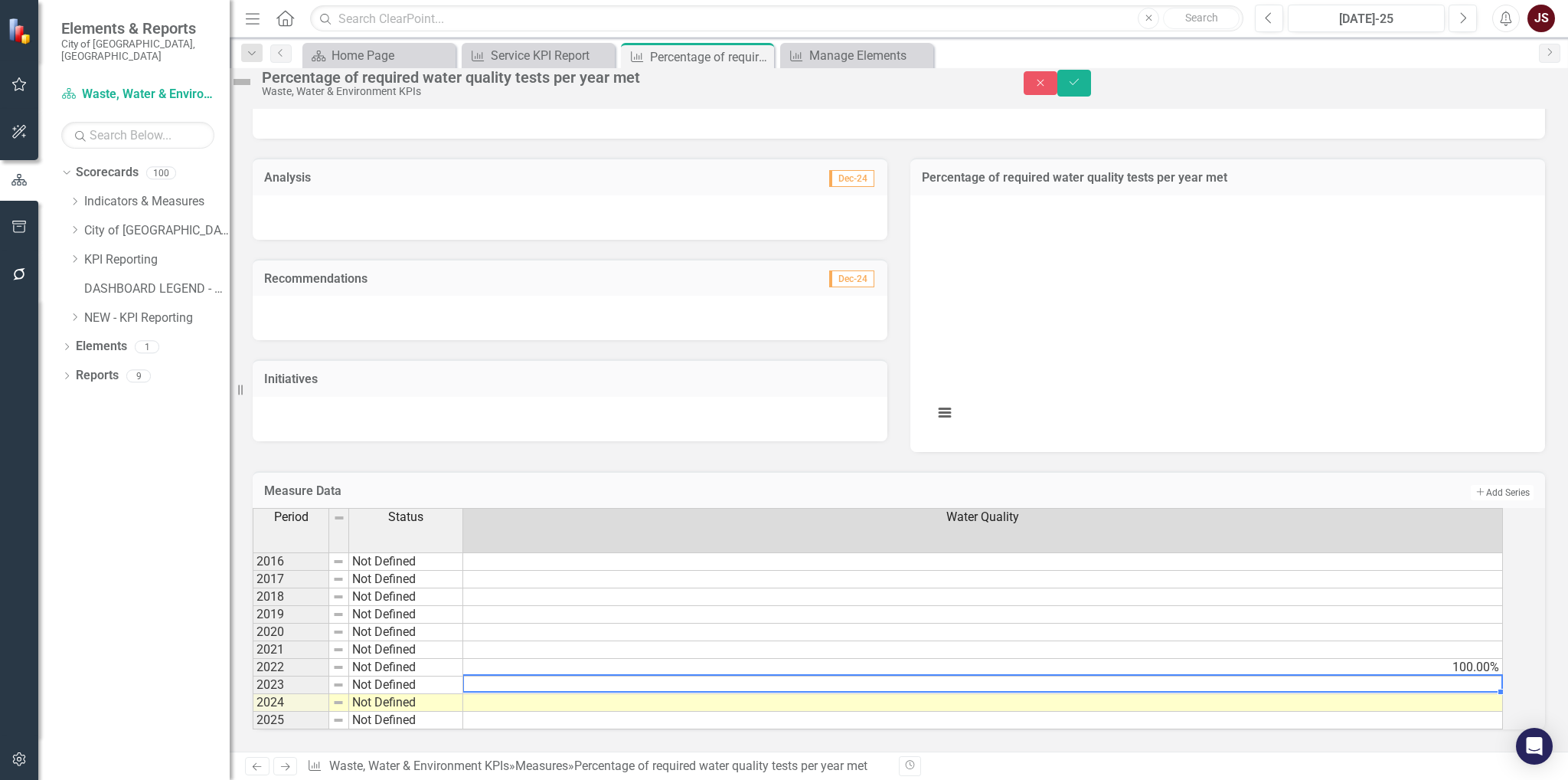
click at [512, 677] on td at bounding box center [983, 685] width 1040 height 17
type textarea "100"
click at [532, 694] on td at bounding box center [983, 702] width 1040 height 17
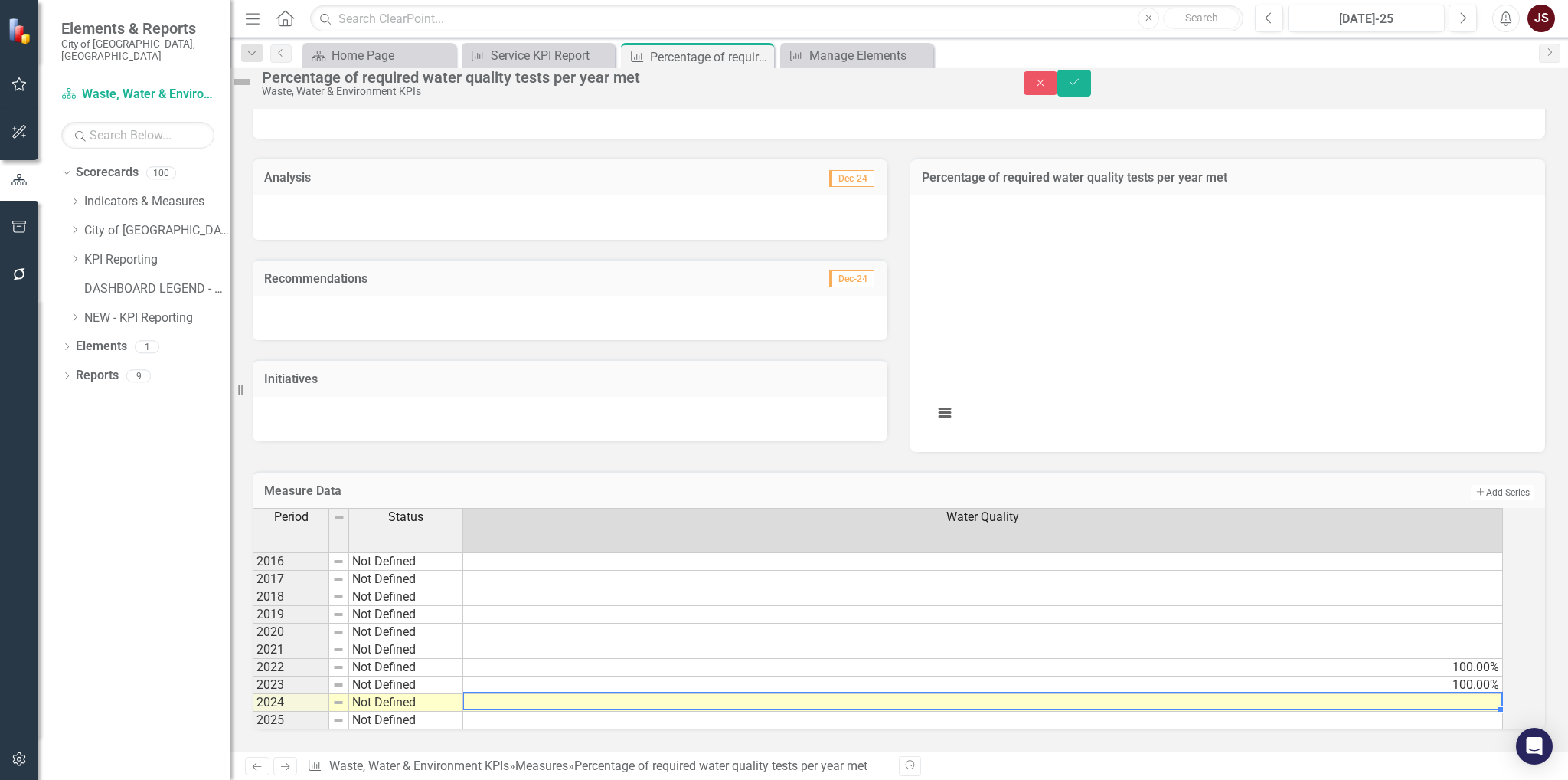
click at [531, 694] on td at bounding box center [983, 702] width 1040 height 17
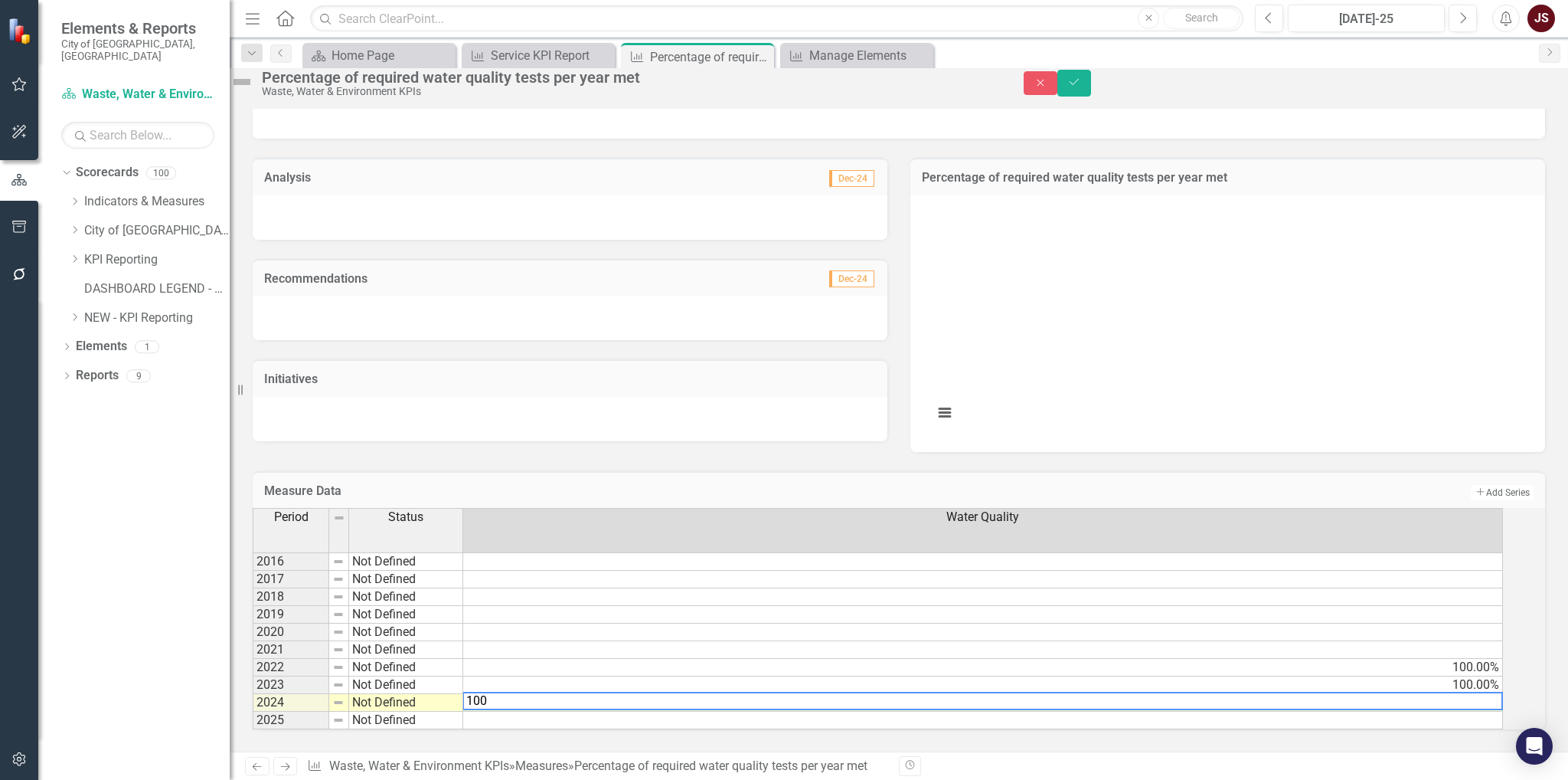
scroll to position [96, 0]
type textarea "100"
click at [912, 588] on td at bounding box center [983, 597] width 1040 height 17
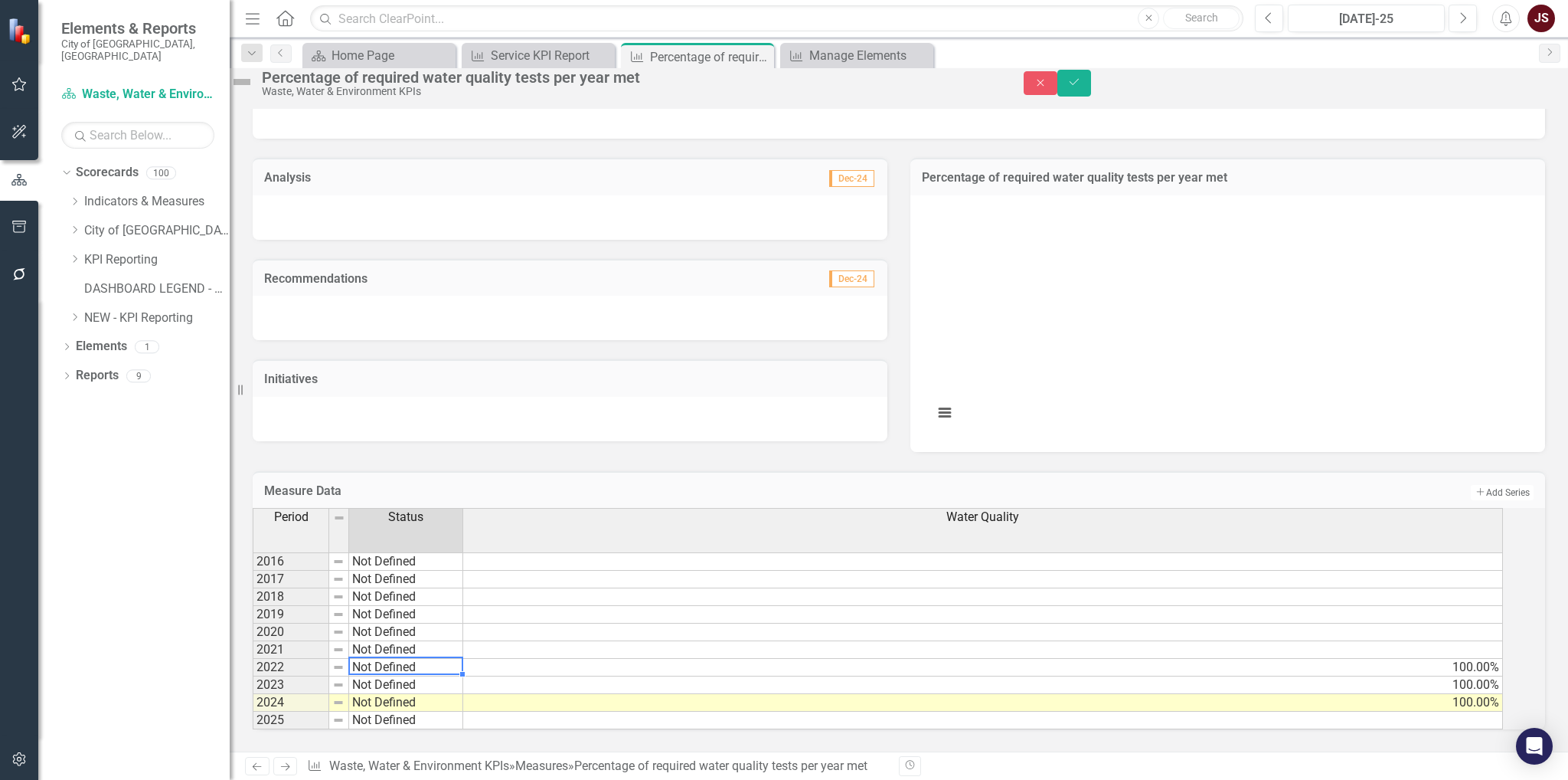
click at [400, 658] on td "Not Defined" at bounding box center [406, 667] width 114 height 17
click at [400, 656] on textarea at bounding box center [406, 665] width 115 height 18
click at [994, 482] on td "Add Add Series" at bounding box center [1248, 492] width 570 height 20
click at [1081, 87] on icon "Save" at bounding box center [1074, 82] width 14 height 11
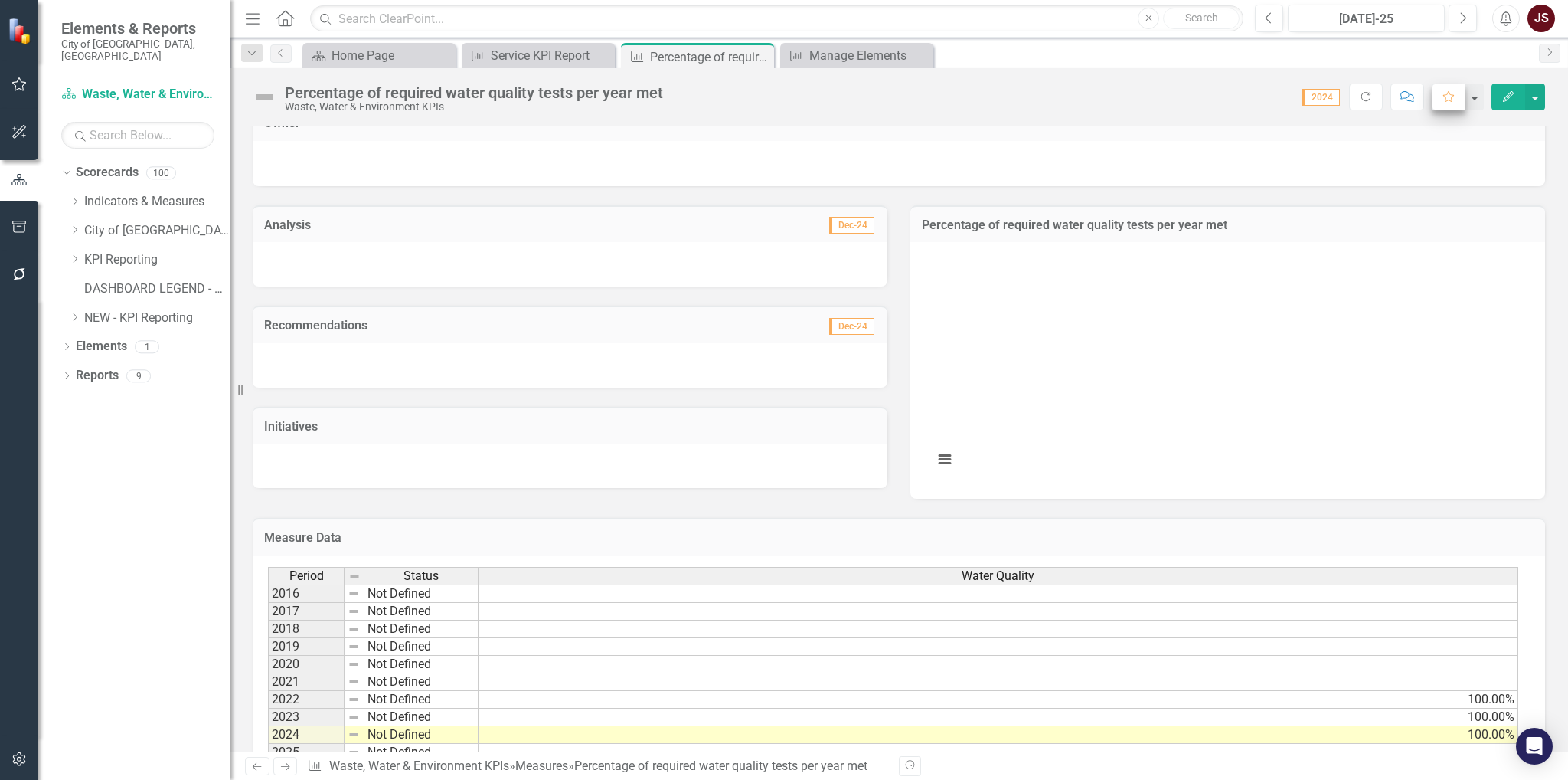
scroll to position [0, 0]
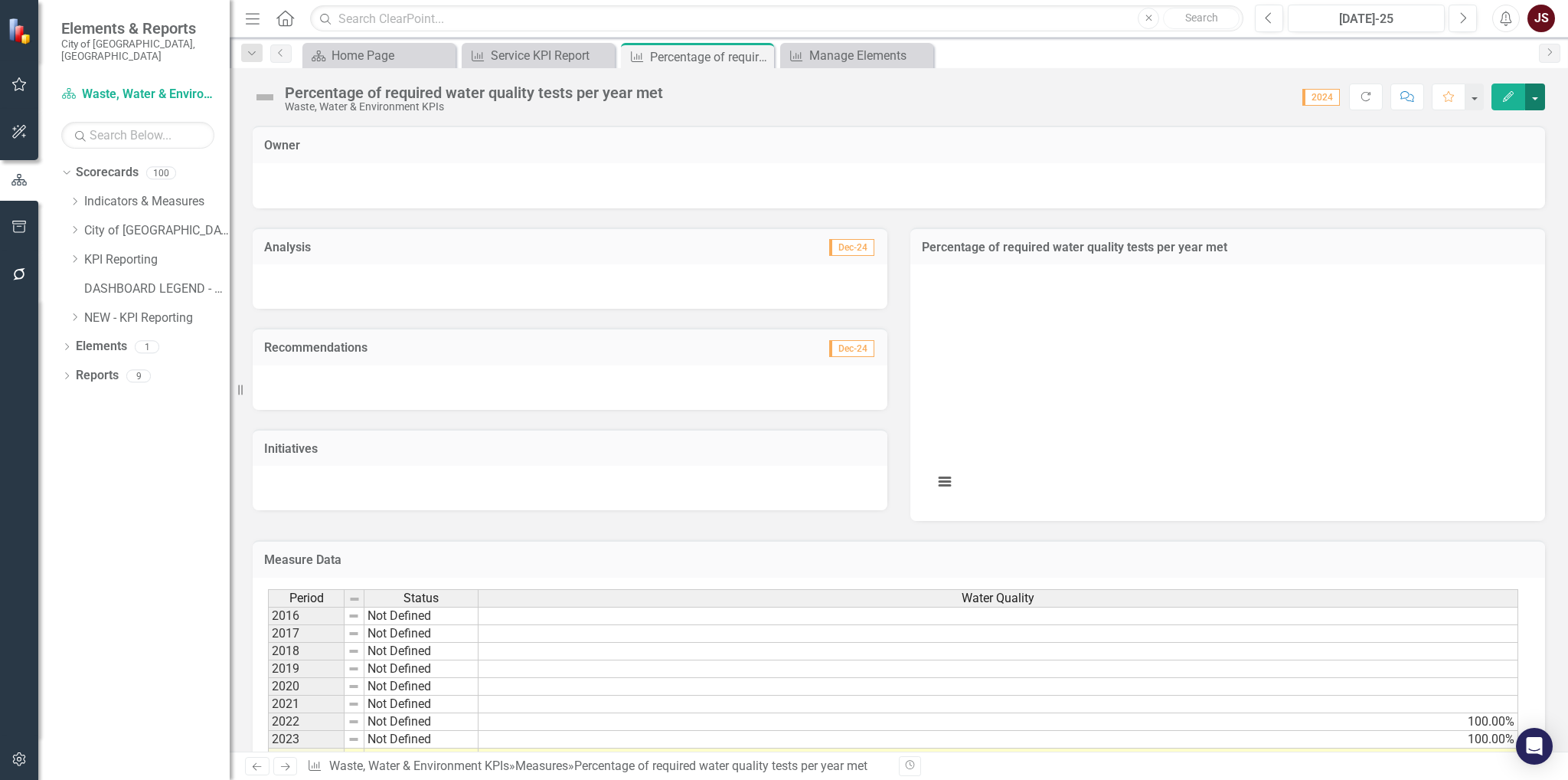
click at [1531, 93] on button "button" at bounding box center [1534, 96] width 20 height 27
click at [1512, 129] on link "Edit Edit Measure" at bounding box center [1469, 125] width 150 height 28
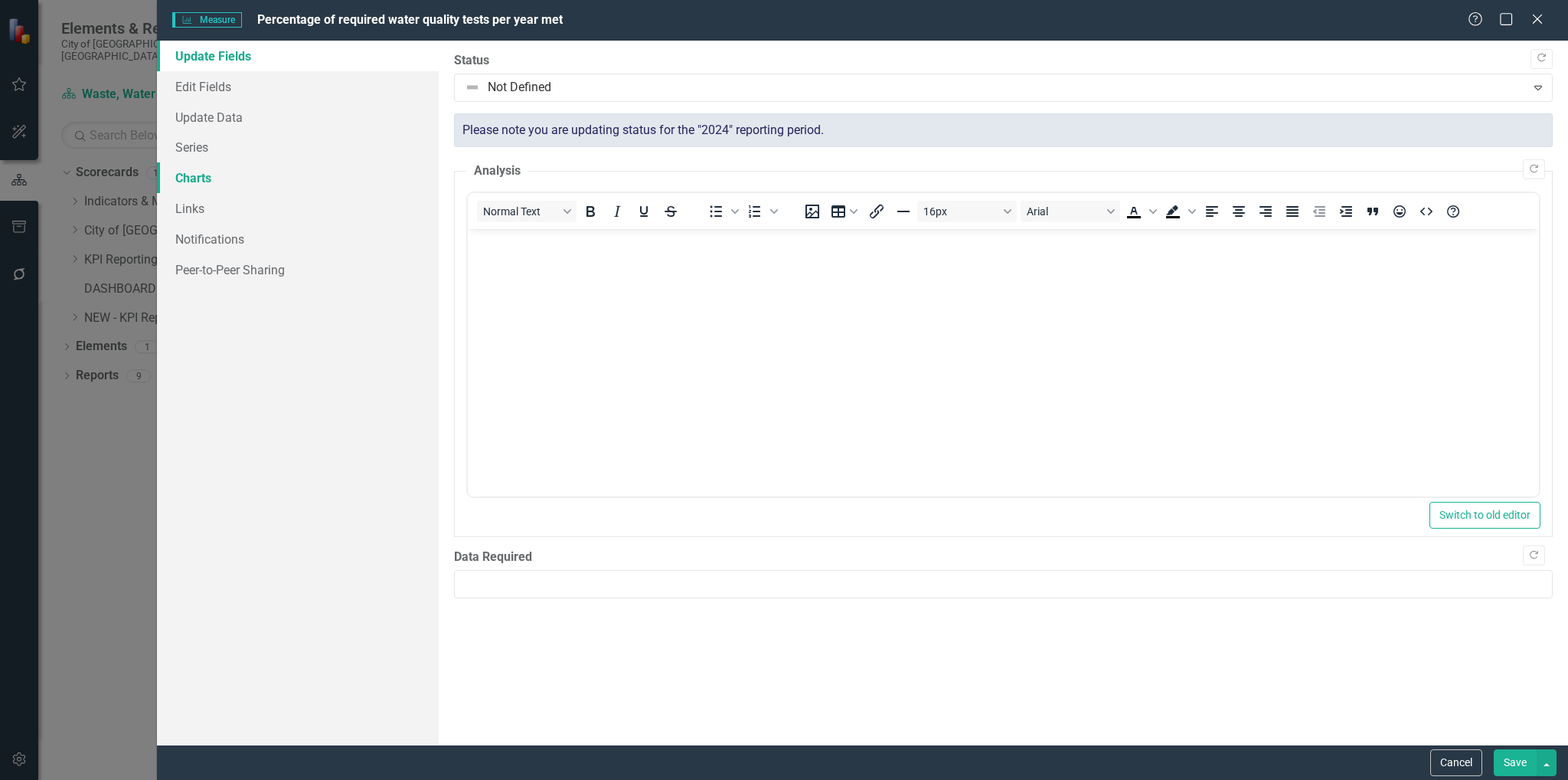
click at [179, 172] on link "Charts" at bounding box center [298, 177] width 282 height 31
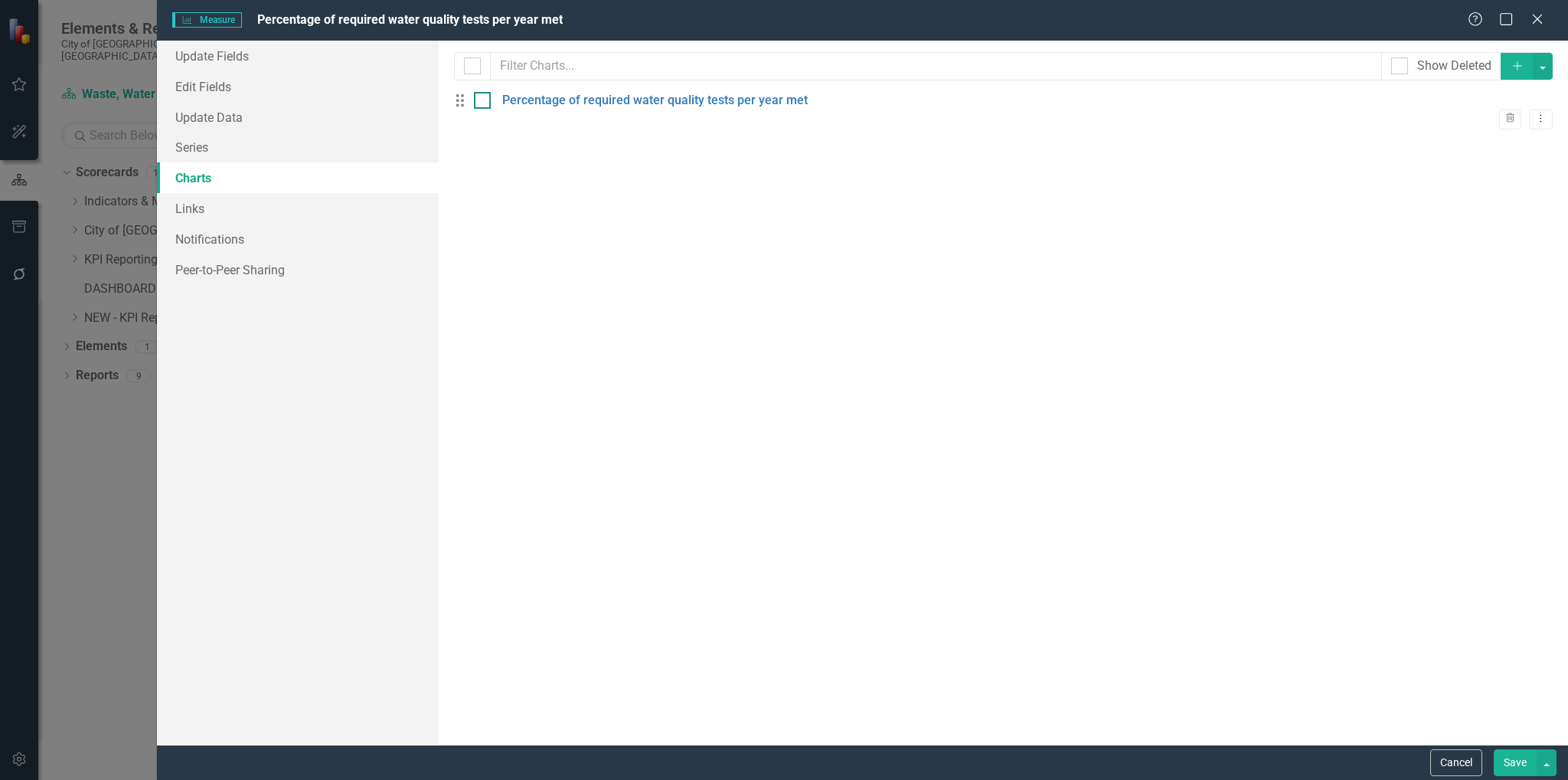
click at [483, 102] on input "checkbox" at bounding box center [479, 96] width 10 height 10
checkbox input "true"
click at [483, 102] on input "checkbox" at bounding box center [479, 96] width 10 height 10
checkbox input "false"
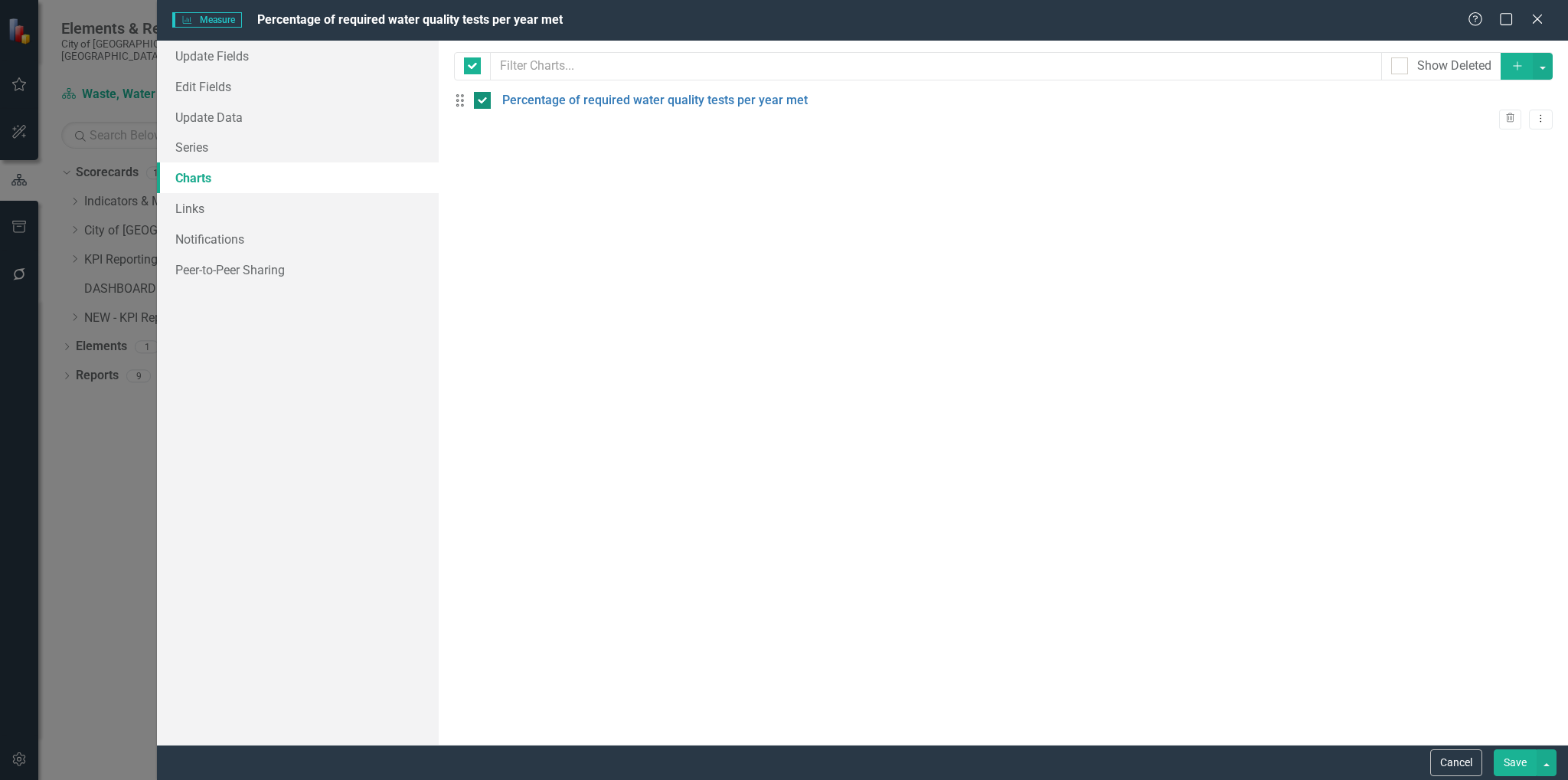
checkbox input "false"
click at [1541, 58] on button "button" at bounding box center [1542, 66] width 20 height 27
click at [1527, 85] on link "Add Add Chart" at bounding box center [1491, 95] width 121 height 28
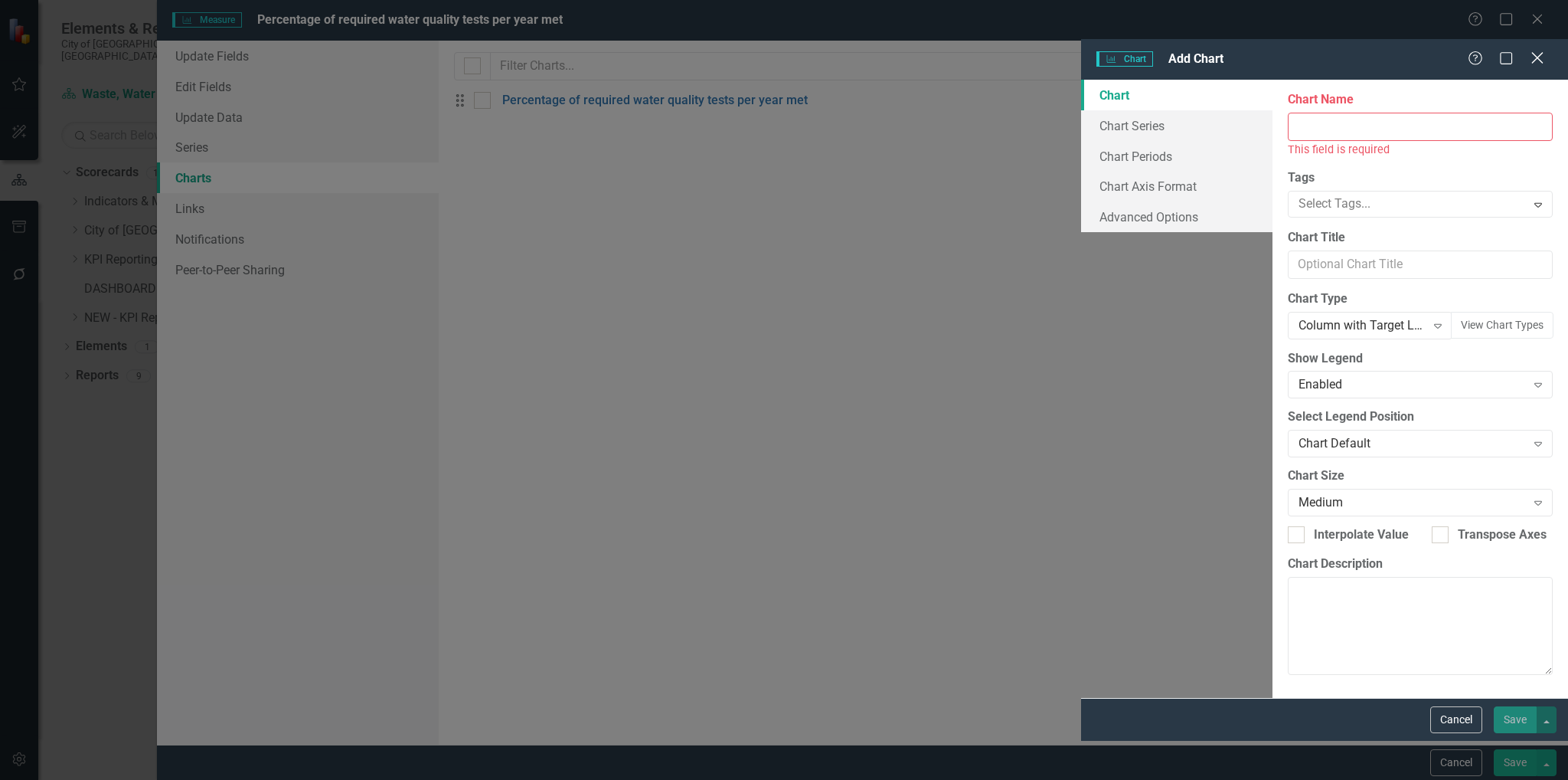
click at [1541, 50] on icon "Close" at bounding box center [1537, 57] width 19 height 15
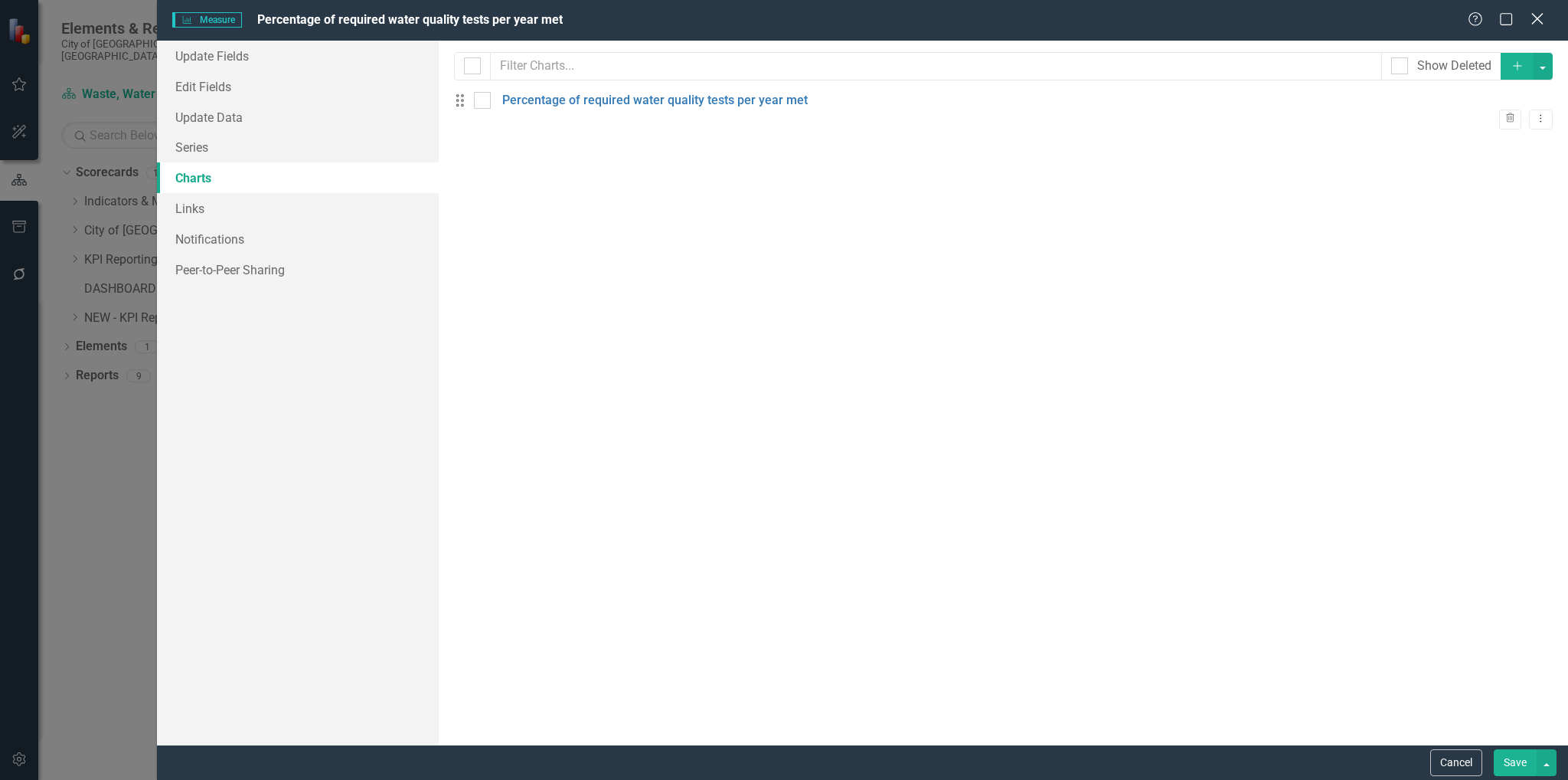
click at [1536, 13] on icon "Close" at bounding box center [1537, 19] width 19 height 15
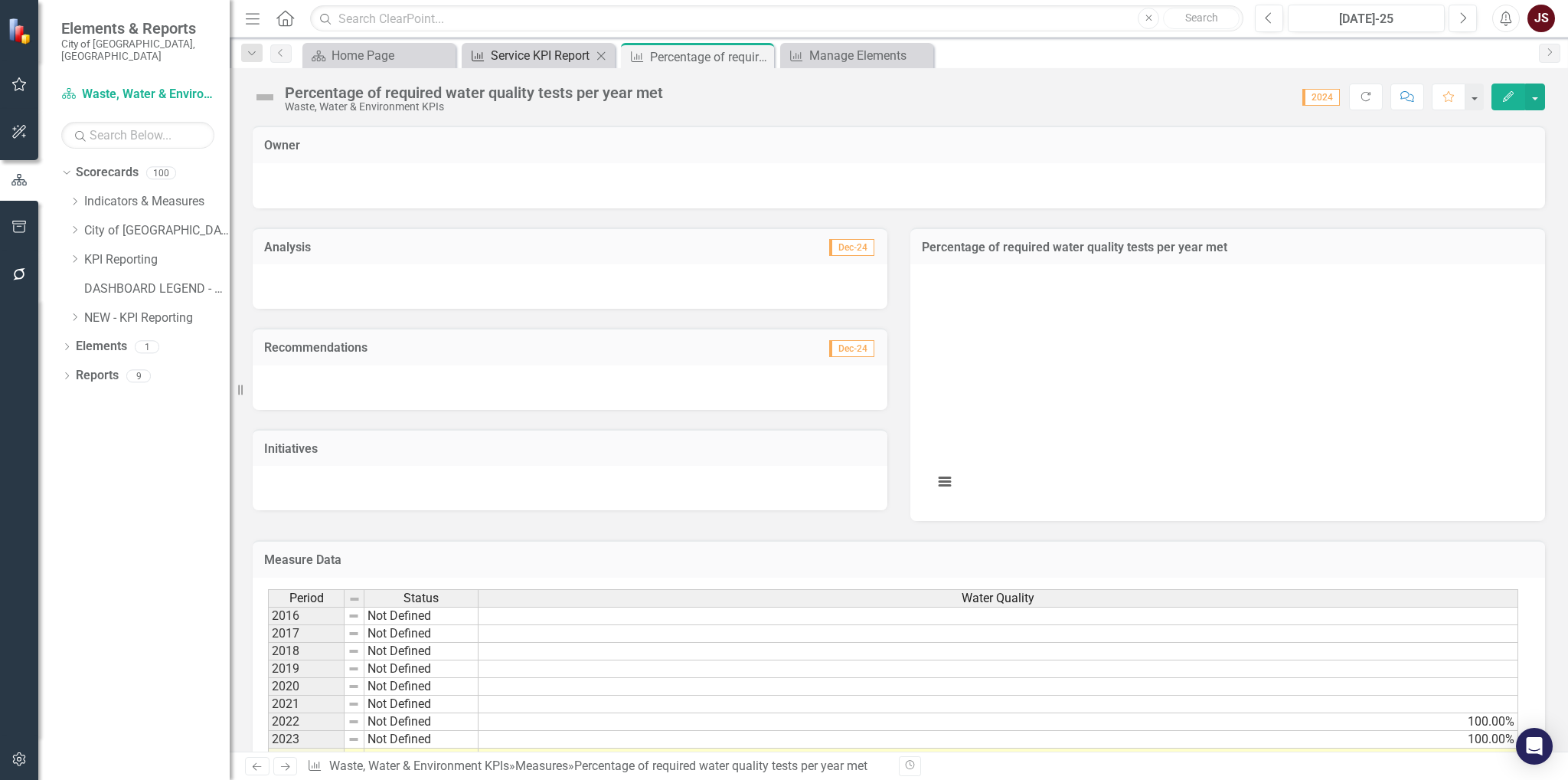
click at [534, 62] on div "Service KPI Report" at bounding box center [541, 56] width 101 height 19
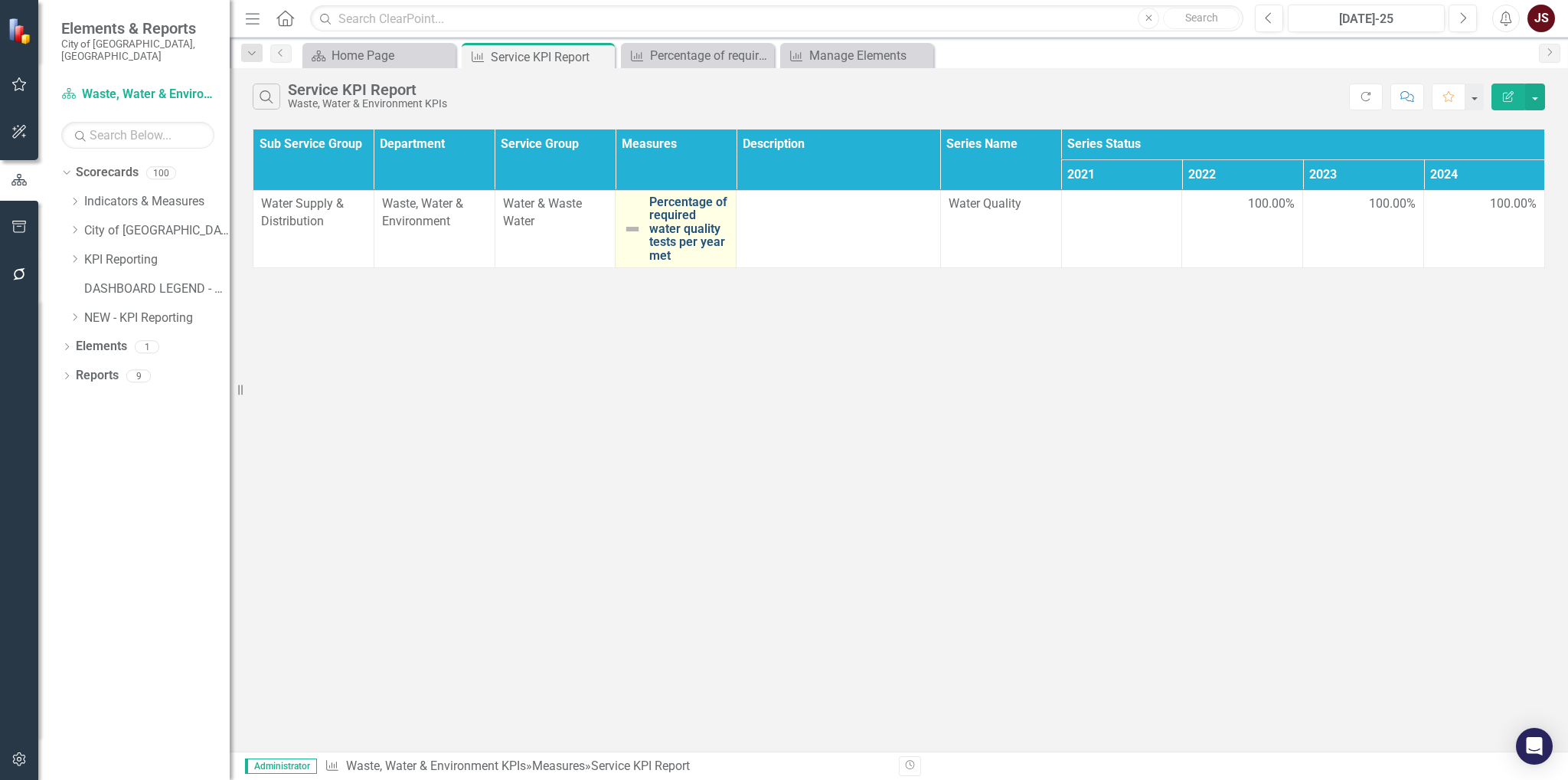
click at [683, 203] on link "Percentage of required water quality tests per year met" at bounding box center [688, 229] width 79 height 67
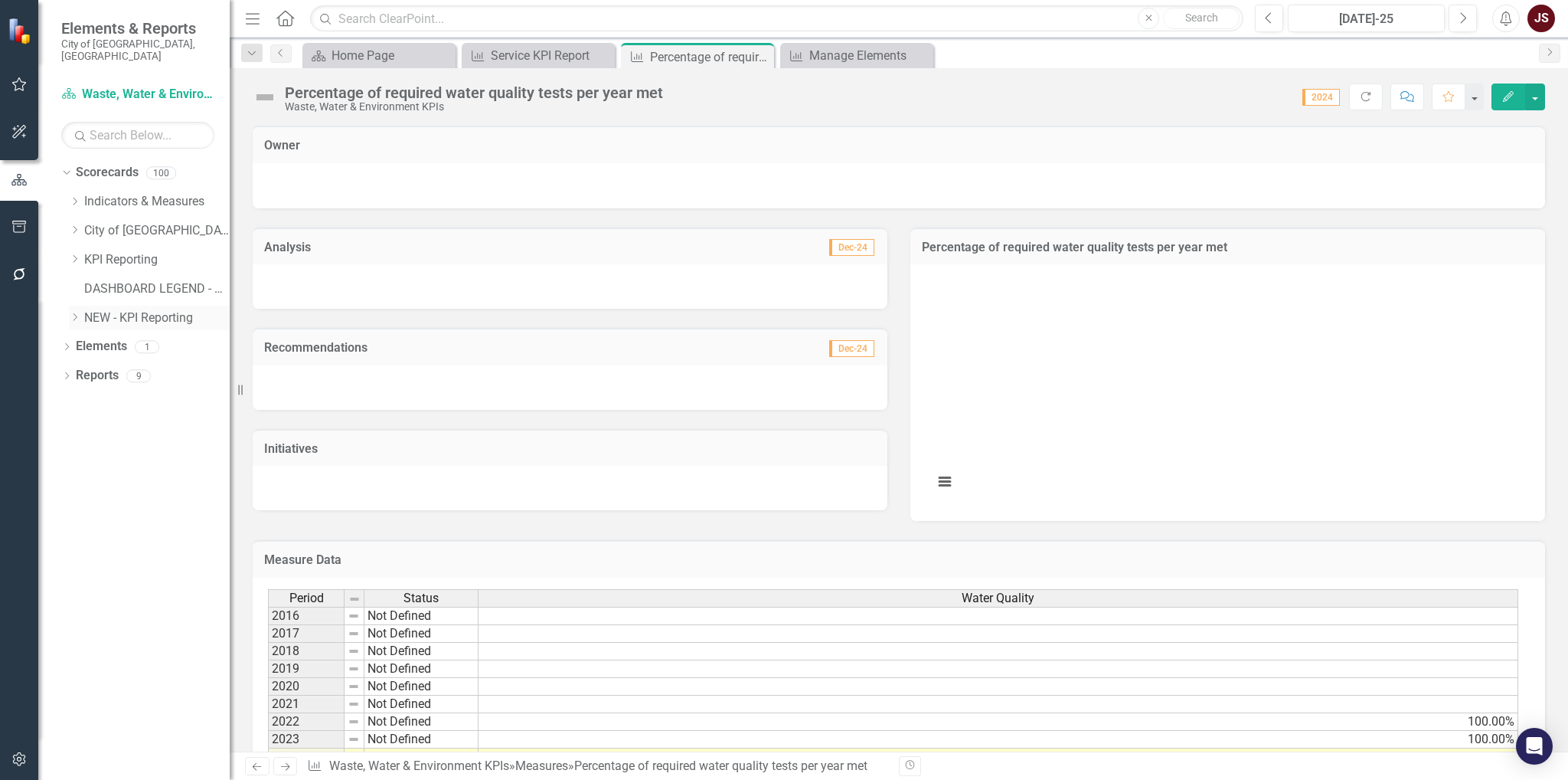
click at [70, 313] on icon "Dropdown" at bounding box center [74, 317] width 12 height 9
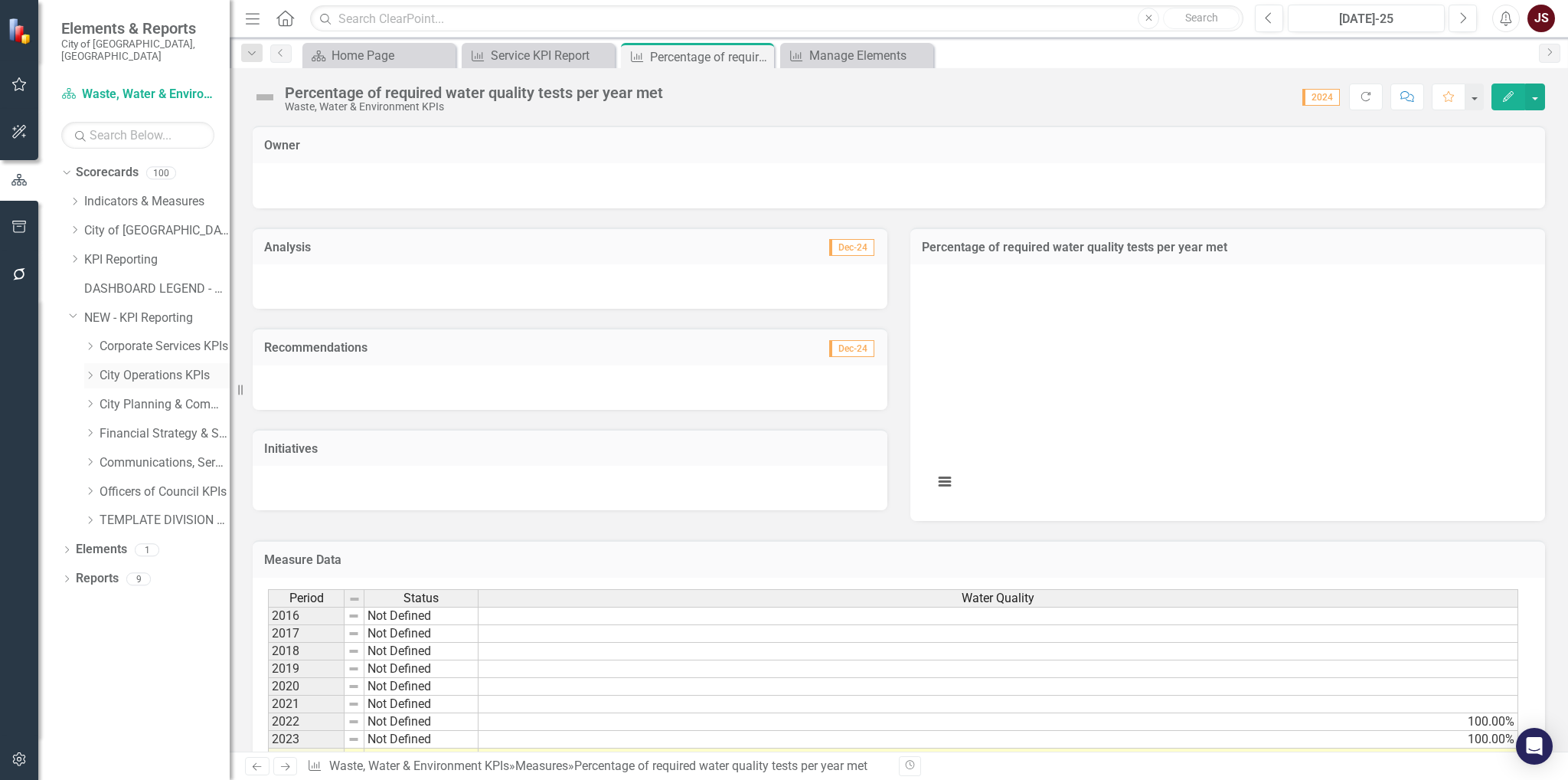
click at [91, 372] on icon at bounding box center [90, 375] width 4 height 8
click at [147, 396] on link "Transit KPIs" at bounding box center [172, 405] width 115 height 17
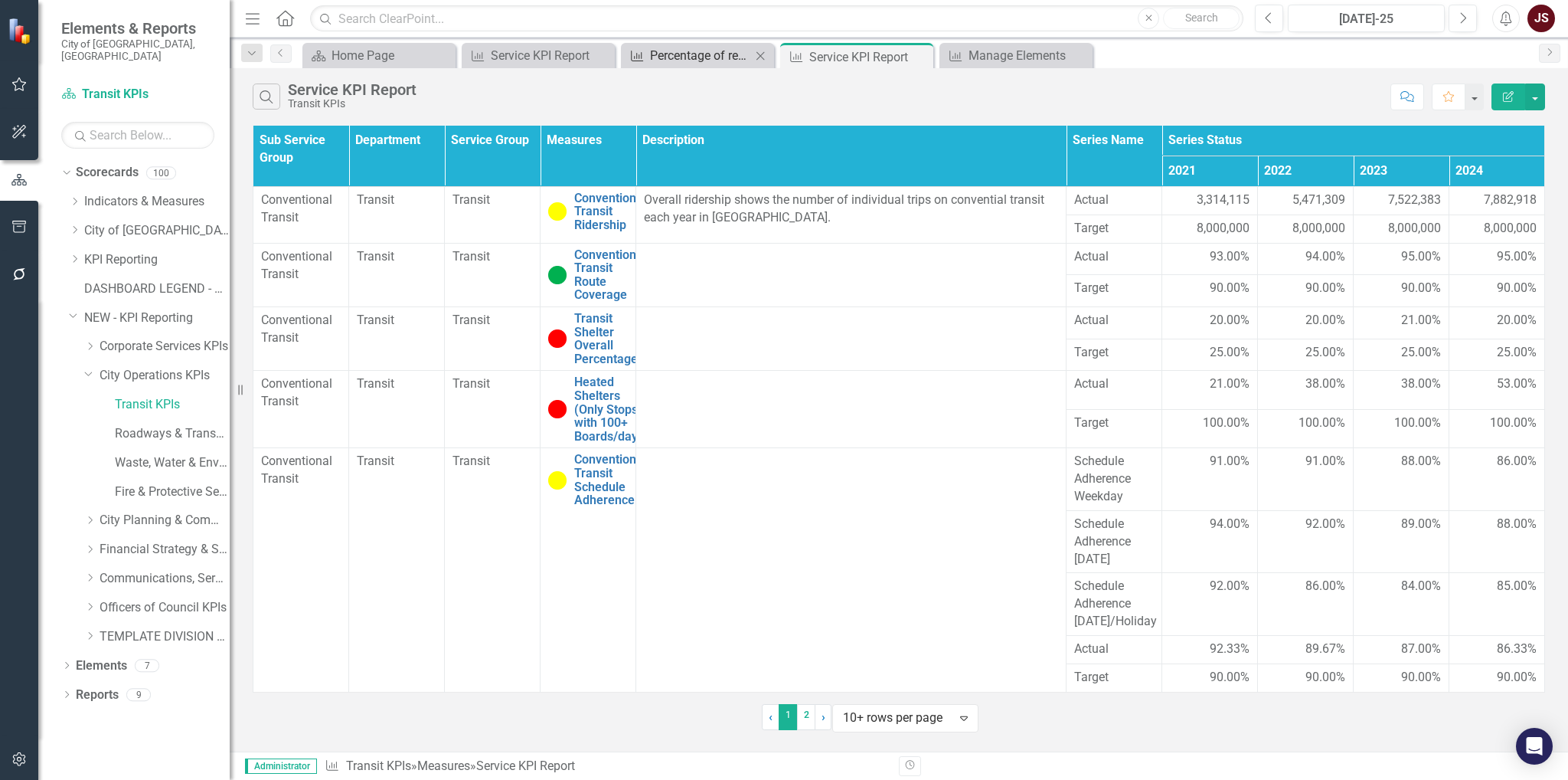
click at [698, 47] on div "Percentage of required water quality tests per year met" at bounding box center [700, 56] width 101 height 19
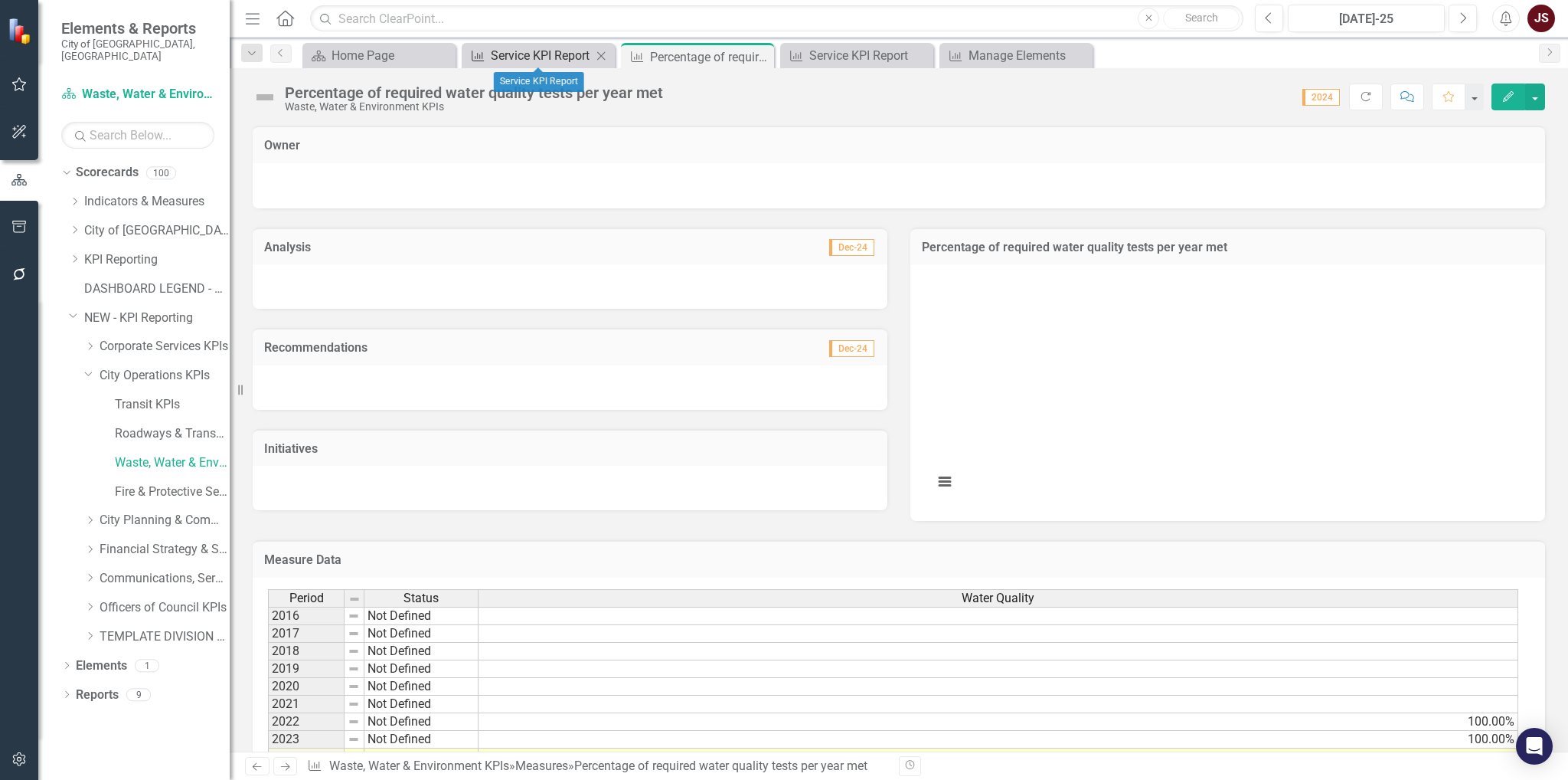
click at [550, 47] on div "Service KPI Report" at bounding box center [541, 56] width 101 height 19
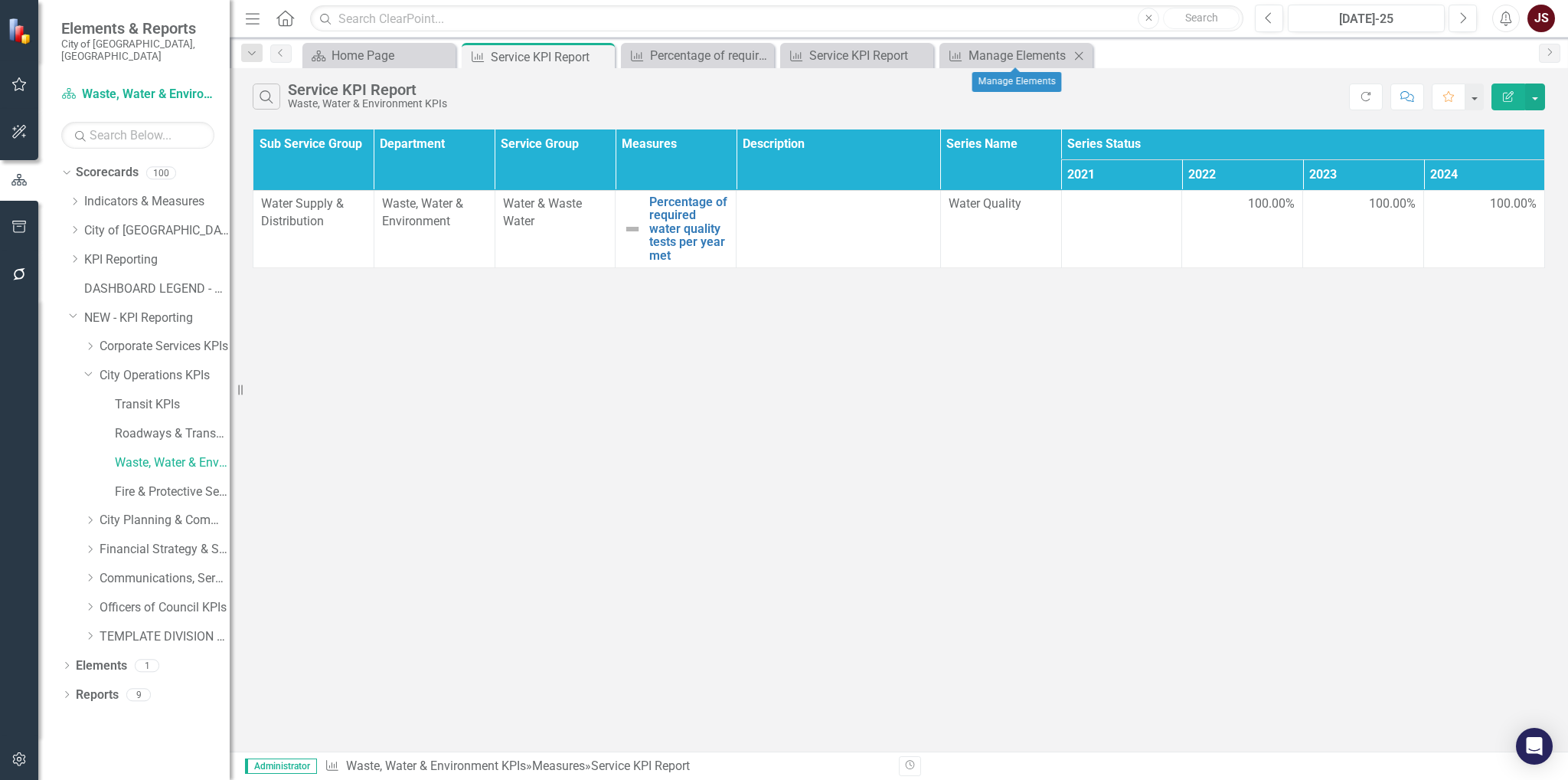
click at [1085, 52] on icon "Close" at bounding box center [1079, 56] width 16 height 13
click at [915, 54] on icon "Close" at bounding box center [920, 56] width 16 height 13
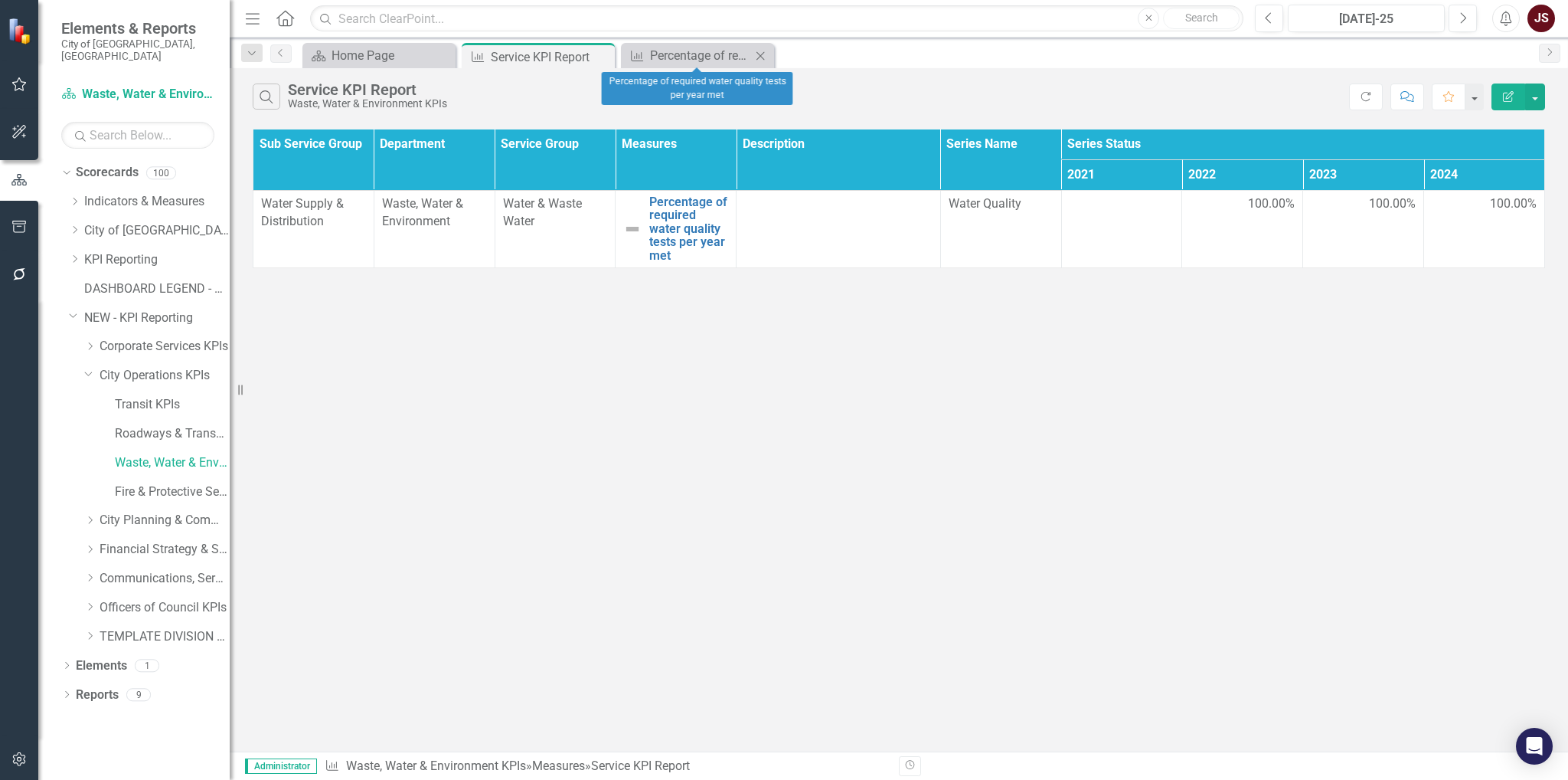
click at [762, 52] on icon at bounding box center [760, 55] width 9 height 9
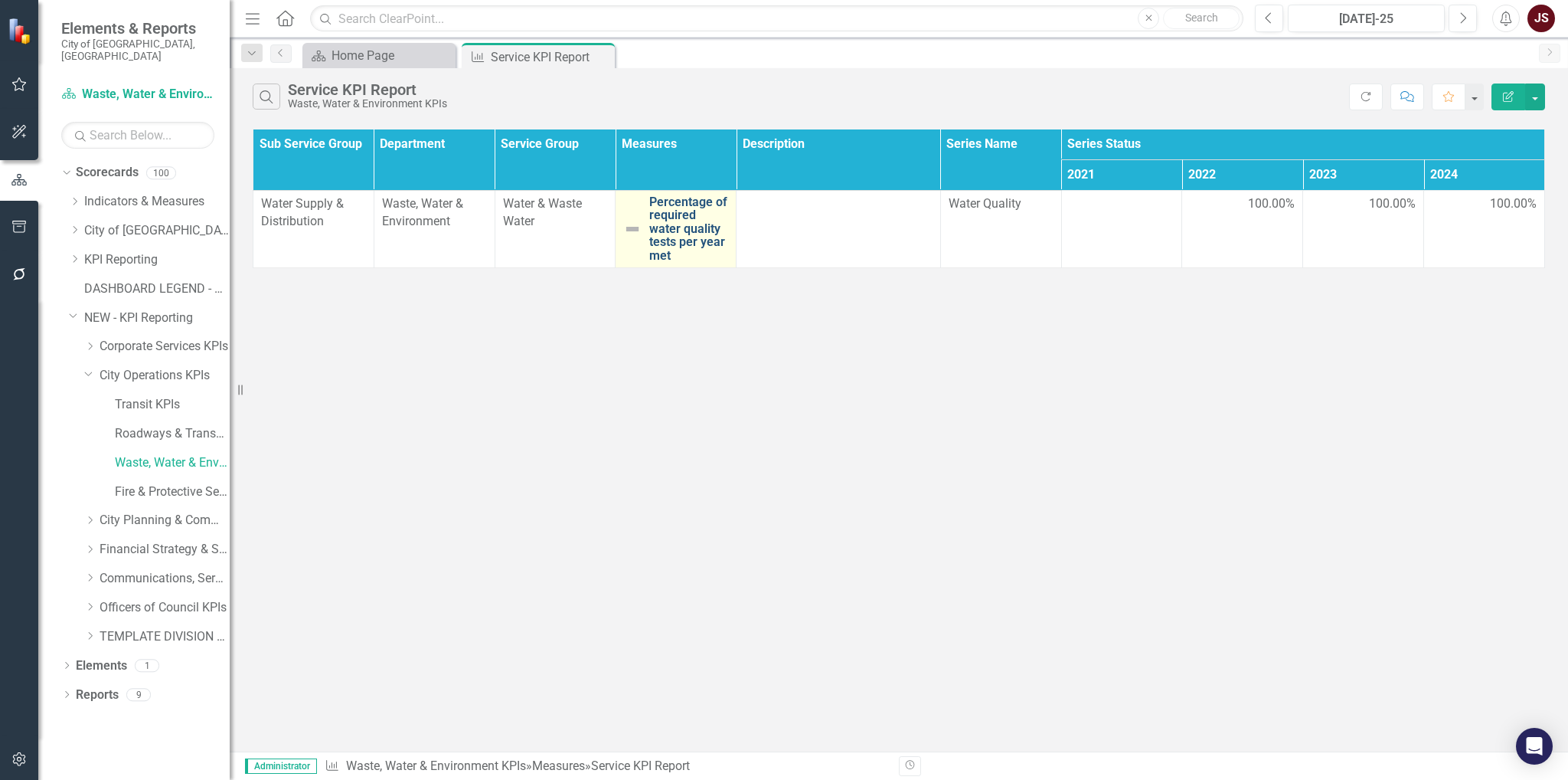
click at [695, 216] on link "Percentage of required water quality tests per year met" at bounding box center [688, 229] width 79 height 67
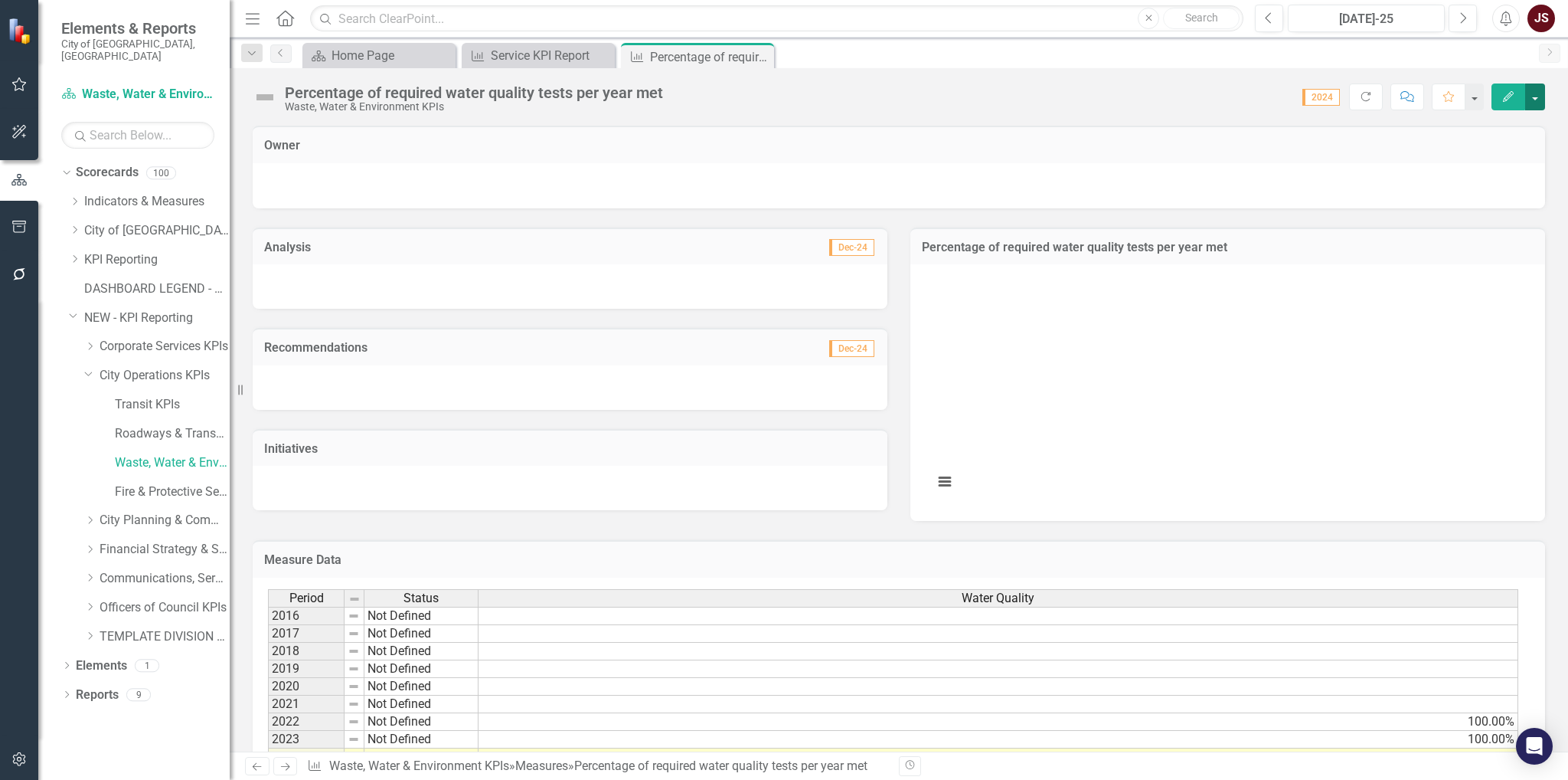
click at [1539, 93] on button "button" at bounding box center [1534, 96] width 20 height 27
click at [1498, 129] on link "Edit Edit Measure" at bounding box center [1469, 125] width 150 height 28
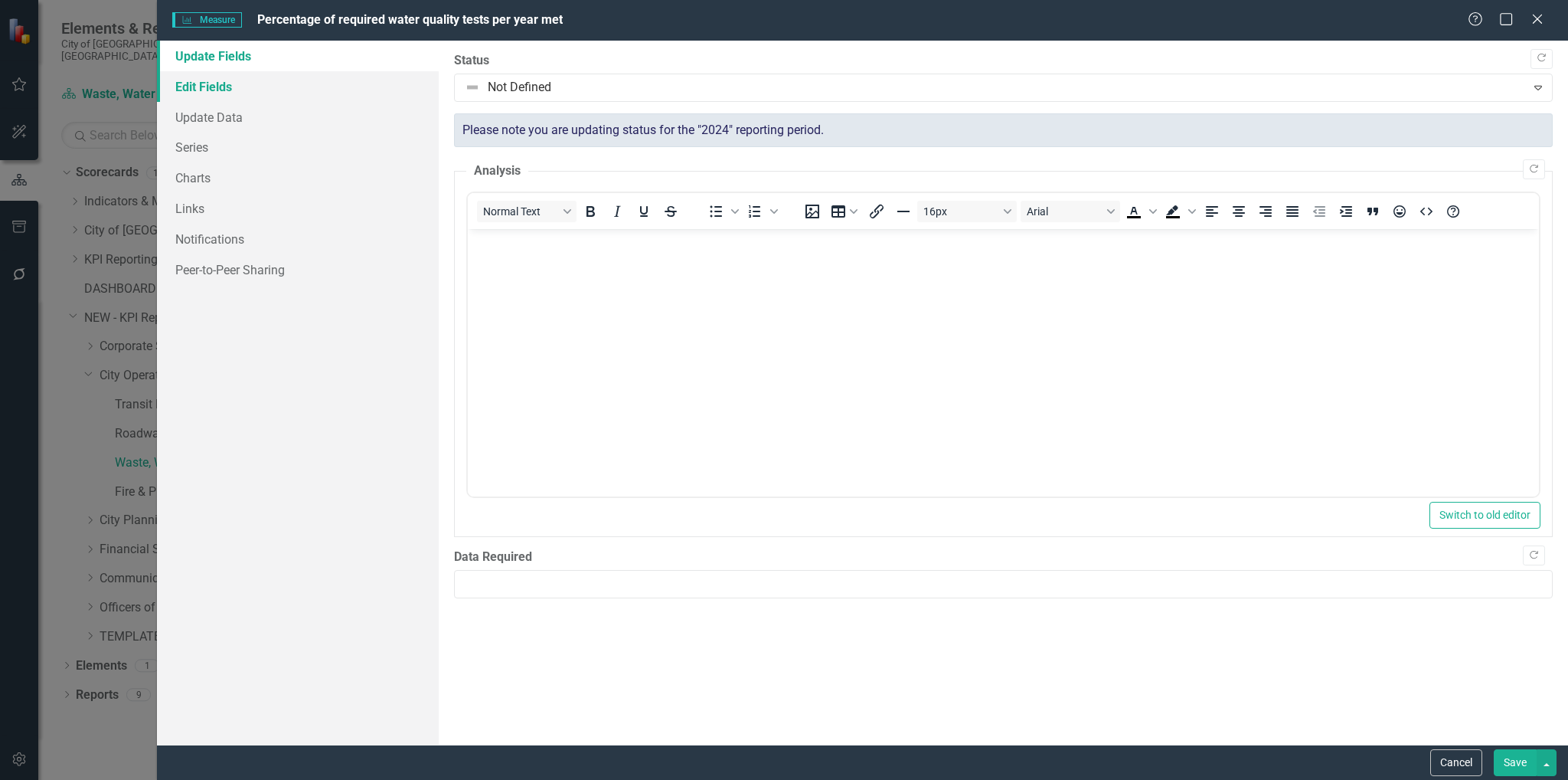
click at [208, 90] on link "Edit Fields" at bounding box center [298, 86] width 282 height 31
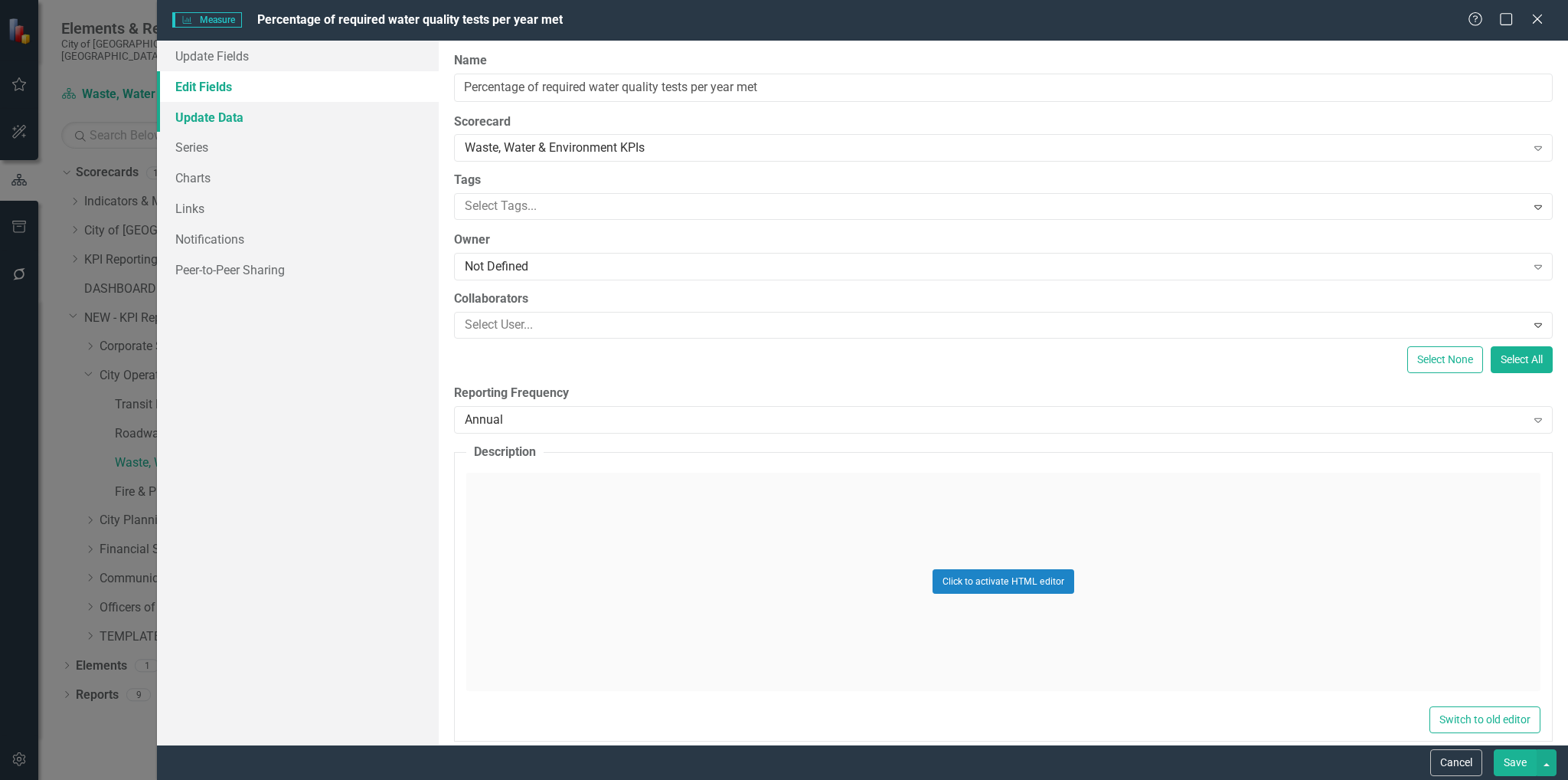
click at [201, 116] on link "Update Data" at bounding box center [298, 117] width 282 height 31
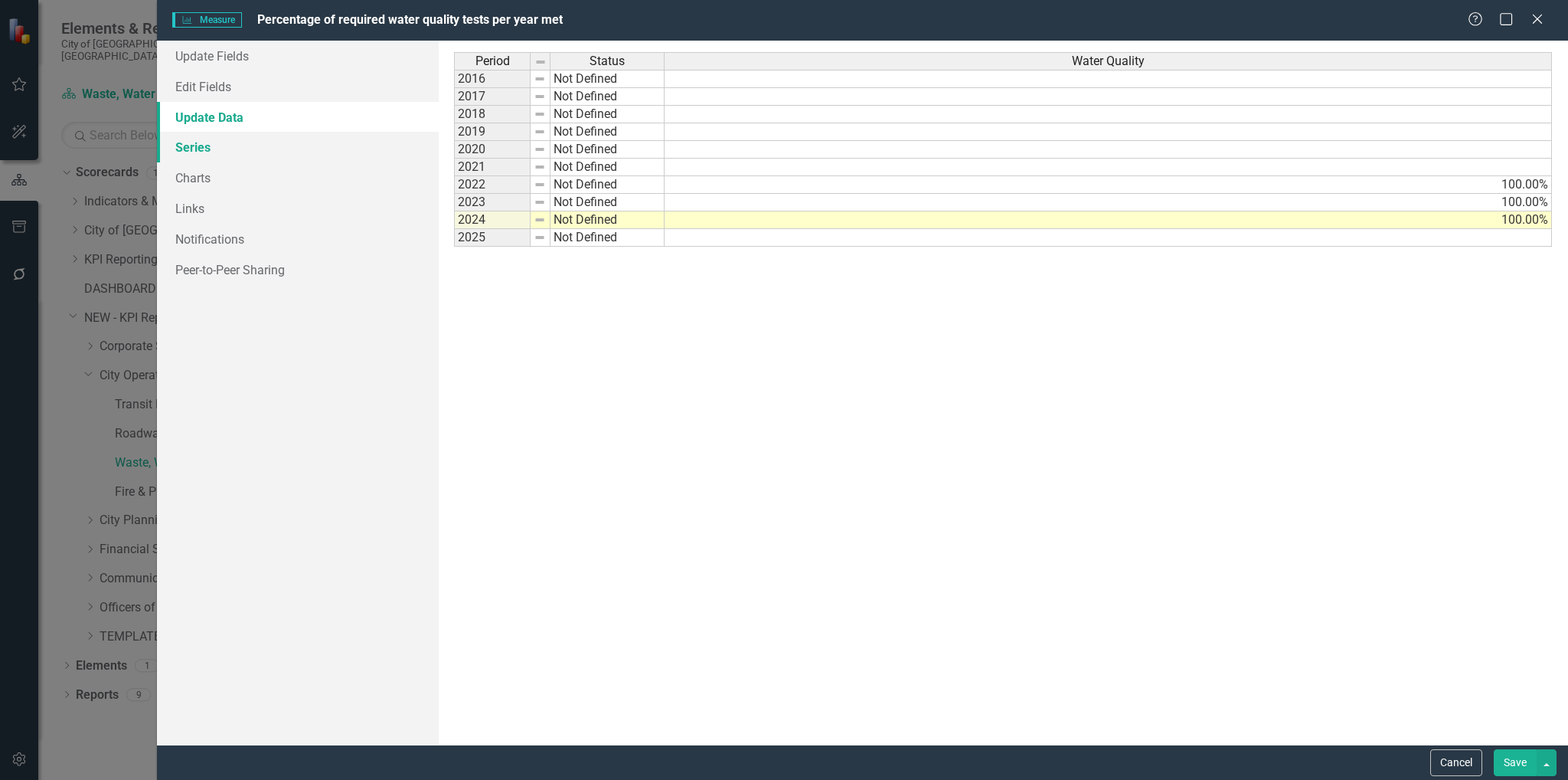
click at [202, 147] on link "Series" at bounding box center [298, 147] width 282 height 31
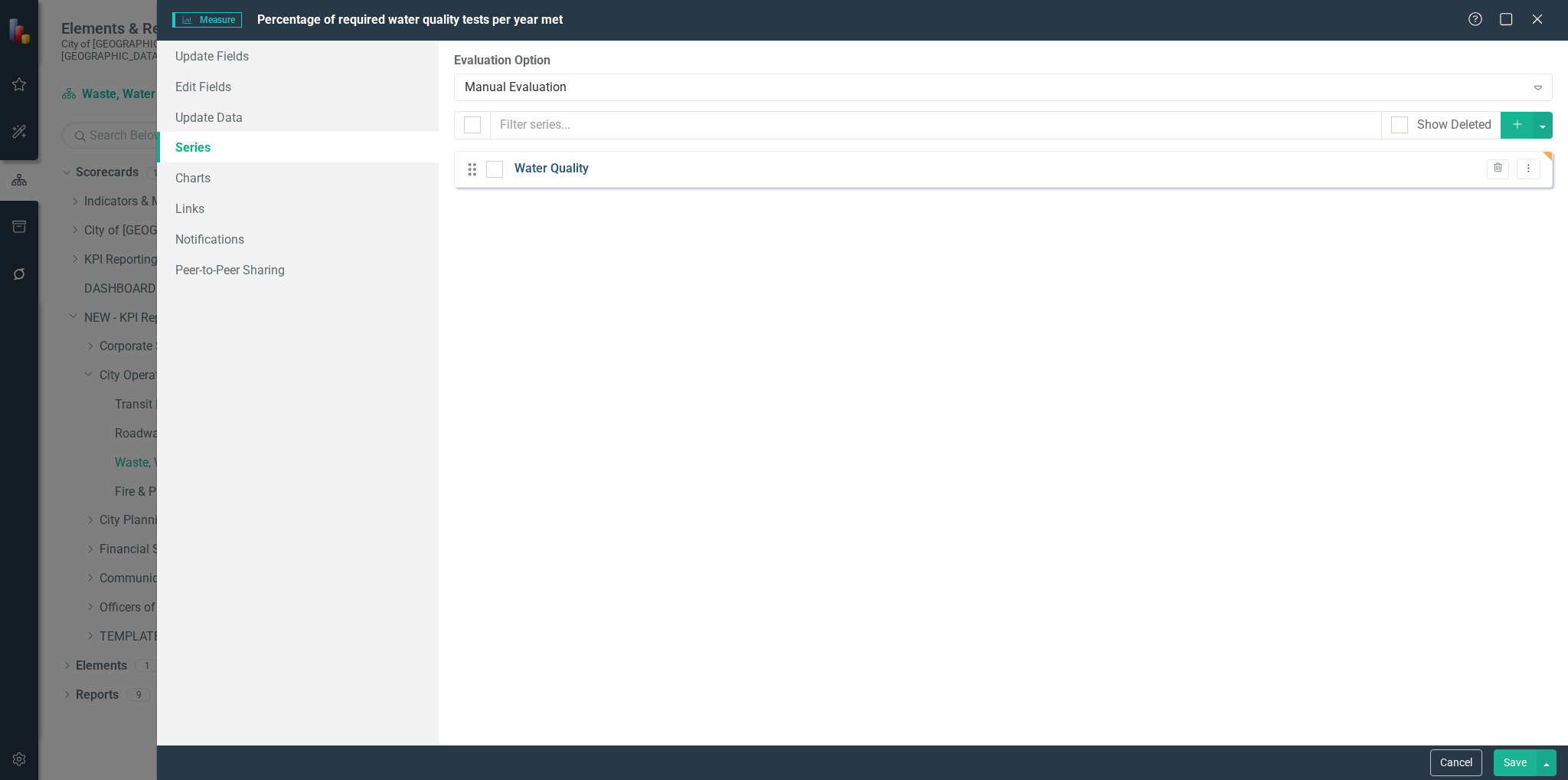
click at [572, 171] on link "Water Quality" at bounding box center [551, 169] width 74 height 17
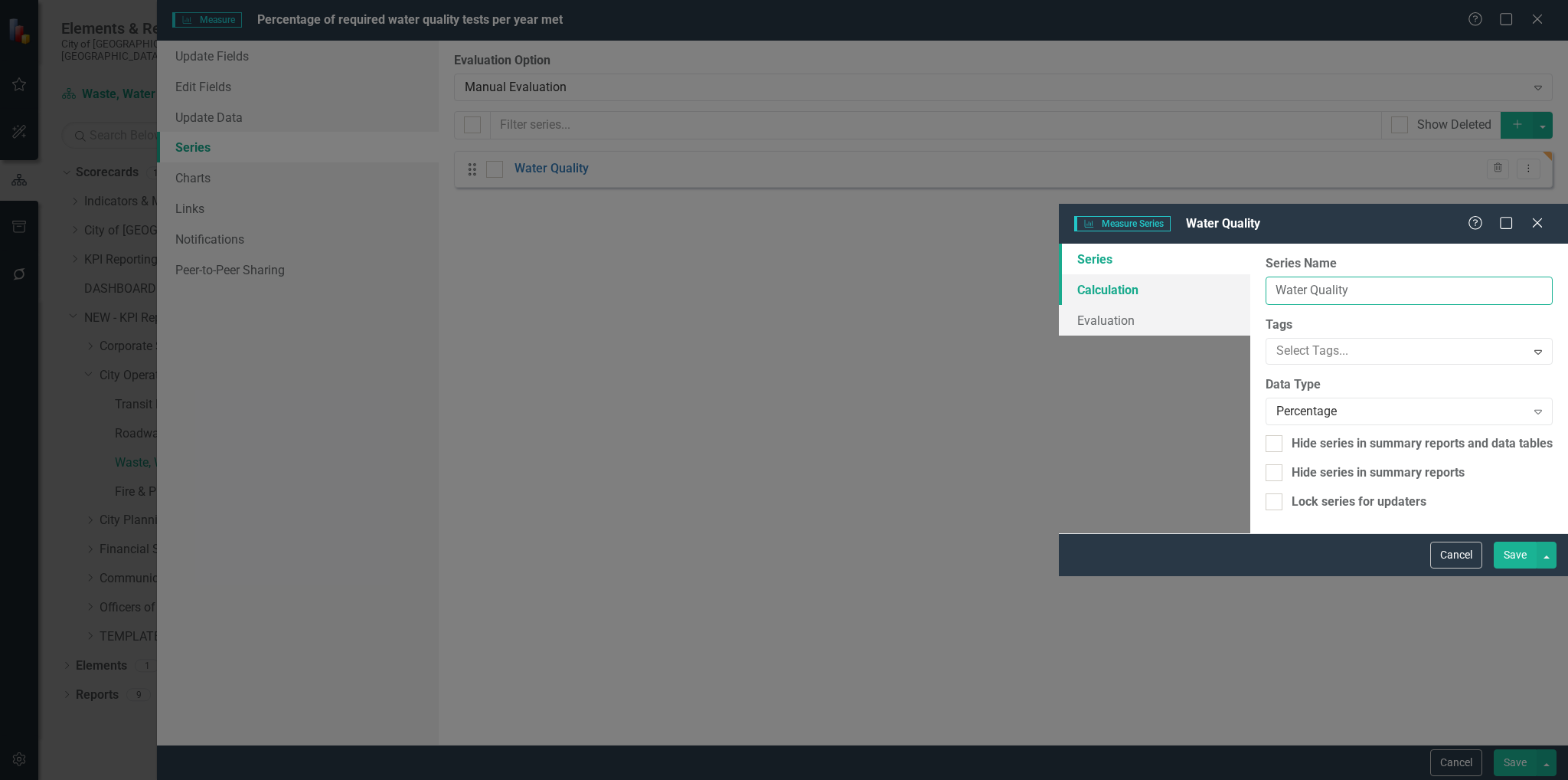
drag, startPoint x: 687, startPoint y: 96, endPoint x: 536, endPoint y: 91, distance: 151.1
click at [1059, 244] on div "Series Calculation Evaluation From this page, you can edit the name, type, and …" at bounding box center [1313, 388] width 509 height 289
type input "Actual"
click at [1523, 568] on button "Save" at bounding box center [1515, 555] width 43 height 27
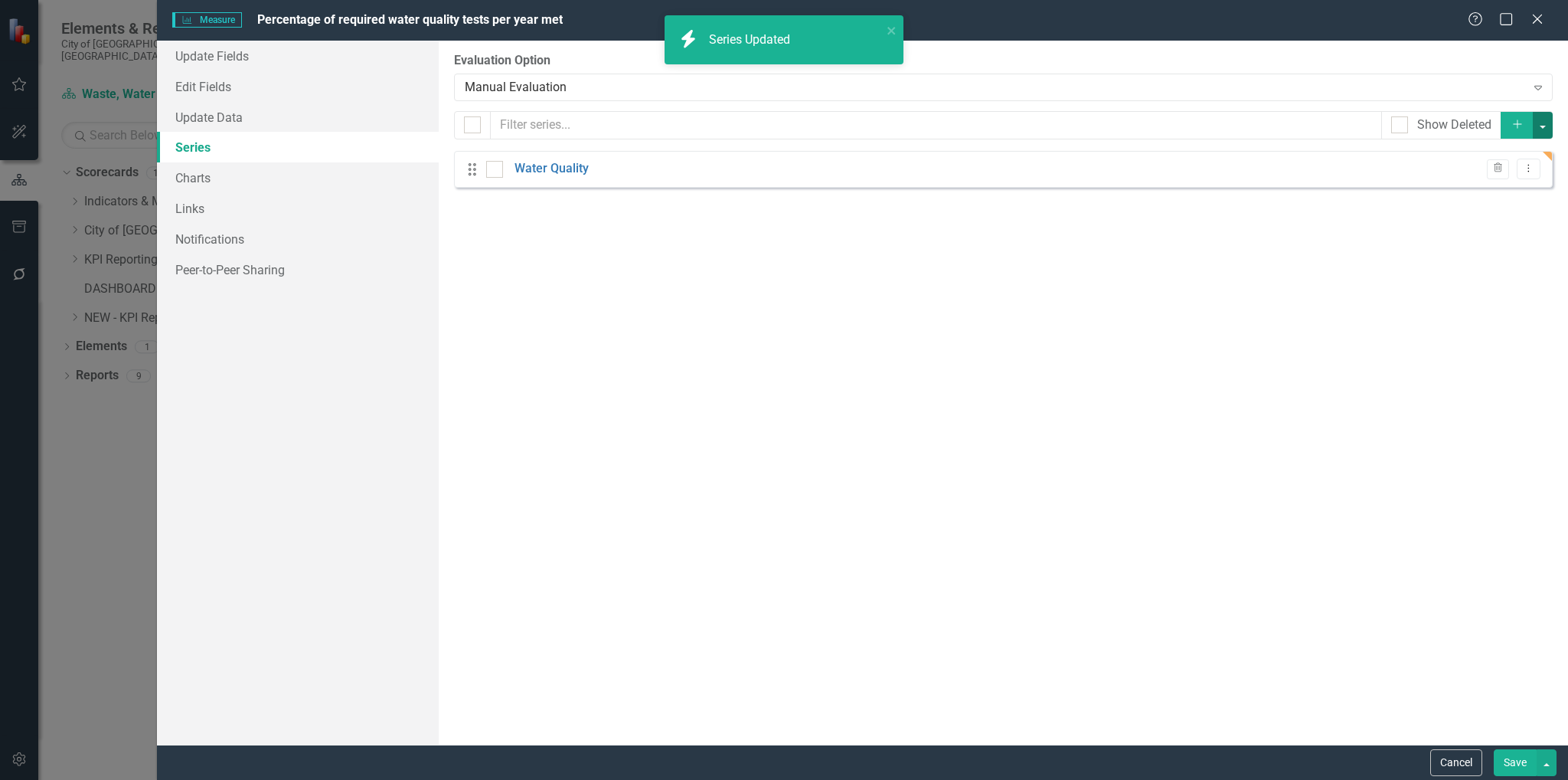
click at [1541, 125] on button "button" at bounding box center [1542, 125] width 20 height 27
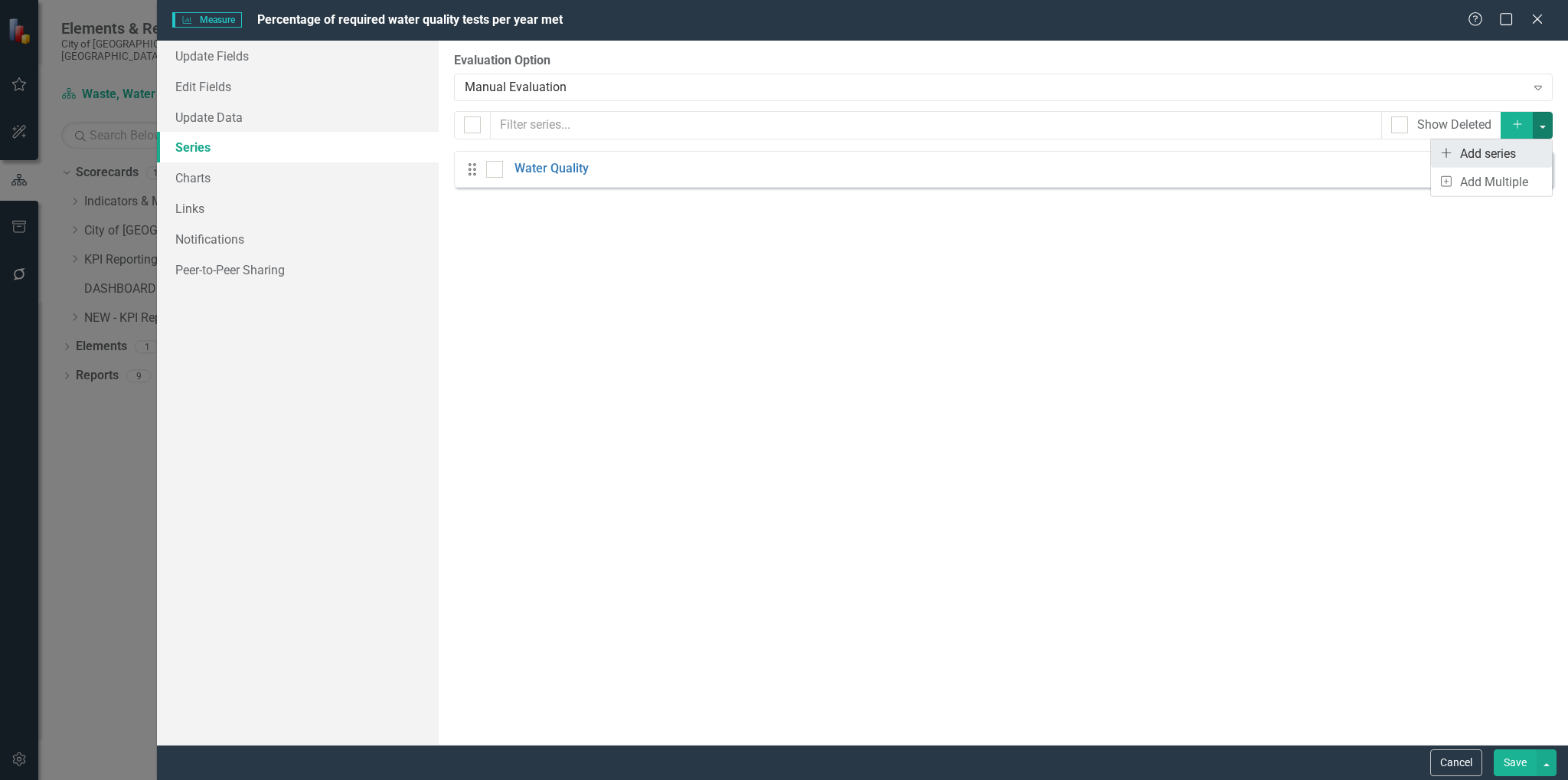
click at [1523, 151] on link "Add Add series" at bounding box center [1491, 154] width 121 height 28
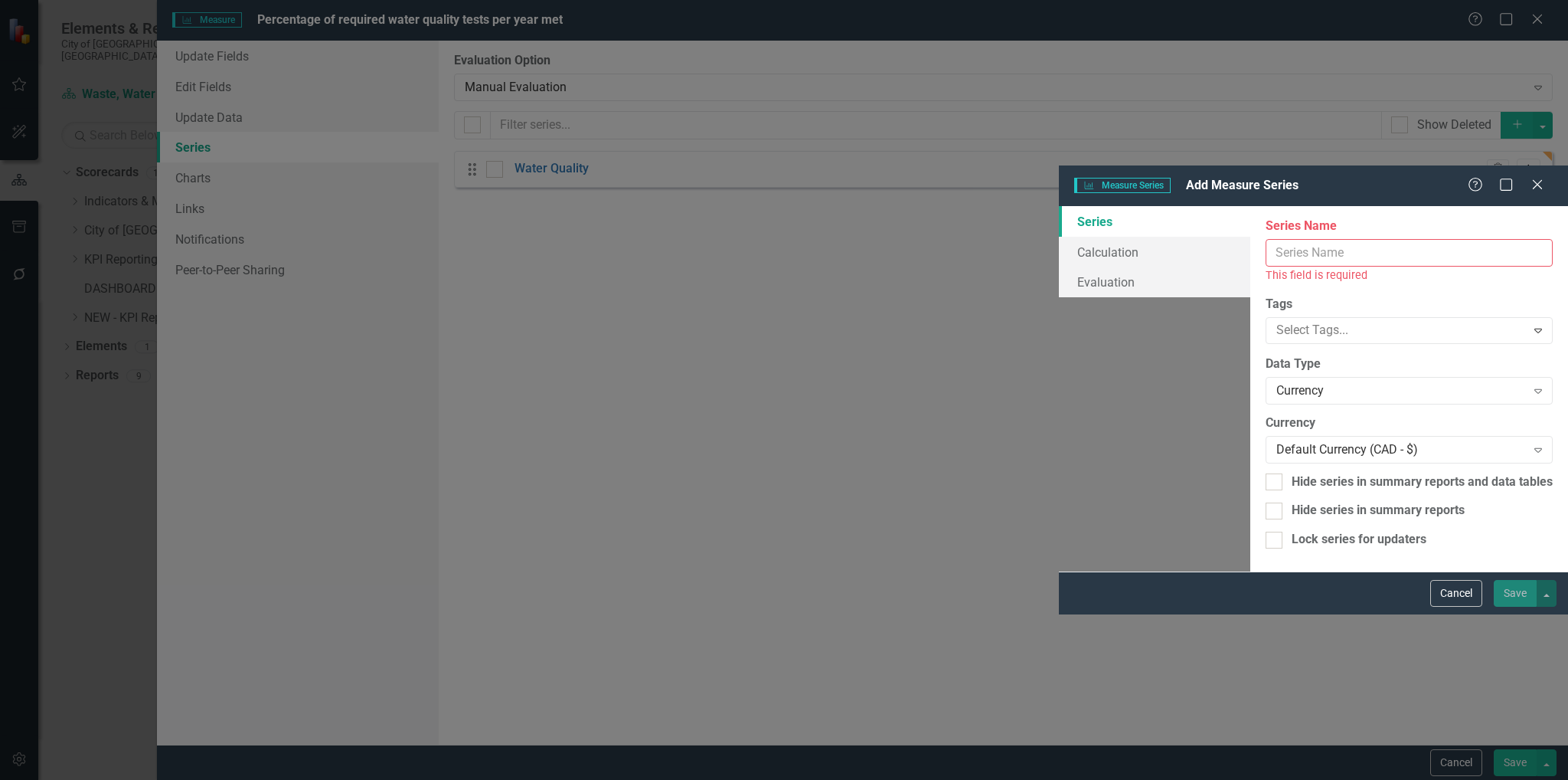
click at [1266, 239] on input "Name" at bounding box center [1409, 253] width 287 height 28
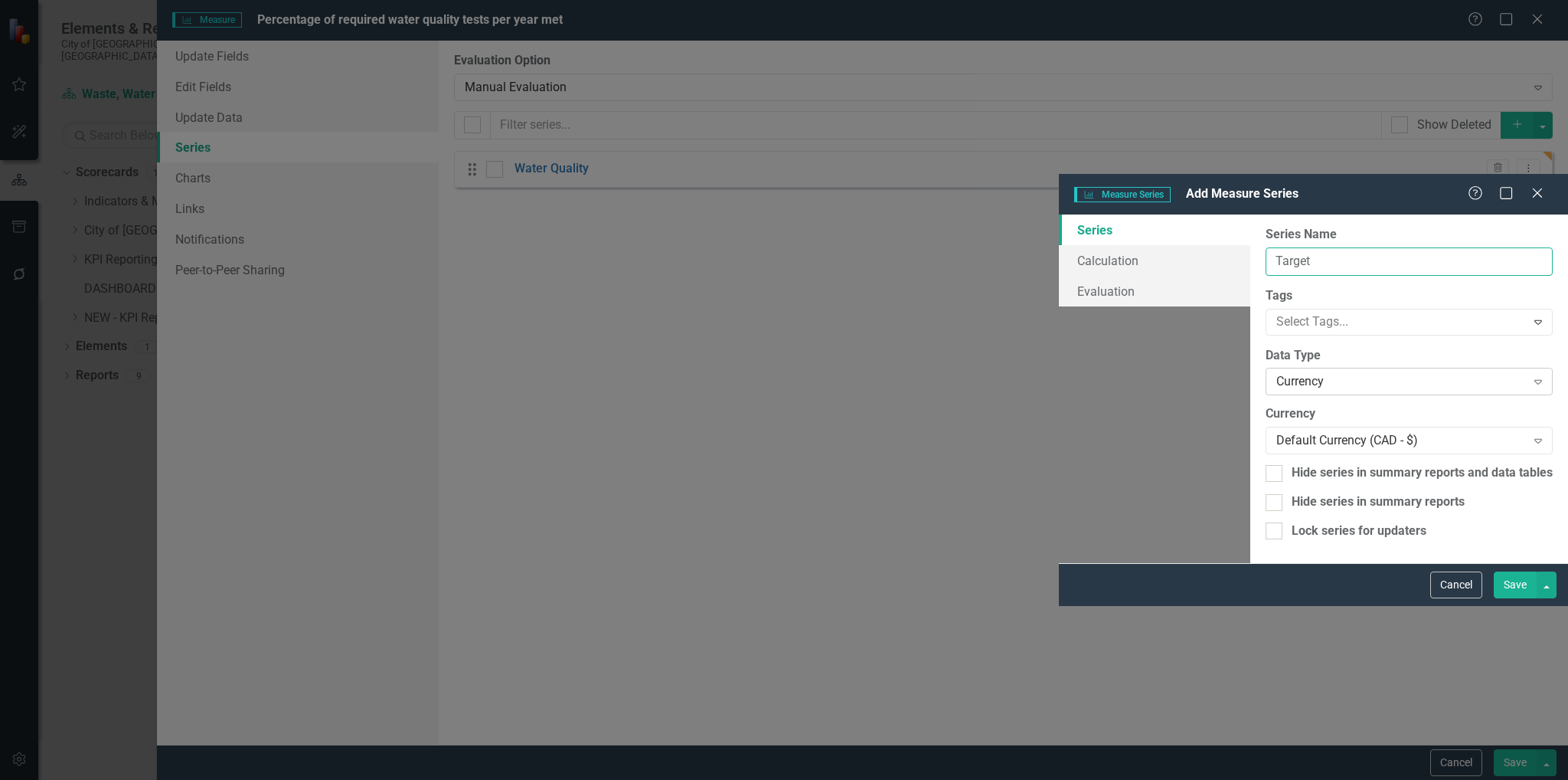
type input "Target"
click at [1266, 368] on div "Currency Expand" at bounding box center [1409, 381] width 287 height 27
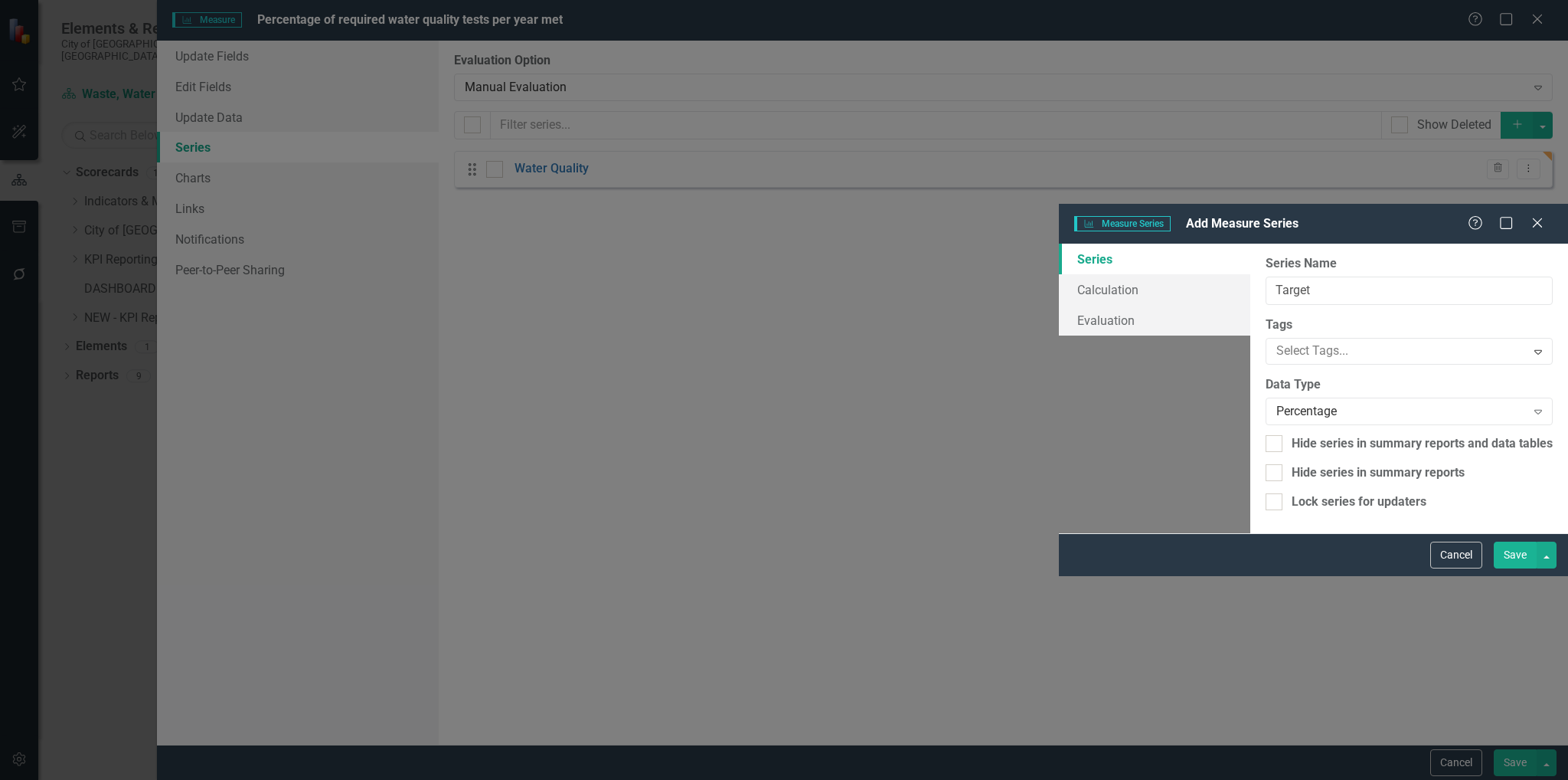
click at [1514, 568] on button "Save" at bounding box center [1515, 555] width 43 height 27
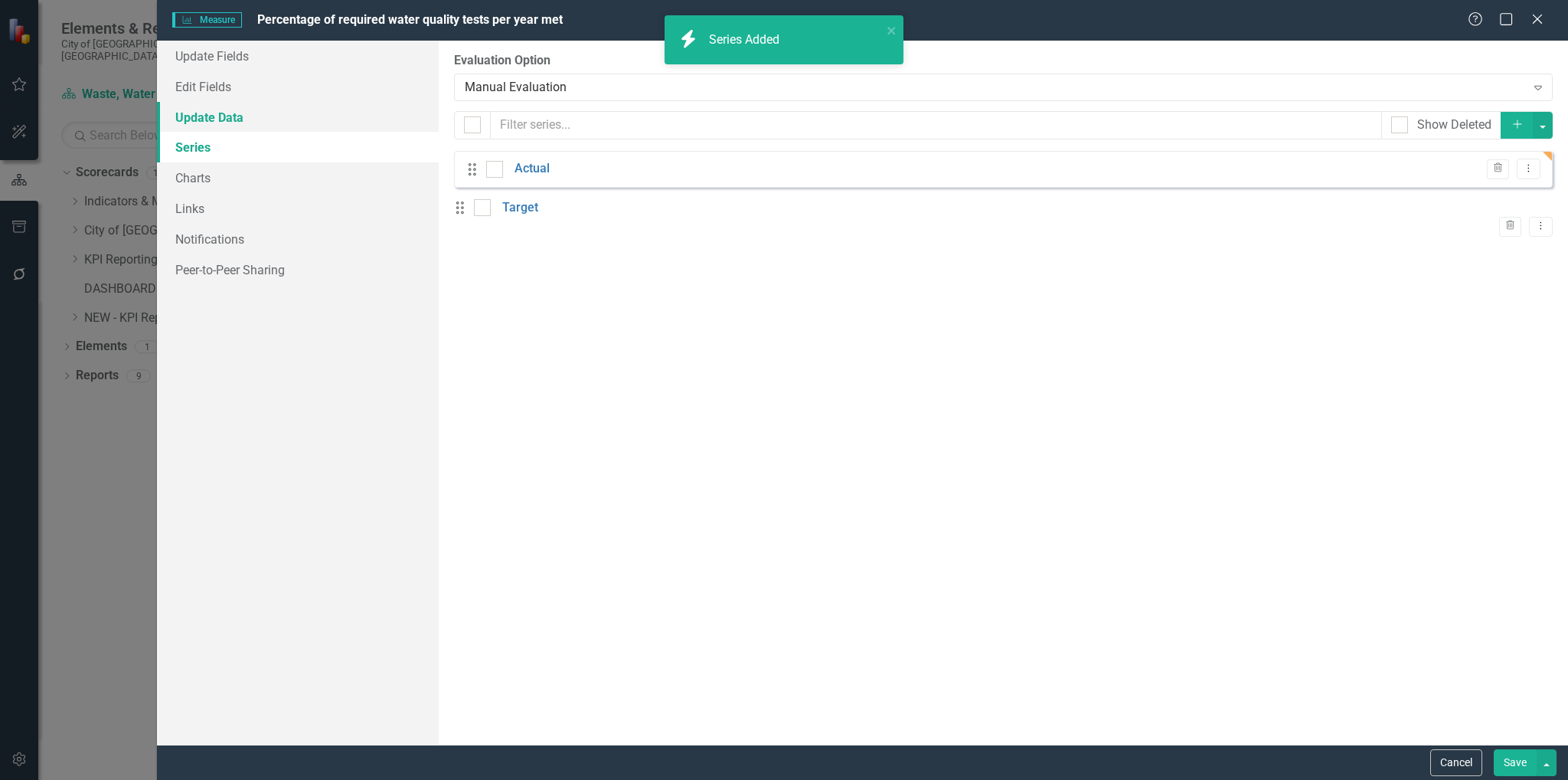
click at [236, 123] on link "Update Data" at bounding box center [298, 117] width 282 height 31
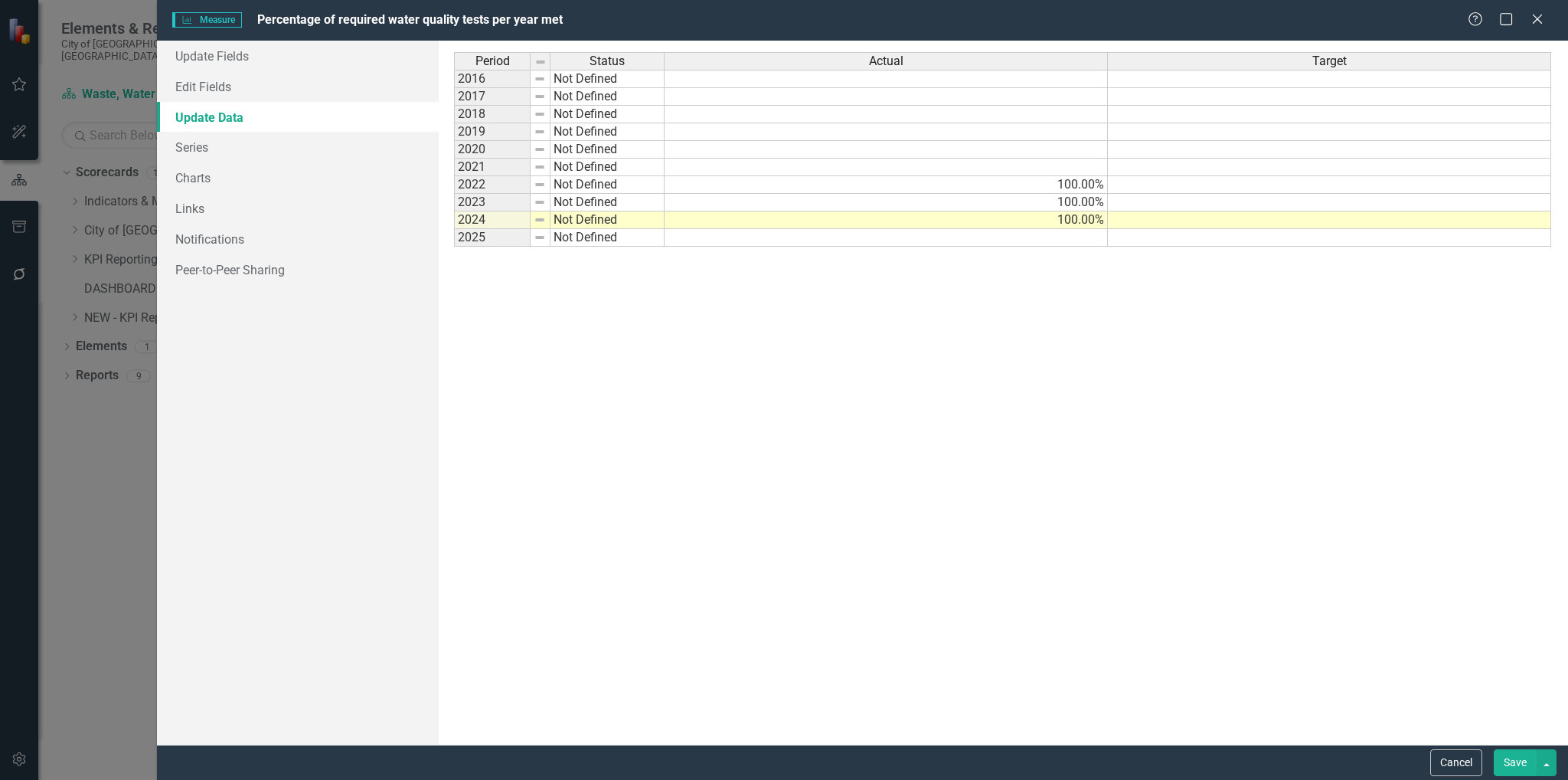
click at [1245, 184] on td at bounding box center [1330, 185] width 444 height 17
type textarea "undefined"
click at [194, 150] on link "Series" at bounding box center [298, 147] width 282 height 31
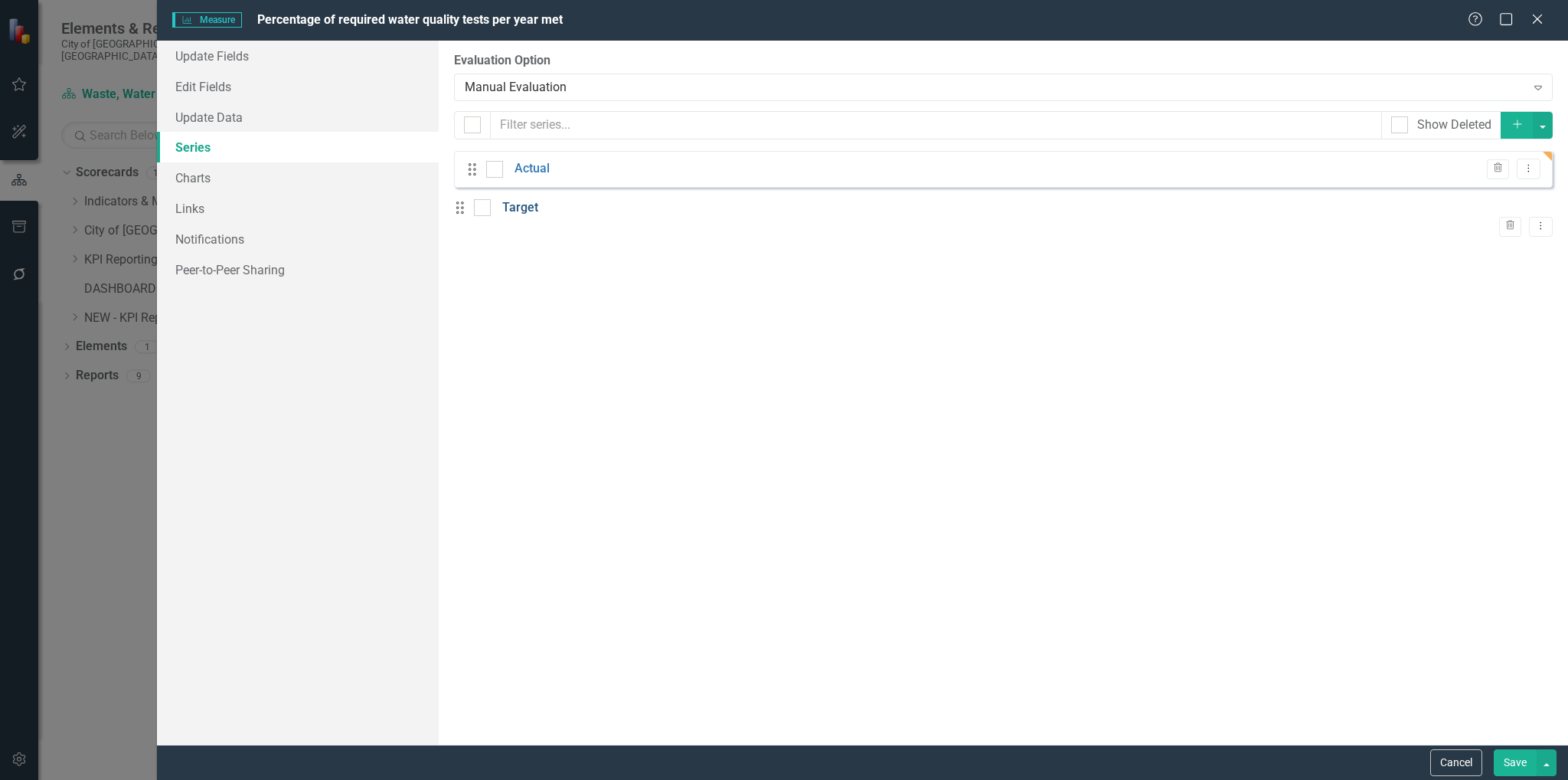
click at [536, 216] on link "Target" at bounding box center [520, 208] width 36 height 17
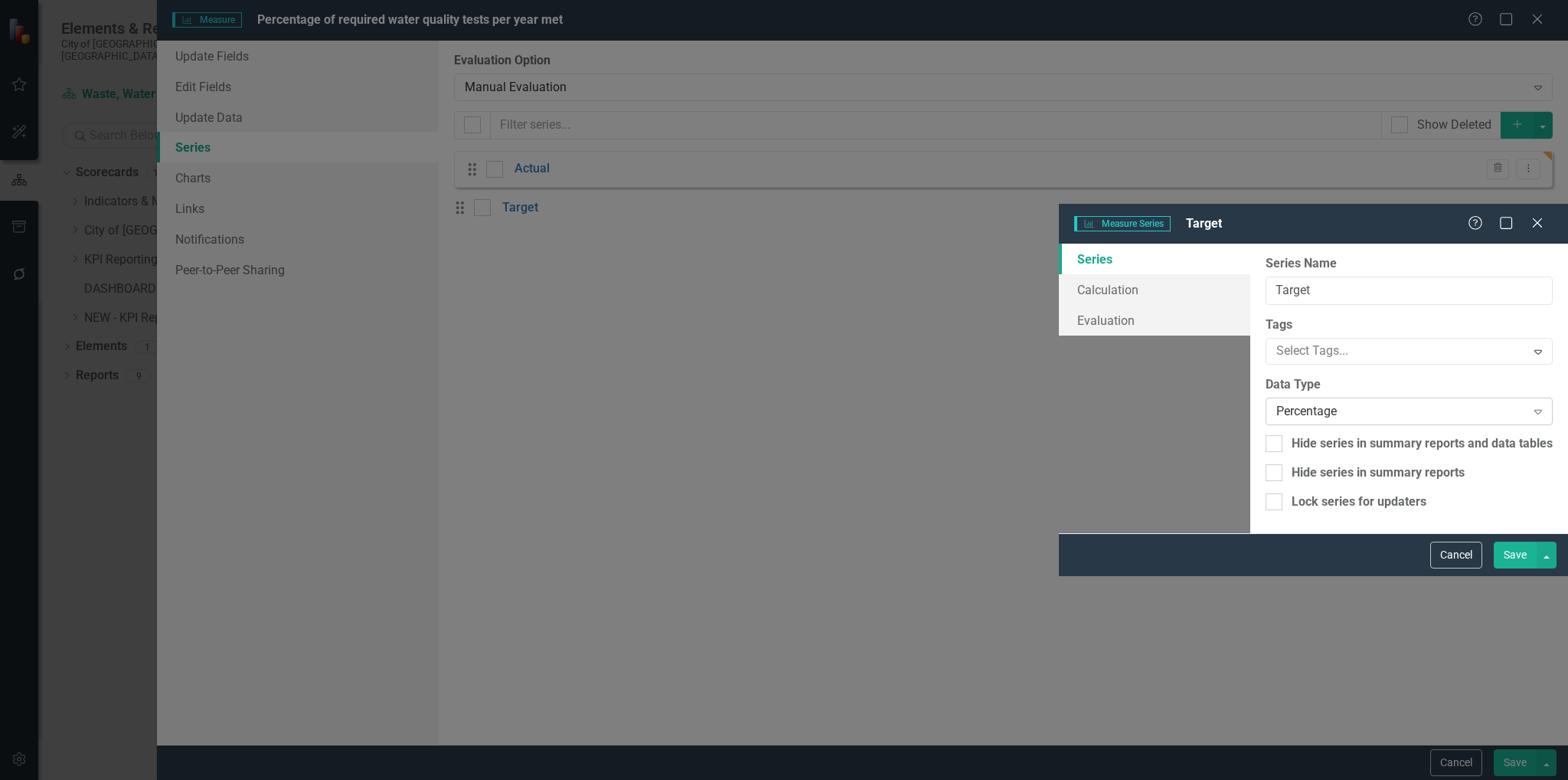
click at [1276, 402] on div "Percentage" at bounding box center [1401, 411] width 249 height 17
click at [1505, 568] on button "Save" at bounding box center [1515, 555] width 43 height 27
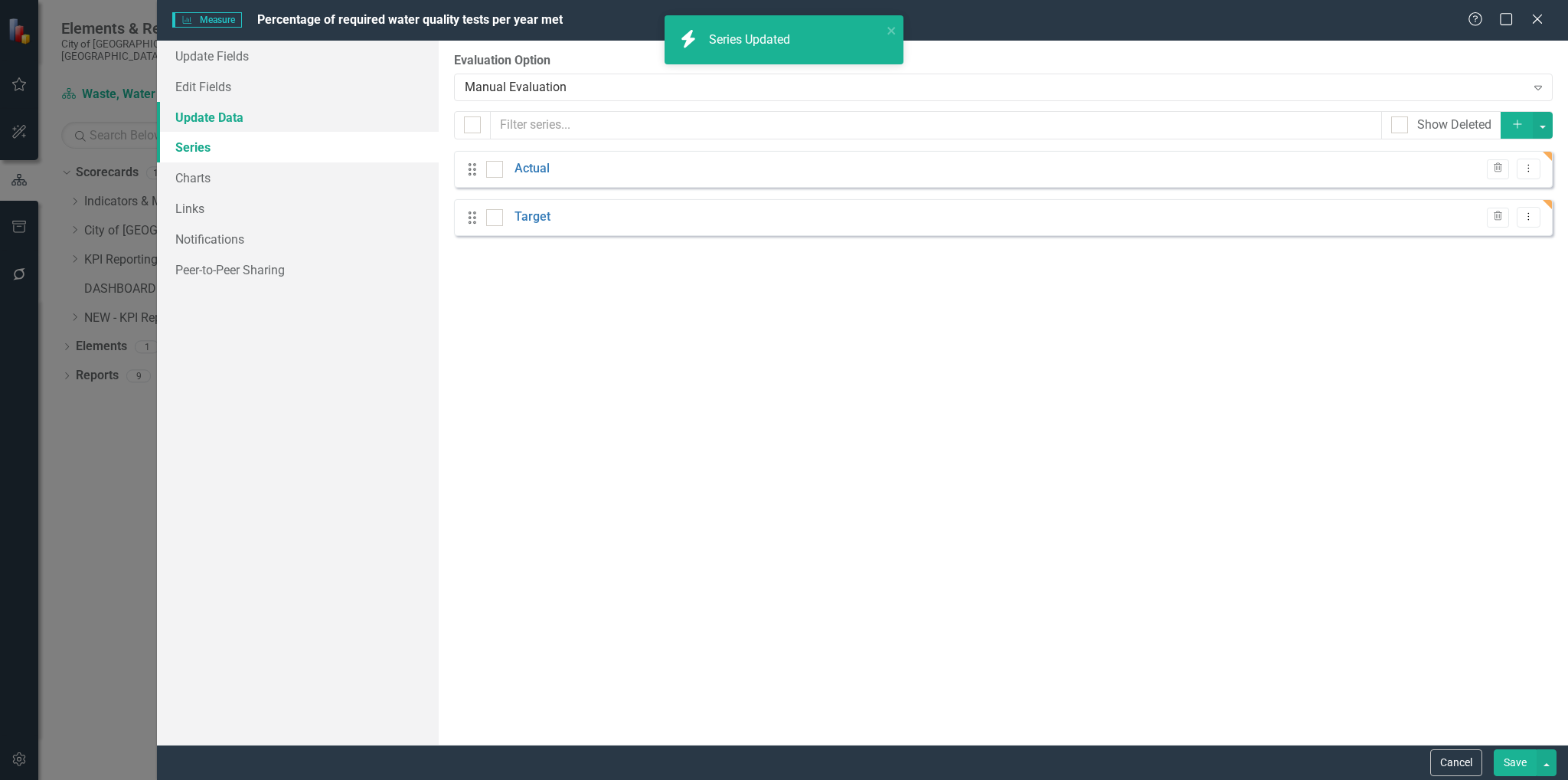
drag, startPoint x: 211, startPoint y: 115, endPoint x: 244, endPoint y: 120, distance: 33.4
click at [211, 114] on link "Update Data" at bounding box center [298, 117] width 282 height 31
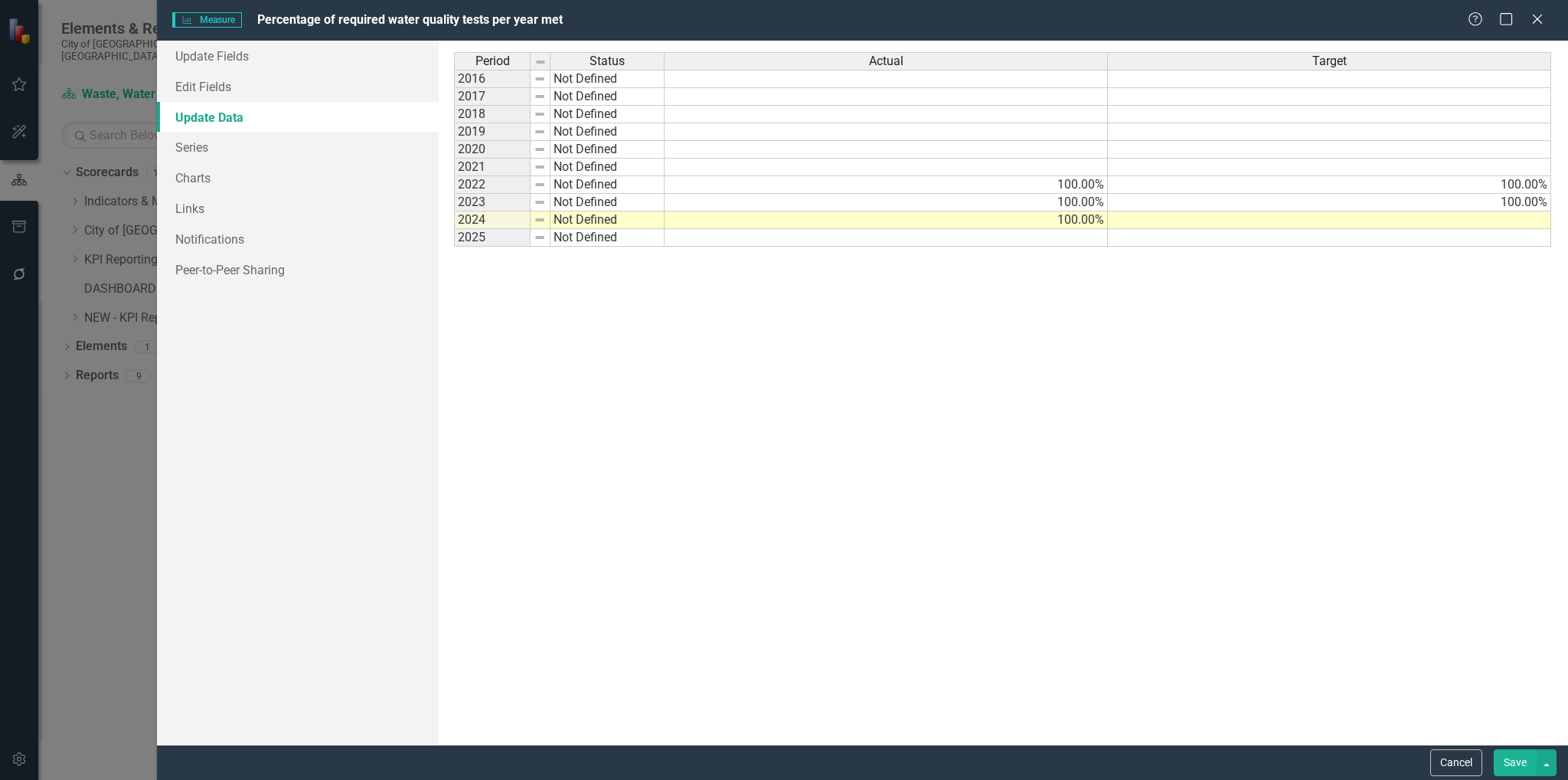
click at [1433, 219] on td at bounding box center [1330, 220] width 444 height 17
click at [1078, 415] on div "Period Status Actual Target 2016 Not Defined 2017 Not Defined 2018 Not Defined …" at bounding box center [1002, 392] width 1098 height 680
type textarea "undefined"
click at [601, 189] on td "Not Defined" at bounding box center [607, 185] width 114 height 17
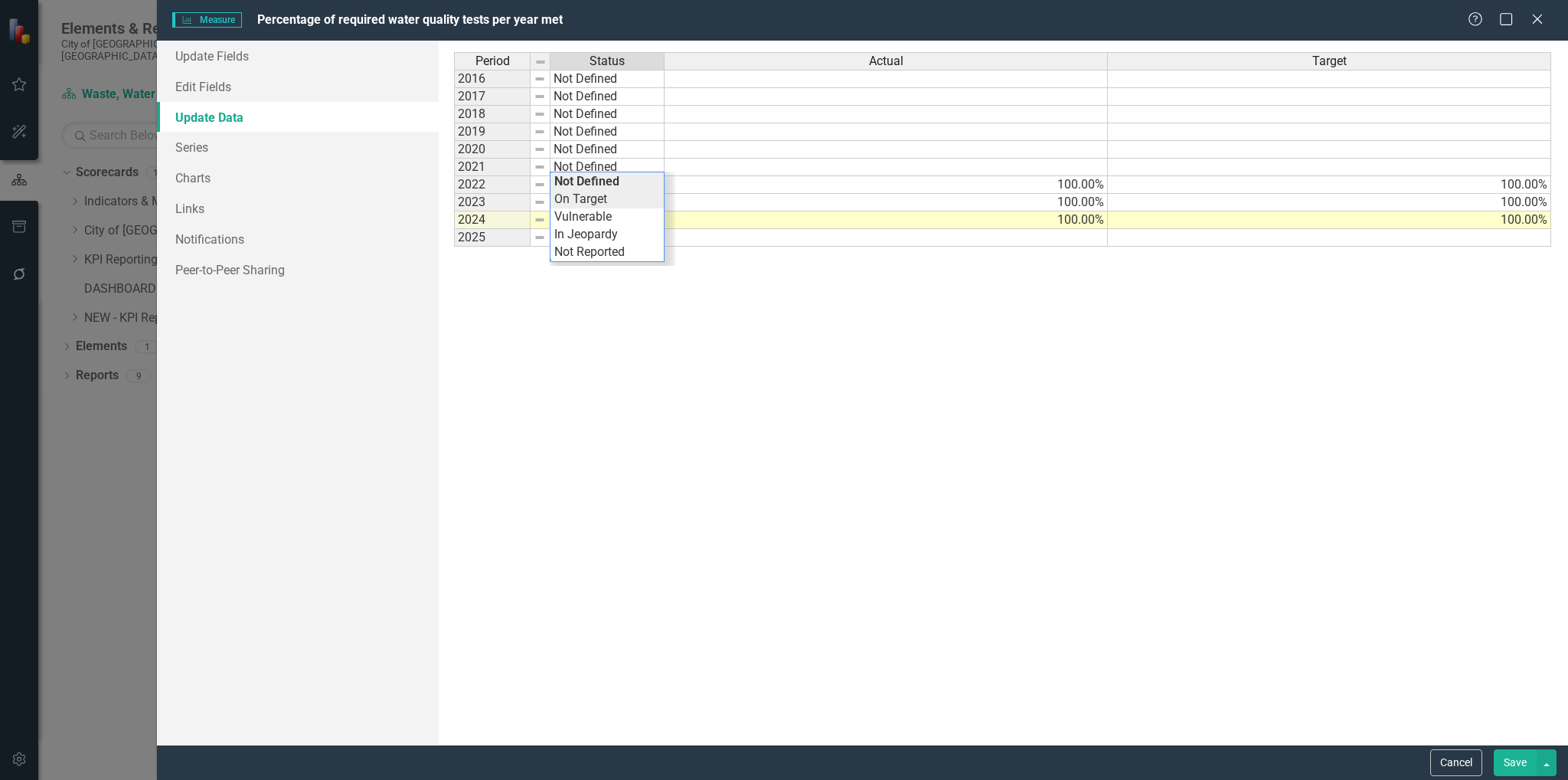
click at [606, 200] on div "Period Status Actual Target 2016 Not Defined 2017 Not Defined 2018 Not Defined …" at bounding box center [1002, 392] width 1098 height 680
click at [610, 185] on td "On Target" at bounding box center [607, 185] width 114 height 17
click at [597, 208] on td "Not Defined" at bounding box center [607, 202] width 114 height 17
click at [600, 208] on td "Not Defined" at bounding box center [607, 202] width 114 height 17
click at [593, 216] on div "Period Status Actual Target 2016 Not Defined 2017 Not Defined 2018 Not Defined …" at bounding box center [1002, 392] width 1098 height 680
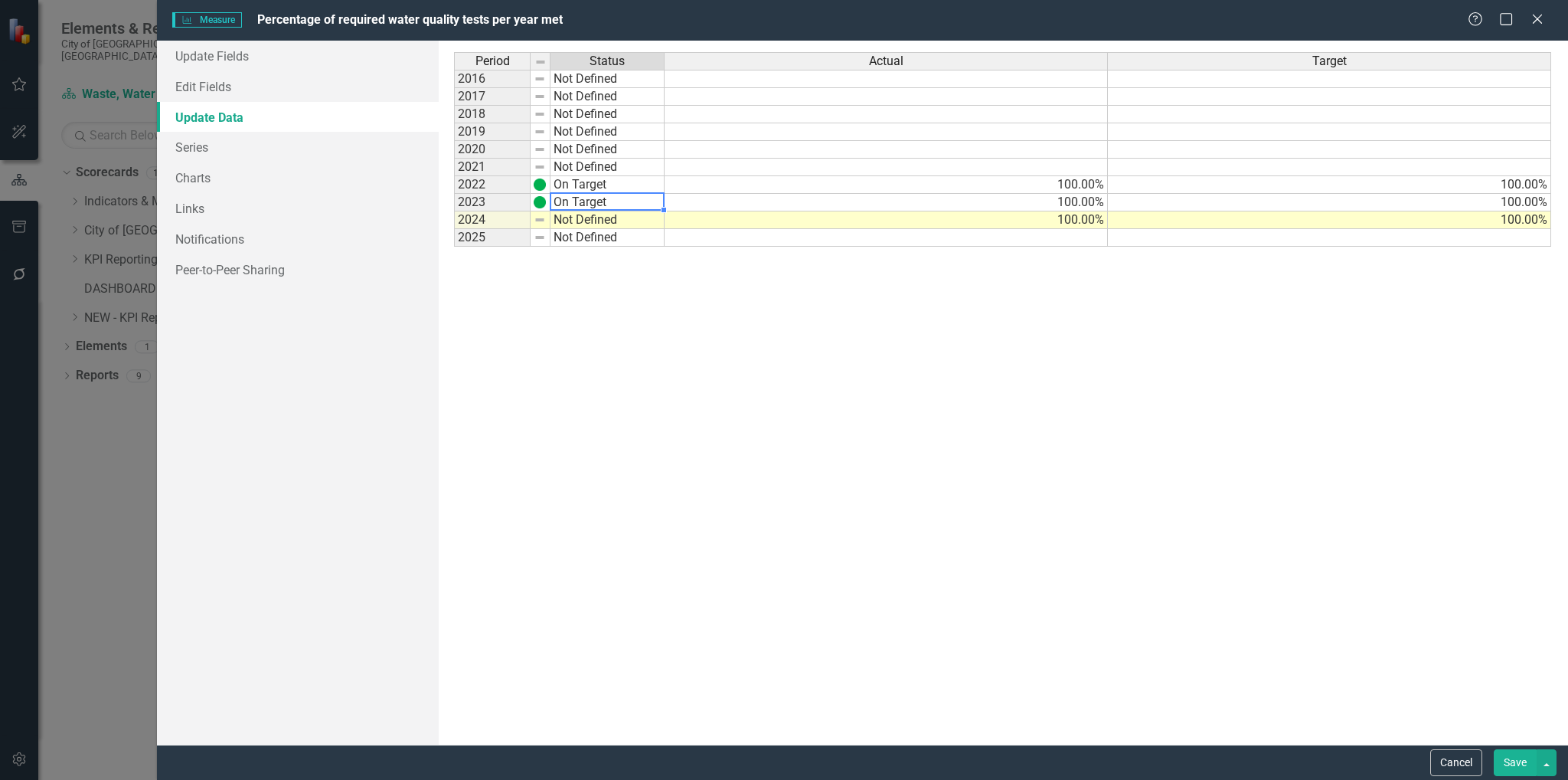
click at [599, 216] on td "Not Defined" at bounding box center [607, 220] width 114 height 17
click at [596, 217] on td "Not Defined" at bounding box center [607, 220] width 114 height 17
type textarea "On Target"
click at [596, 232] on div "Period Status Actual Target 2016 Not Defined 2017 Not Defined 2018 Not Defined …" at bounding box center [1002, 392] width 1098 height 680
drag, startPoint x: 618, startPoint y: 337, endPoint x: 846, endPoint y: 270, distance: 237.6
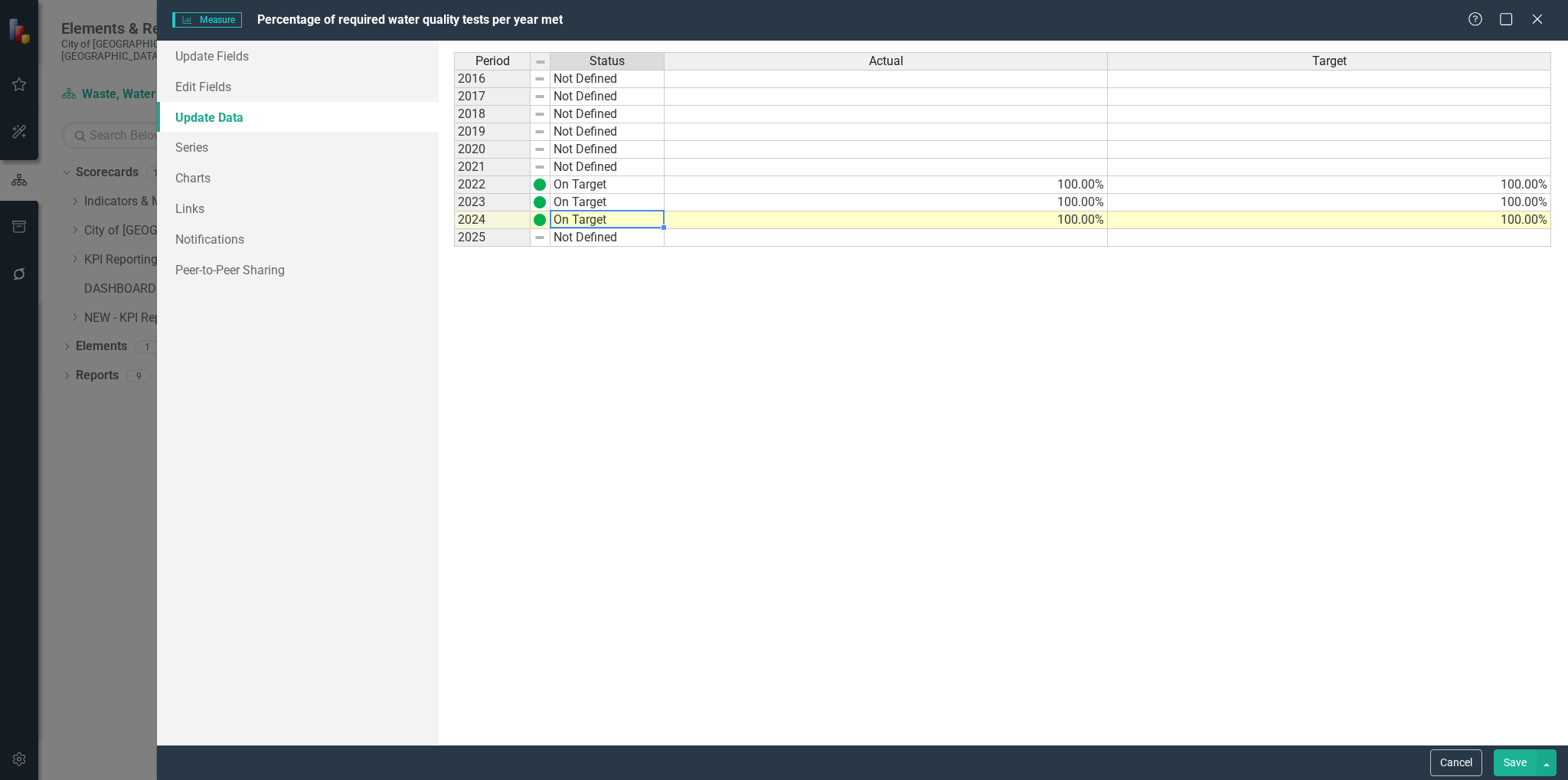
click at [632, 335] on div "Period Status 2016 Not Defined 2017 Not Defined 2018 Not Defined 2019 Not Defin…" at bounding box center [560, 392] width 213 height 680
click at [1516, 766] on button "Save" at bounding box center [1515, 762] width 43 height 27
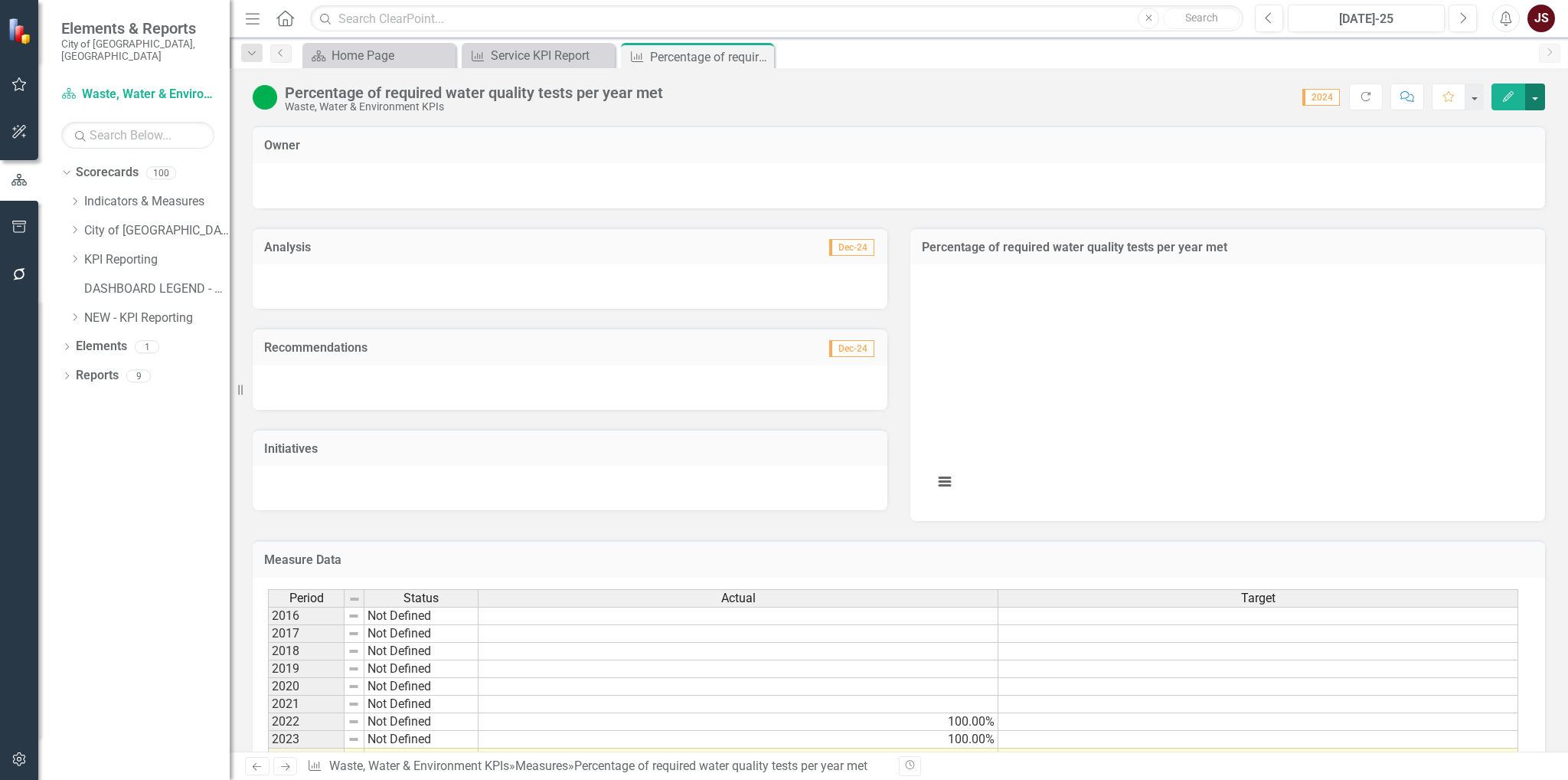
click at [1537, 99] on button "button" at bounding box center [1534, 96] width 20 height 27
click at [1512, 126] on link "Edit Edit Measure" at bounding box center [1469, 125] width 150 height 28
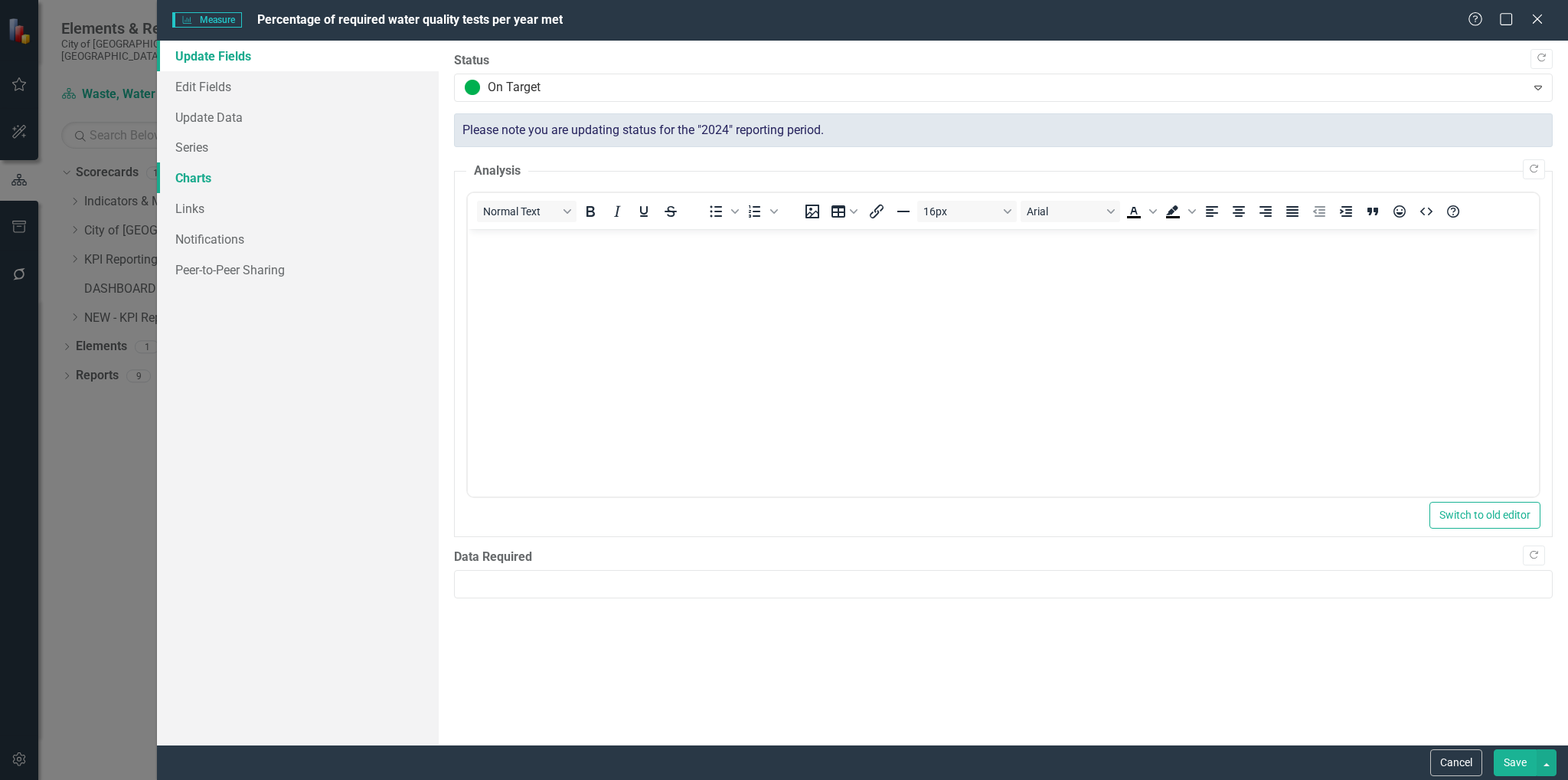
click at [194, 179] on link "Charts" at bounding box center [298, 177] width 282 height 31
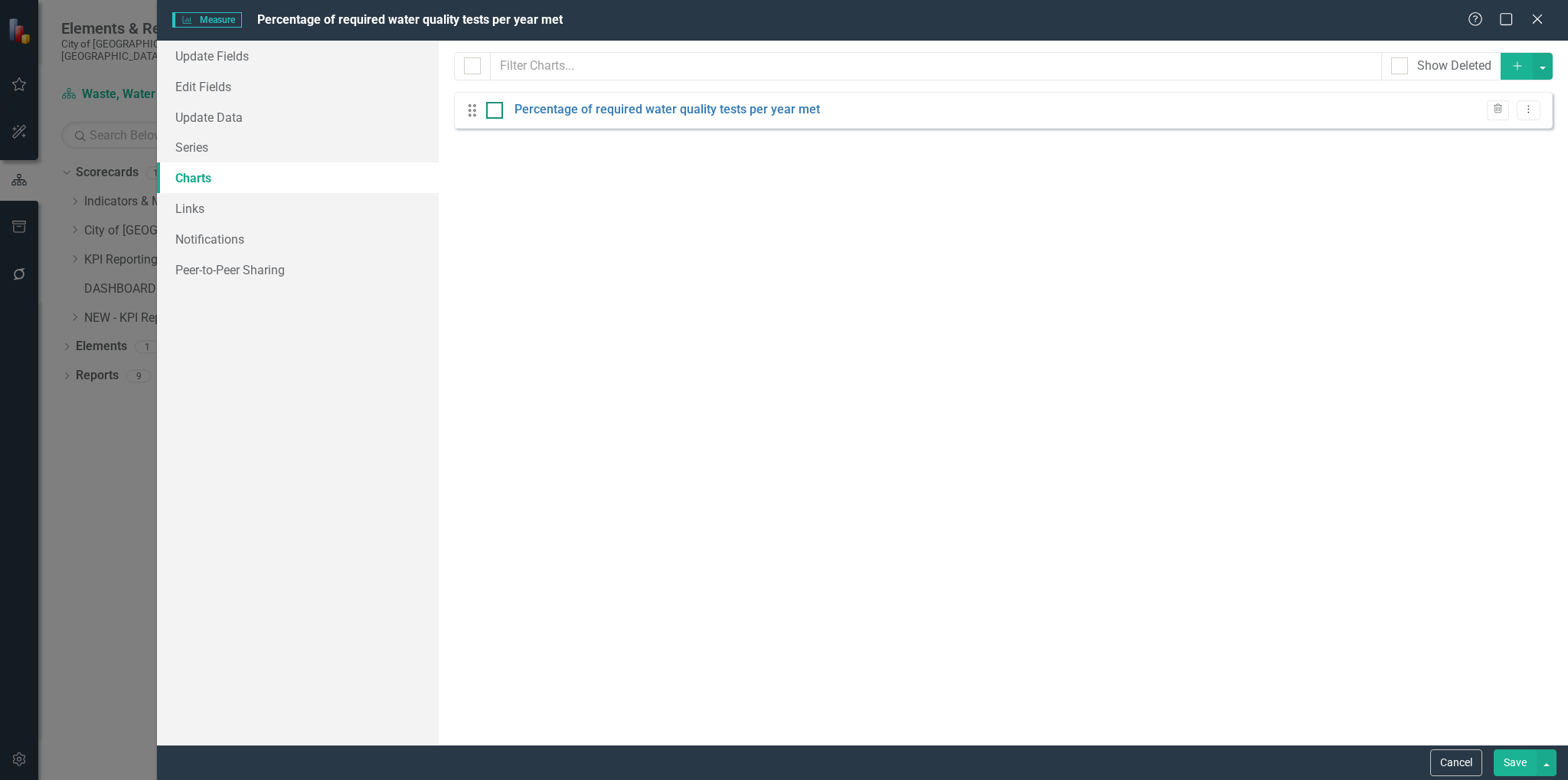
click at [496, 111] on div at bounding box center [494, 110] width 16 height 16
click at [496, 111] on input "checkbox" at bounding box center [491, 107] width 10 height 10
checkbox input "true"
click at [1545, 67] on button "button" at bounding box center [1542, 66] width 20 height 27
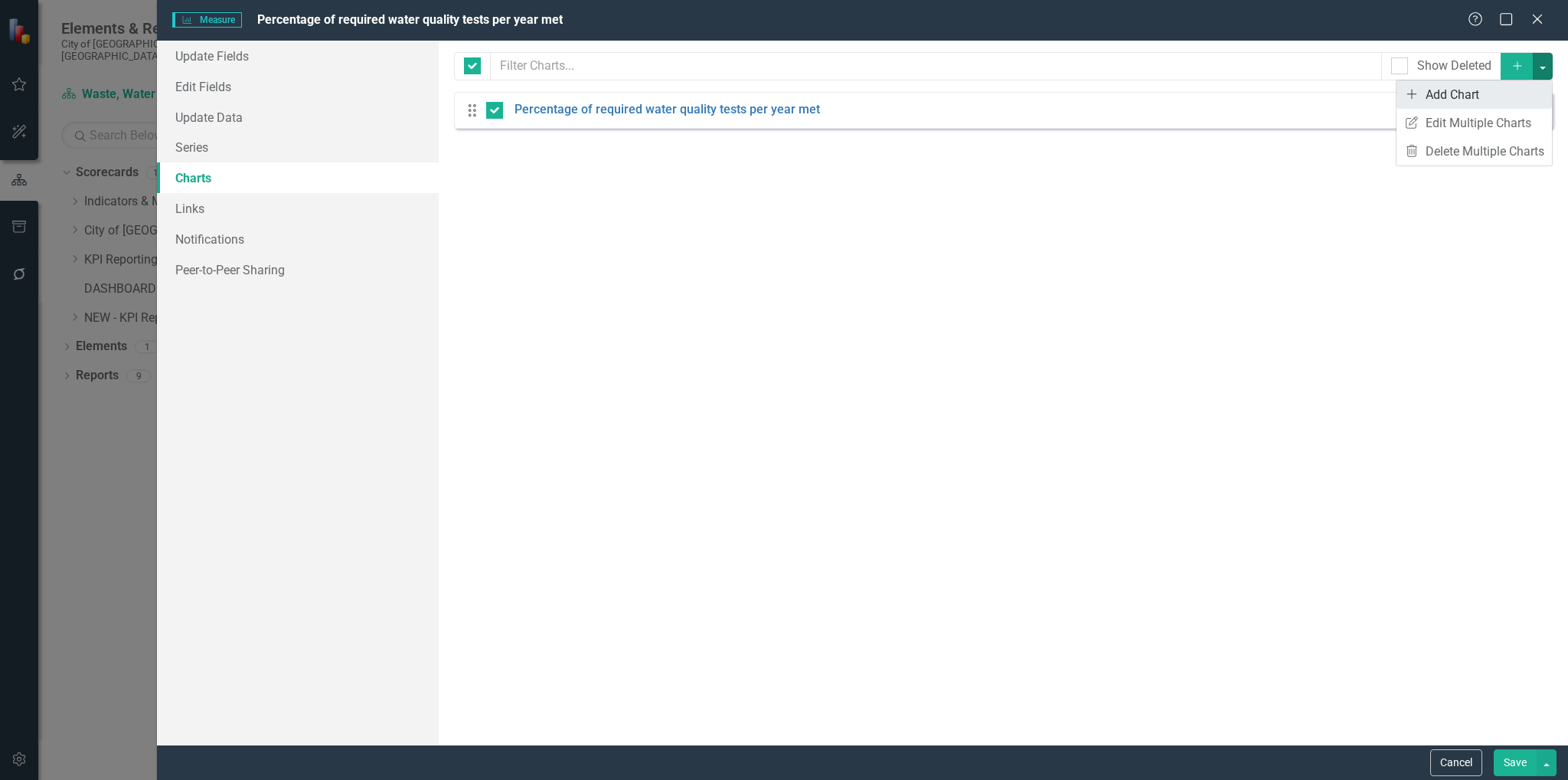
click at [1500, 102] on link "Add Add Chart" at bounding box center [1474, 95] width 155 height 28
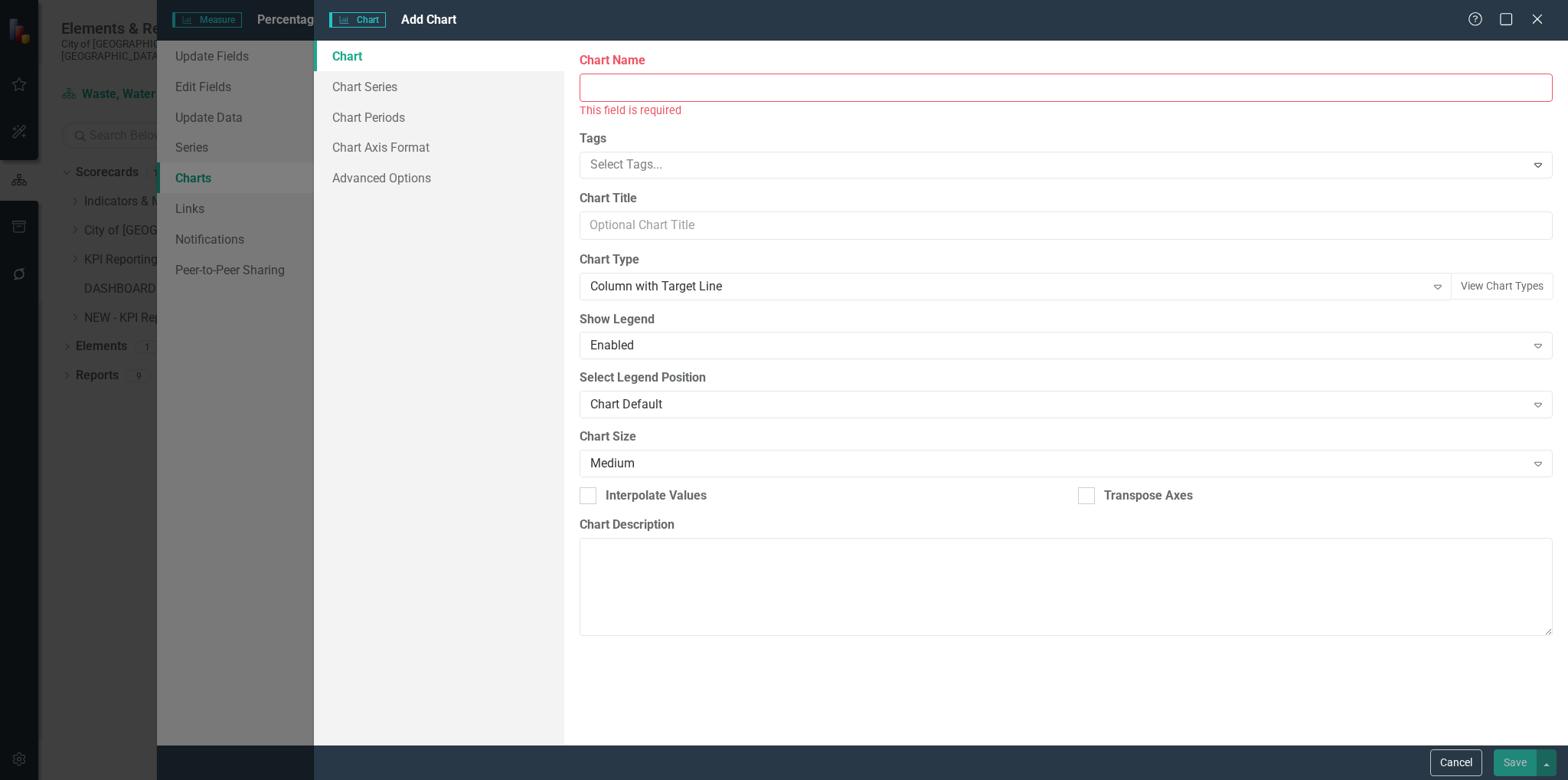
click at [829, 86] on input "Chart Name" at bounding box center [1066, 88] width 973 height 28
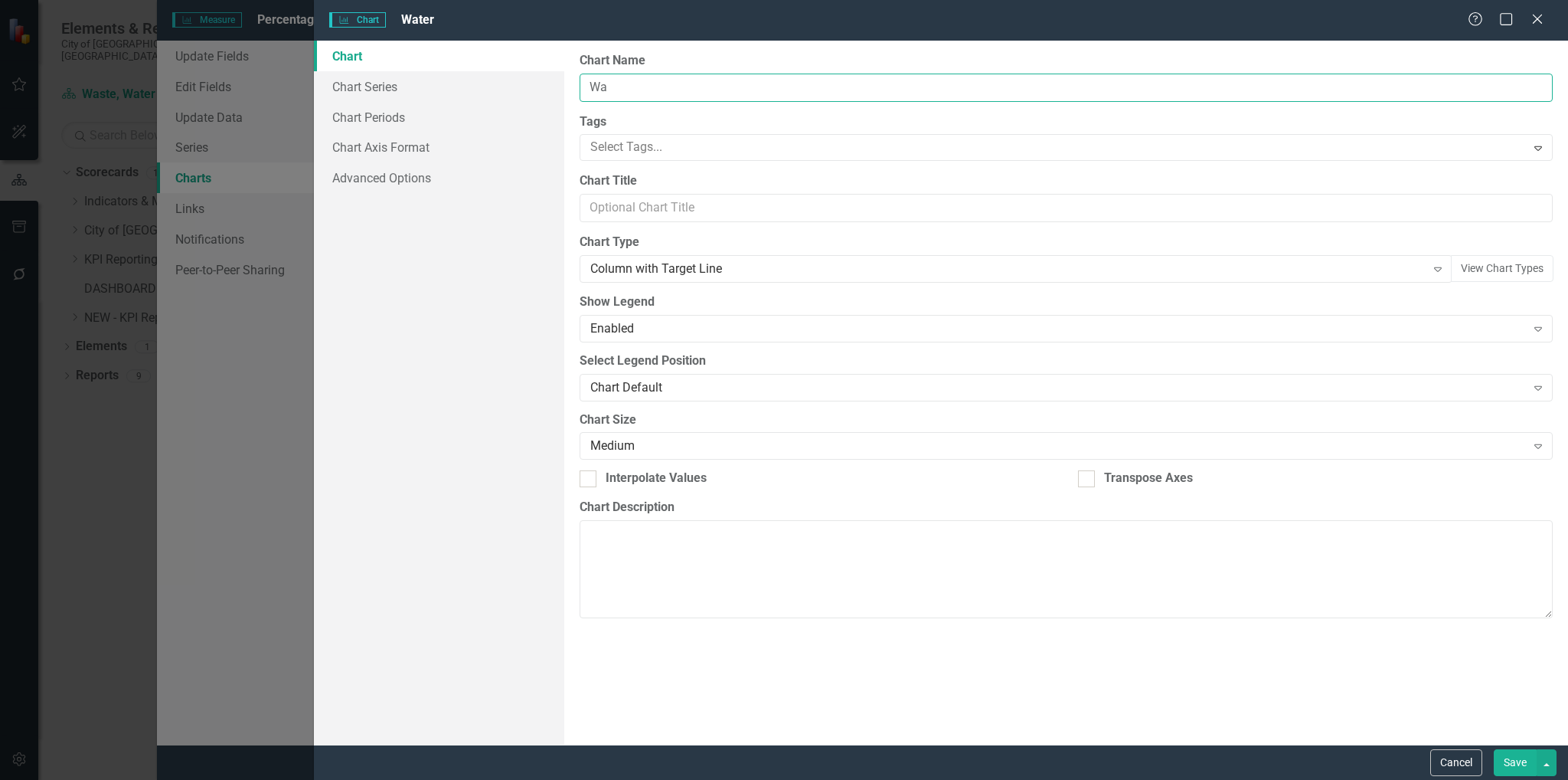
type input "W"
type input "Percentage of required water quality tests per year met"
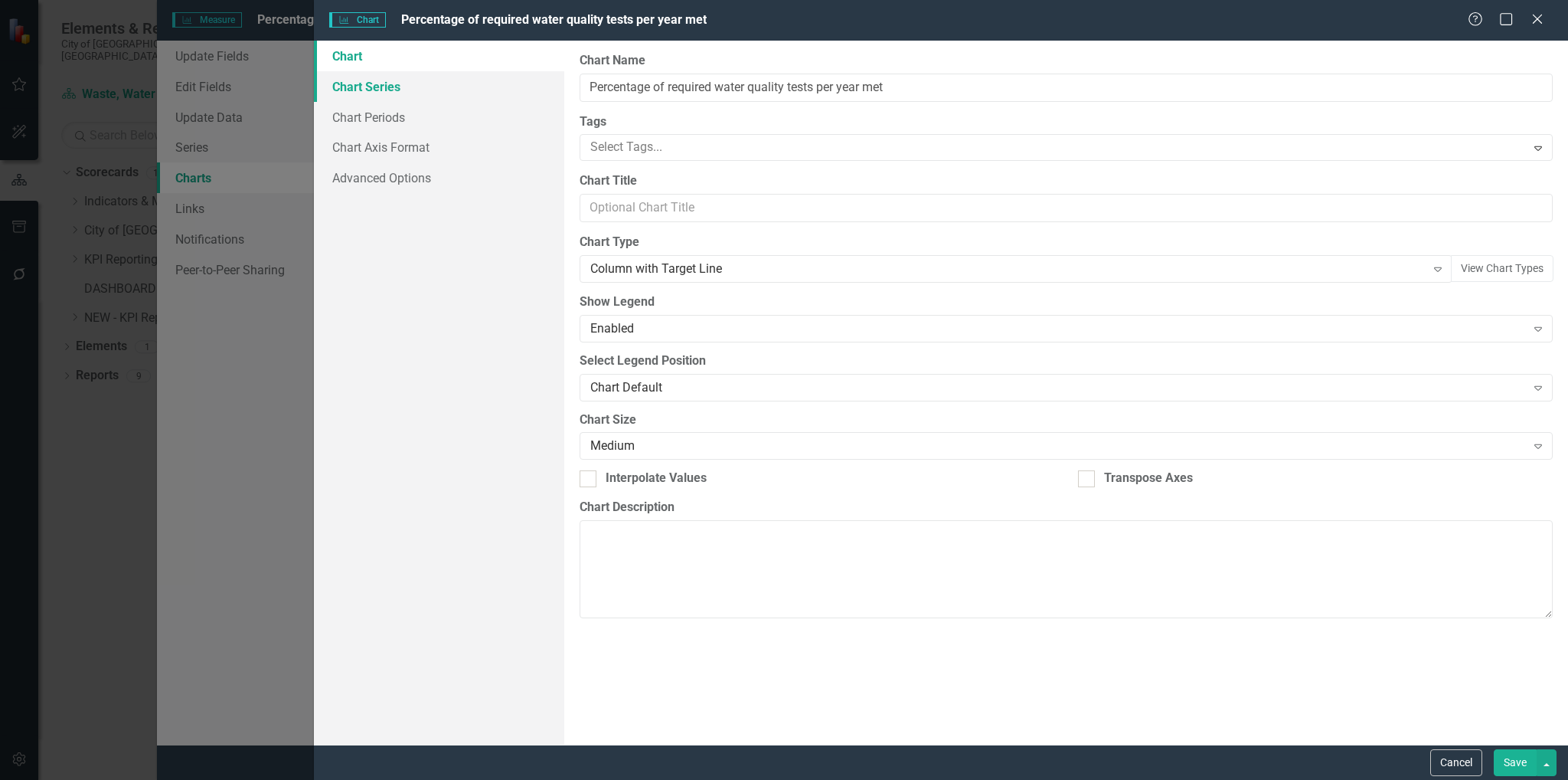
click at [375, 83] on link "Chart Series" at bounding box center [440, 86] width 251 height 31
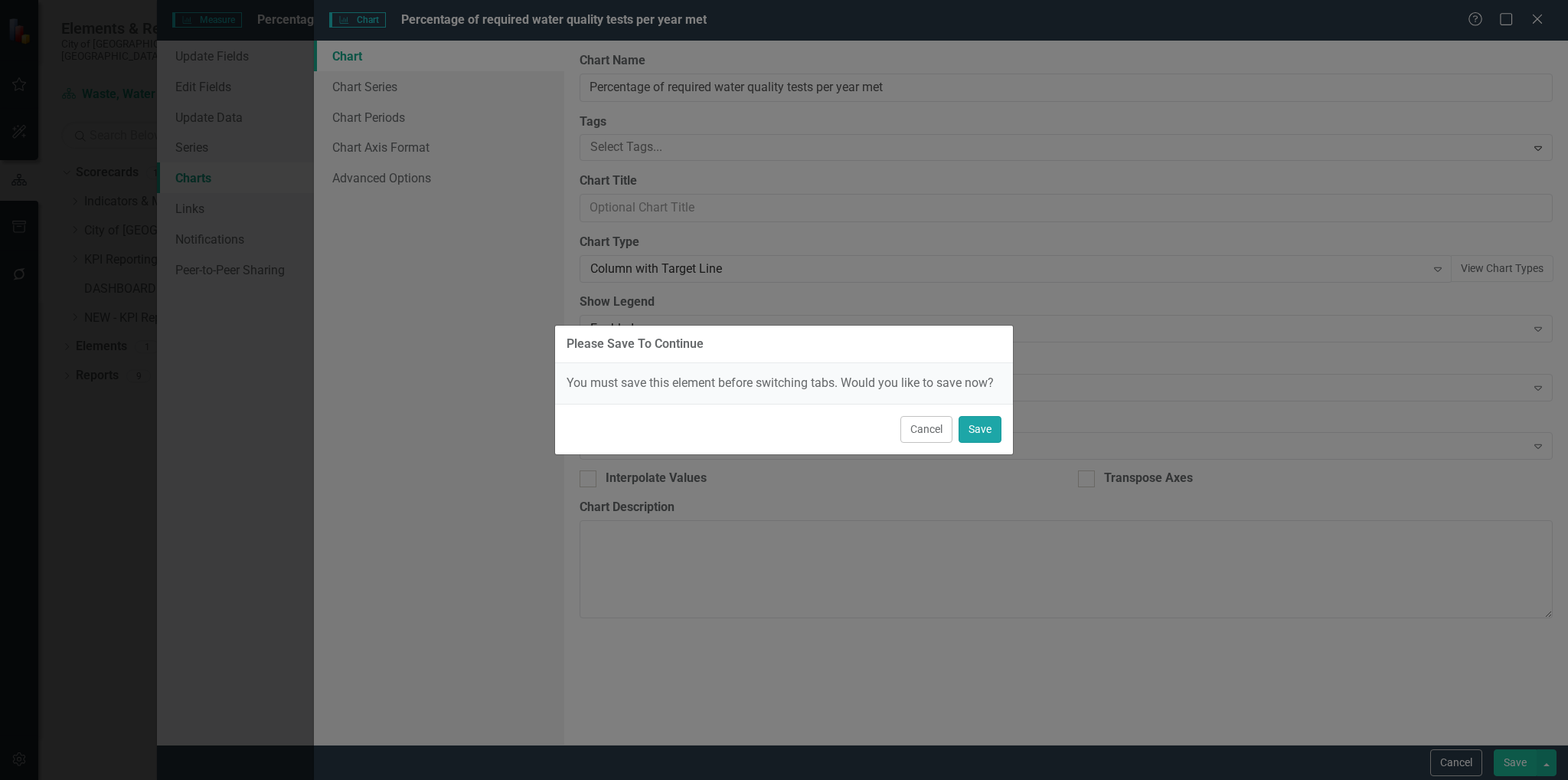
click at [974, 431] on button "Save" at bounding box center [980, 429] width 43 height 27
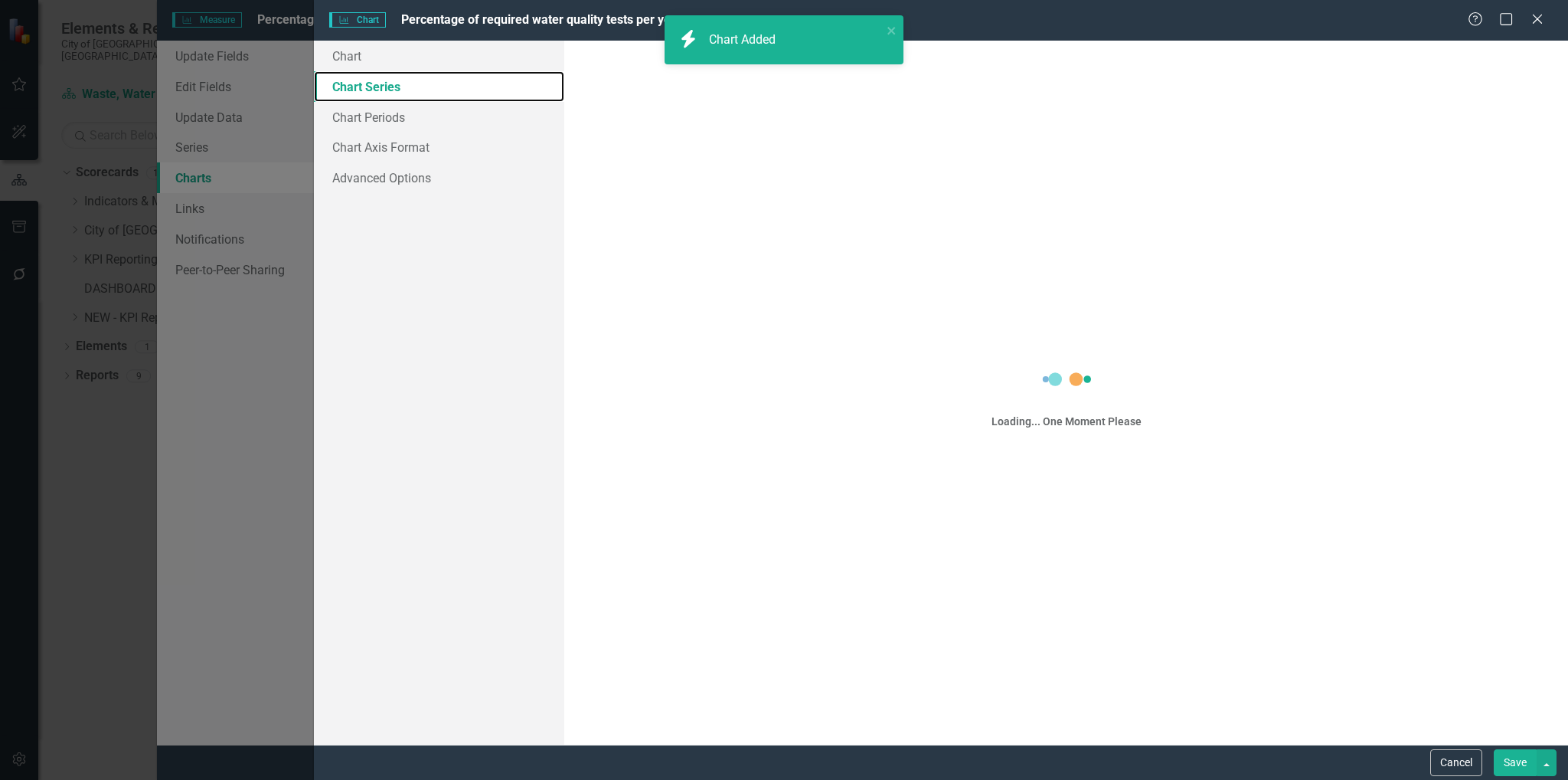
checkbox input "false"
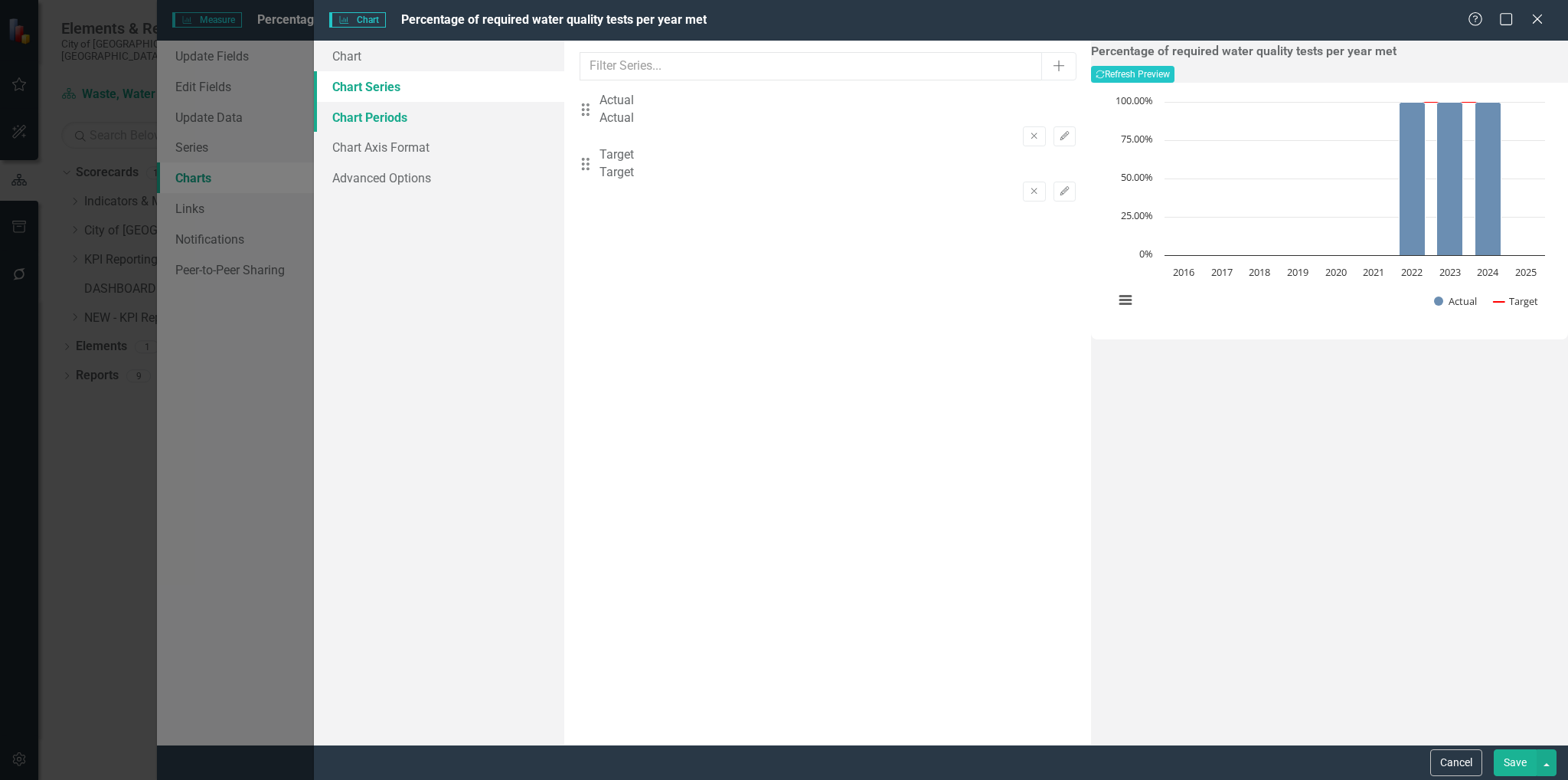
click at [383, 119] on link "Chart Periods" at bounding box center [440, 117] width 251 height 31
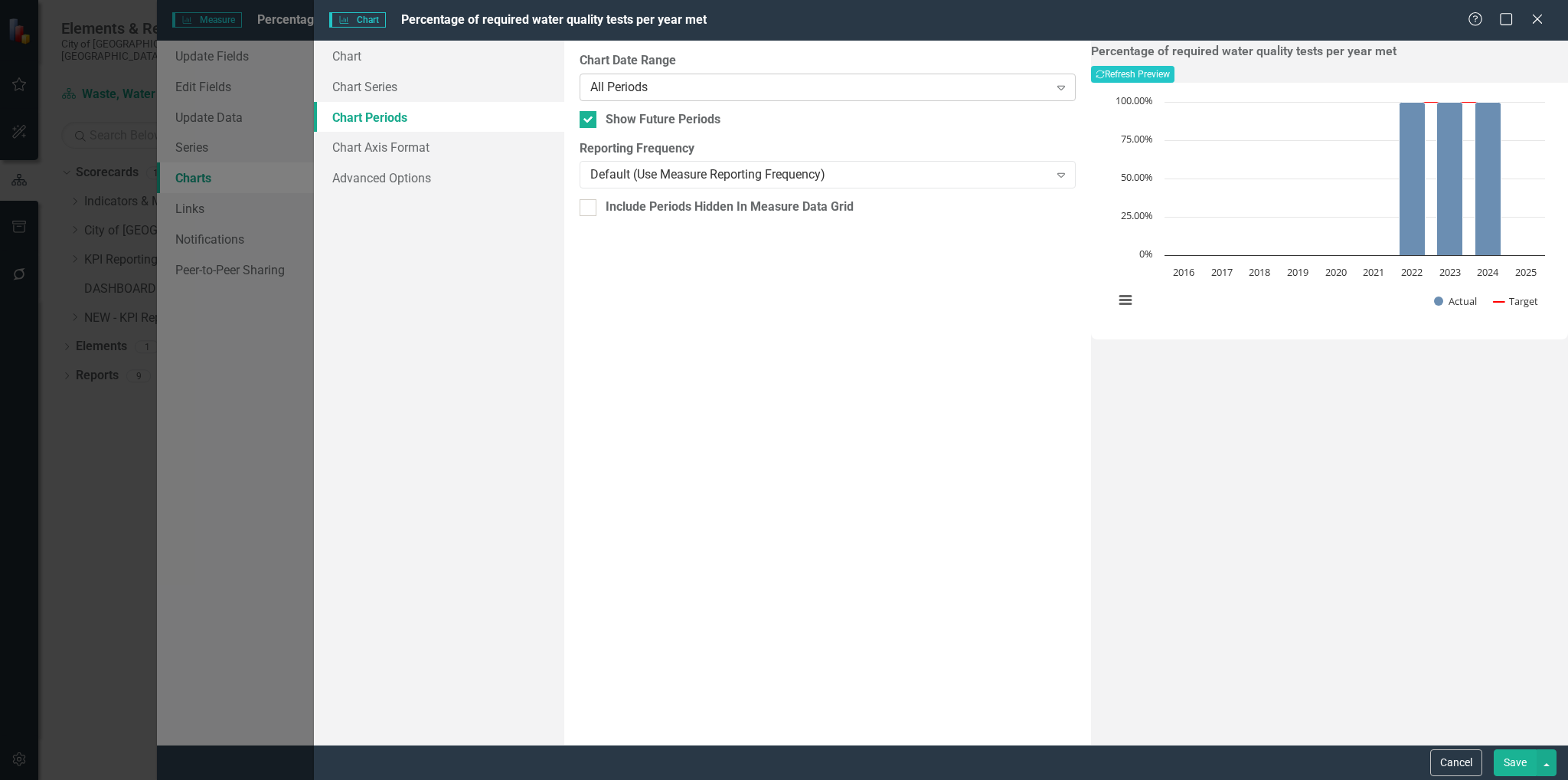
click at [975, 93] on div "All Periods" at bounding box center [819, 87] width 458 height 17
click at [945, 166] on div "Default (Use Measure Reporting Frequency)" at bounding box center [819, 175] width 458 height 17
click at [1525, 761] on button "Save" at bounding box center [1515, 762] width 43 height 27
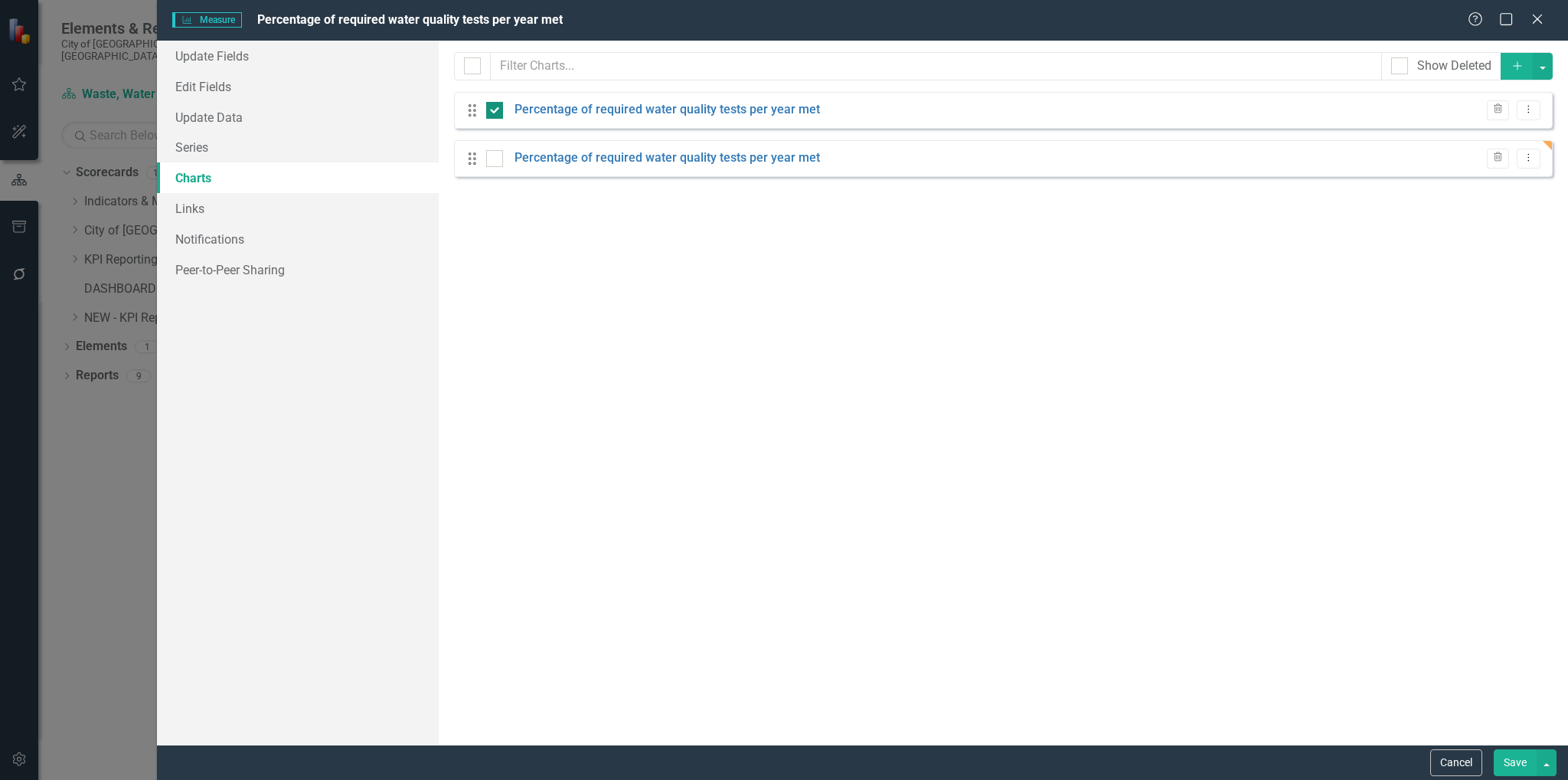
click at [487, 114] on div at bounding box center [494, 110] width 16 height 16
click at [487, 112] on input "checkbox" at bounding box center [491, 107] width 10 height 10
checkbox input "false"
click at [720, 114] on link "Percentage of required water quality tests per year met" at bounding box center [667, 110] width 306 height 17
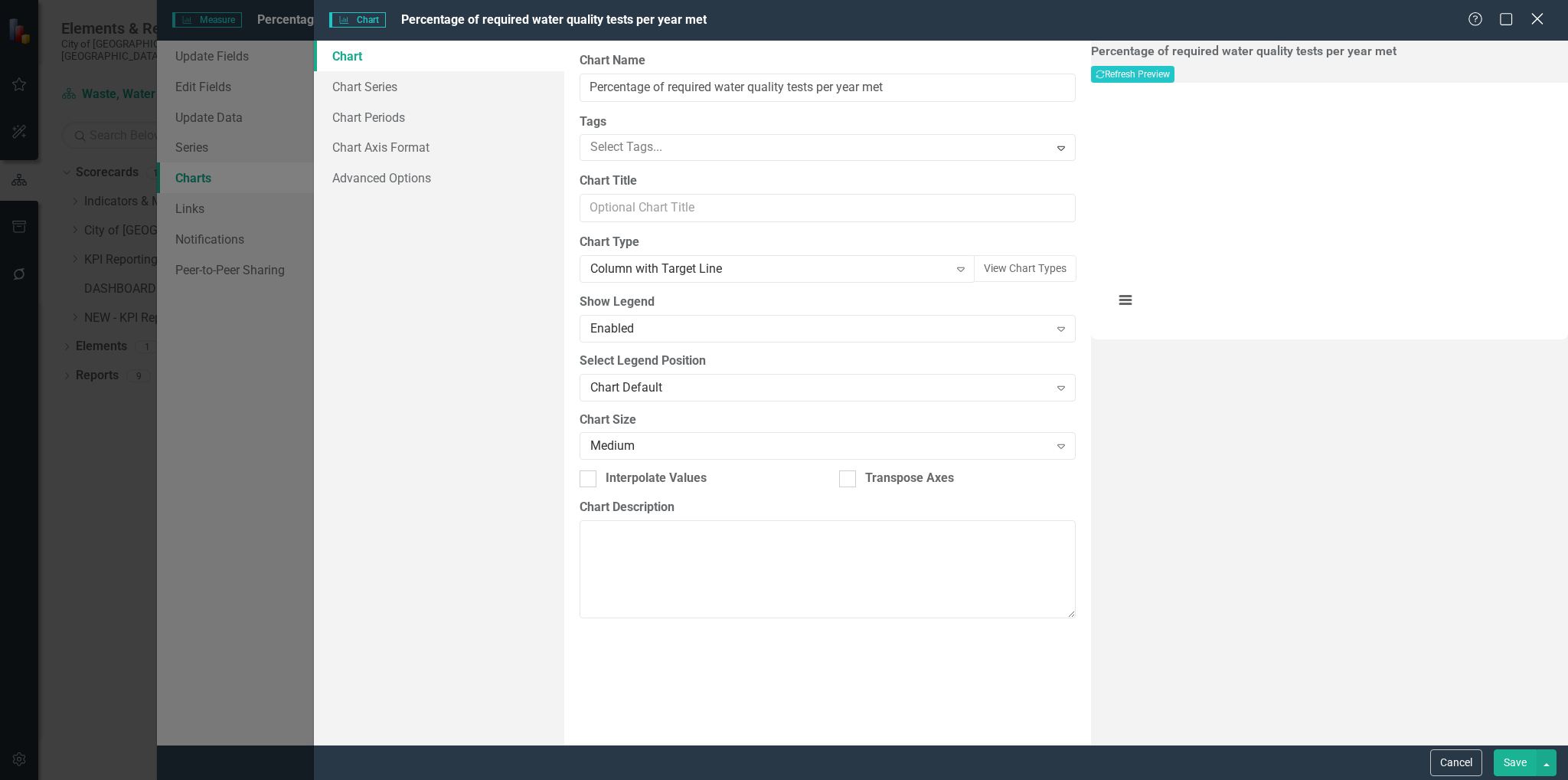
click at [1537, 16] on icon "Close" at bounding box center [1537, 19] width 19 height 15
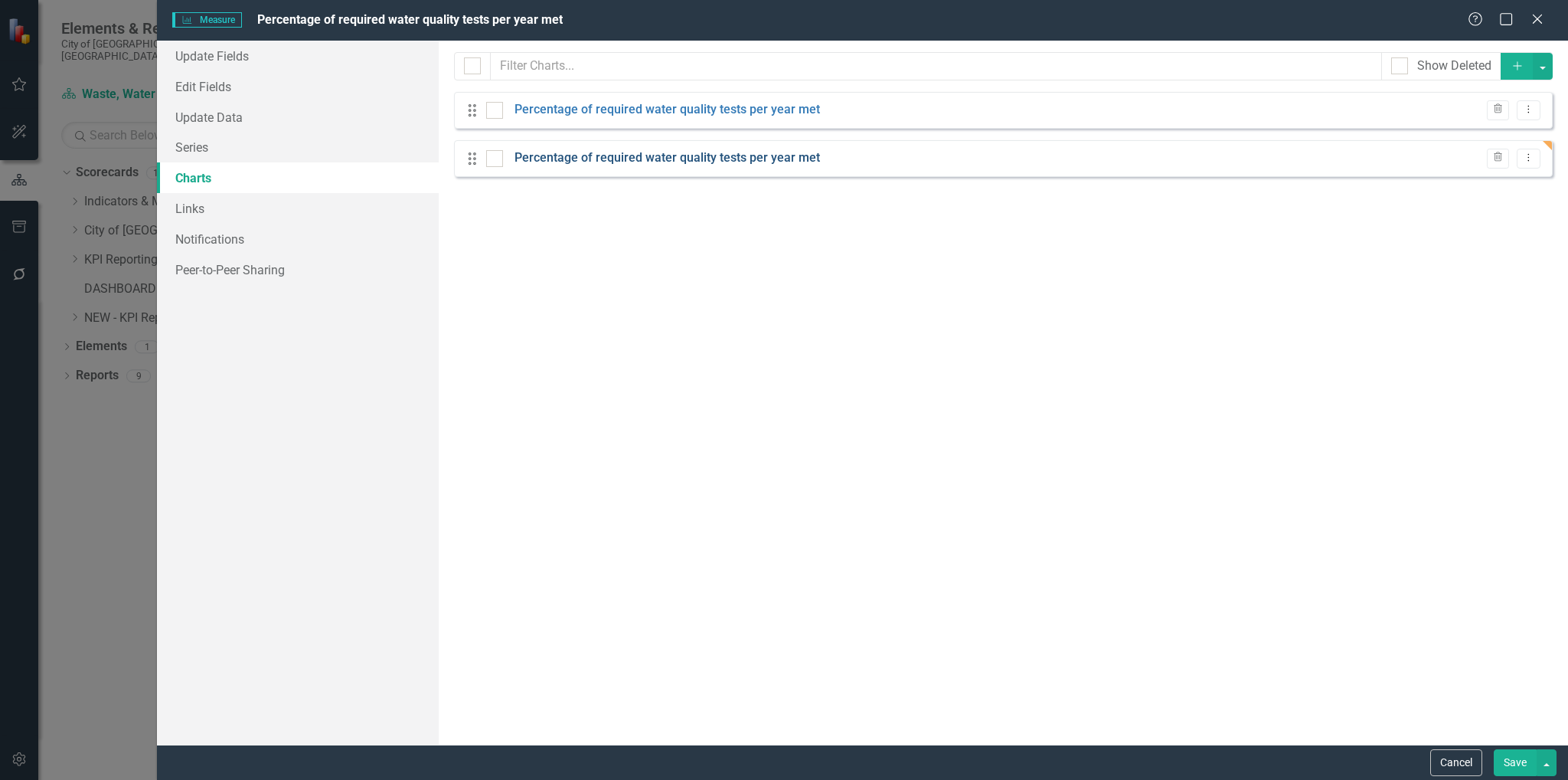
click at [691, 154] on link "Percentage of required water quality tests per year met" at bounding box center [667, 158] width 306 height 17
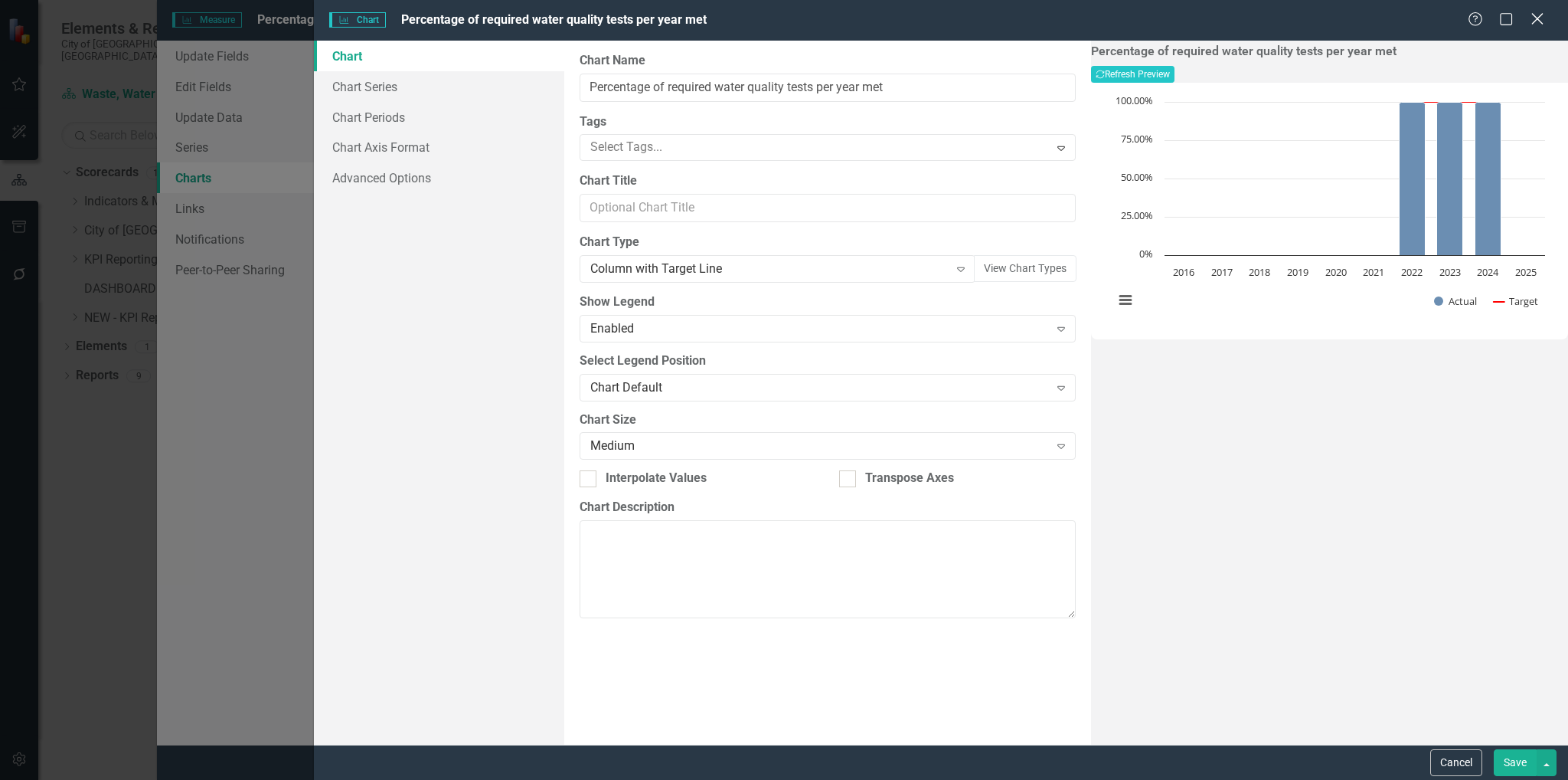
click at [1538, 20] on icon at bounding box center [1537, 19] width 12 height 12
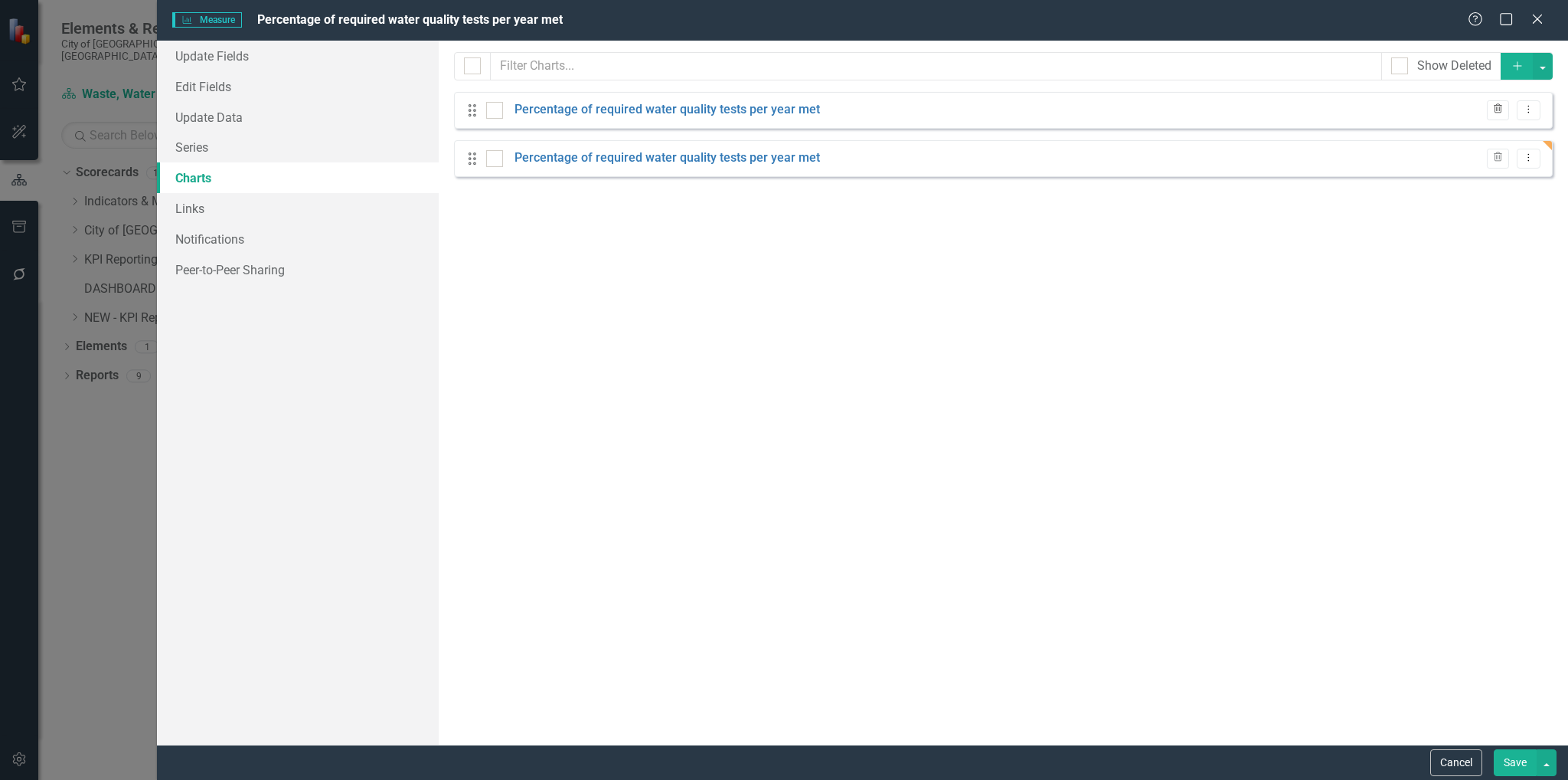
click at [1491, 103] on button "Trash" at bounding box center [1497, 110] width 22 height 20
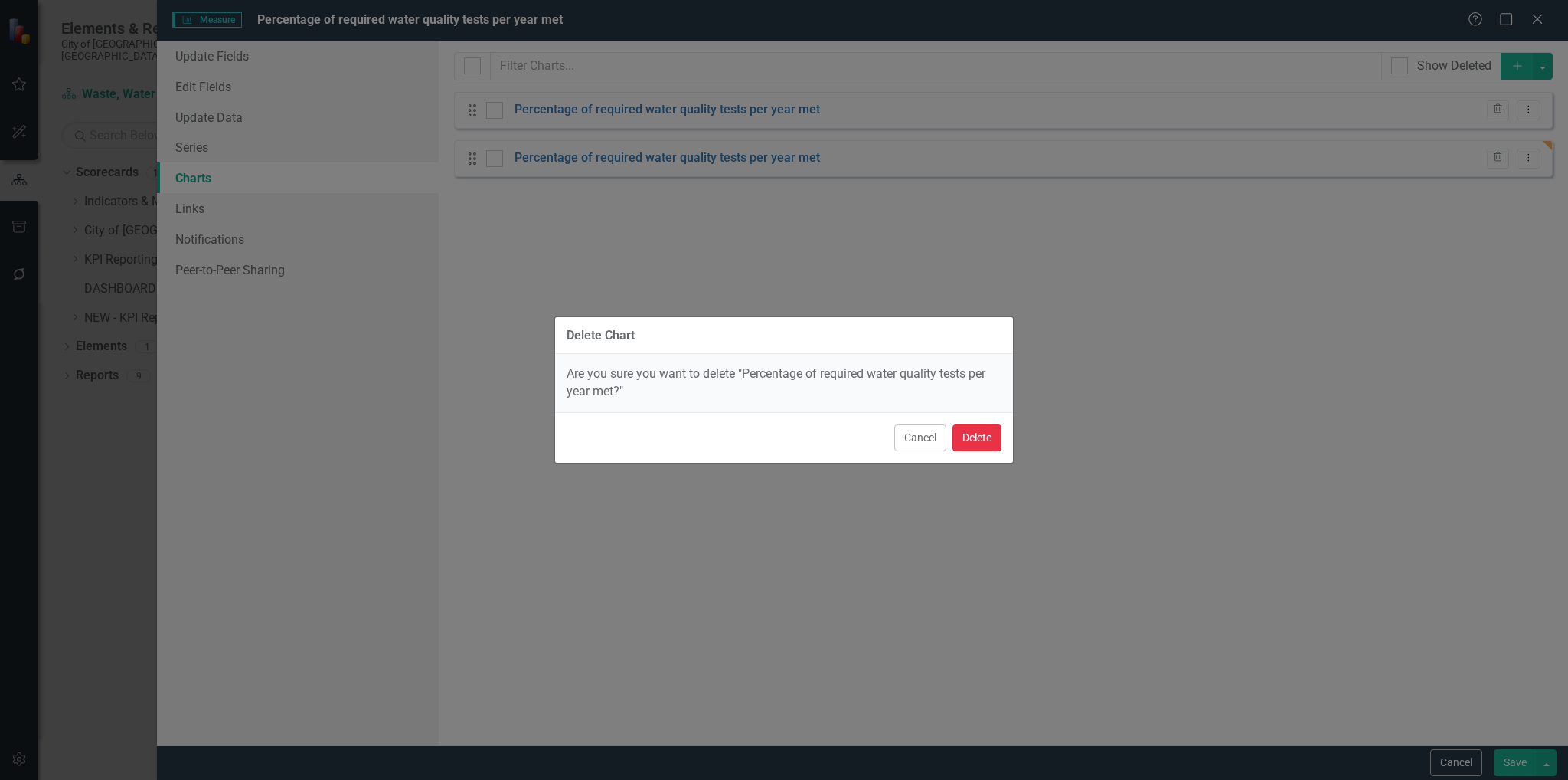
click at [986, 429] on button "Delete" at bounding box center [976, 437] width 49 height 27
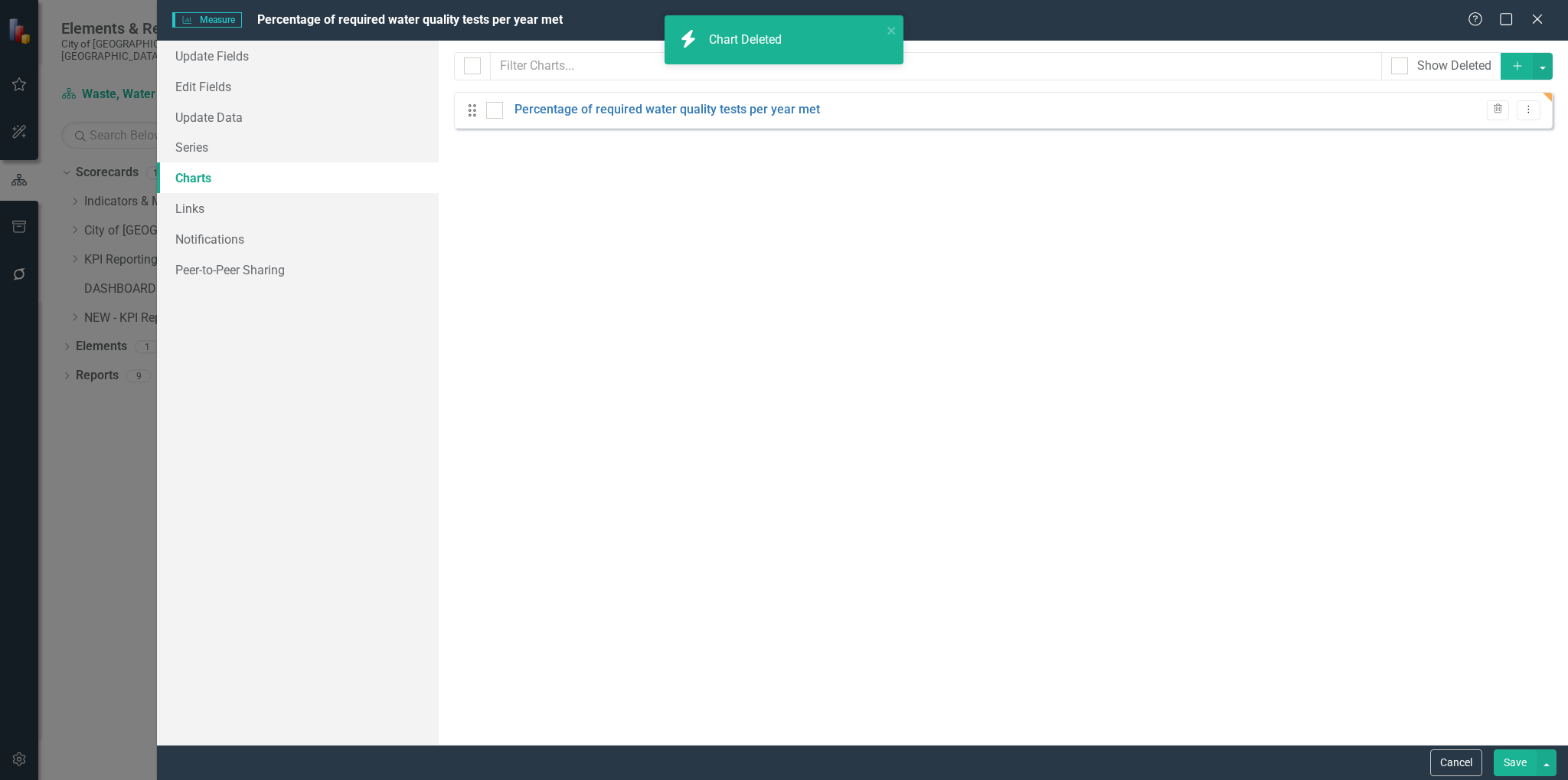
click at [1512, 760] on button "Save" at bounding box center [1515, 762] width 43 height 27
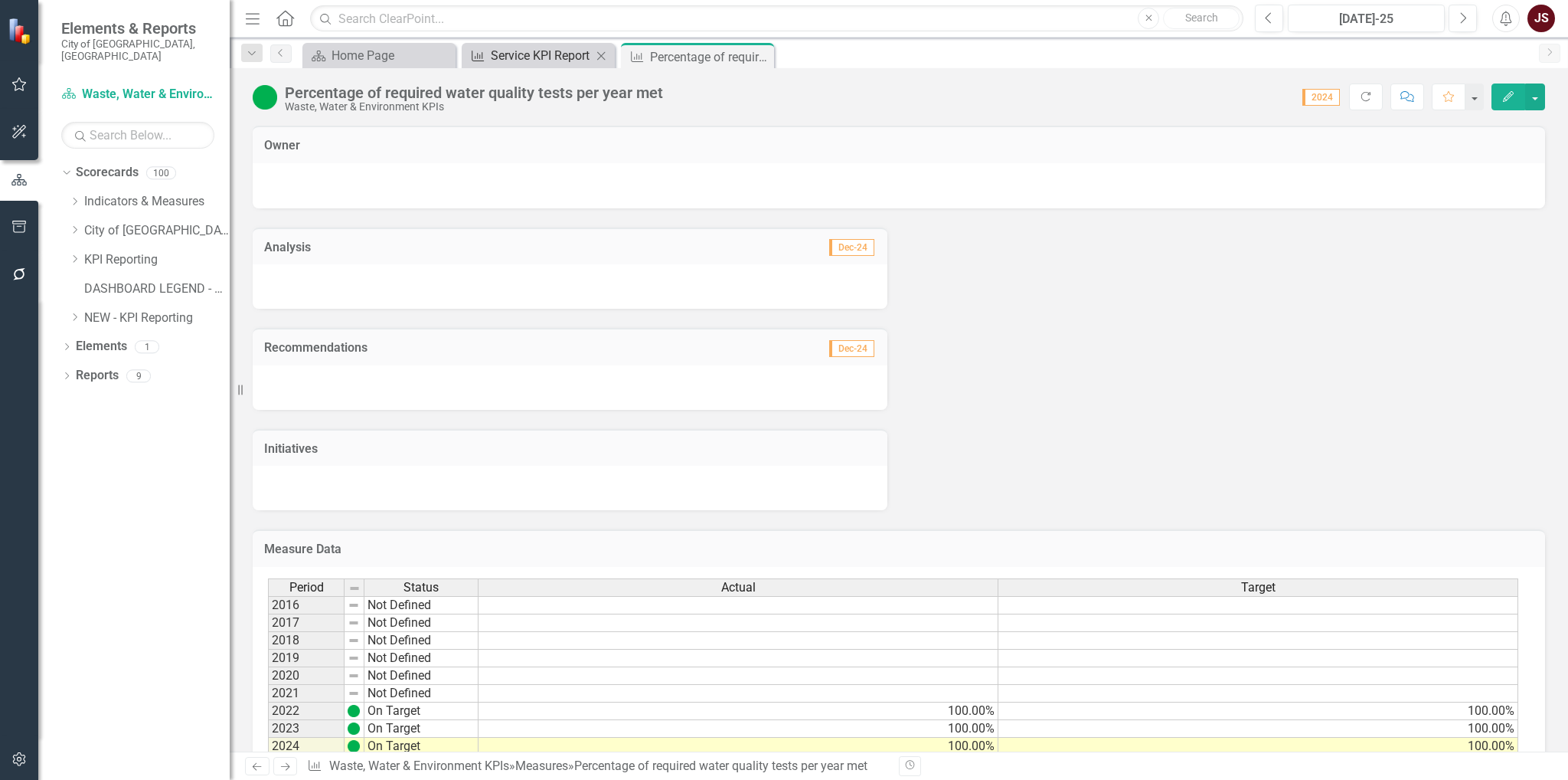
click at [516, 62] on div "Service KPI Report" at bounding box center [541, 56] width 101 height 19
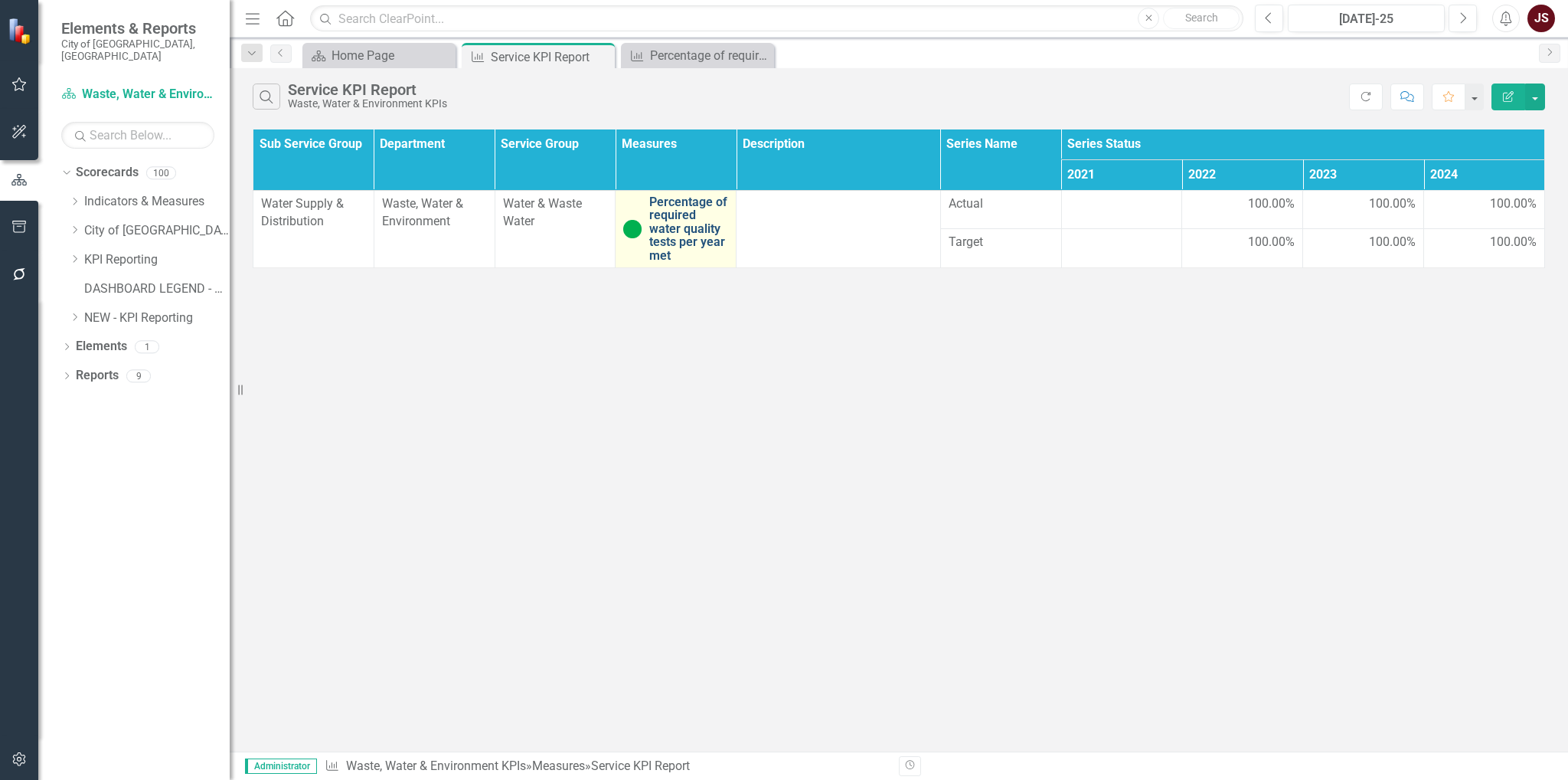
click at [677, 219] on link "Percentage of required water quality tests per year met" at bounding box center [688, 229] width 79 height 67
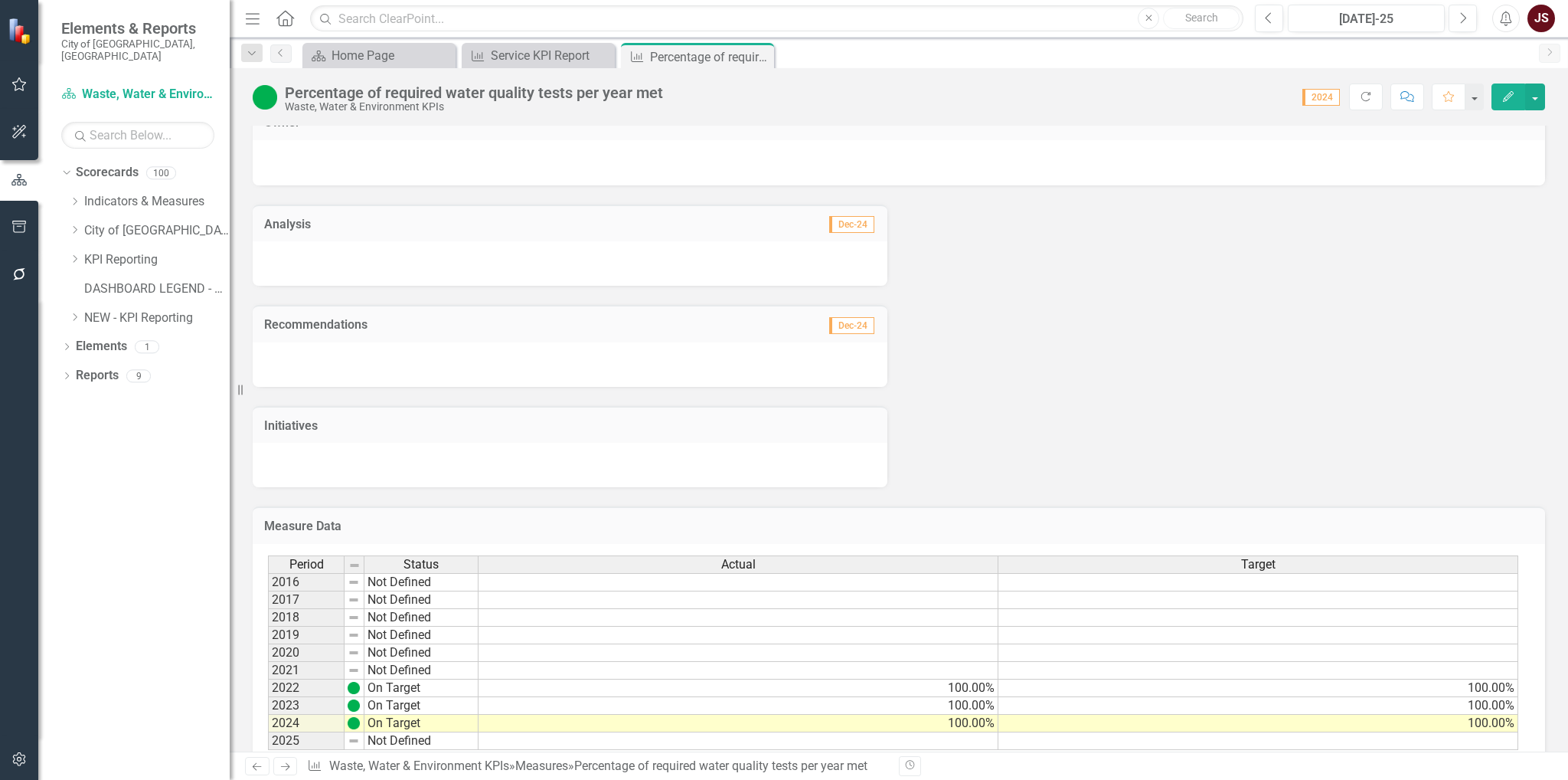
scroll to position [57, 0]
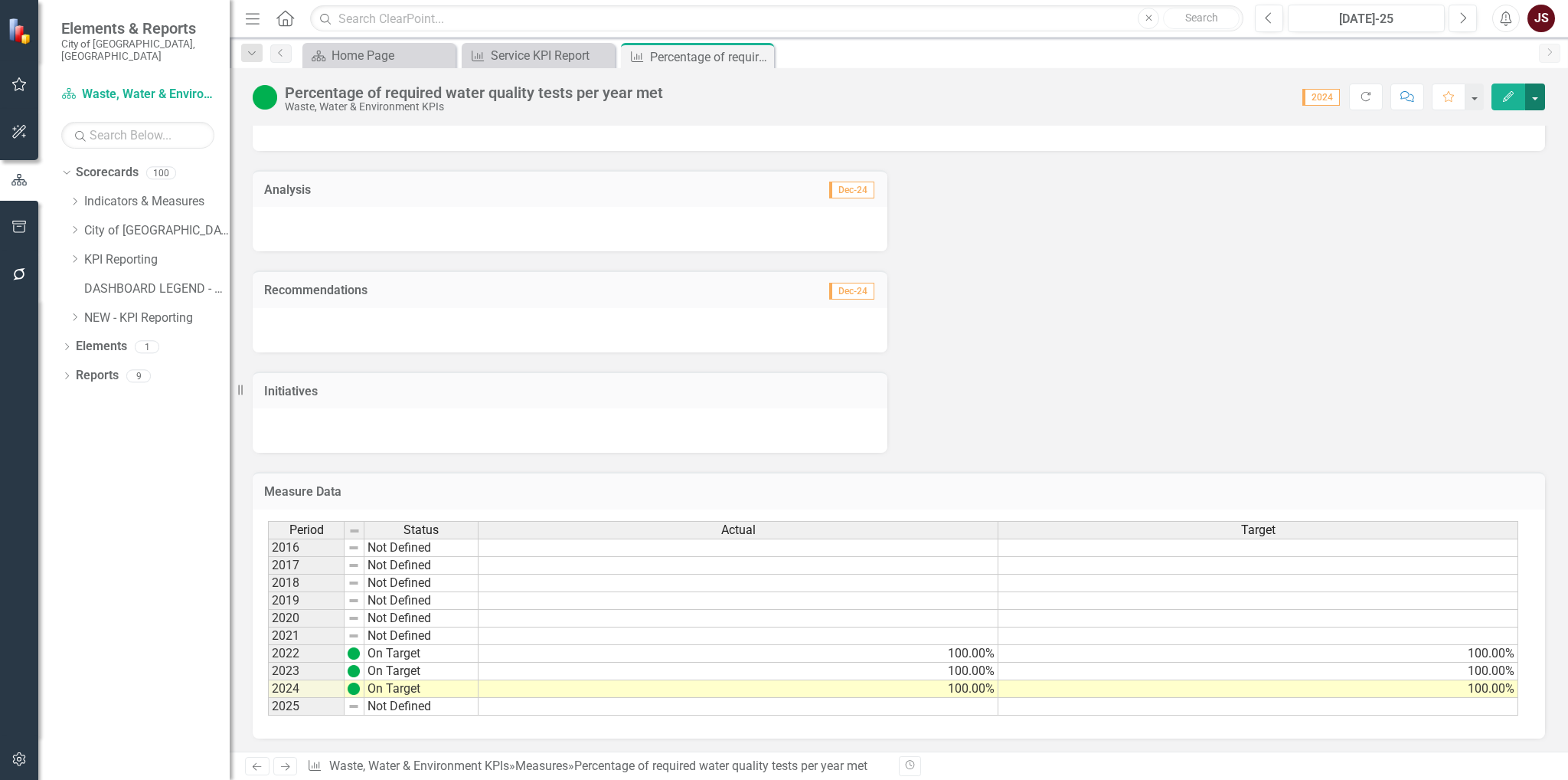
click at [1534, 86] on button "button" at bounding box center [1534, 96] width 20 height 27
click at [1502, 122] on link "Edit Edit Measure" at bounding box center [1469, 125] width 150 height 28
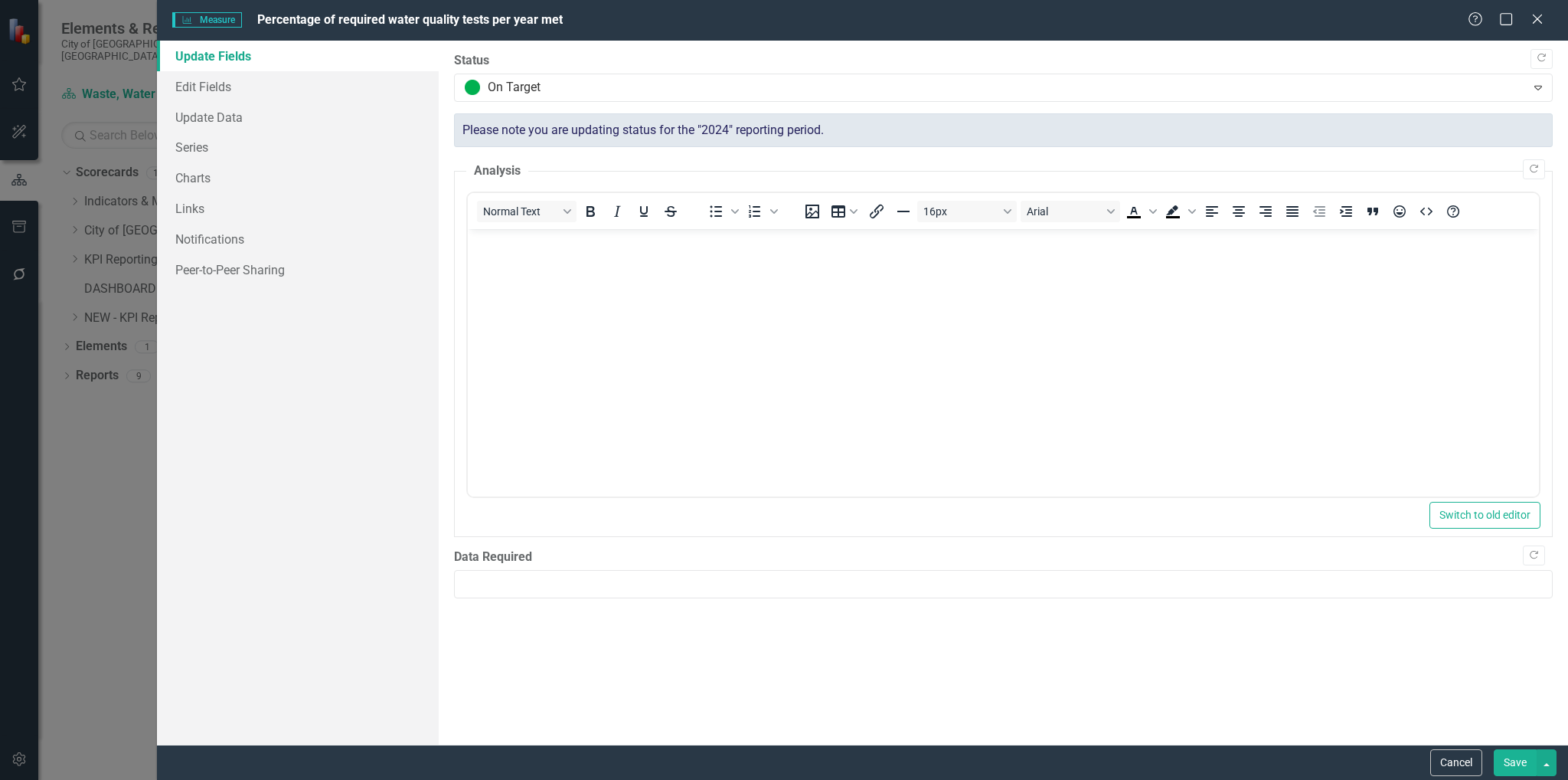
scroll to position [0, 0]
click at [248, 86] on link "Edit Fields" at bounding box center [298, 86] width 282 height 31
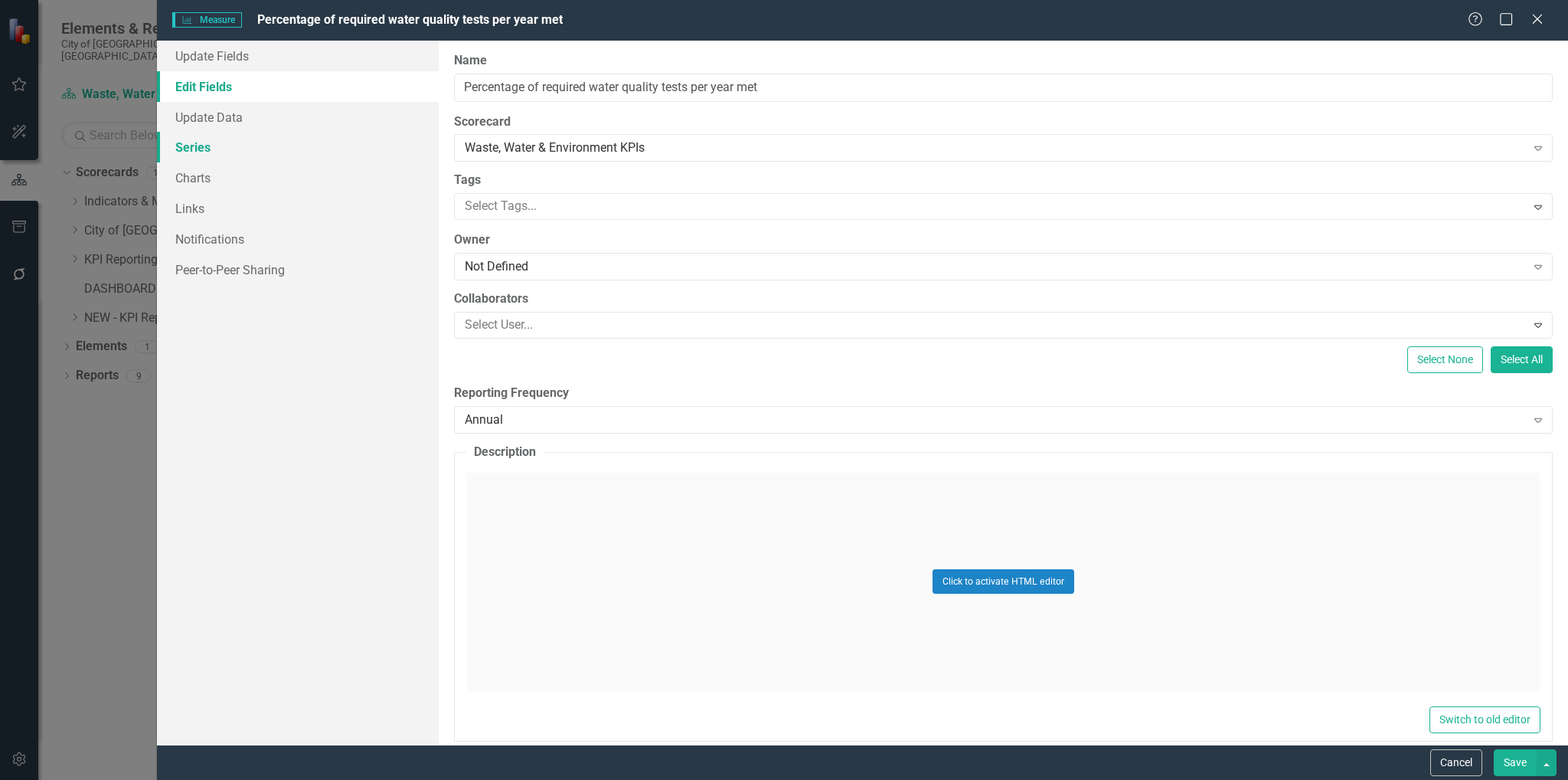
click at [196, 142] on link "Series" at bounding box center [298, 147] width 282 height 31
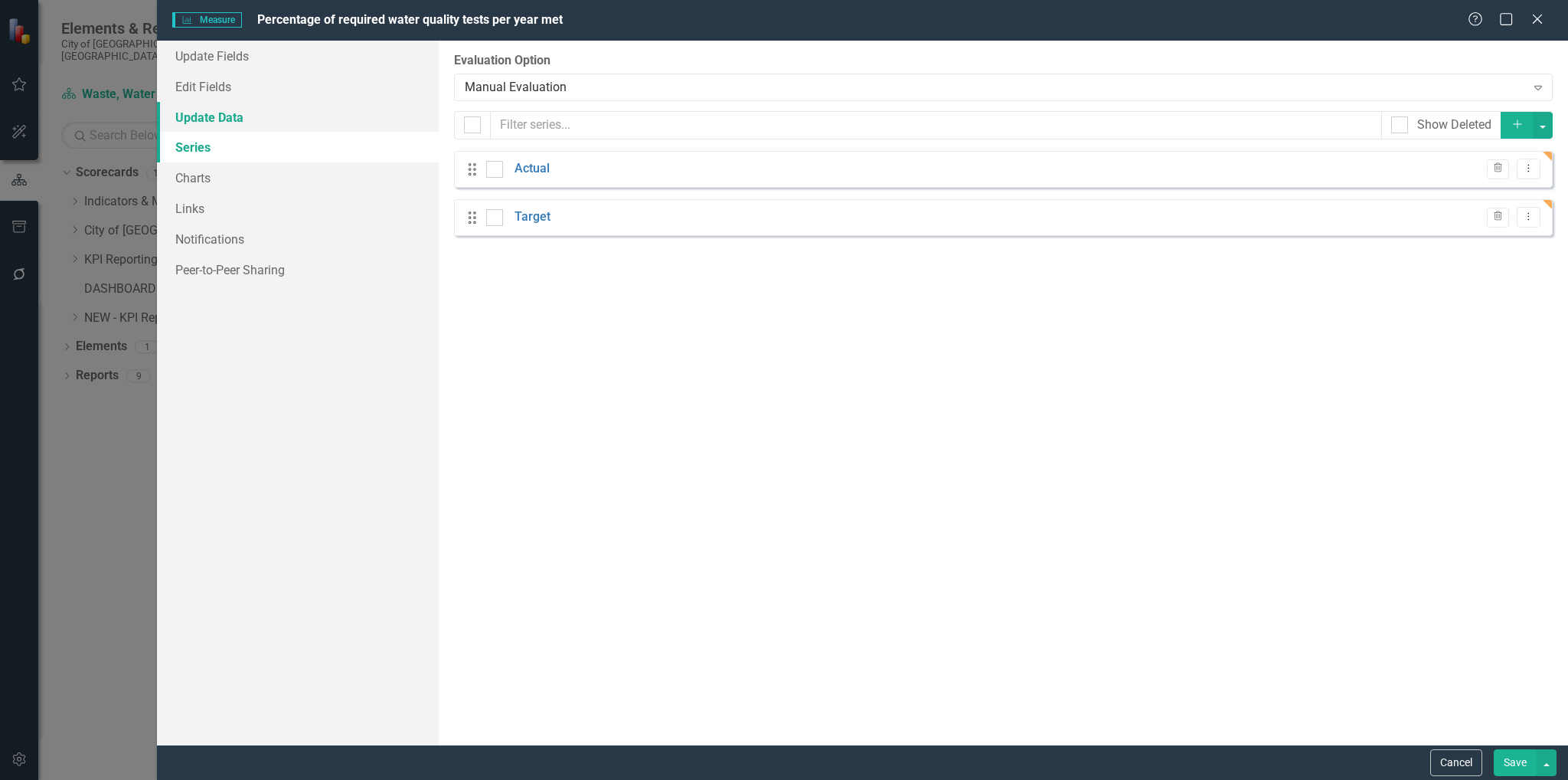
click at [219, 114] on link "Update Data" at bounding box center [298, 117] width 282 height 31
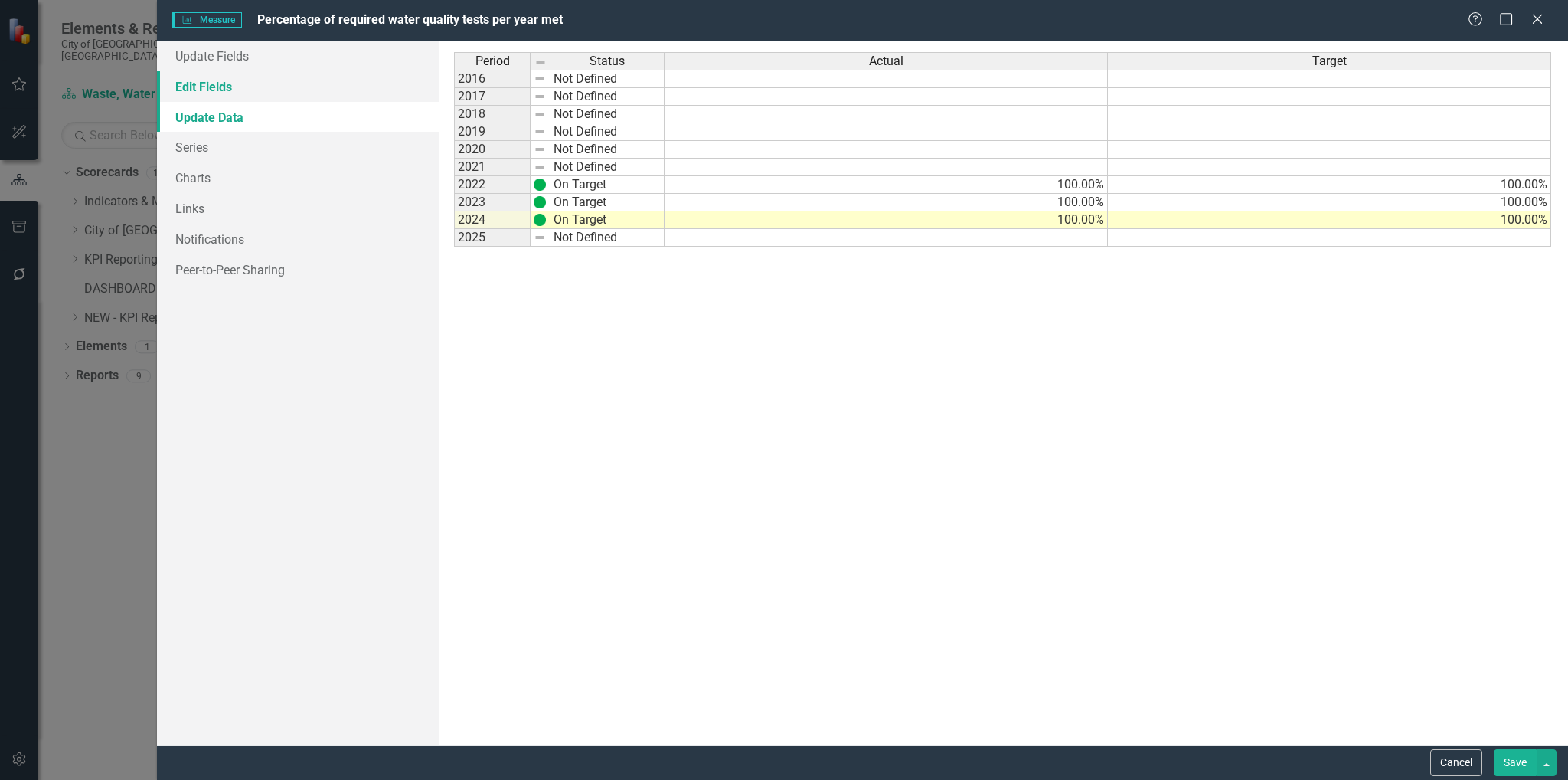
click at [230, 92] on link "Edit Fields" at bounding box center [298, 86] width 282 height 31
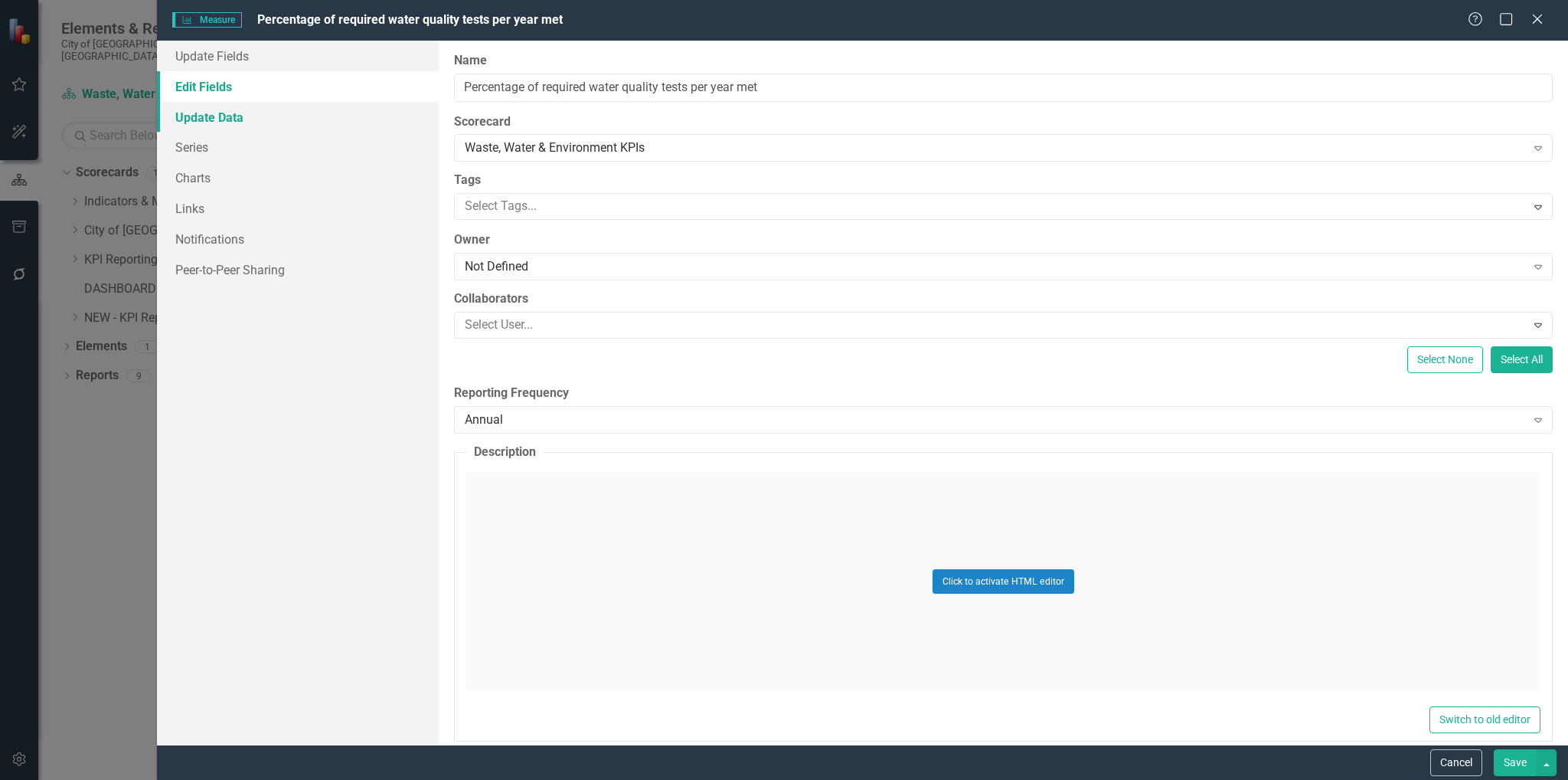
click at [215, 118] on link "Update Data" at bounding box center [298, 117] width 282 height 31
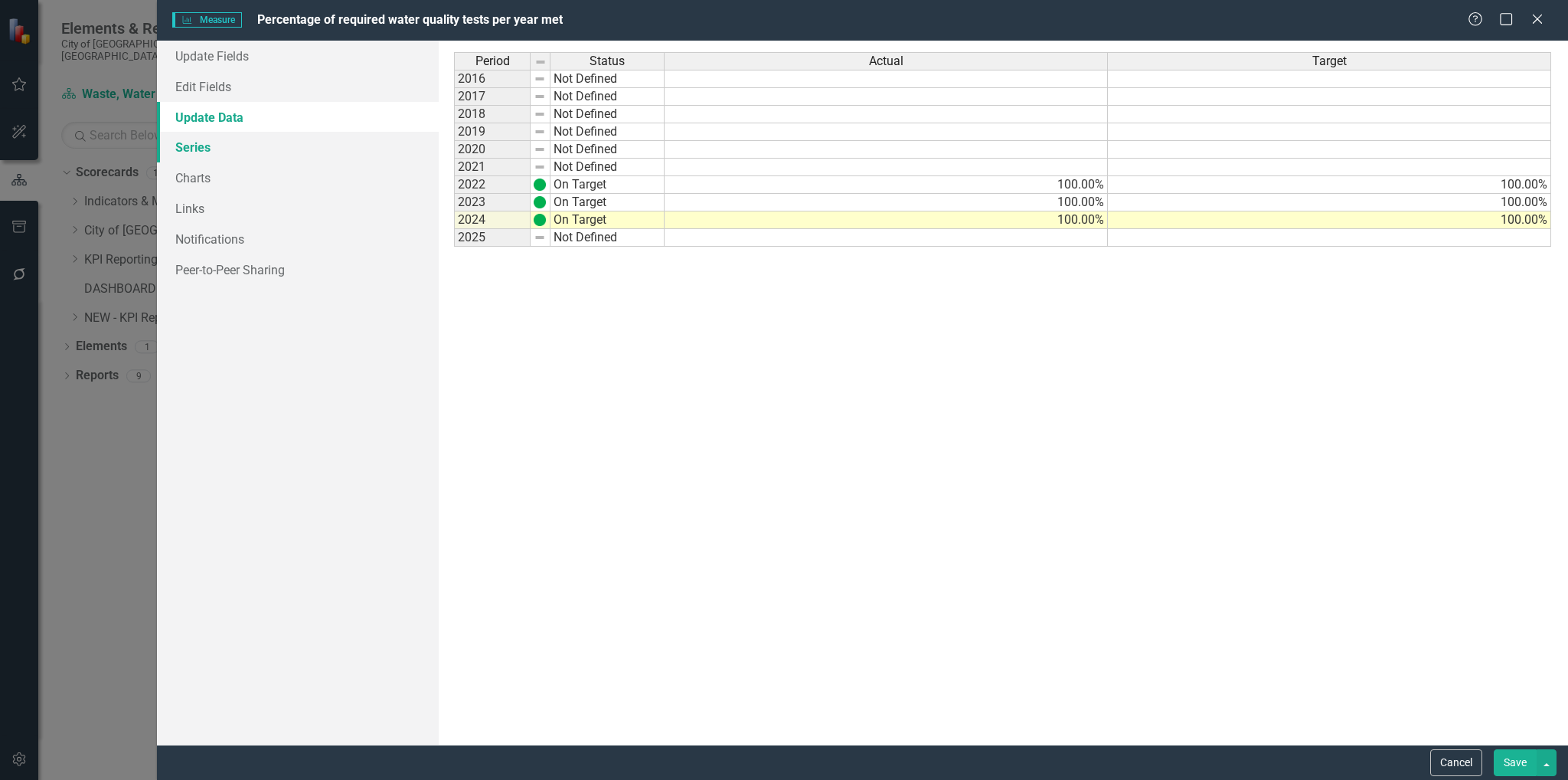
click at [191, 151] on link "Series" at bounding box center [298, 147] width 282 height 31
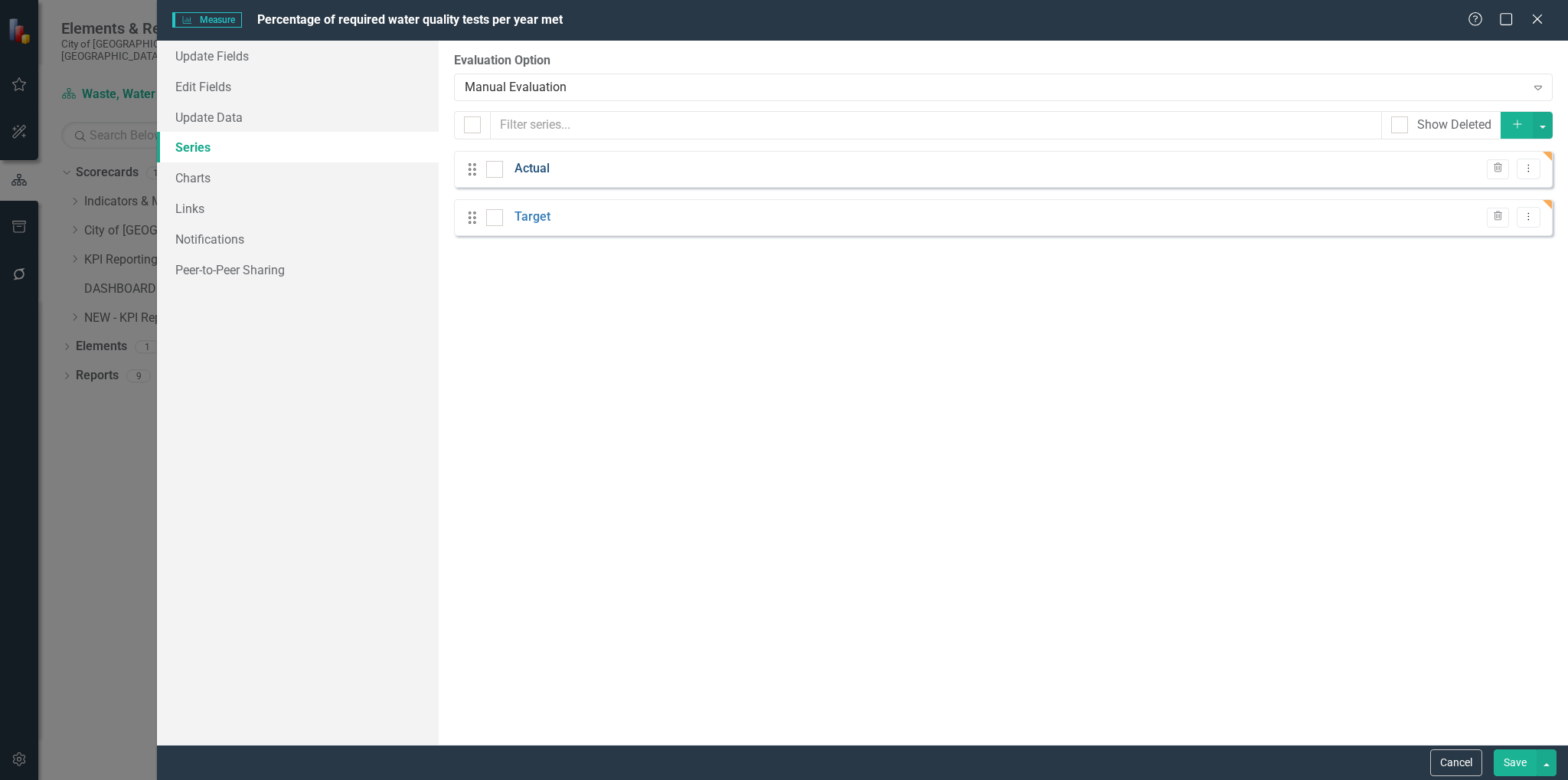
click at [539, 172] on link "Actual" at bounding box center [531, 169] width 35 height 17
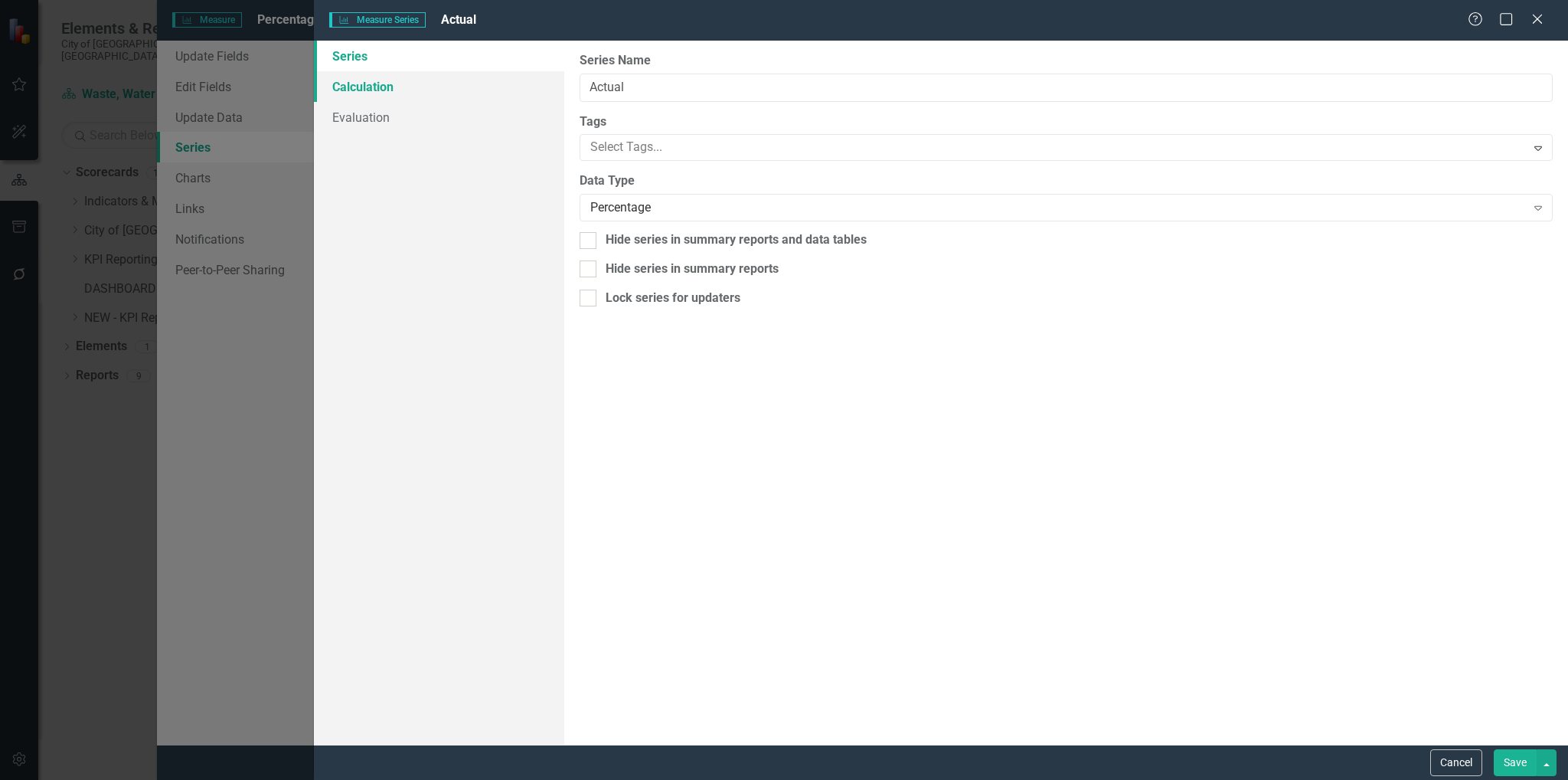
click at [372, 86] on link "Calculation" at bounding box center [440, 86] width 251 height 31
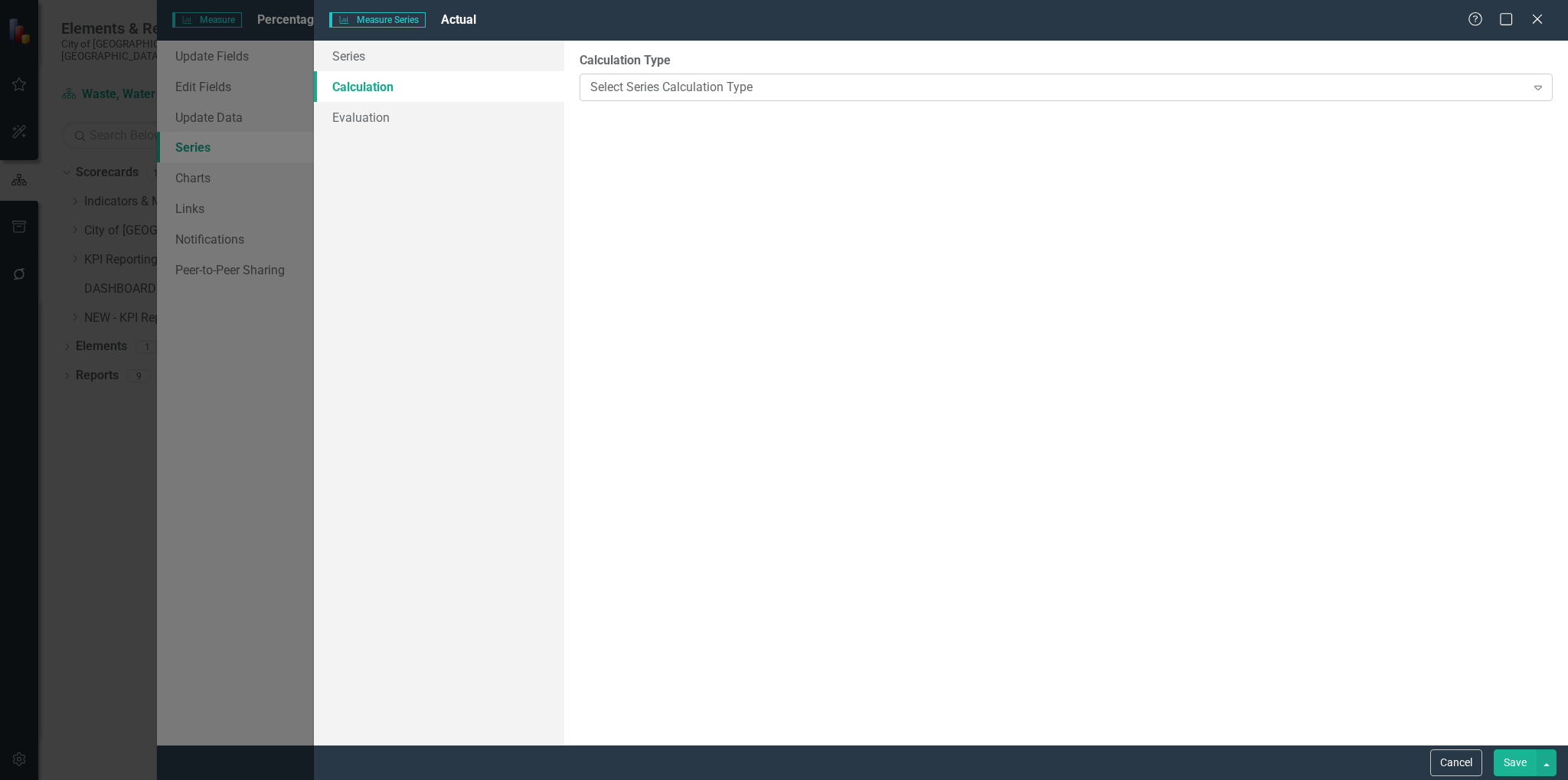
click at [870, 85] on div "Select Series Calculation Type" at bounding box center [1057, 87] width 935 height 17
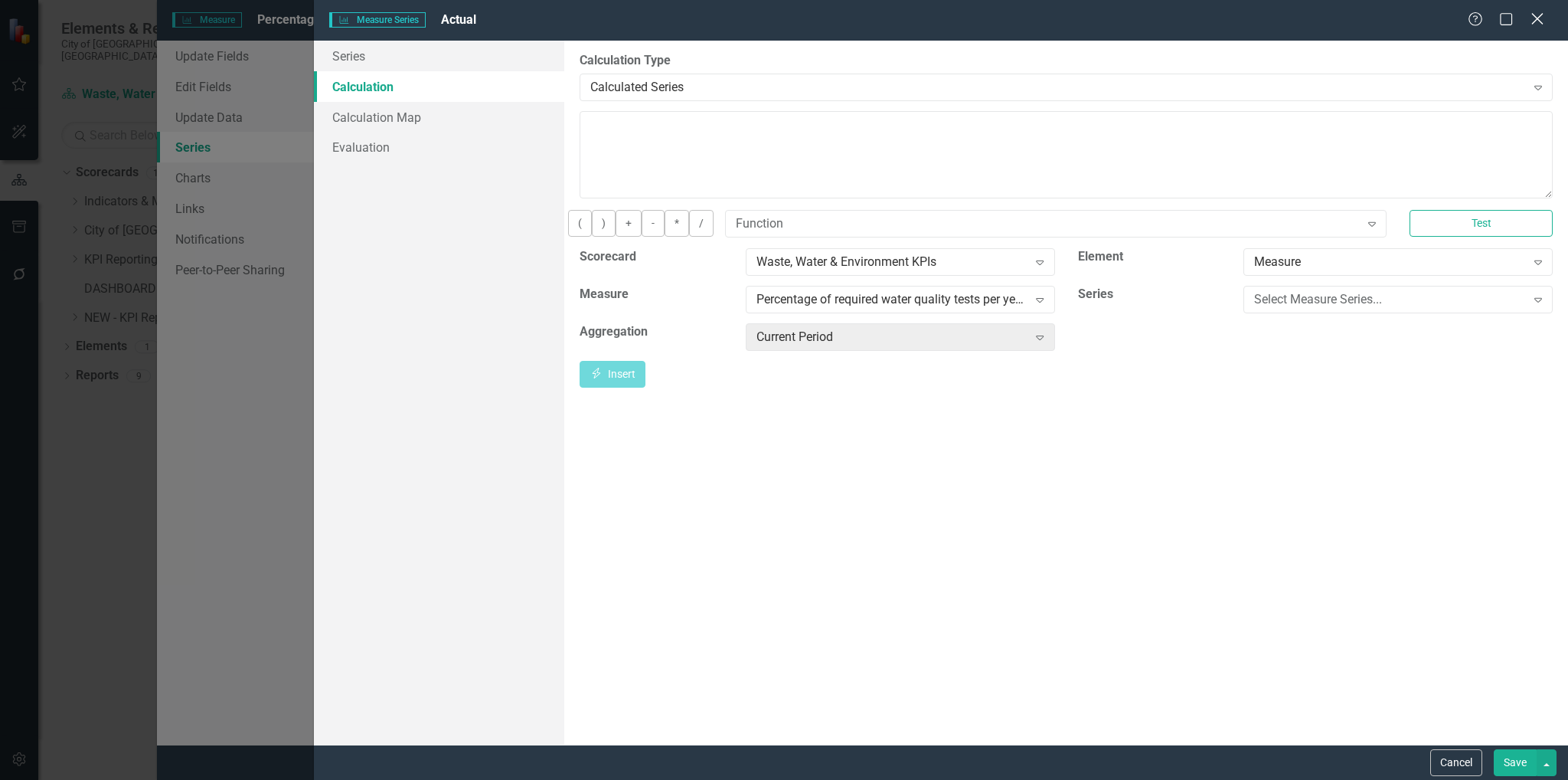
click at [1537, 20] on icon at bounding box center [1537, 19] width 12 height 12
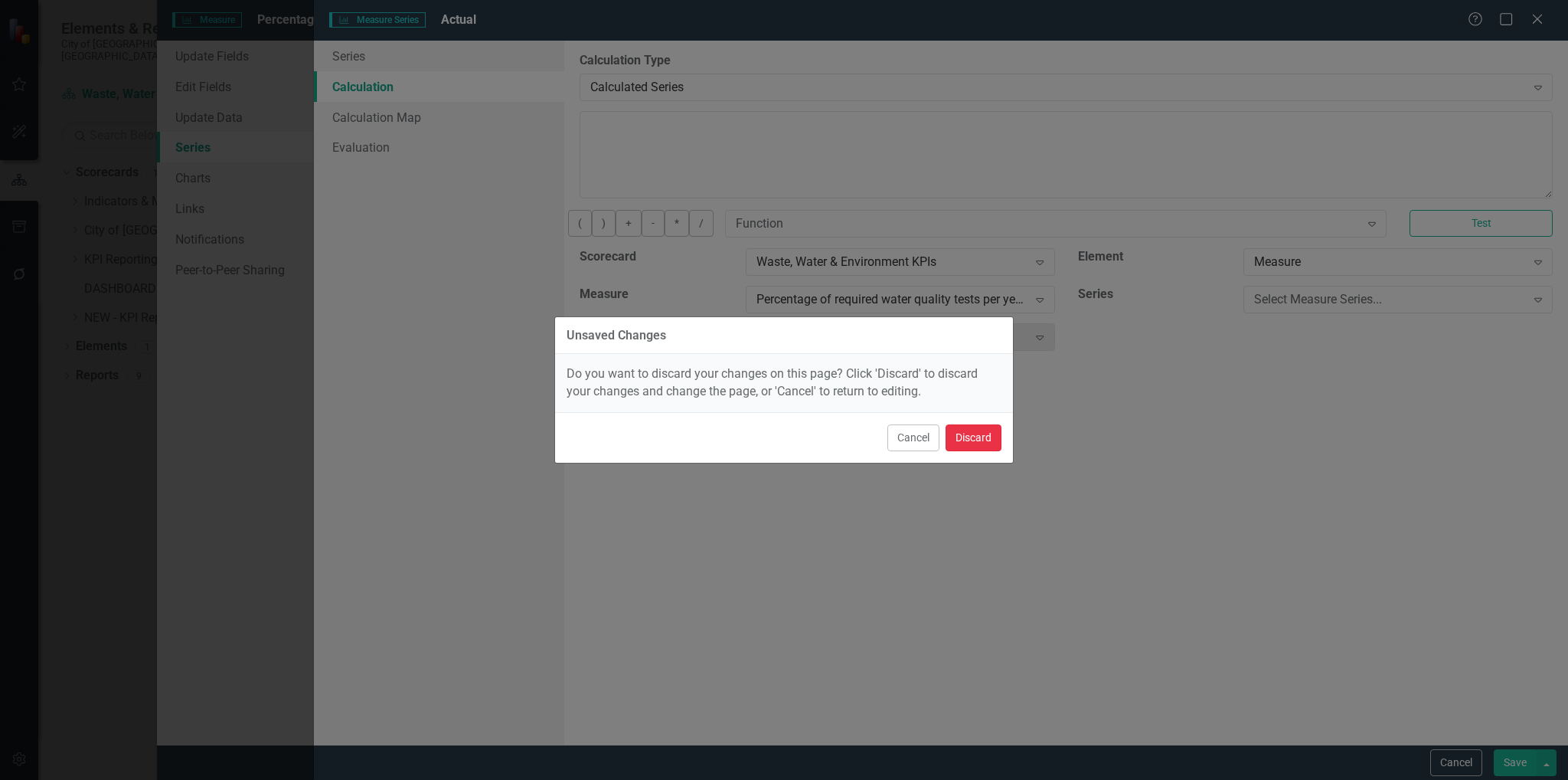
click at [983, 434] on button "Discard" at bounding box center [973, 437] width 56 height 27
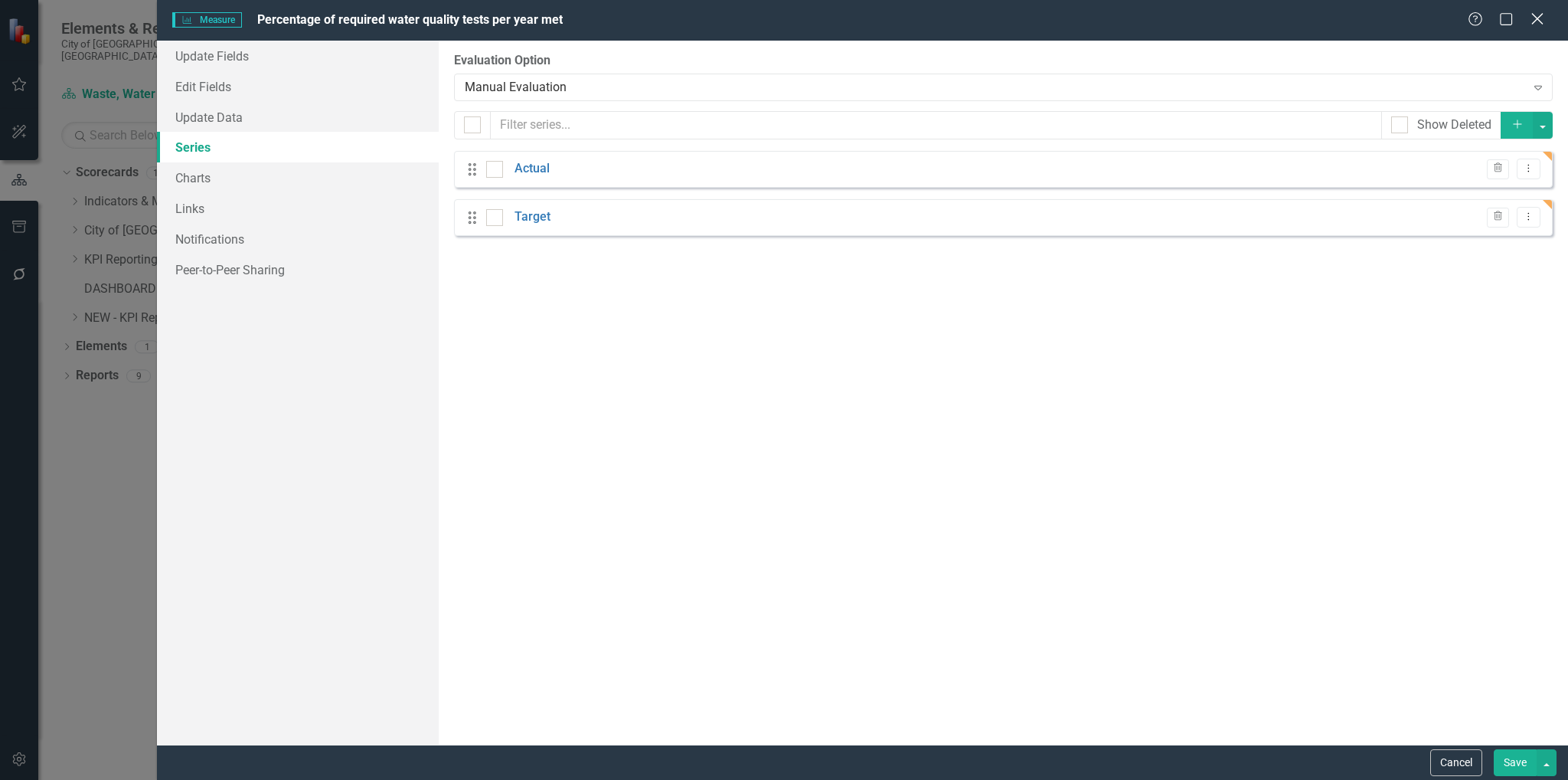
click at [1532, 16] on icon at bounding box center [1537, 19] width 12 height 12
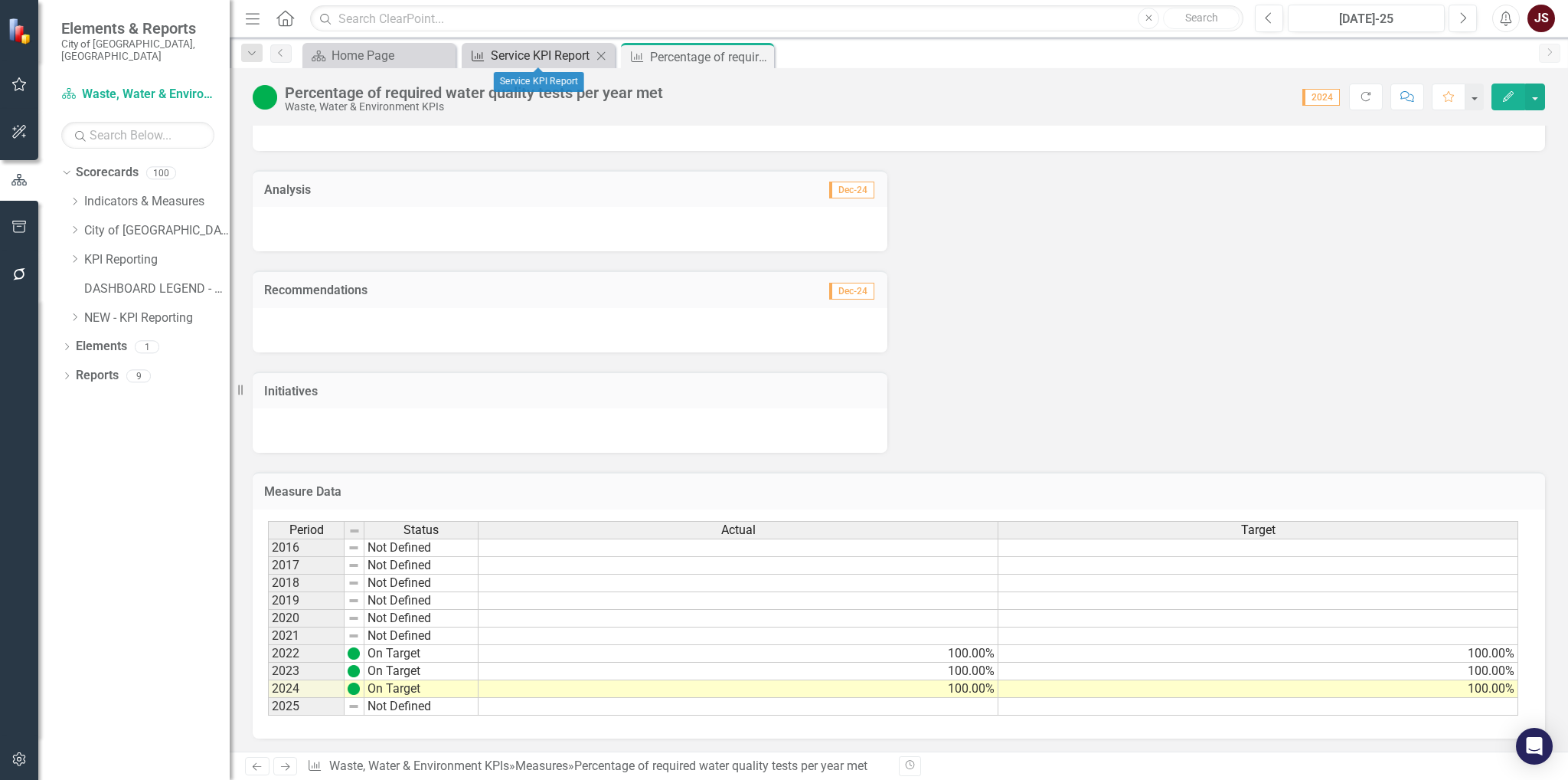
click at [541, 53] on div "Service KPI Report" at bounding box center [541, 56] width 101 height 19
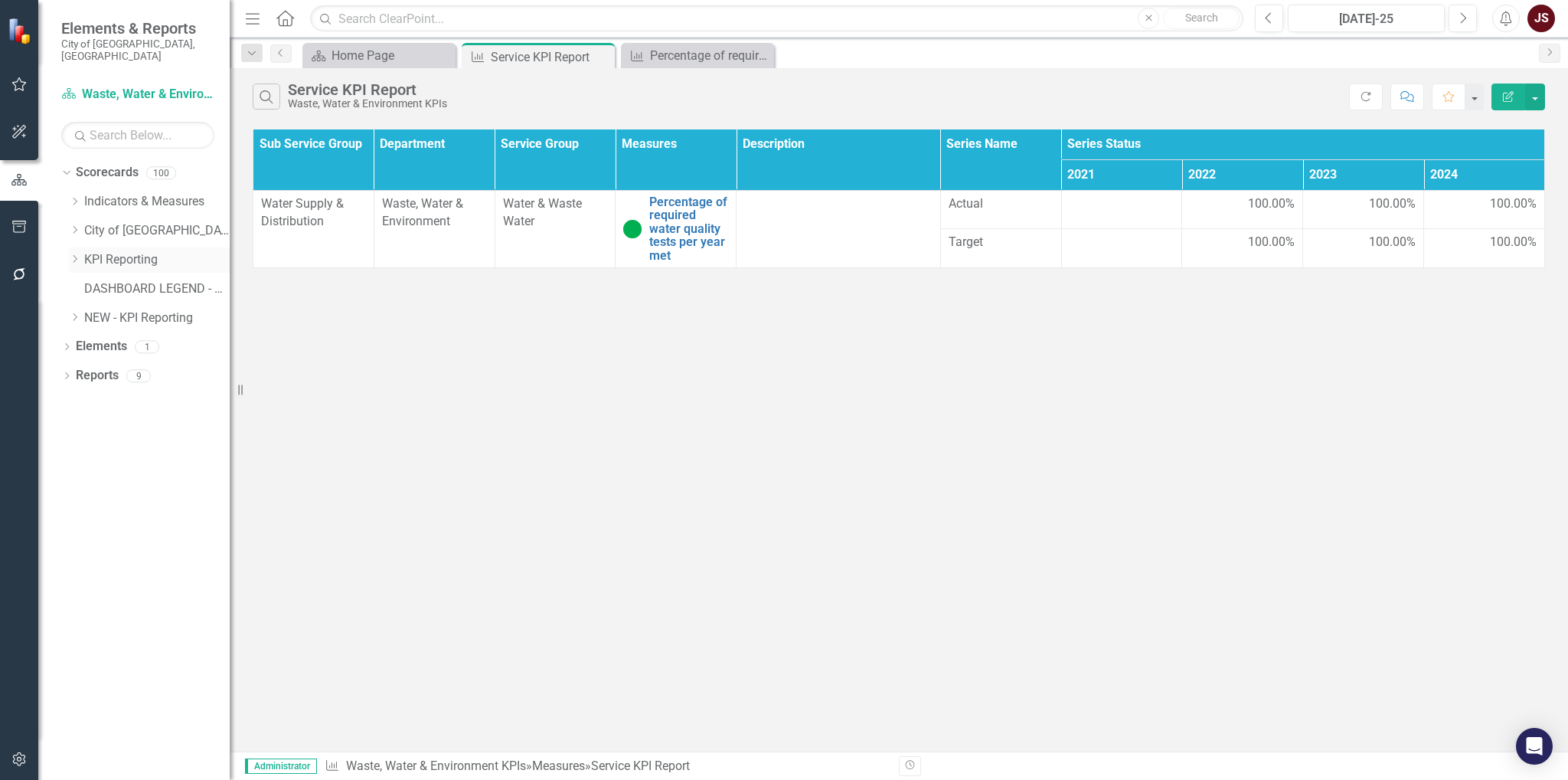
click at [71, 254] on icon "Dropdown" at bounding box center [74, 259] width 12 height 9
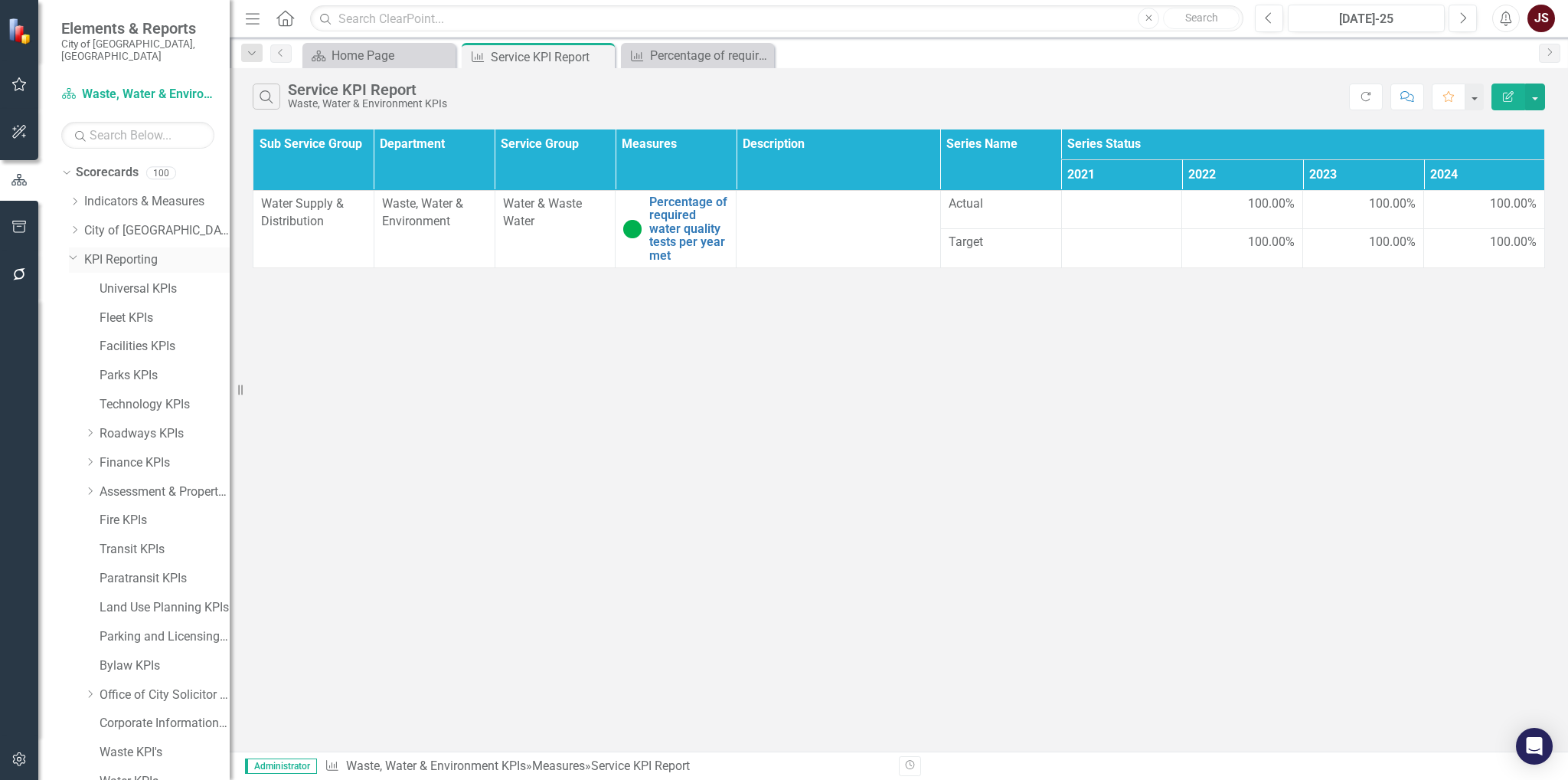
click at [71, 251] on icon "Dropdown" at bounding box center [74, 256] width 9 height 12
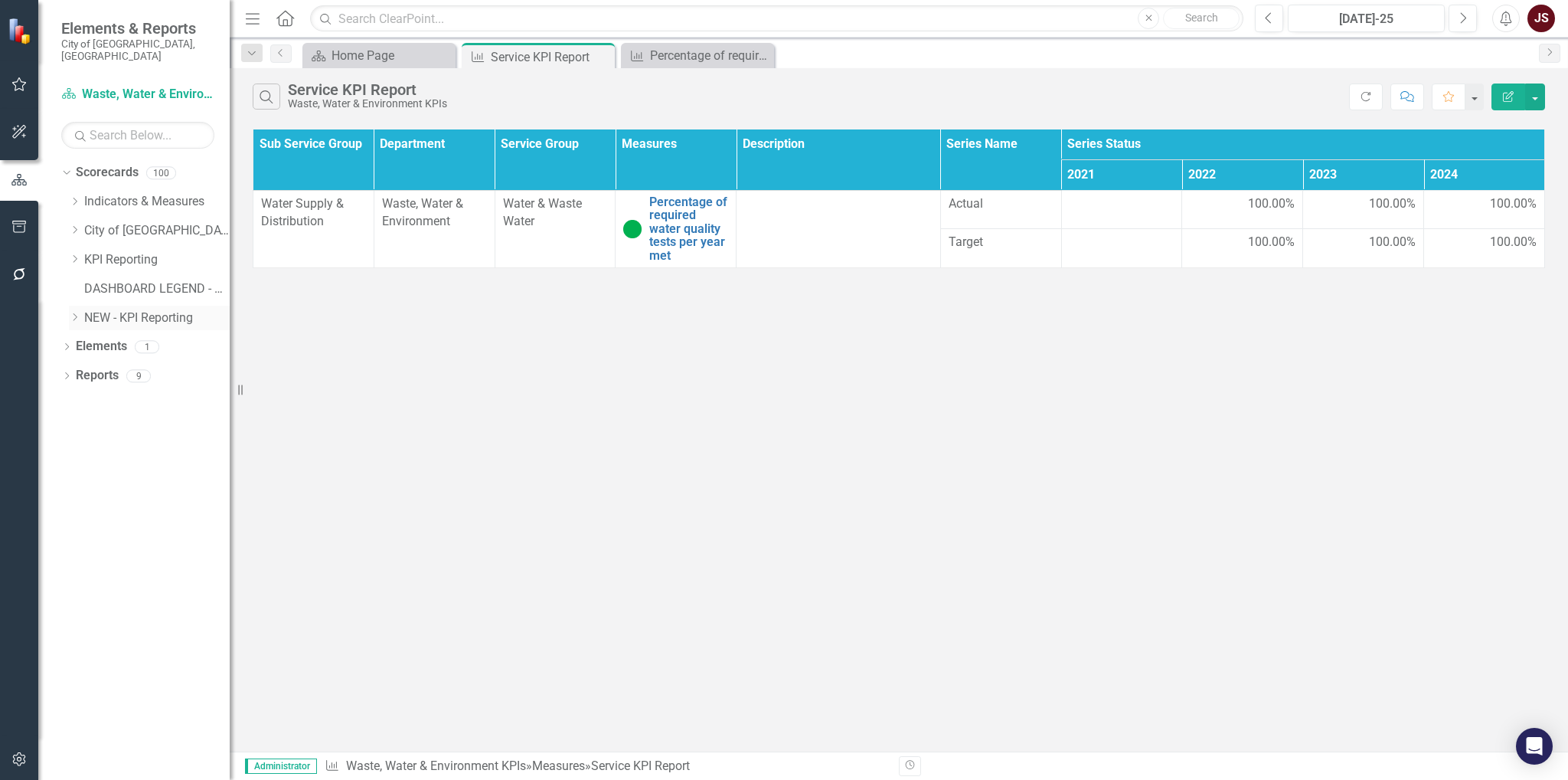
click at [76, 313] on icon "Dropdown" at bounding box center [74, 317] width 12 height 9
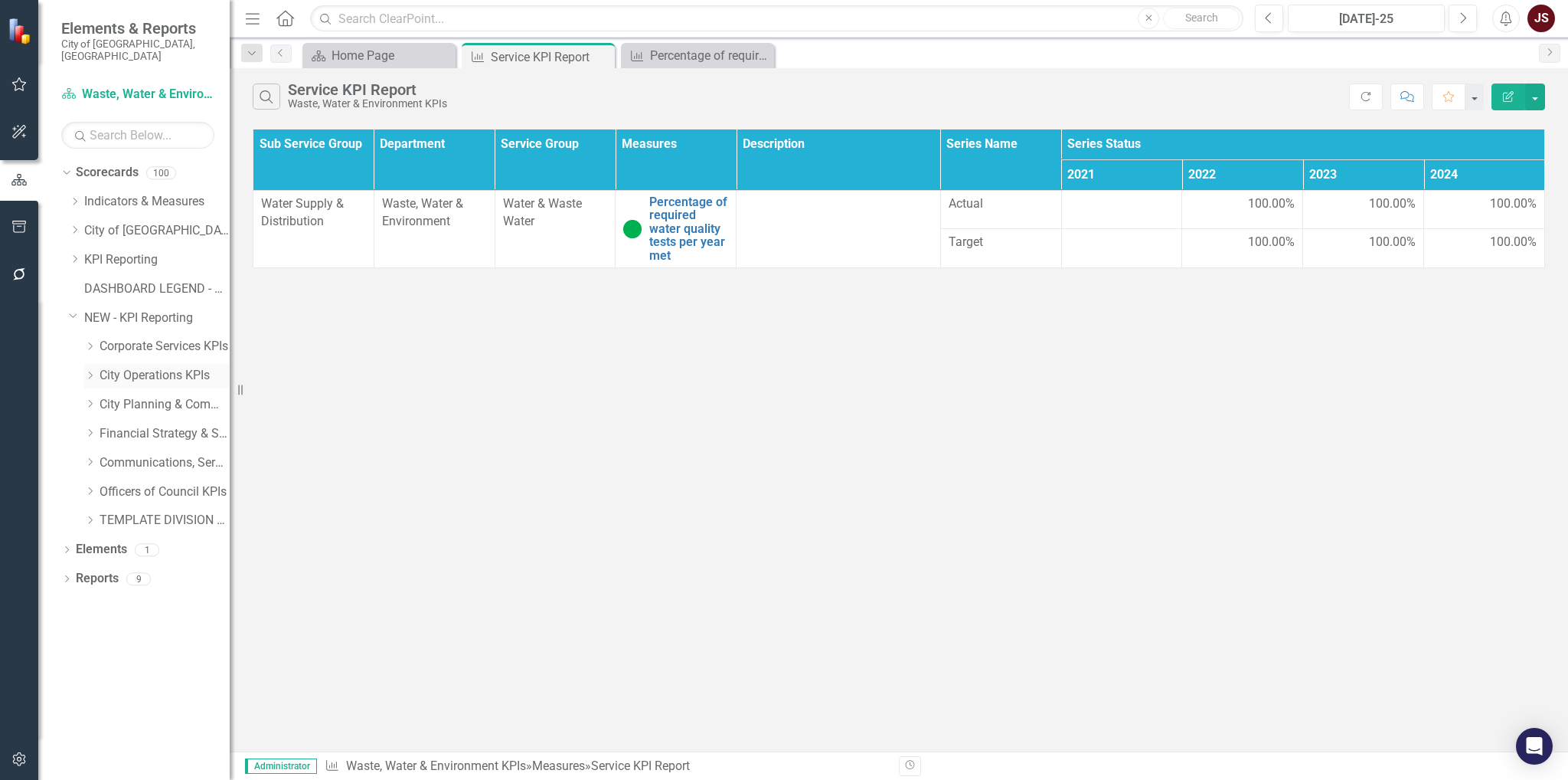
click at [88, 371] on icon "Dropdown" at bounding box center [89, 375] width 12 height 9
click at [125, 396] on link "Transit KPIs" at bounding box center [172, 405] width 115 height 17
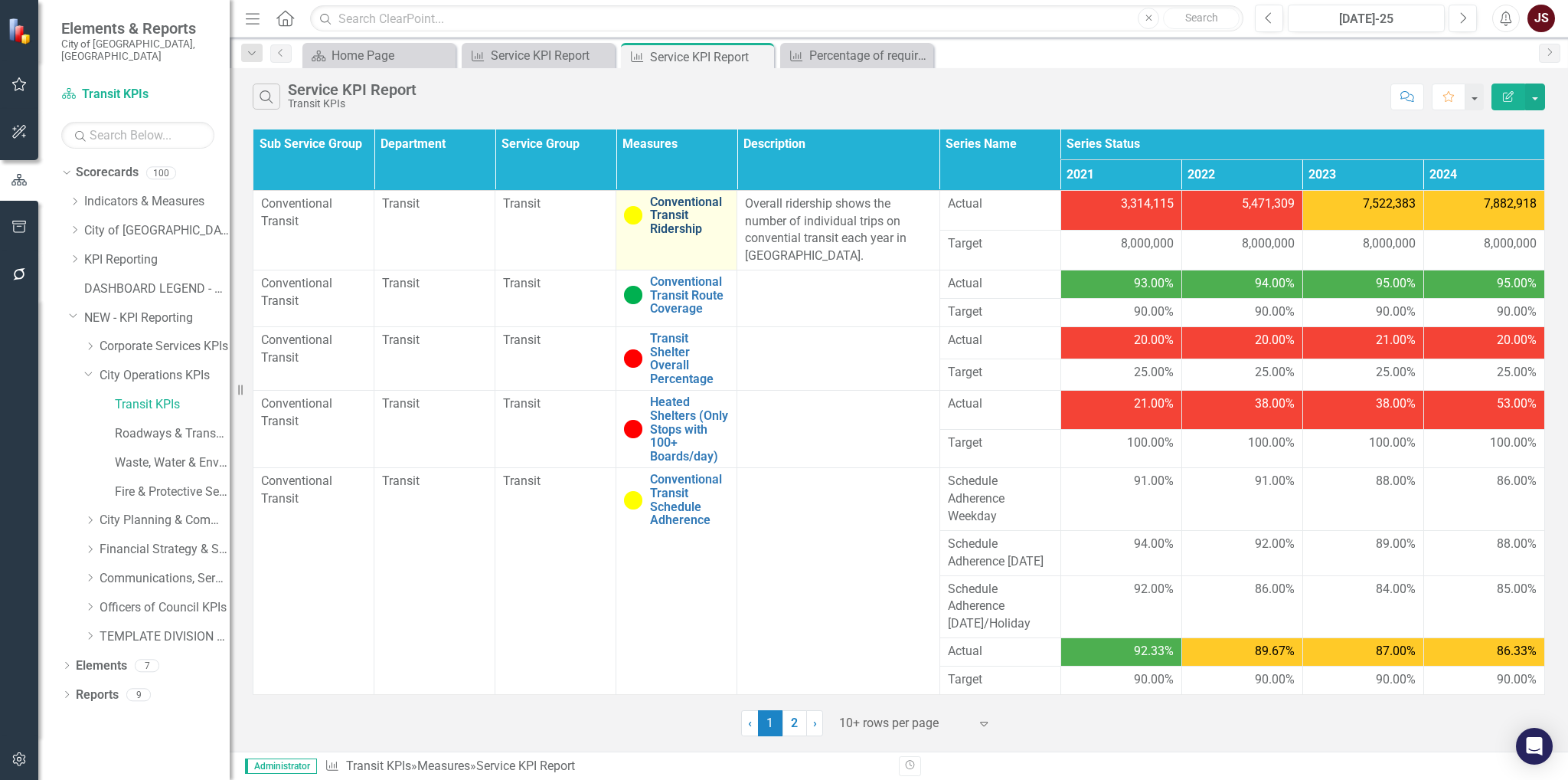
click at [697, 208] on link "Conventional Transit Ridership" at bounding box center [689, 216] width 79 height 41
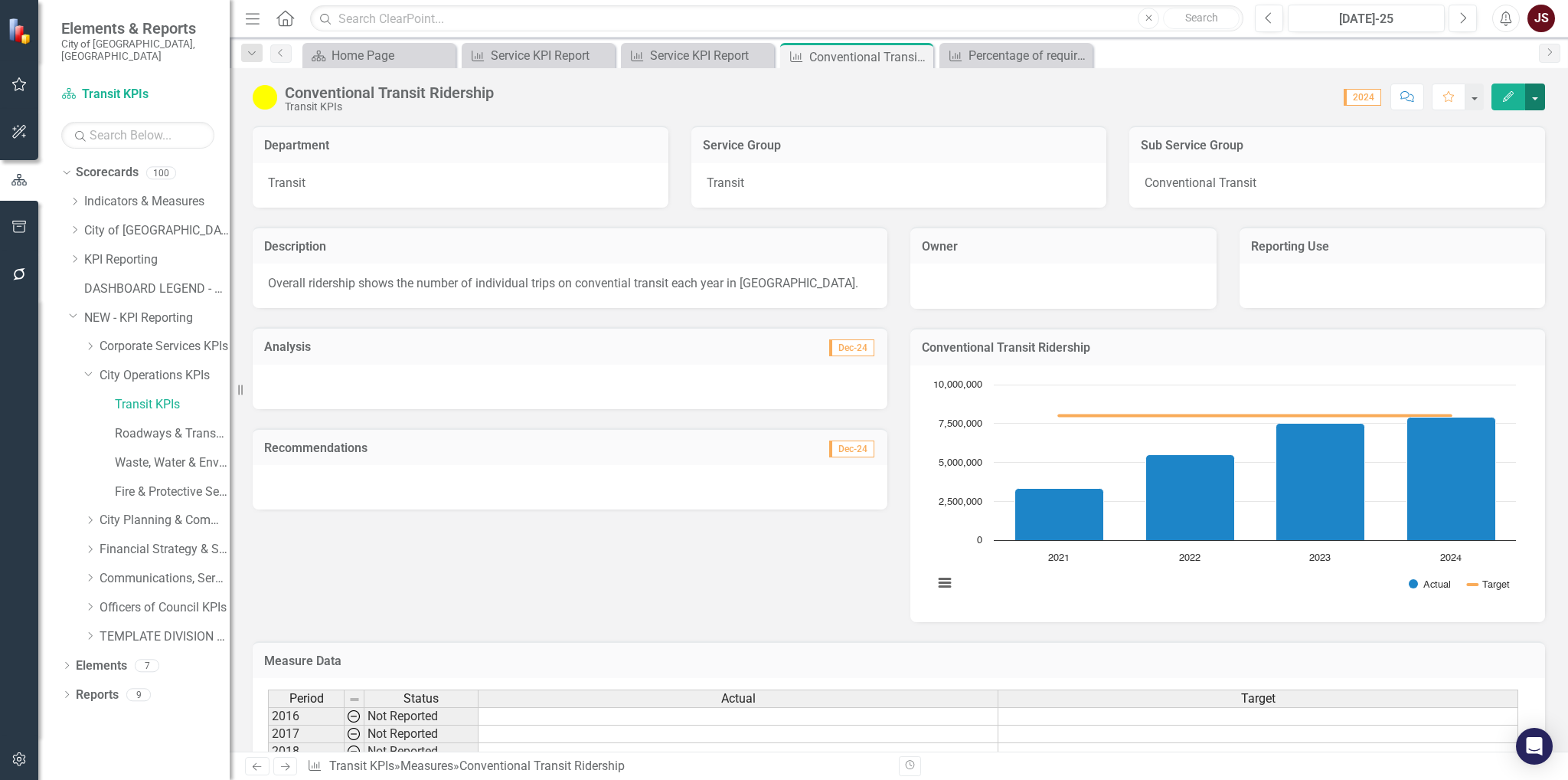
click at [1542, 96] on button "button" at bounding box center [1534, 96] width 20 height 27
click at [1490, 126] on link "Edit Edit Measure" at bounding box center [1469, 125] width 150 height 28
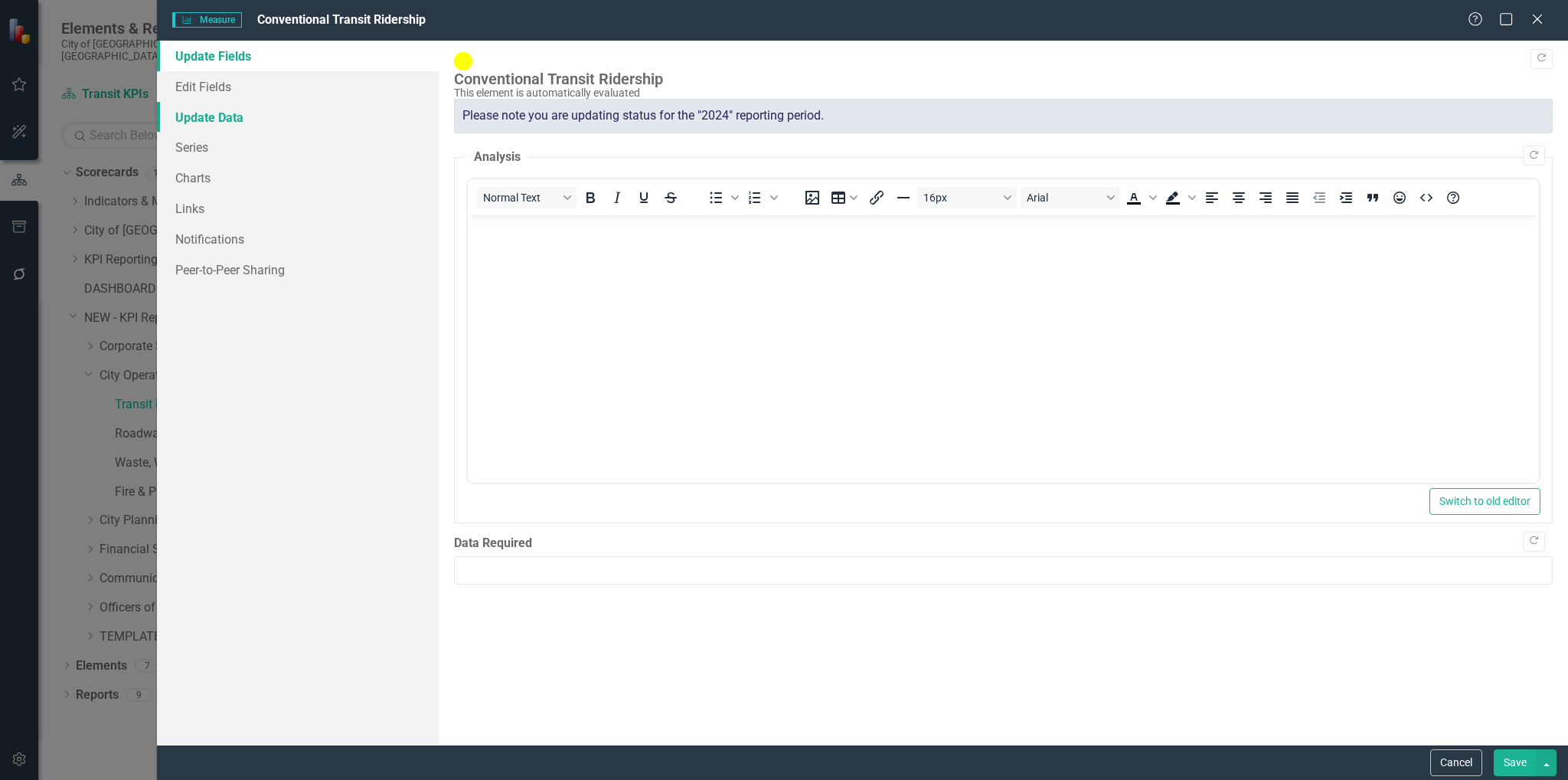
click at [210, 116] on link "Update Data" at bounding box center [298, 117] width 282 height 31
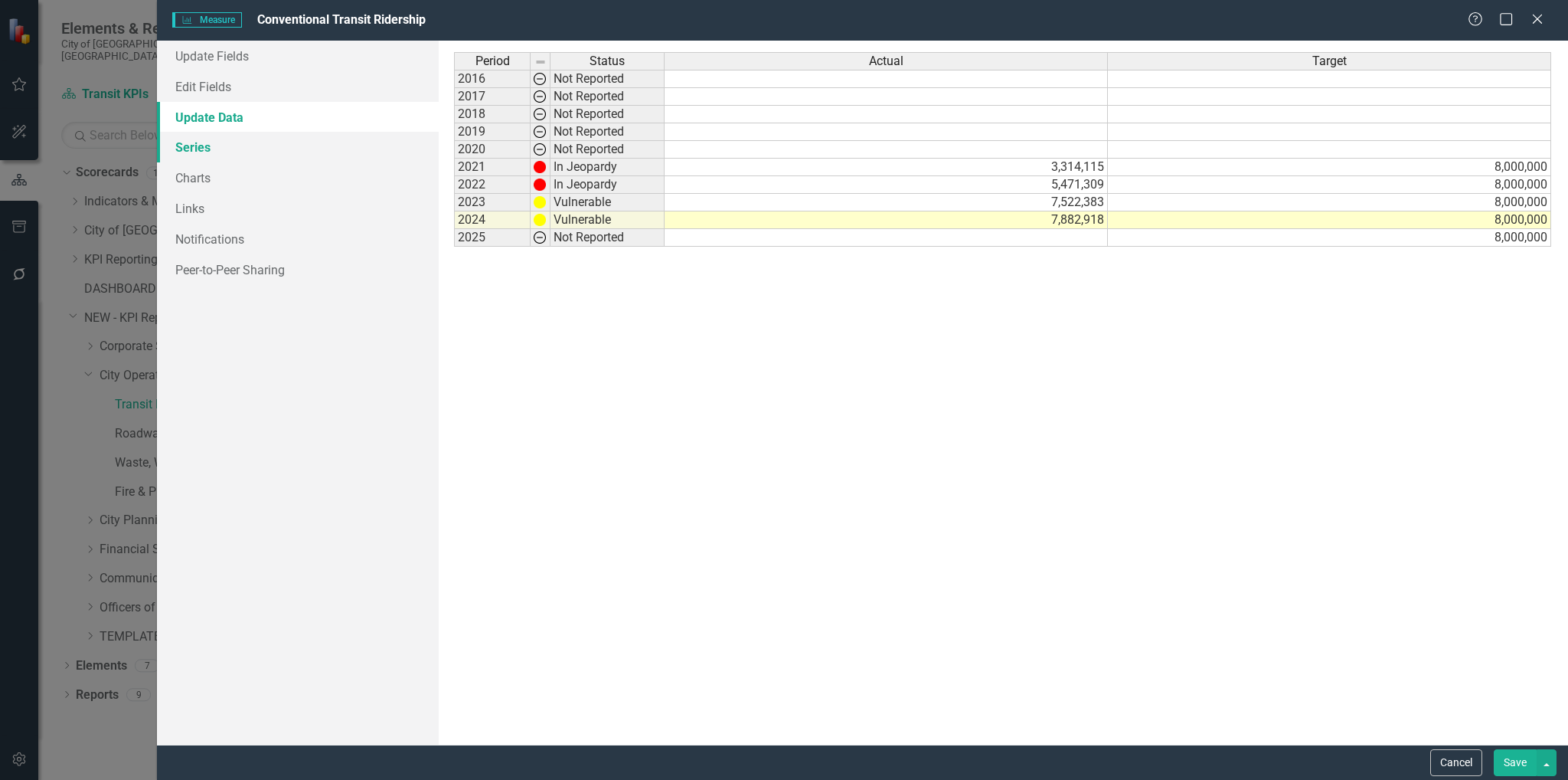
click at [205, 153] on link "Series" at bounding box center [298, 147] width 282 height 31
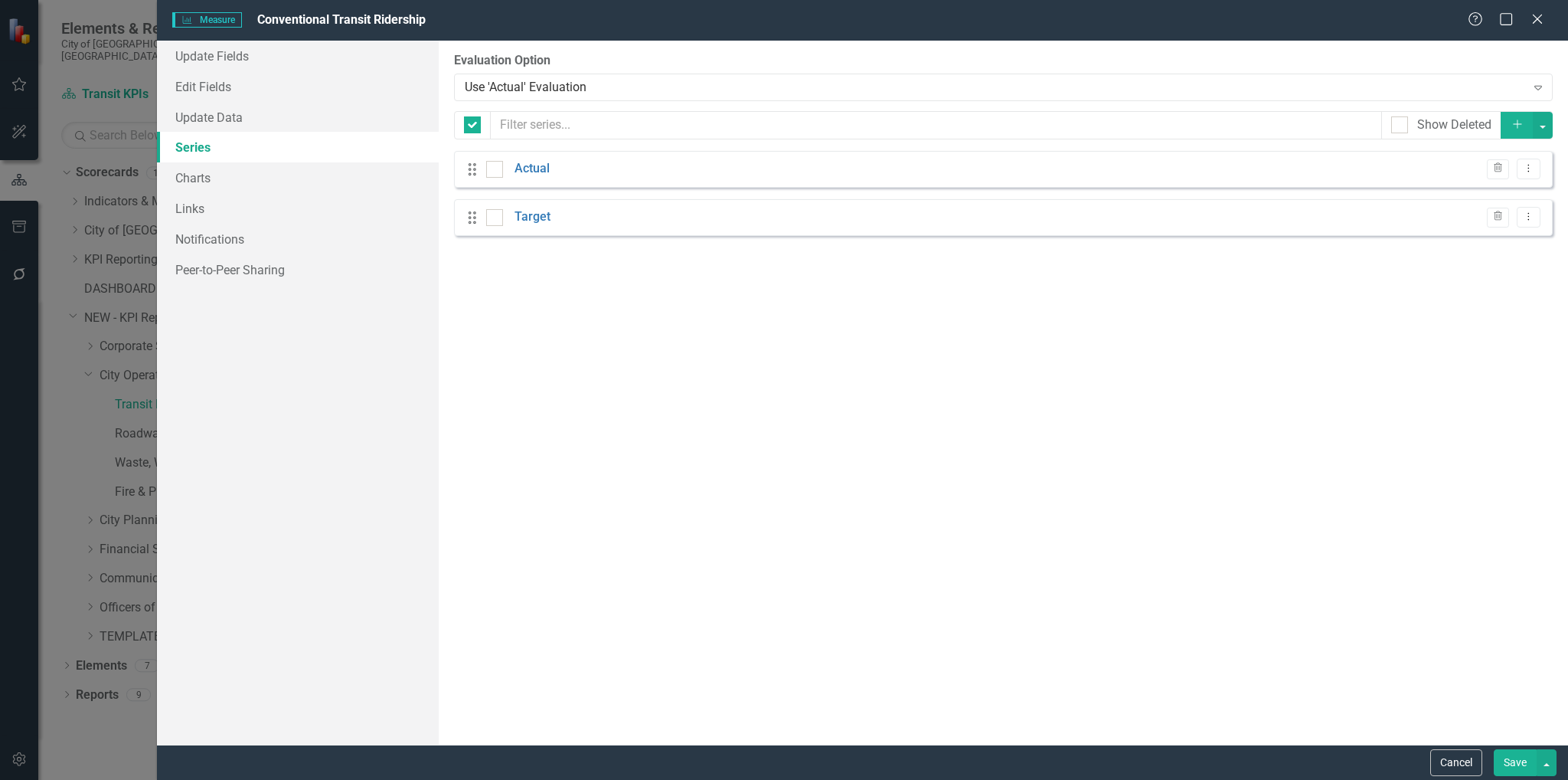
checkbox input "false"
click at [524, 169] on link "Actual" at bounding box center [531, 169] width 35 height 17
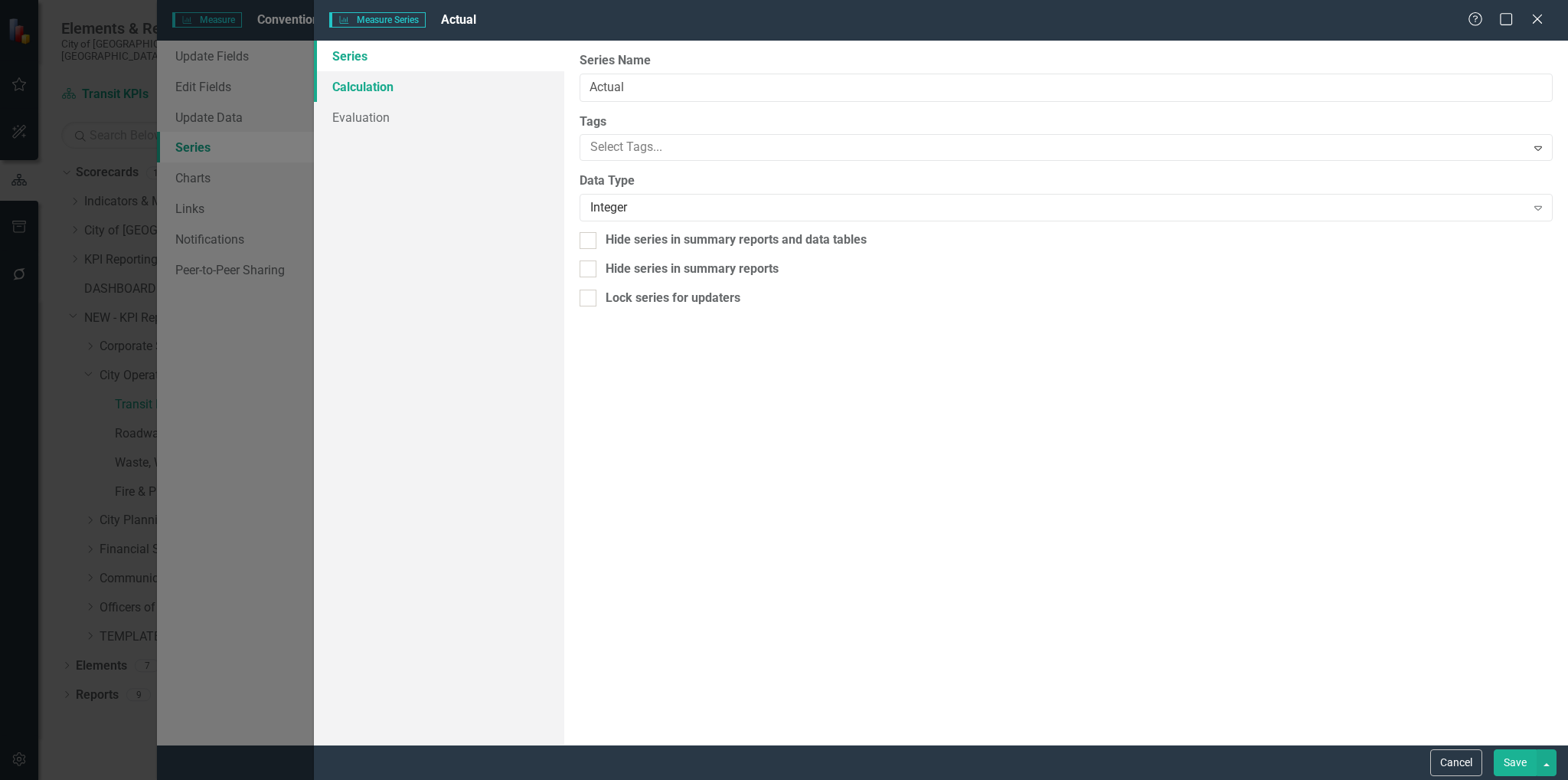
click at [357, 82] on link "Calculation" at bounding box center [440, 86] width 251 height 31
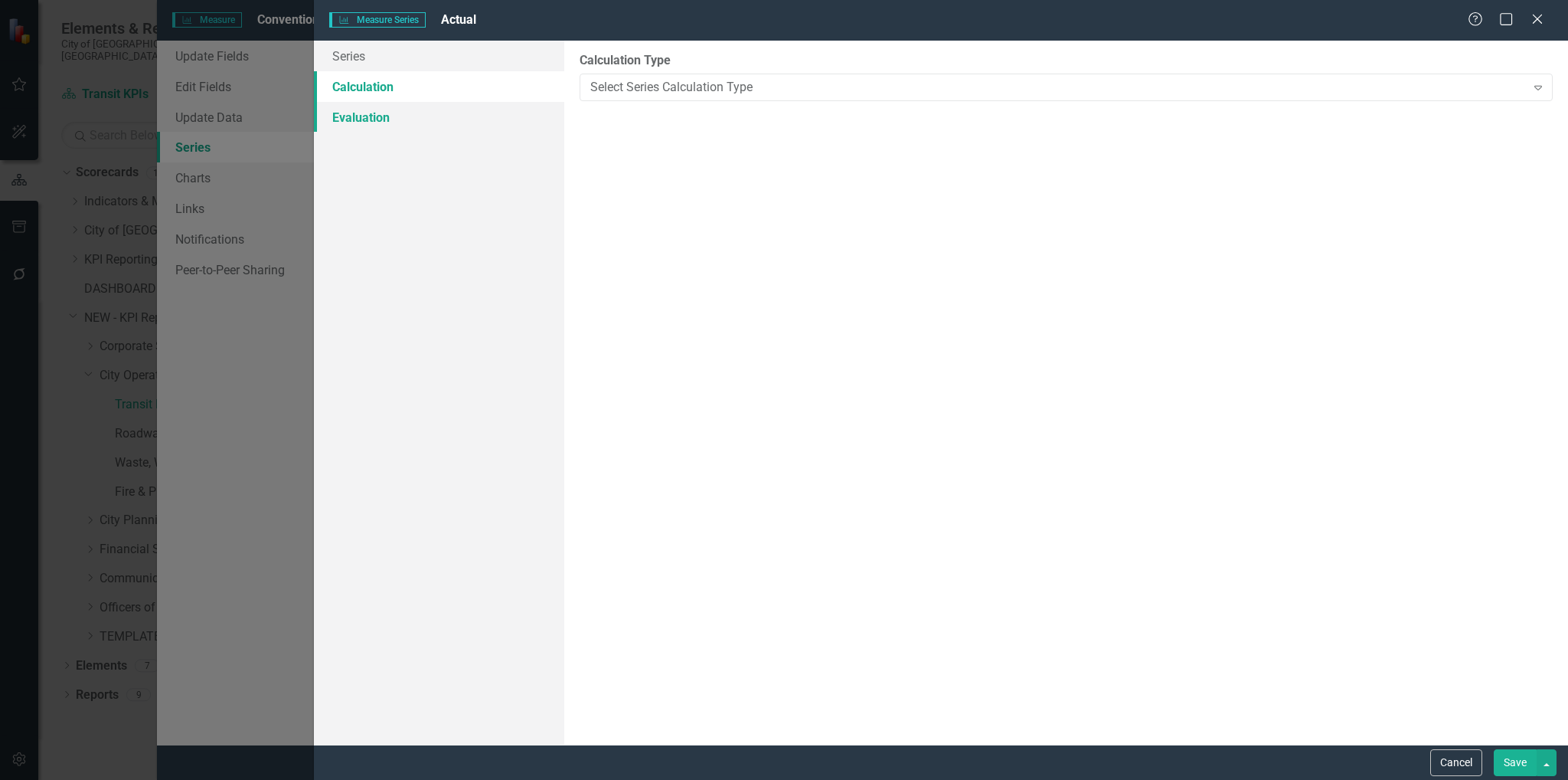
click at [368, 114] on link "Evaluation" at bounding box center [440, 117] width 251 height 31
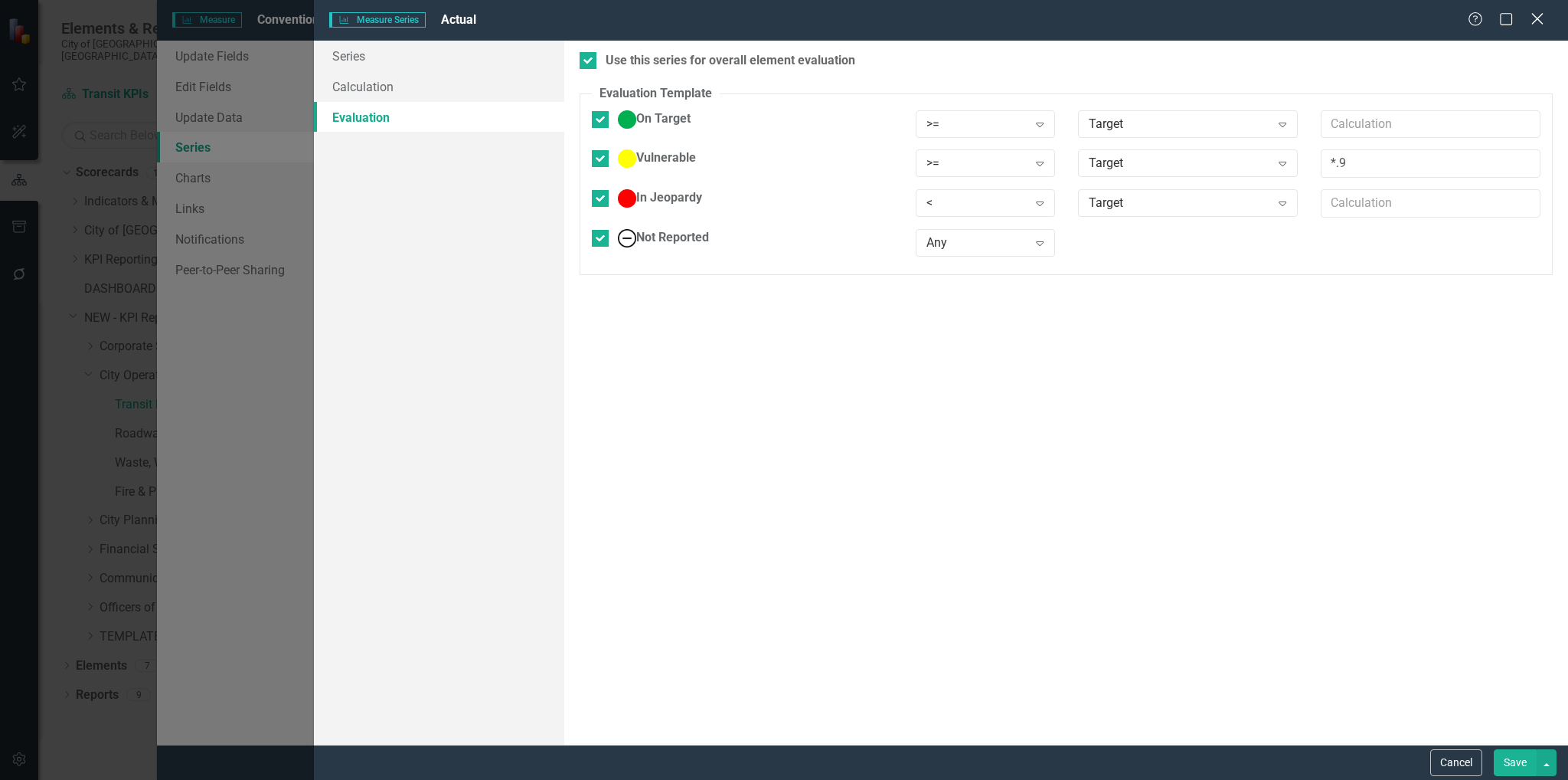
click at [1543, 16] on icon "Close" at bounding box center [1537, 19] width 19 height 15
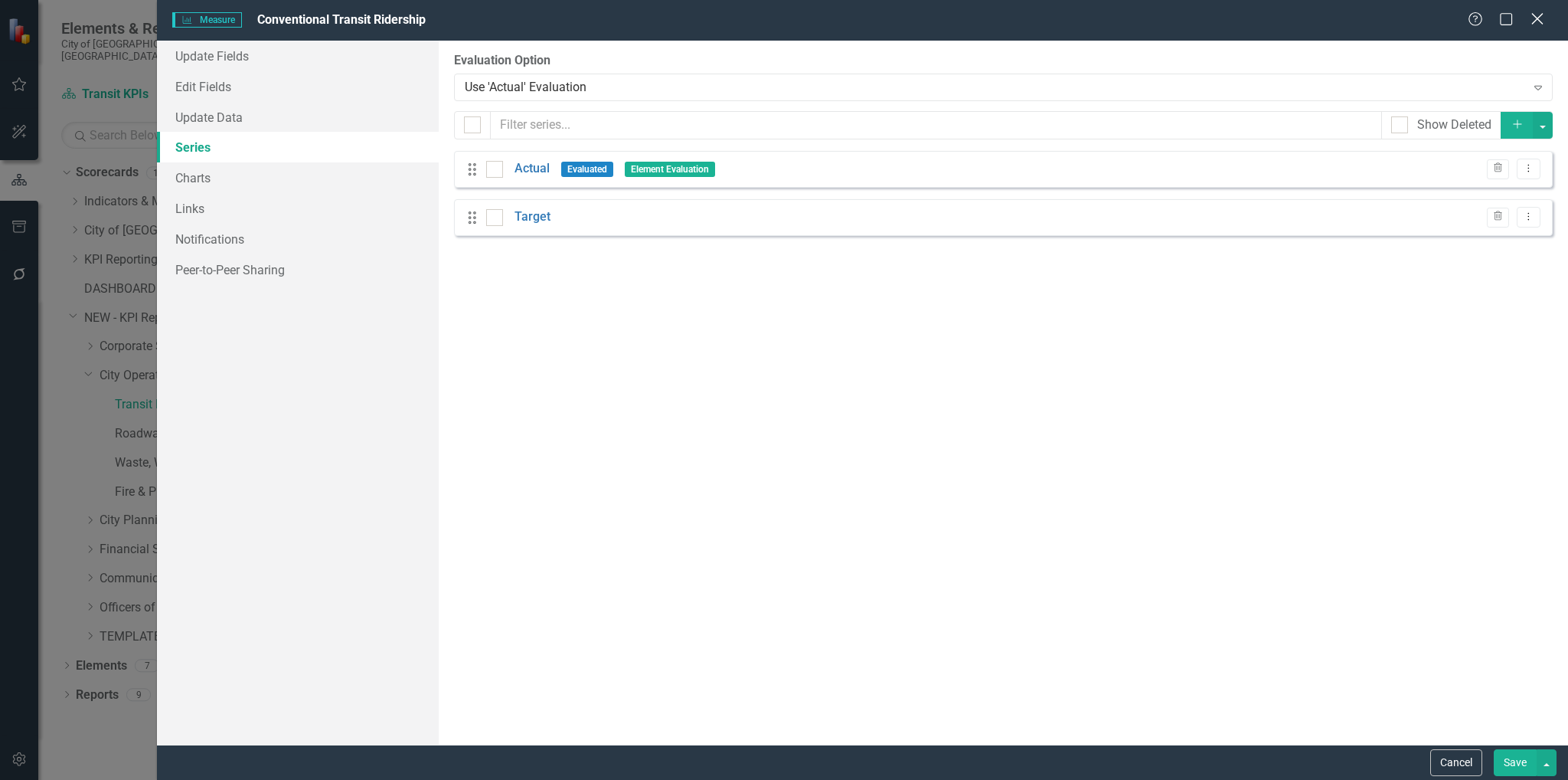
click at [1540, 22] on icon at bounding box center [1537, 19] width 12 height 12
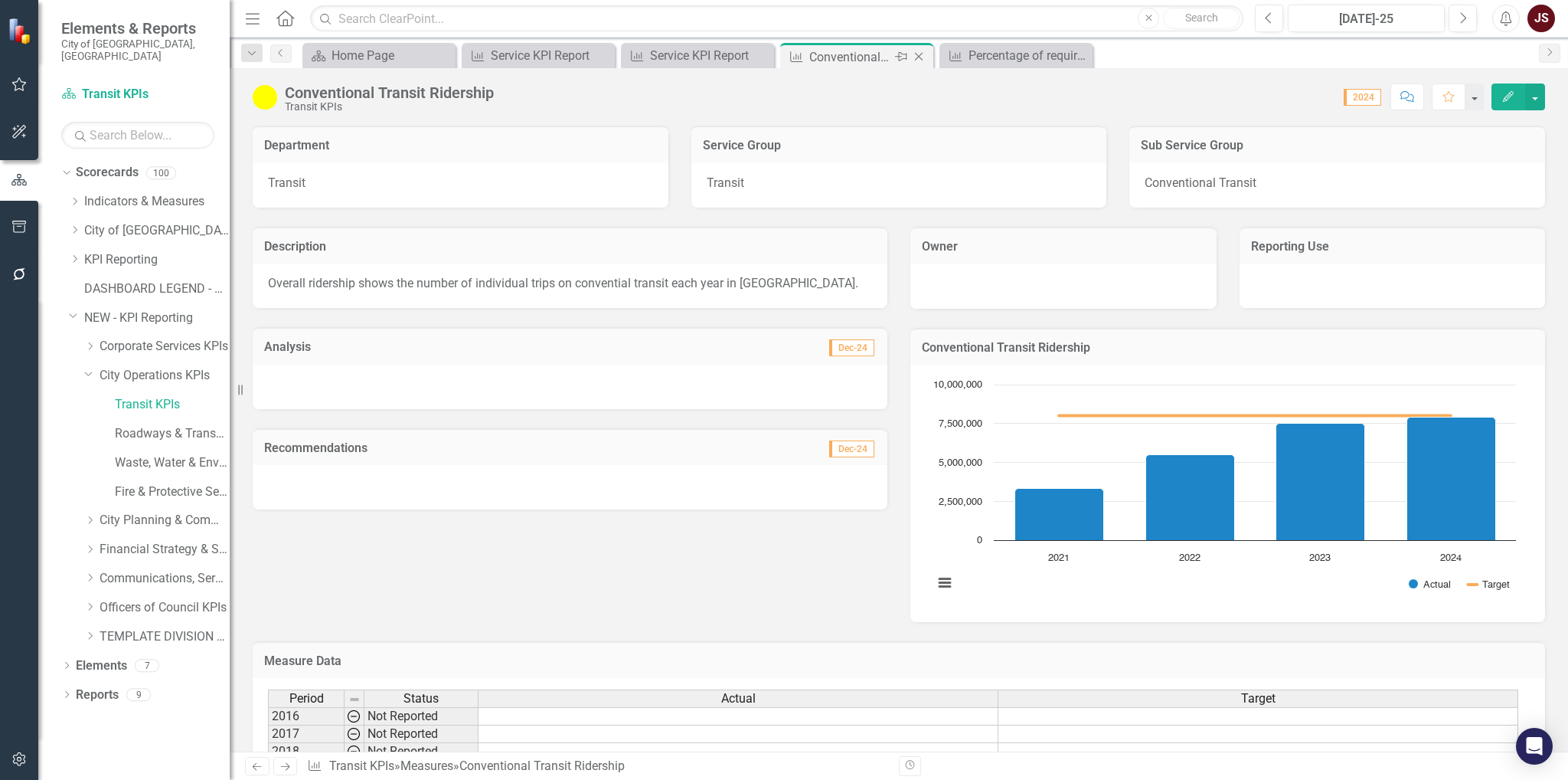
click at [918, 50] on icon "Close" at bounding box center [919, 56] width 16 height 13
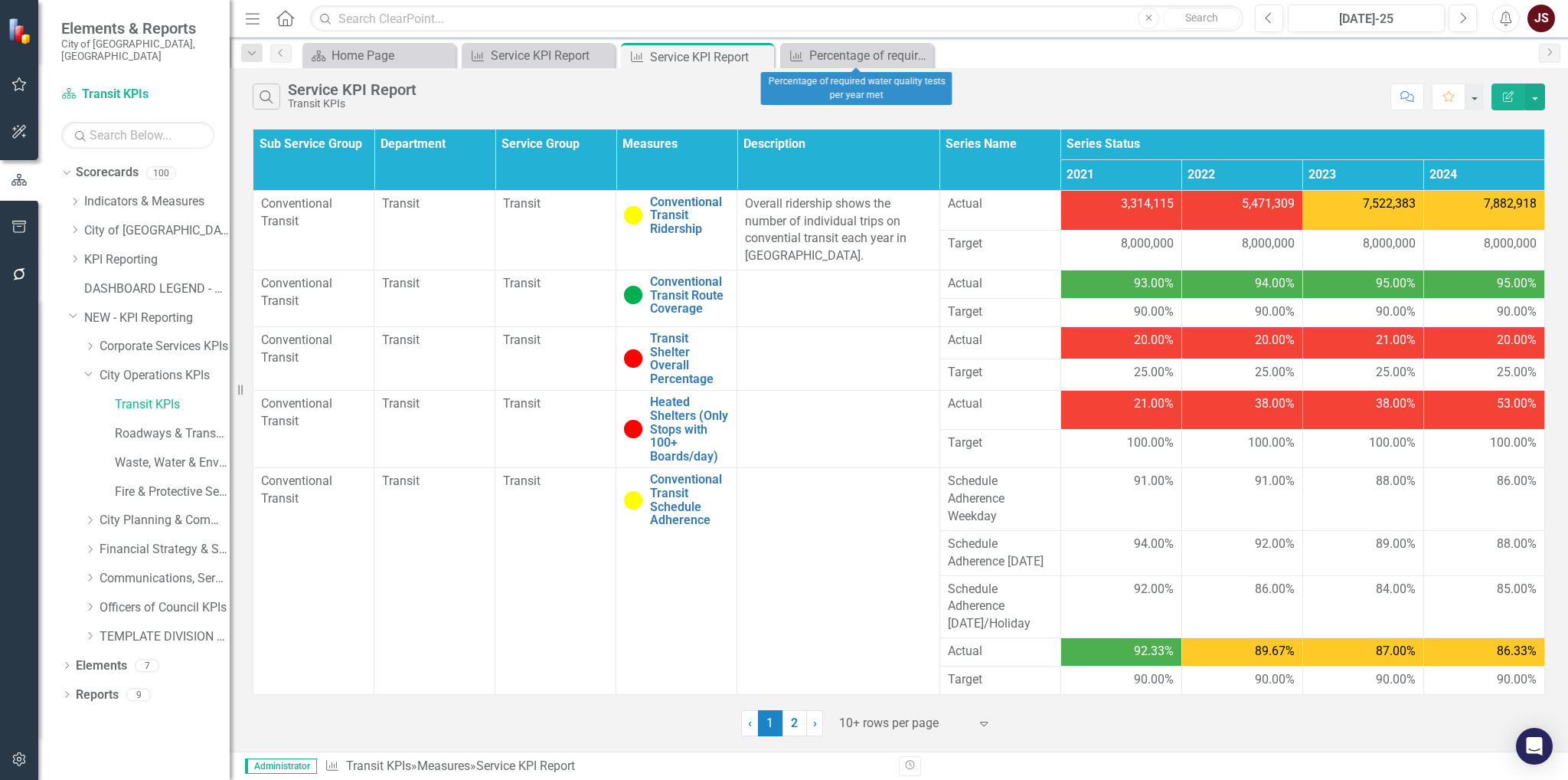
click at [0, 0] on icon "Close" at bounding box center [0, 0] width 0 height 0
click at [759, 51] on icon "Close" at bounding box center [759, 56] width 16 height 13
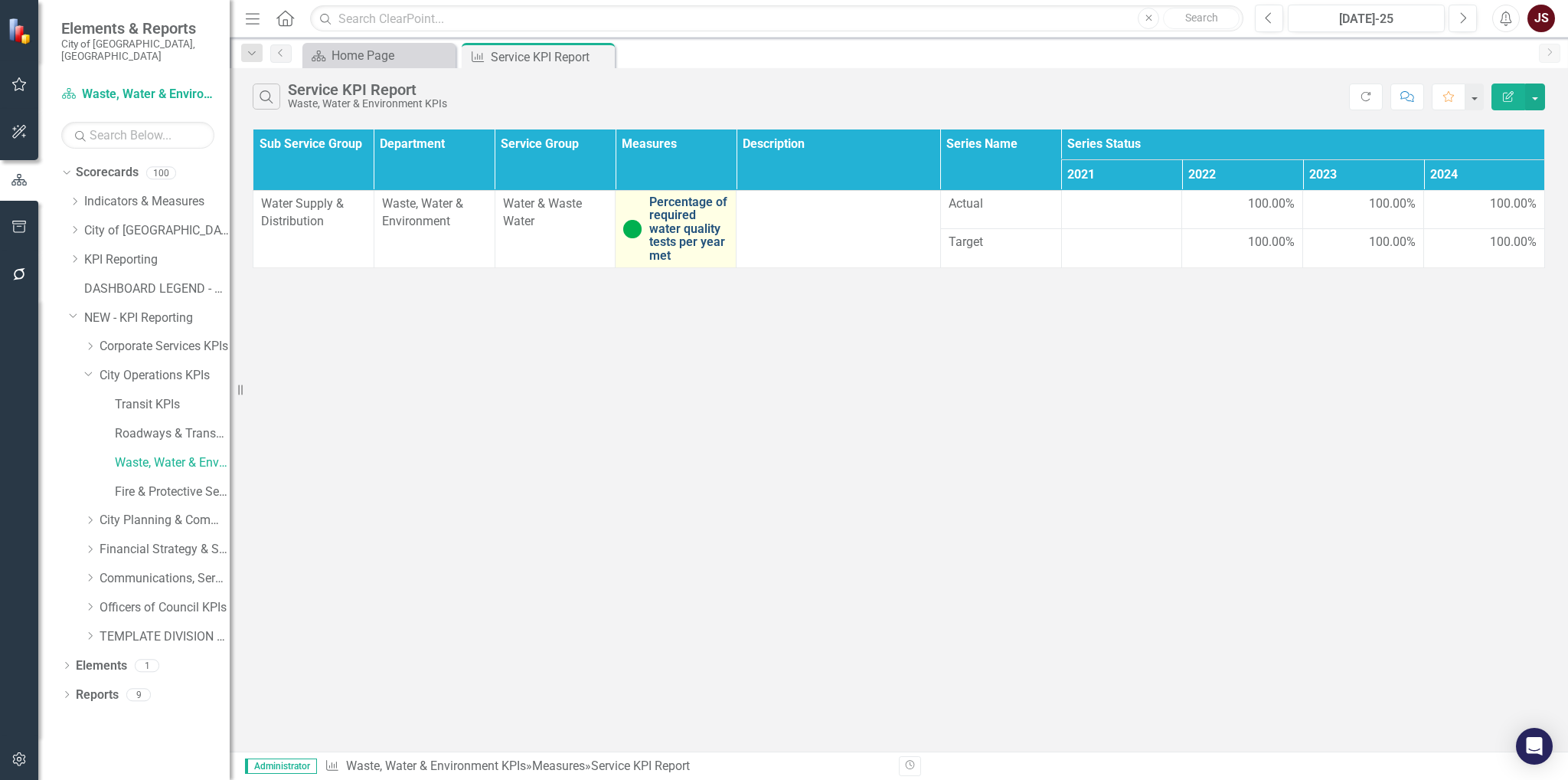
click at [692, 213] on link "Percentage of required water quality tests per year met" at bounding box center [688, 229] width 79 height 67
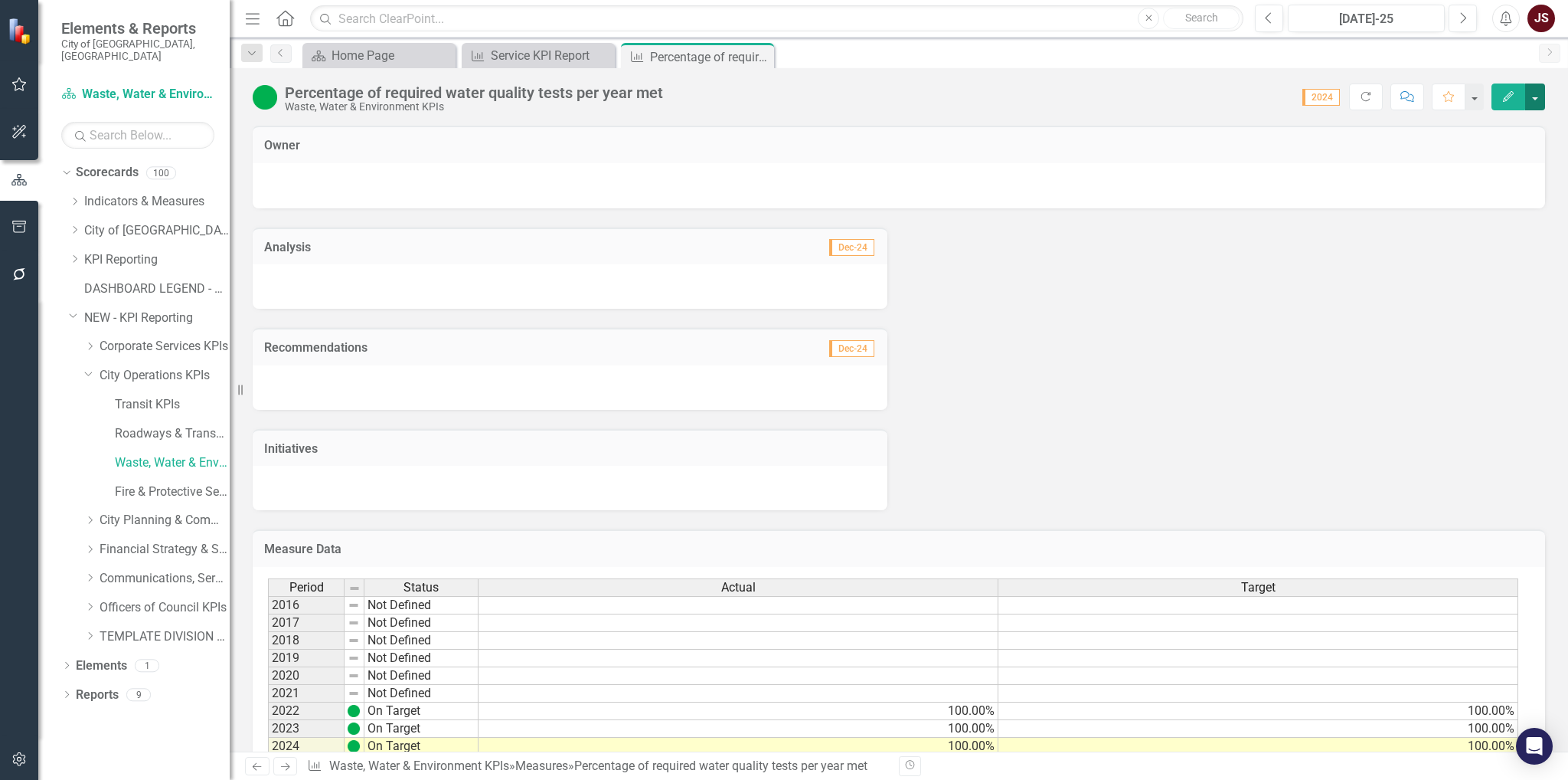
click at [1538, 96] on button "button" at bounding box center [1534, 96] width 20 height 27
click at [1504, 125] on link "Edit Edit Measure" at bounding box center [1469, 125] width 150 height 28
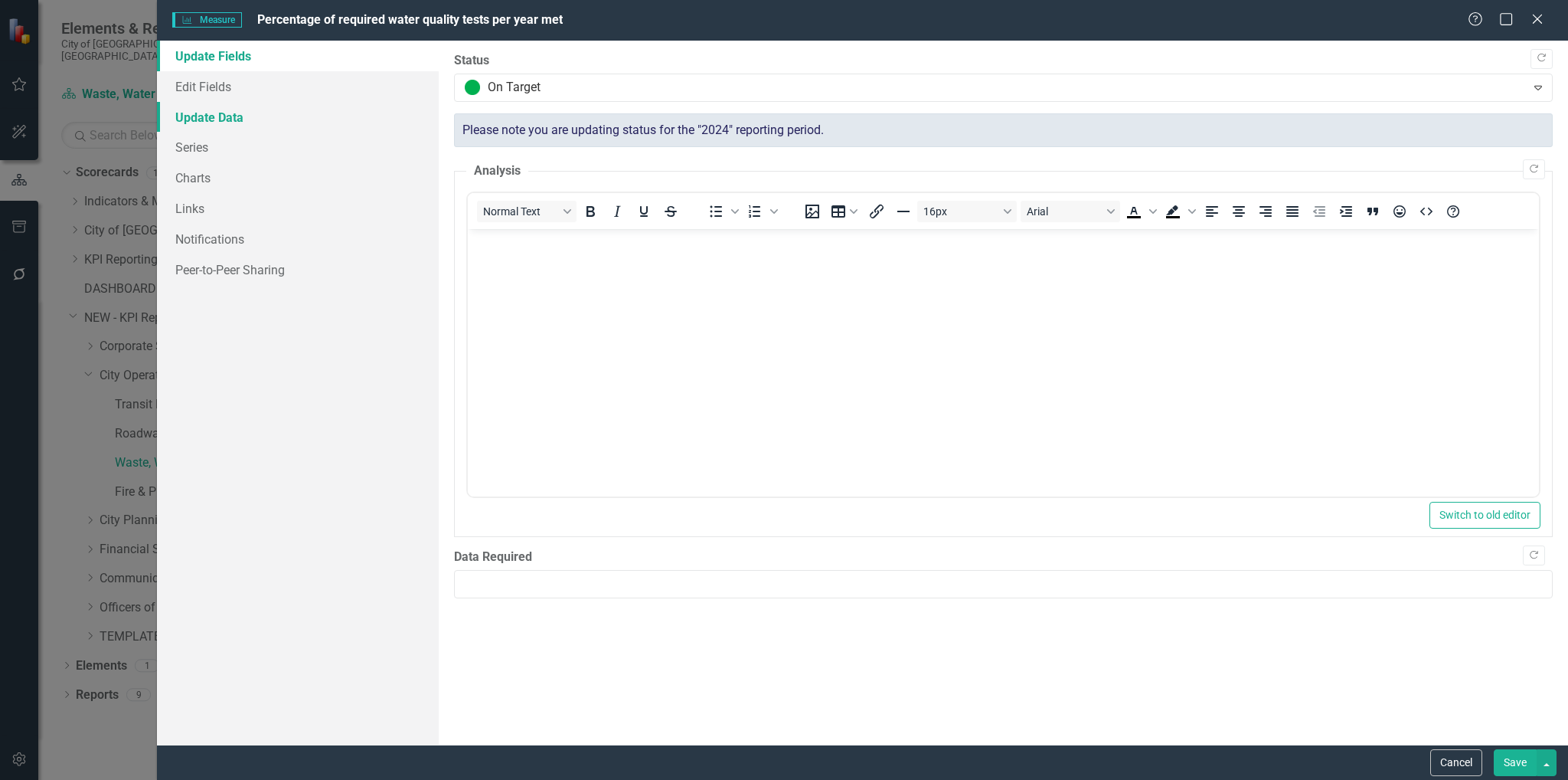
click at [199, 111] on link "Update Data" at bounding box center [298, 117] width 282 height 31
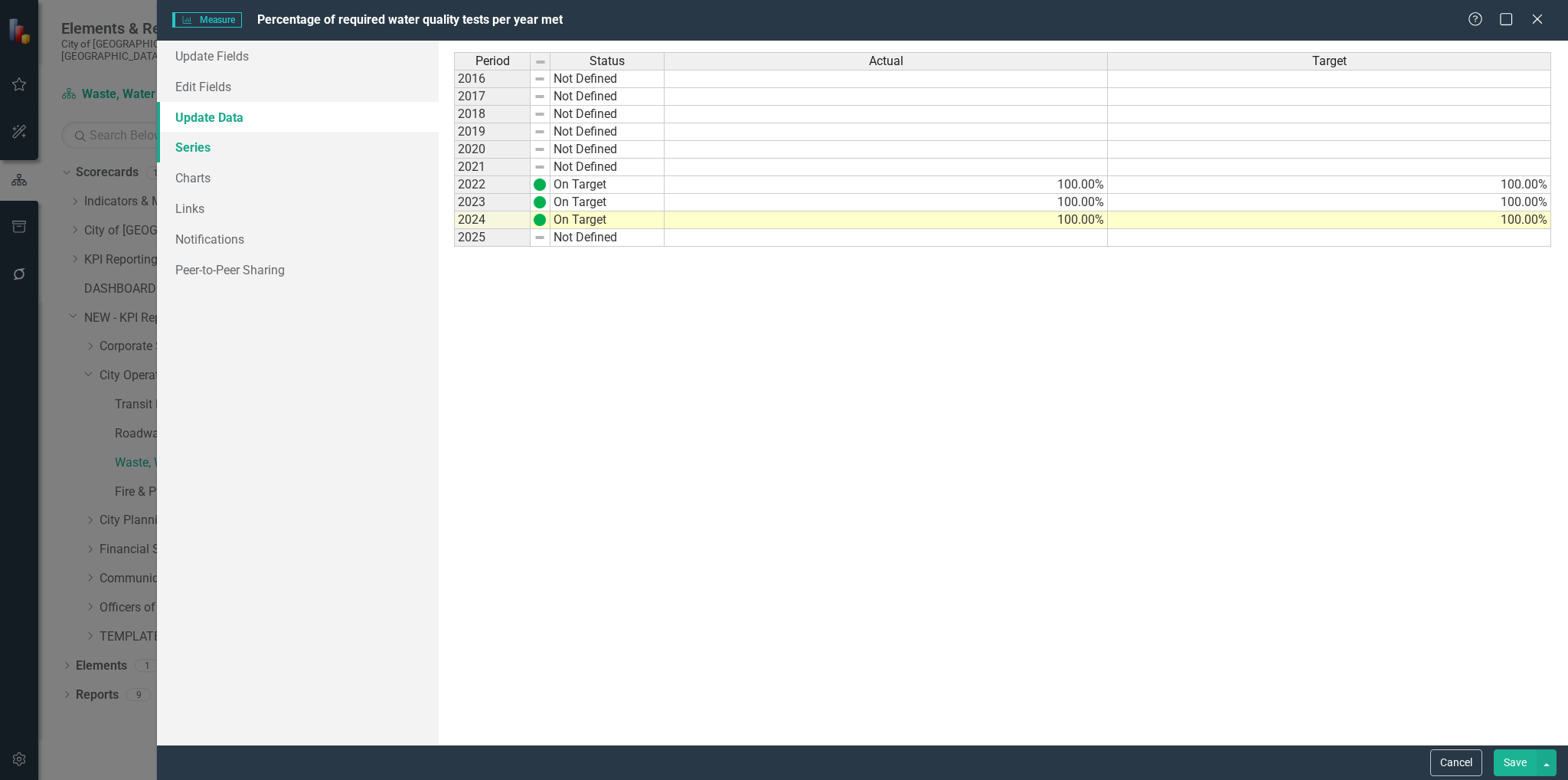
click at [184, 144] on link "Series" at bounding box center [298, 147] width 282 height 31
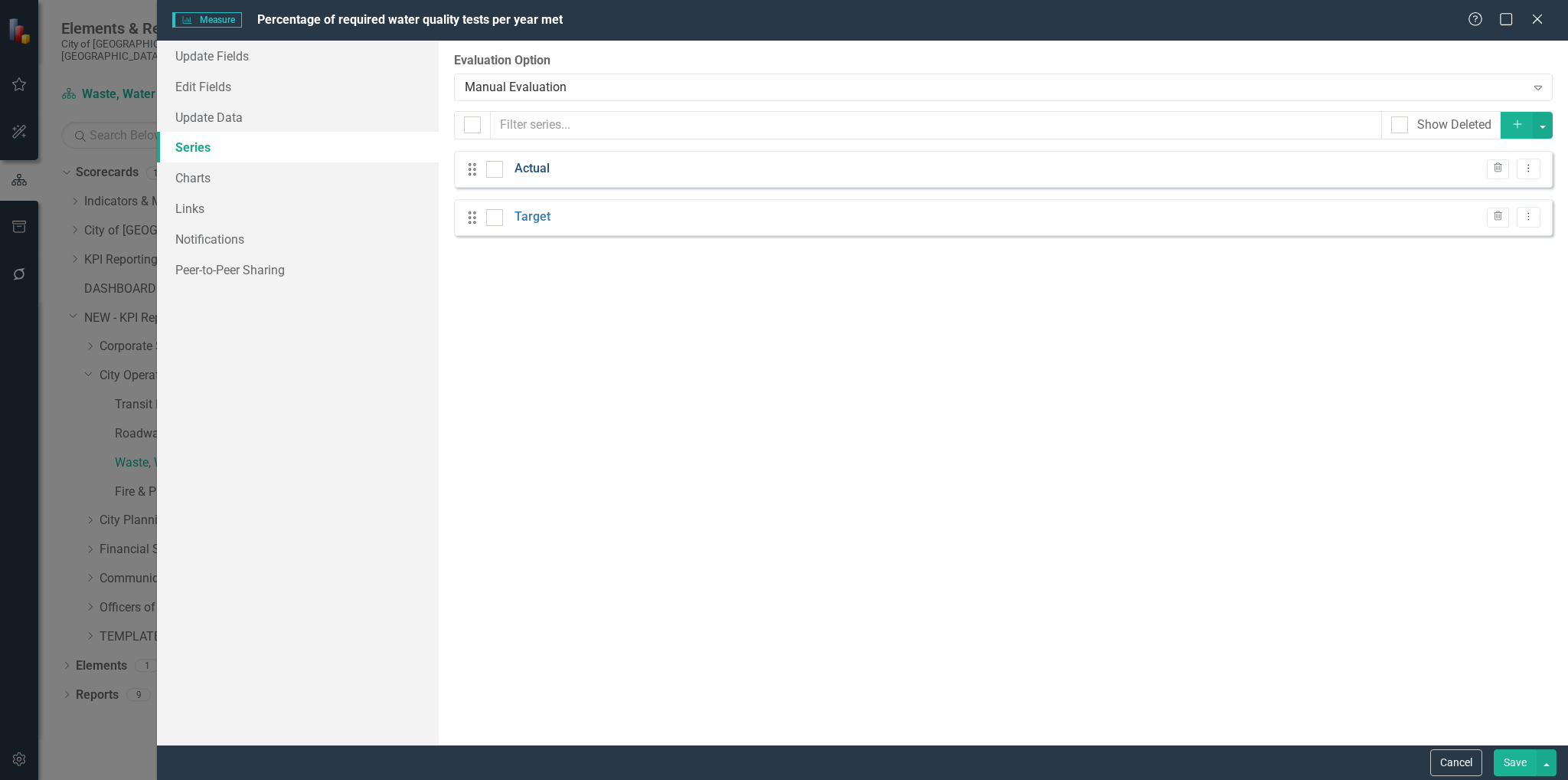
click at [534, 168] on link "Actual" at bounding box center [531, 169] width 35 height 17
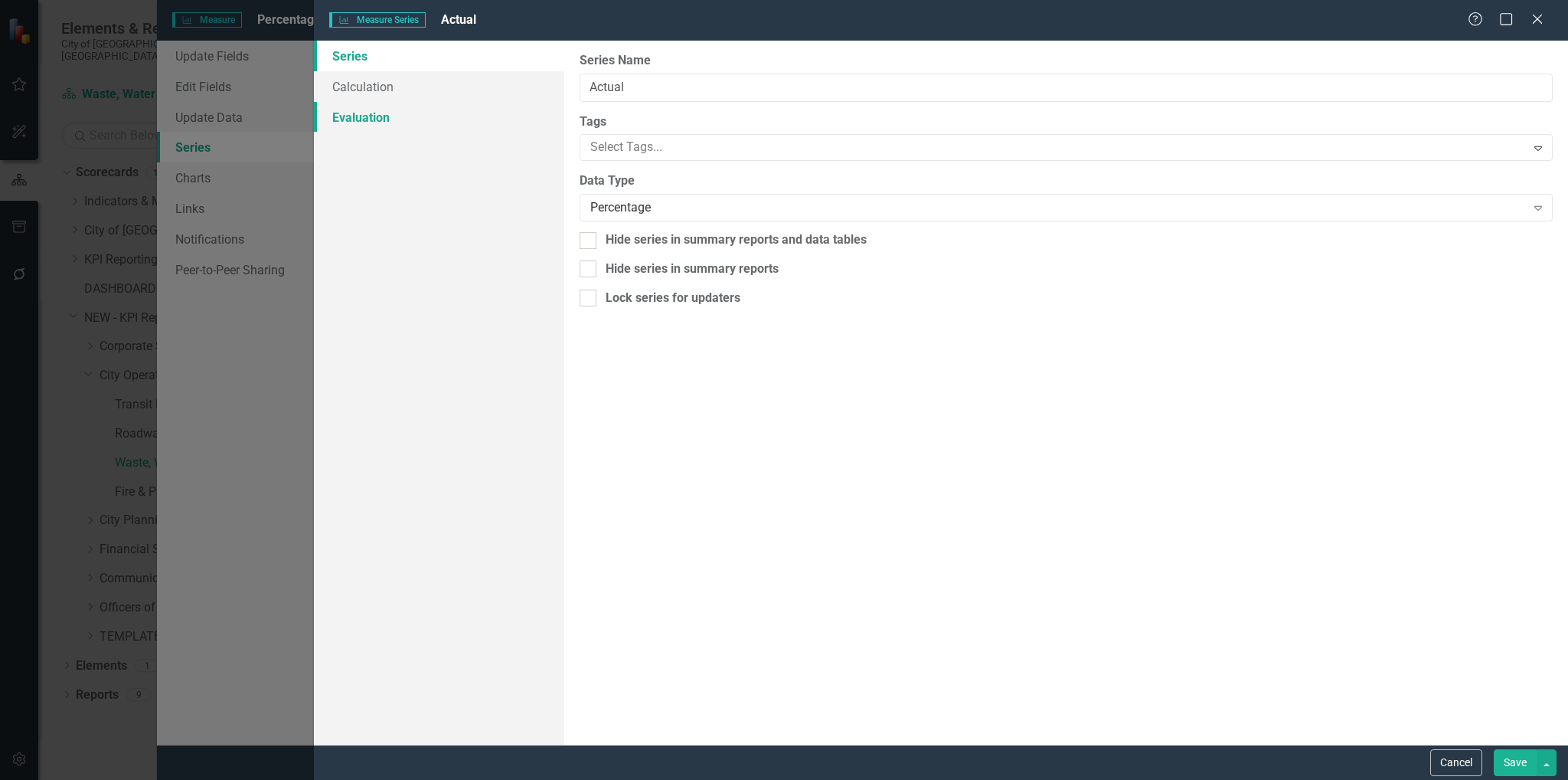
click at [371, 114] on link "Evaluation" at bounding box center [440, 117] width 251 height 31
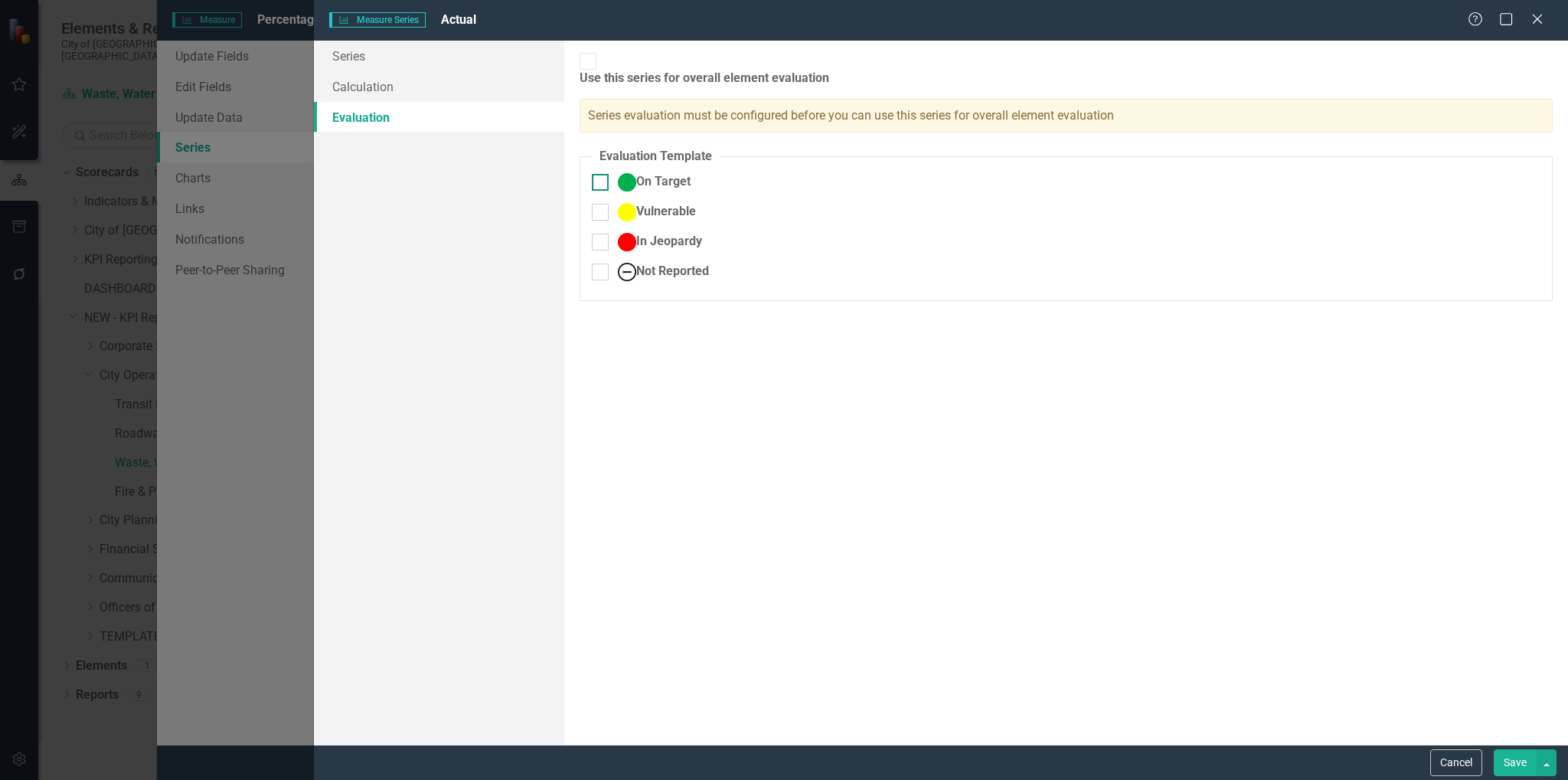
click at [598, 174] on input "On Target" at bounding box center [596, 179] width 10 height 10
checkbox input "true"
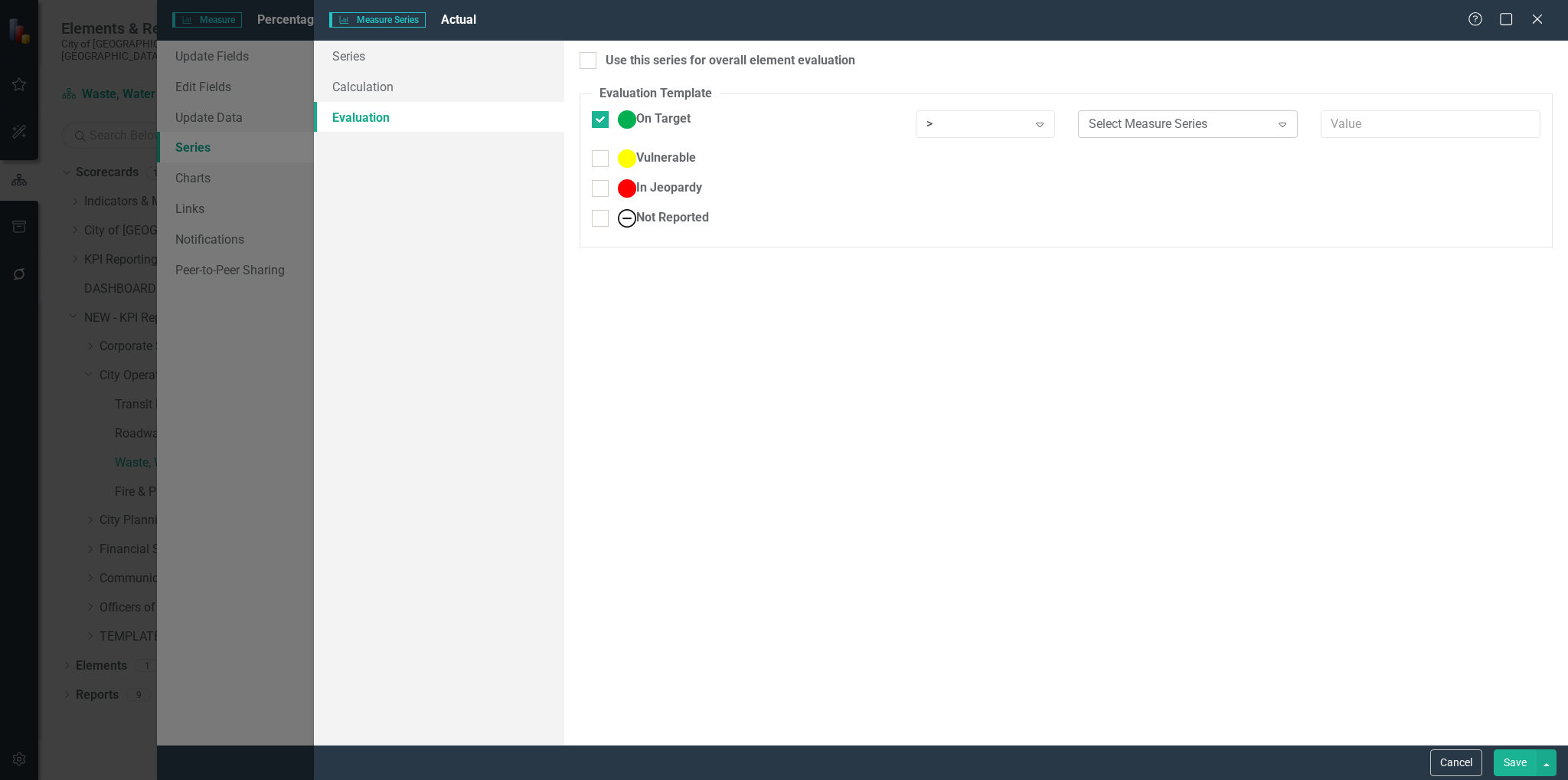
click at [1208, 128] on div "Select Measure Series" at bounding box center [1179, 124] width 183 height 17
click at [1171, 779] on div "Static Value" at bounding box center [787, 792] width 1543 height 17
click at [1258, 114] on div "Static Value Expand" at bounding box center [1188, 124] width 219 height 27
click at [1377, 118] on input "text" at bounding box center [1430, 125] width 219 height 28
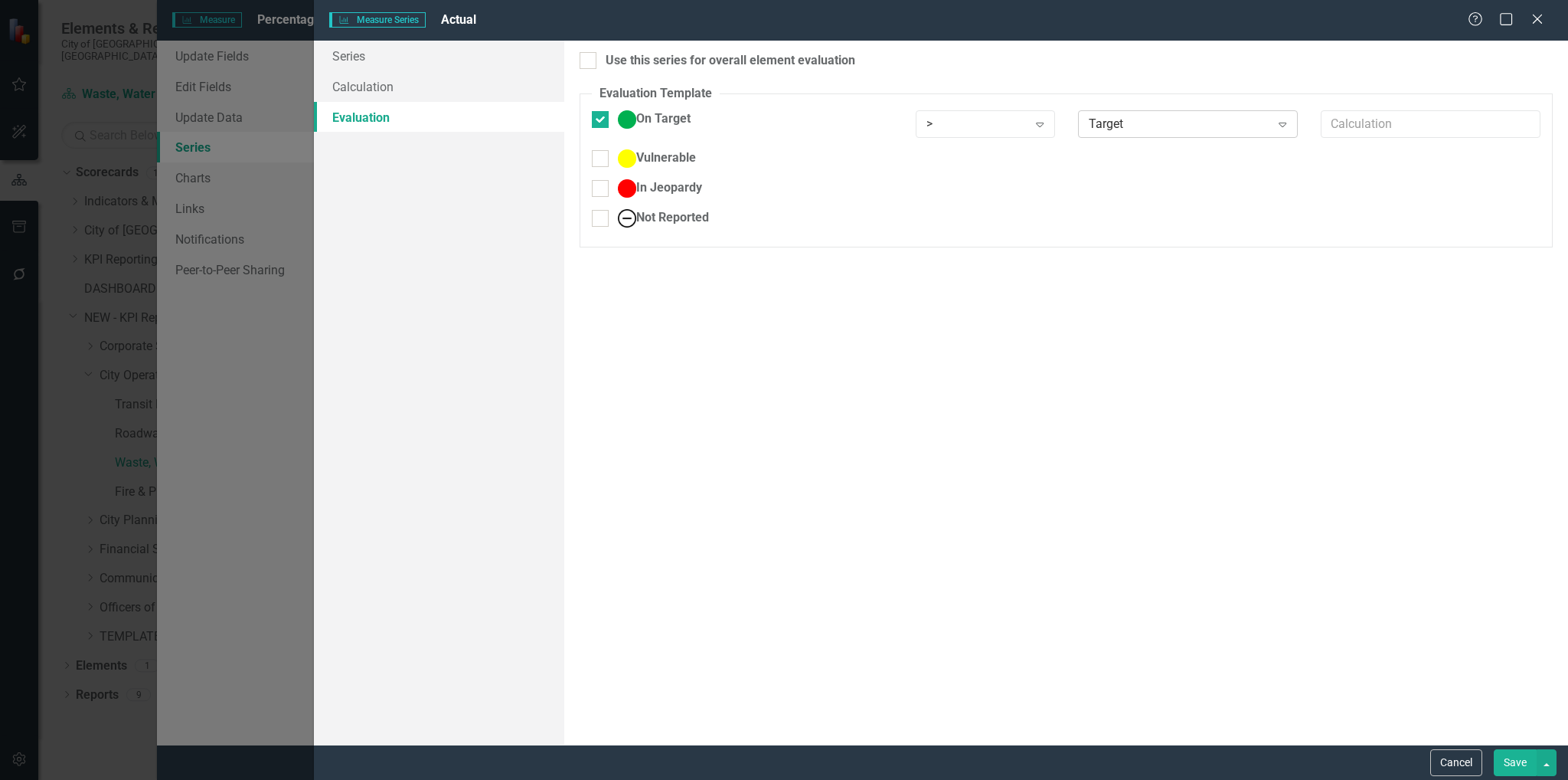
click at [1279, 129] on icon "Expand" at bounding box center [1283, 124] width 16 height 13
click at [1238, 779] on div "Static Value" at bounding box center [787, 792] width 1543 height 17
click at [1045, 120] on icon "Expand" at bounding box center [1040, 124] width 16 height 13
drag, startPoint x: 958, startPoint y: 249, endPoint x: 1273, endPoint y: 143, distance: 332.4
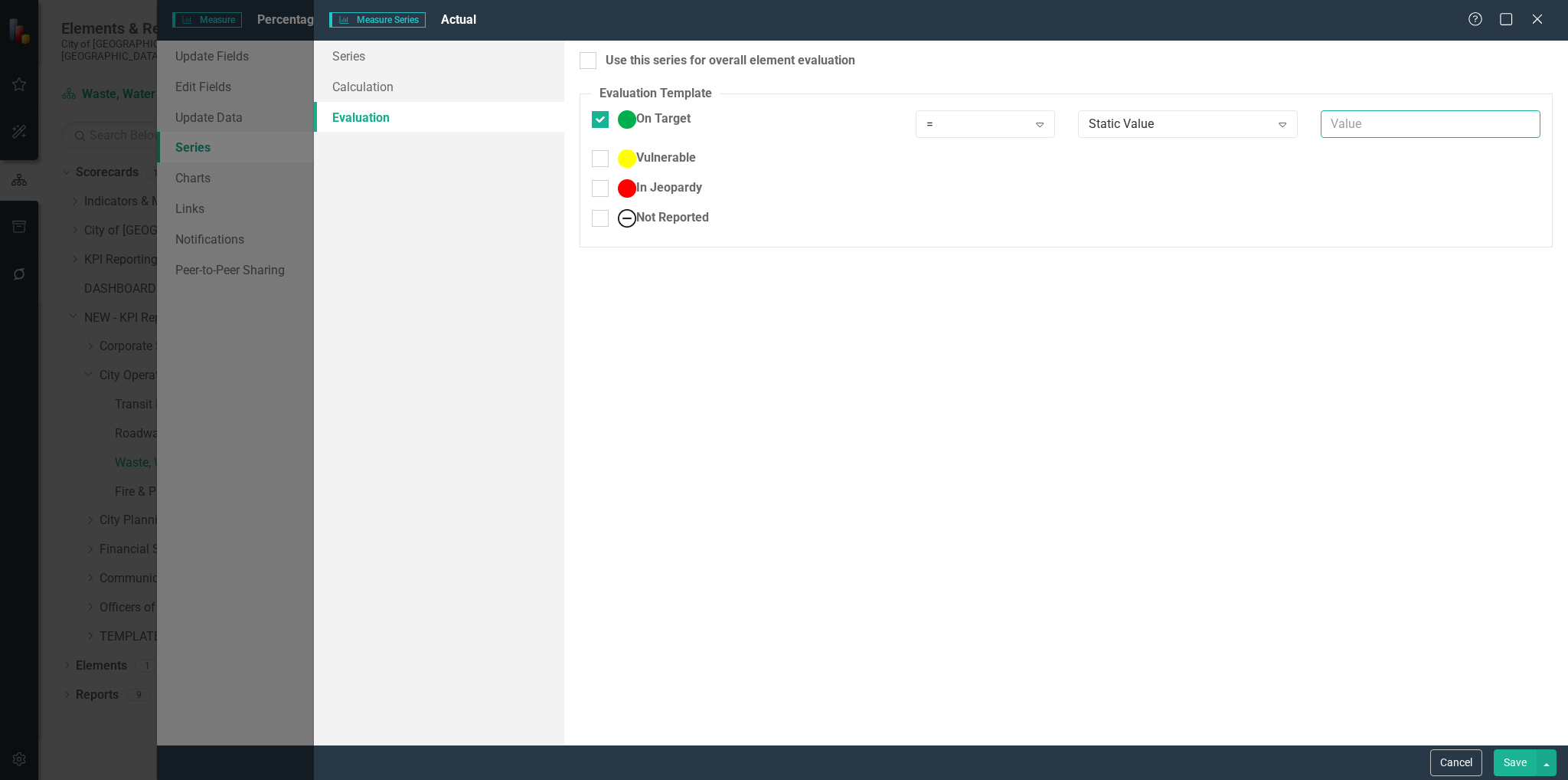
click at [1384, 122] on input "text" at bounding box center [1430, 125] width 219 height 28
type input "100"
click at [1508, 753] on button "Save" at bounding box center [1515, 762] width 43 height 27
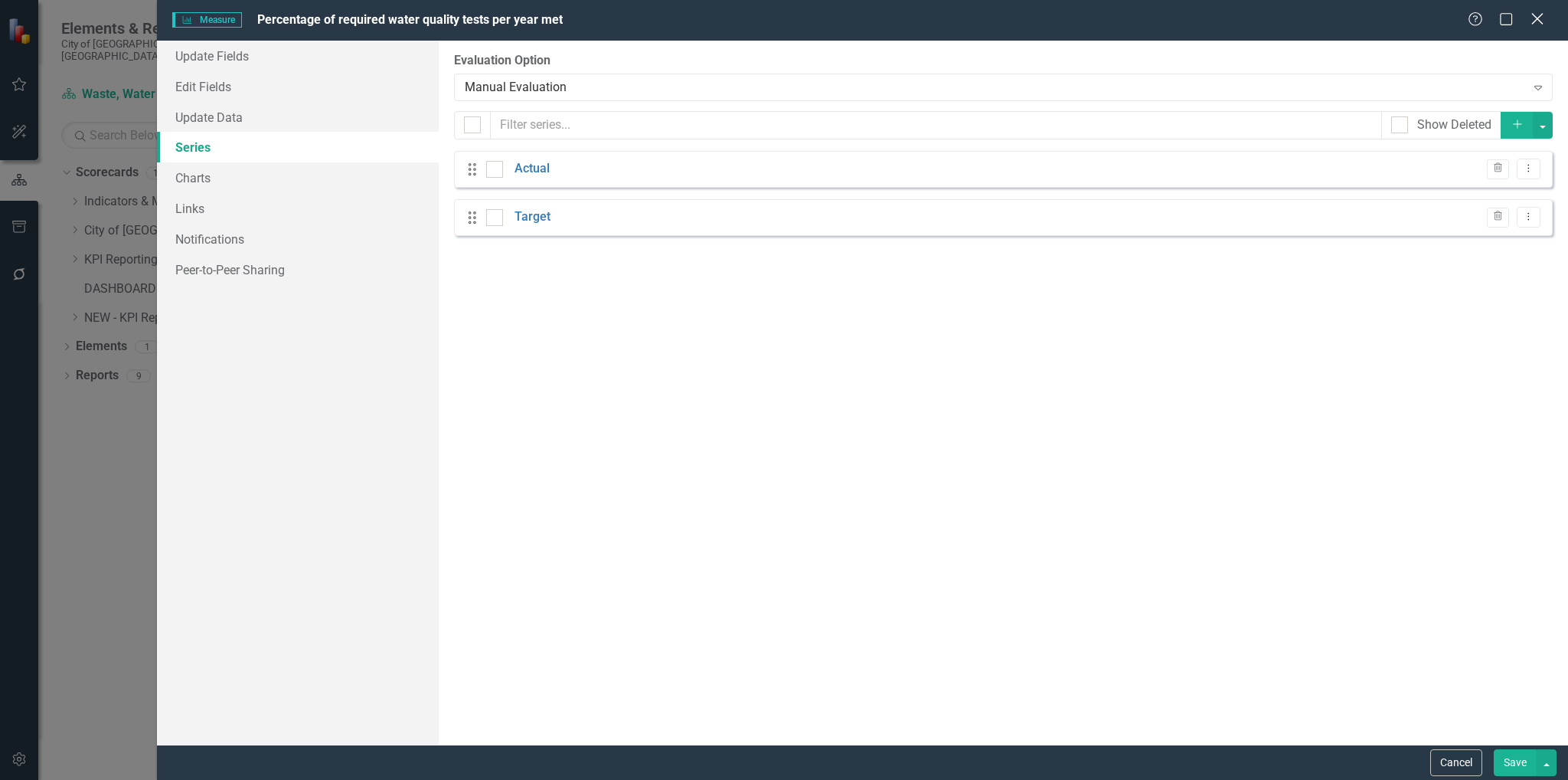
click at [1540, 19] on icon "Close" at bounding box center [1537, 19] width 19 height 15
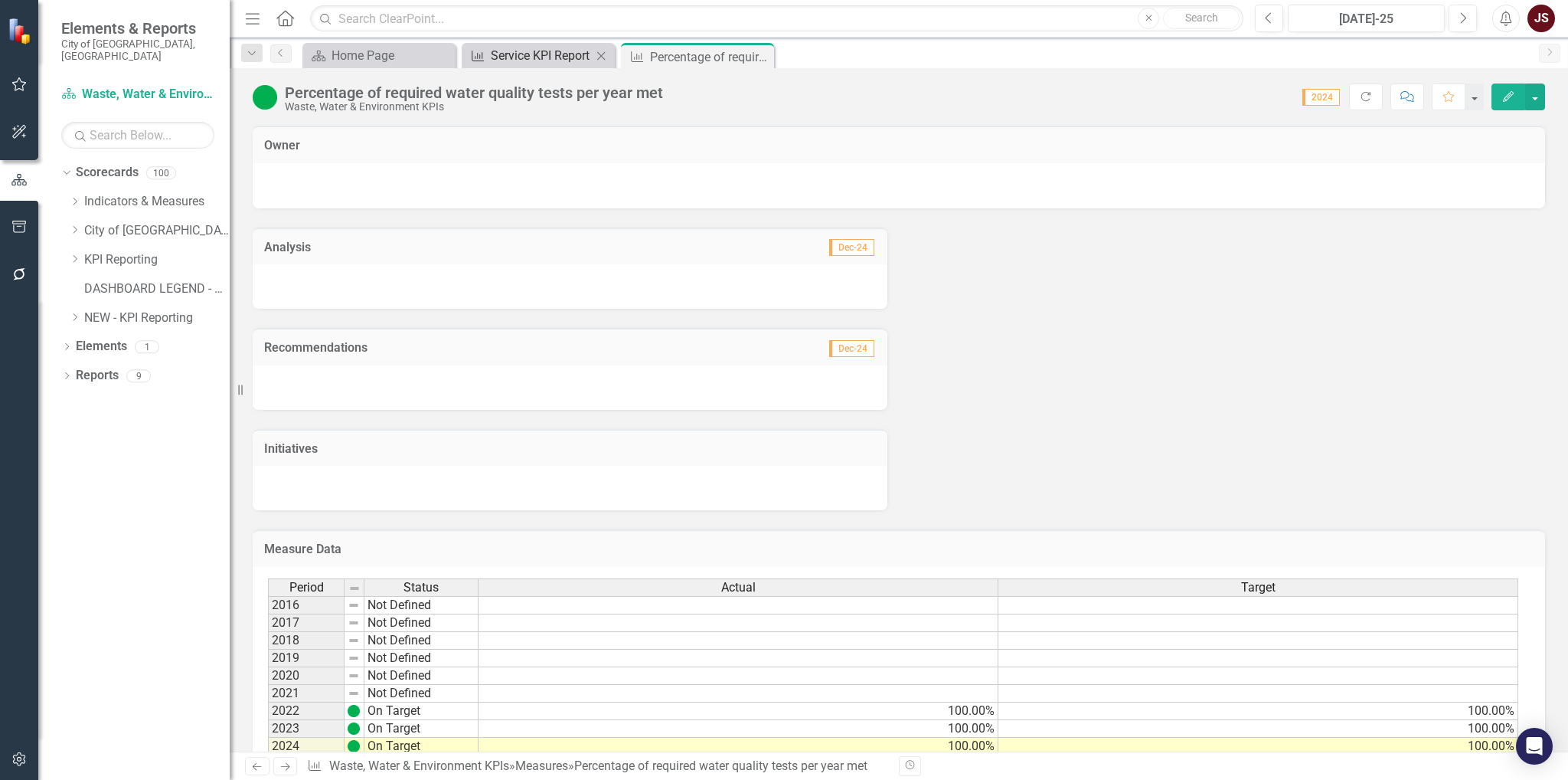
click at [547, 53] on div "Service KPI Report" at bounding box center [541, 56] width 101 height 19
